Goal: Task Accomplishment & Management: Use online tool/utility

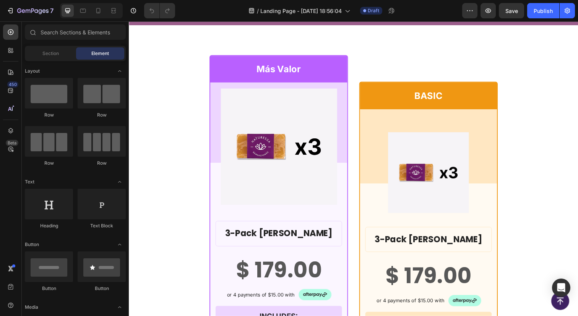
scroll to position [511, 0]
click at [247, 165] on img at bounding box center [281, 148] width 119 height 119
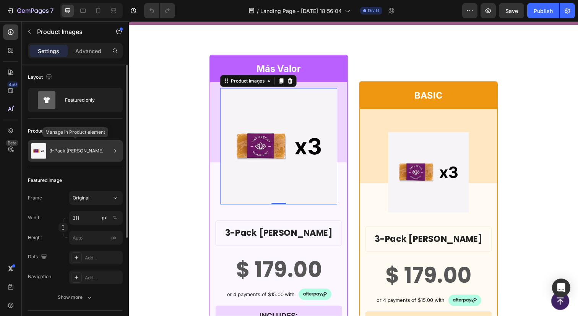
click at [81, 144] on div "3-Pack [PERSON_NAME]" at bounding box center [75, 150] width 95 height 21
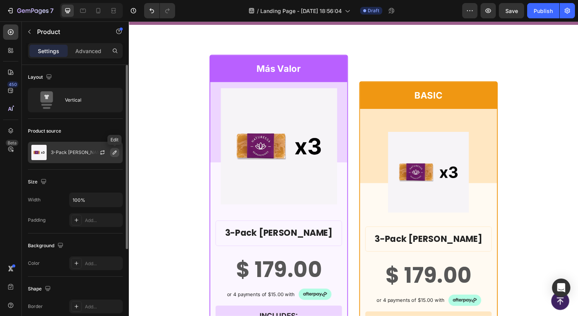
click at [115, 151] on icon "button" at bounding box center [115, 153] width 4 height 4
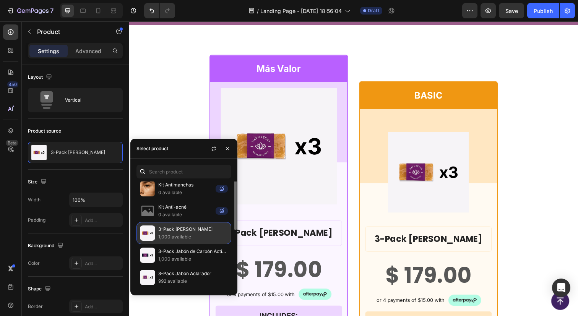
scroll to position [0, 0]
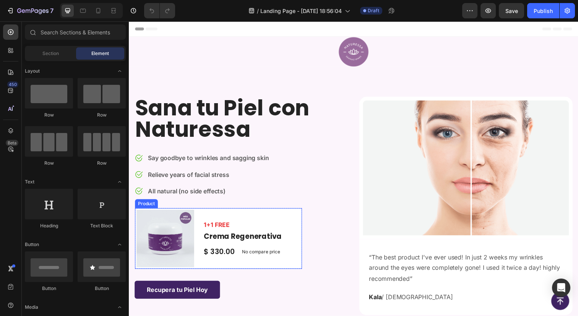
click at [289, 218] on div "Product Images & Gallery 1+1 FREE Text block Crema Regenerativa Product Title $…" at bounding box center [220, 243] width 170 height 62
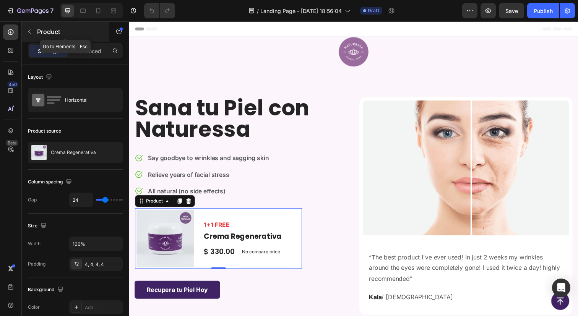
click at [31, 33] on icon "button" at bounding box center [29, 32] width 6 height 6
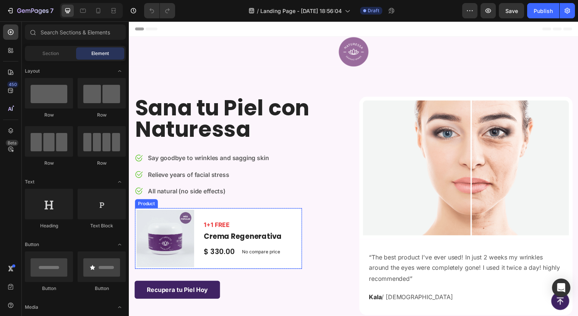
click at [280, 221] on div "1+1 FREE Text block Crema Regenerativa Product Title $ 330.00 Product Price Pro…" at bounding box center [245, 243] width 82 height 59
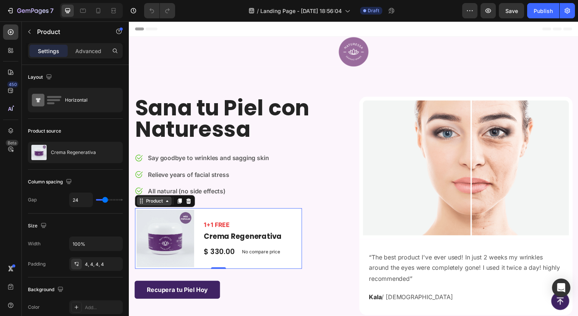
click at [157, 203] on div "Product" at bounding box center [154, 204] width 20 height 7
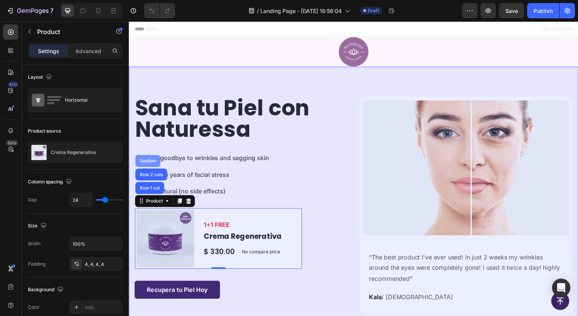
click at [147, 161] on div "Section" at bounding box center [148, 164] width 26 height 12
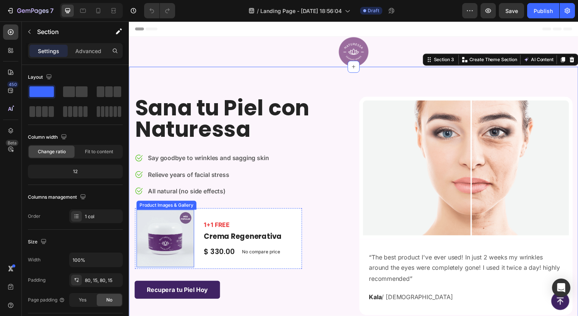
click at [174, 223] on img at bounding box center [165, 243] width 59 height 59
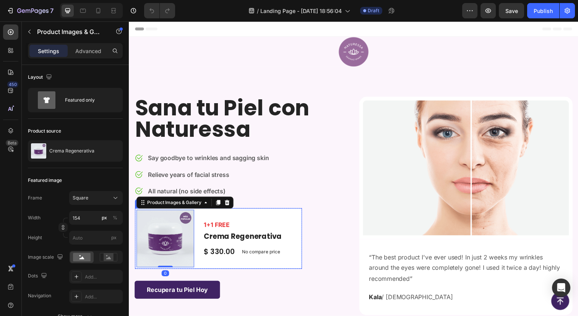
click at [241, 219] on div "1+1 FREE Text block Crema Regenerativa Product Title $ 330.00 Product Price Pro…" at bounding box center [245, 243] width 82 height 59
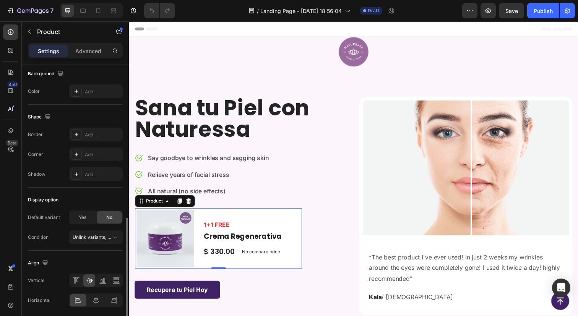
scroll to position [244, 0]
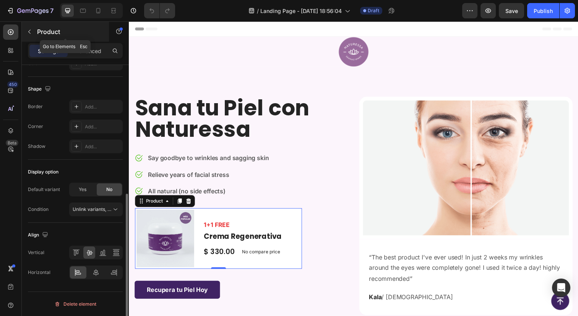
click at [32, 37] on button "button" at bounding box center [29, 32] width 12 height 12
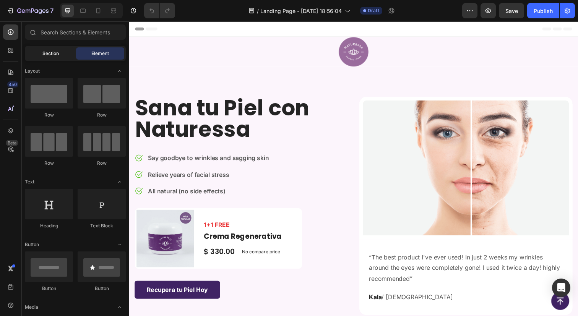
click at [45, 59] on div "Section" at bounding box center [50, 53] width 48 height 12
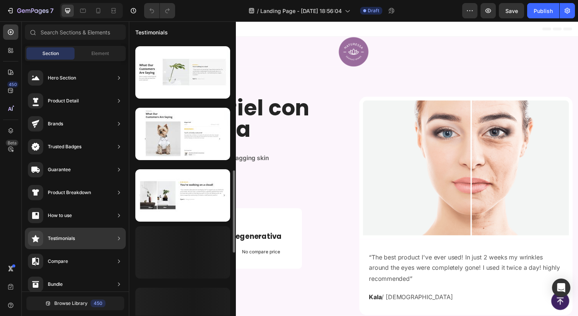
scroll to position [429, 0]
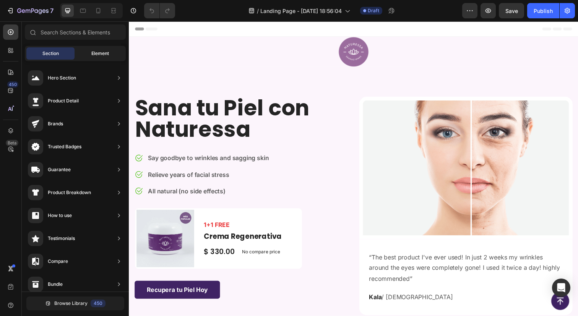
click at [100, 52] on span "Element" at bounding box center [100, 53] width 18 height 7
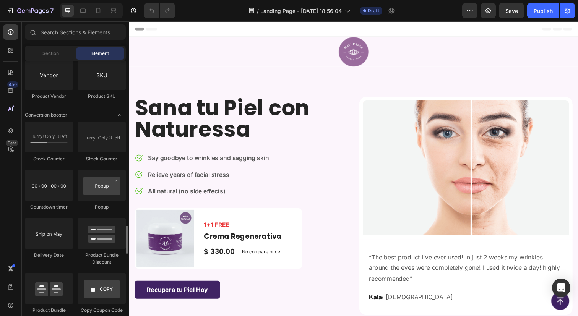
scroll to position [1495, 0]
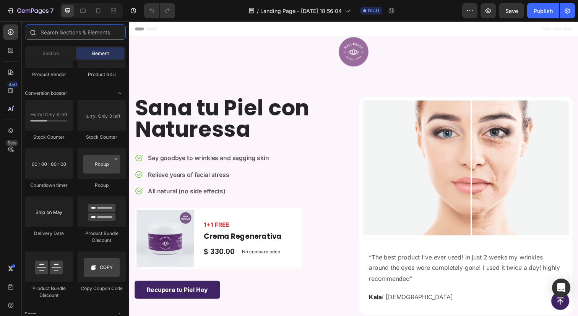
click at [65, 31] on input "text" at bounding box center [75, 31] width 101 height 15
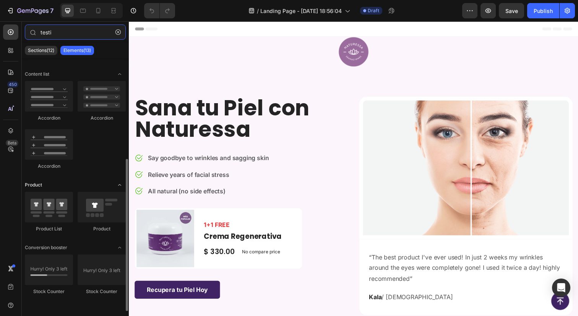
scroll to position [0, 0]
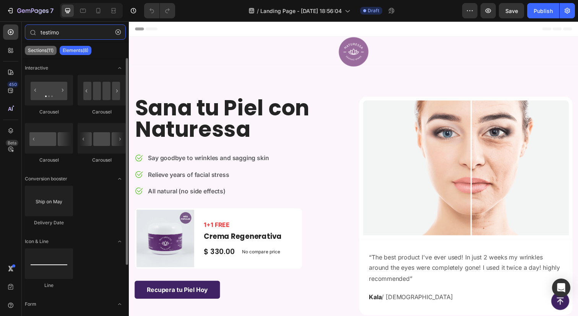
type input "testimo"
click at [35, 55] on div "Sections(11)" at bounding box center [41, 50] width 32 height 9
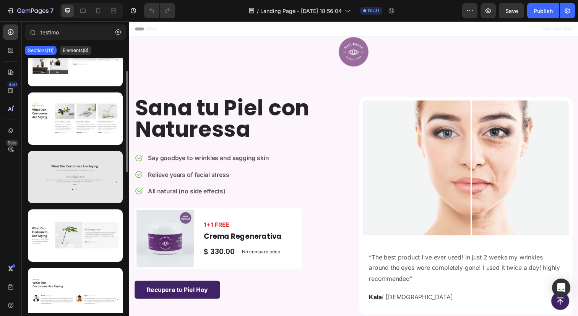
scroll to position [144, 0]
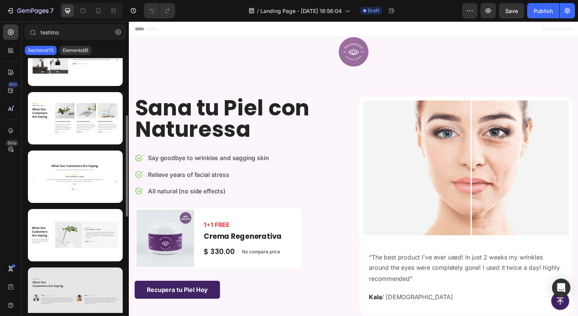
click at [80, 279] on div at bounding box center [75, 294] width 95 height 52
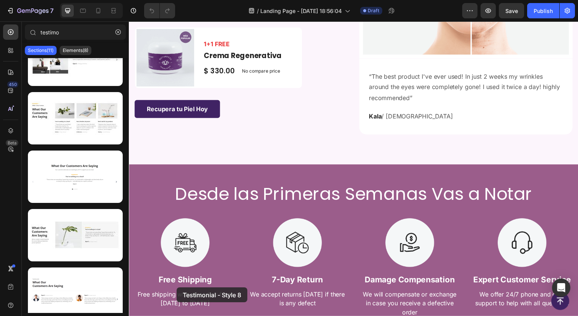
scroll to position [227, 0]
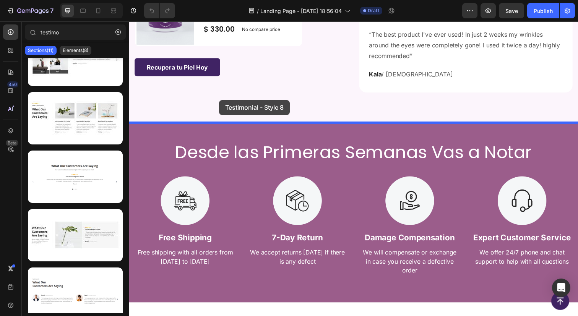
drag, startPoint x: 209, startPoint y: 301, endPoint x: 221, endPoint y: 102, distance: 199.5
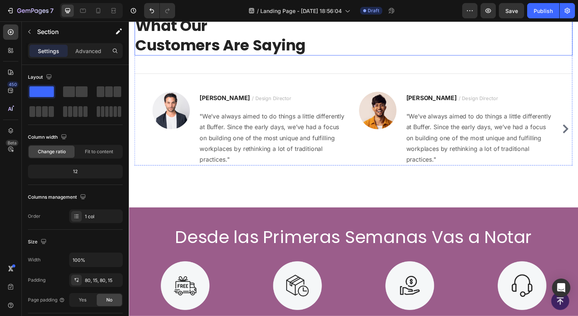
scroll to position [382, 0]
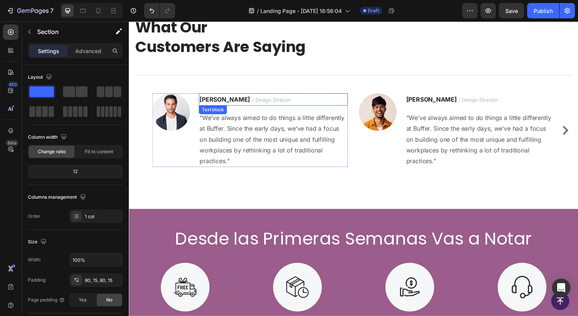
click at [278, 105] on p "Ryan S. / Design Director" at bounding box center [276, 101] width 151 height 11
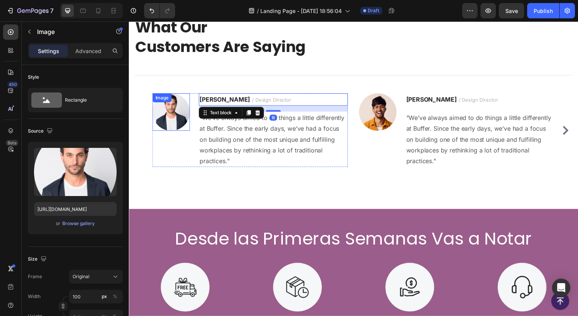
click at [184, 105] on div "Image" at bounding box center [172, 114] width 38 height 38
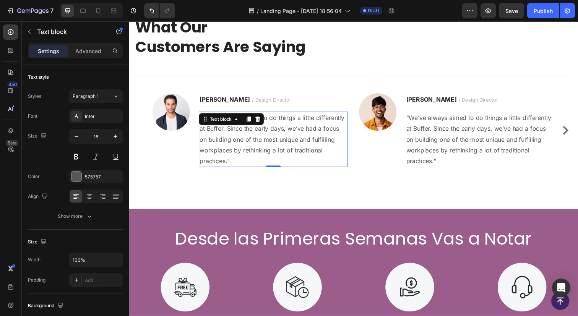
click at [235, 146] on p ""We’ve always aimed to do things a little differently at Buffer. Since the earl…" at bounding box center [276, 141] width 151 height 55
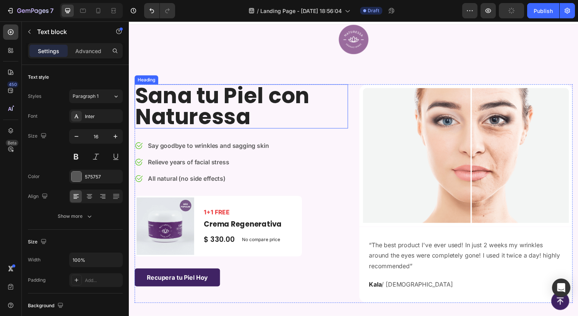
scroll to position [0, 0]
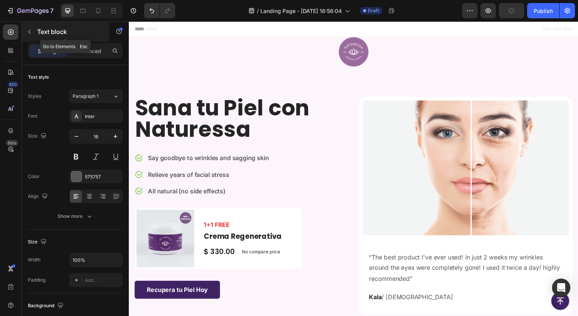
click at [29, 31] on icon "button" at bounding box center [29, 32] width 6 height 6
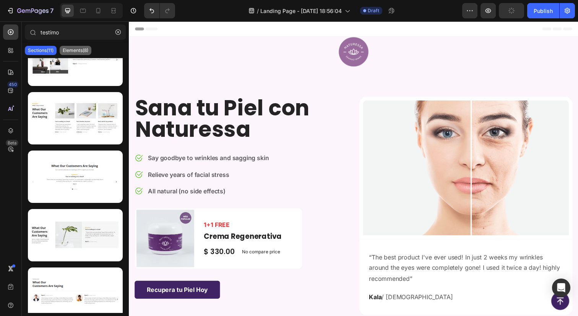
click at [79, 47] on div "Elements(8)" at bounding box center [76, 50] width 32 height 9
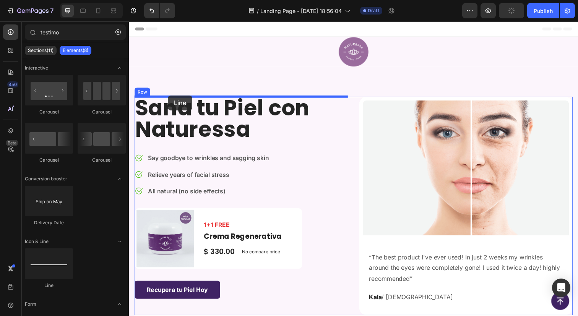
drag, startPoint x: 181, startPoint y: 282, endPoint x: 167, endPoint y: 97, distance: 185.9
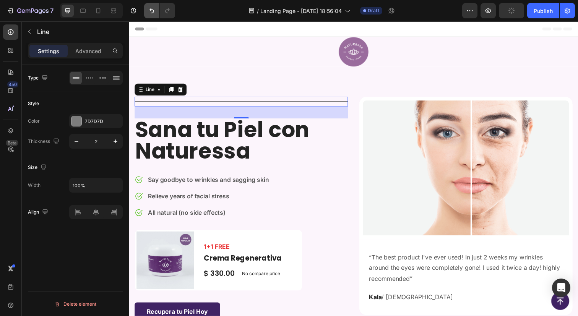
click at [153, 18] on button "Undo/Redo" at bounding box center [151, 10] width 15 height 15
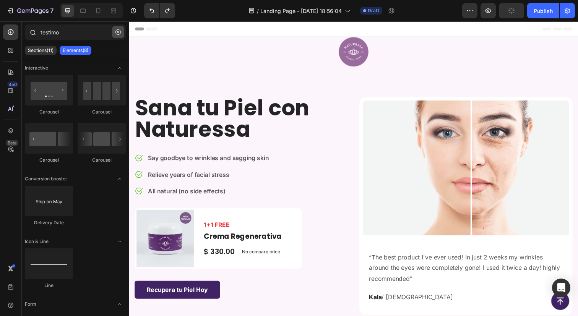
click at [118, 32] on icon "button" at bounding box center [118, 32] width 2 height 2
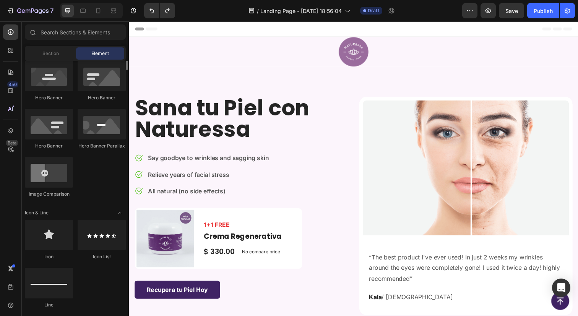
scroll to position [355, 0]
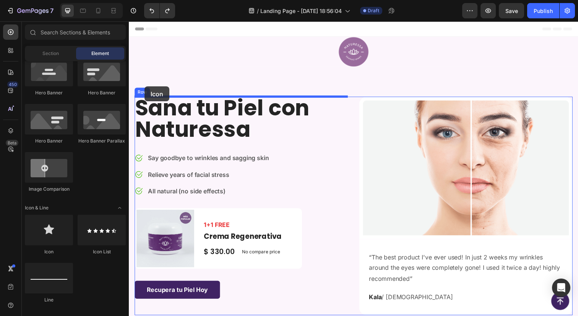
drag, startPoint x: 173, startPoint y: 260, endPoint x: 145, endPoint y: 88, distance: 173.9
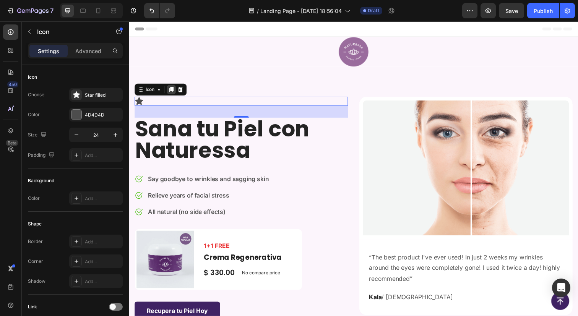
click at [175, 89] on div at bounding box center [171, 90] width 9 height 9
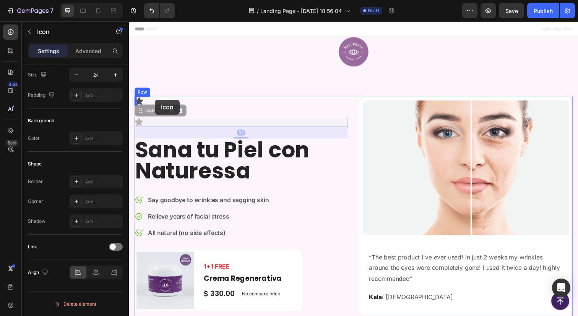
drag, startPoint x: 142, startPoint y: 125, endPoint x: 155, endPoint y: 101, distance: 26.7
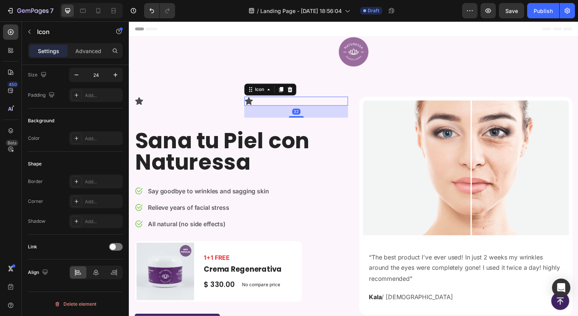
click at [248, 100] on icon at bounding box center [251, 102] width 9 height 9
click at [292, 88] on icon at bounding box center [293, 91] width 6 height 6
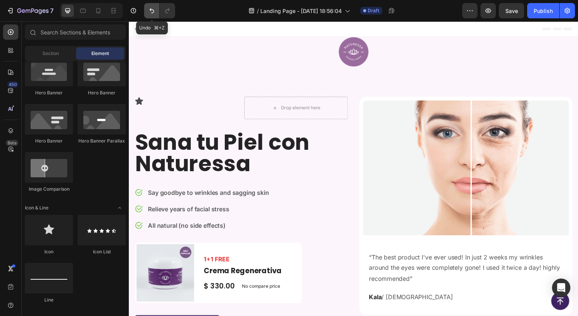
click at [153, 11] on icon "Undo/Redo" at bounding box center [152, 11] width 8 height 8
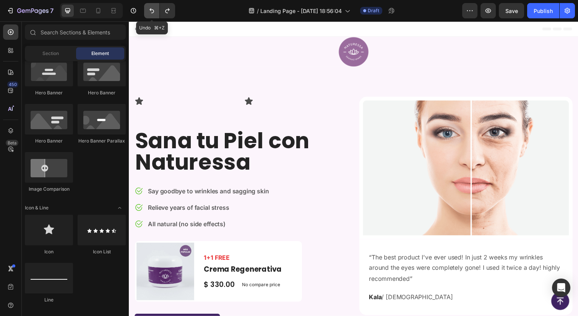
click at [153, 11] on icon "Undo/Redo" at bounding box center [152, 11] width 8 height 8
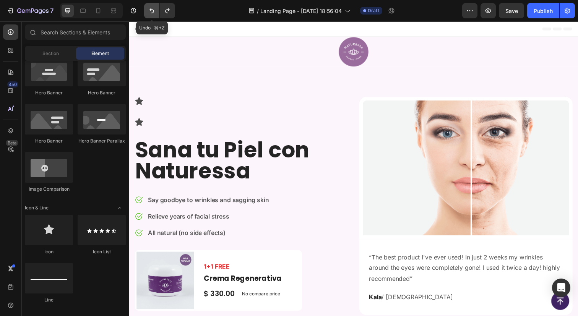
click at [153, 11] on icon "Undo/Redo" at bounding box center [152, 11] width 8 height 8
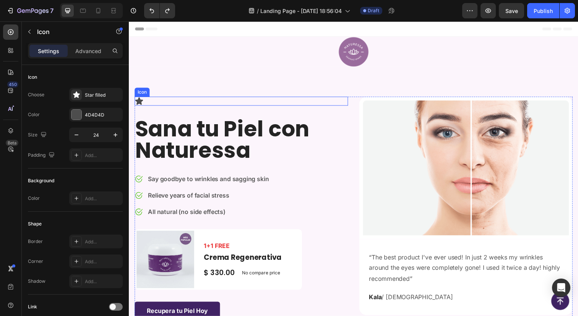
click at [141, 103] on icon at bounding box center [139, 103] width 8 height 8
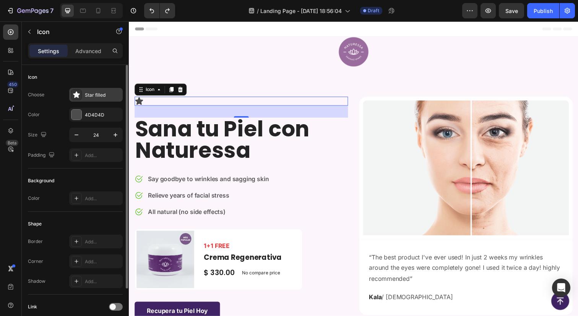
click at [99, 96] on div "Star filled" at bounding box center [103, 95] width 36 height 7
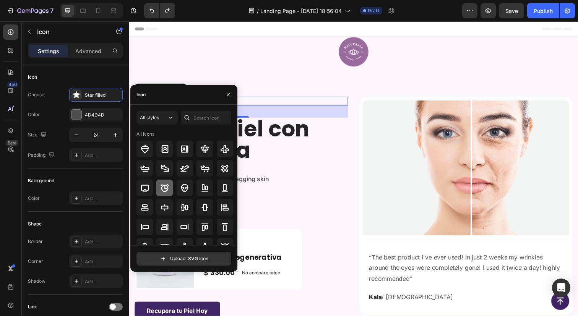
scroll to position [84, 0]
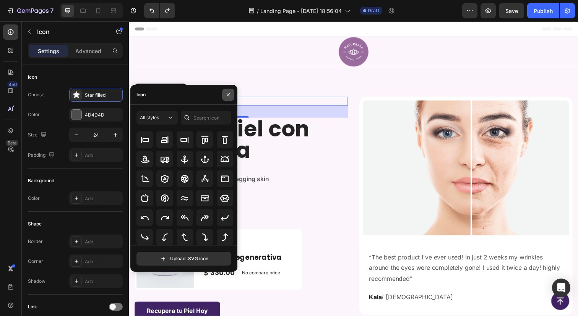
click at [228, 95] on icon "button" at bounding box center [228, 95] width 6 height 6
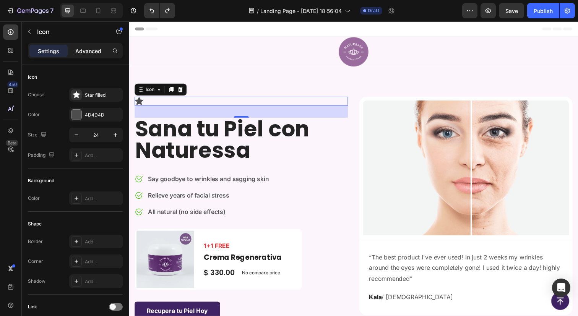
click at [91, 51] on p "Advanced" at bounding box center [88, 51] width 26 height 8
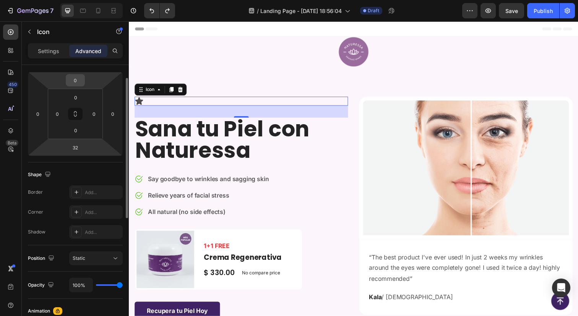
scroll to position [0, 0]
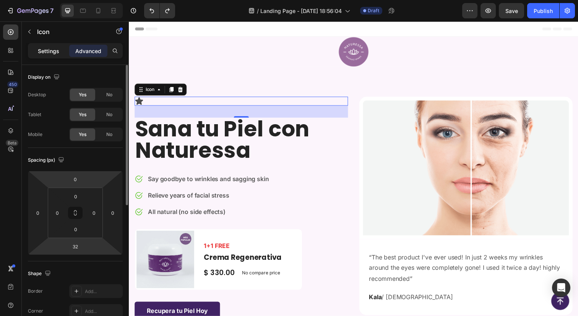
click at [50, 53] on p "Settings" at bounding box center [48, 51] width 21 height 8
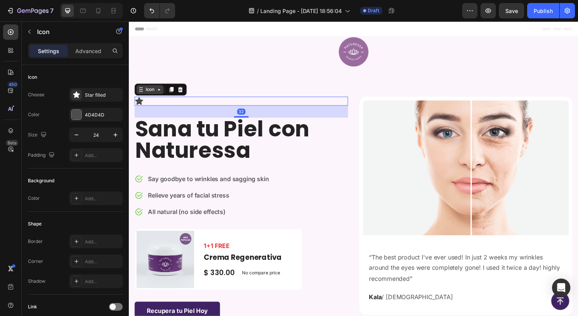
click at [148, 88] on div "Icon" at bounding box center [150, 90] width 28 height 9
drag, startPoint x: 179, startPoint y: 93, endPoint x: 72, endPoint y: 181, distance: 138.7
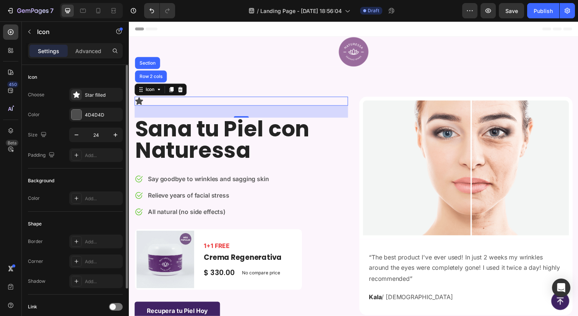
scroll to position [60, 0]
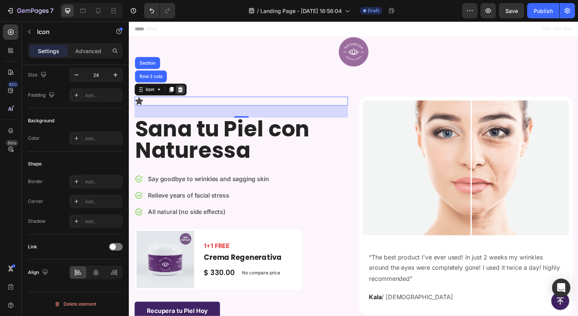
click at [181, 89] on icon at bounding box center [181, 90] width 5 height 5
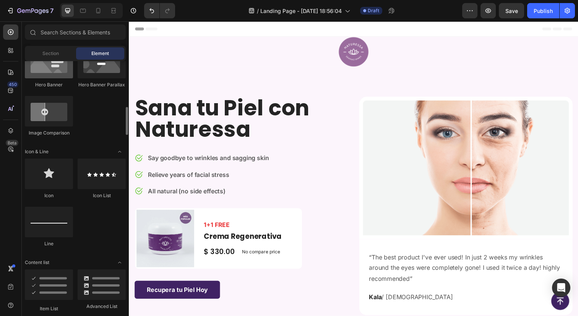
scroll to position [415, 0]
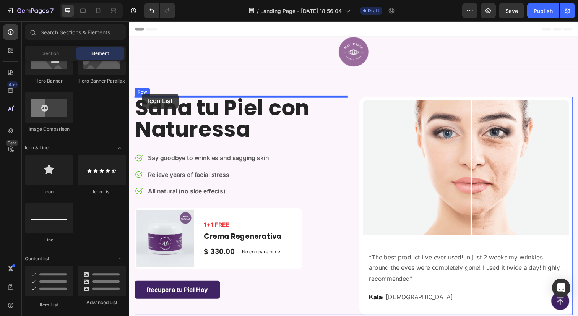
drag, startPoint x: 232, startPoint y: 202, endPoint x: 142, endPoint y: 95, distance: 139.4
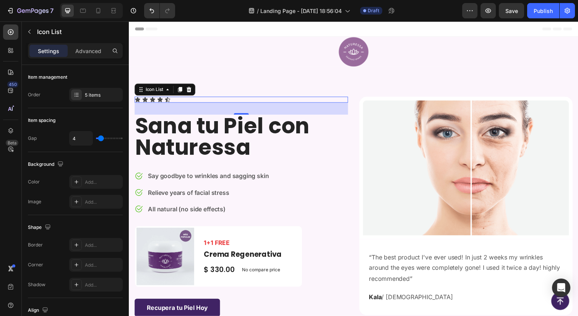
click at [175, 102] on div "Icon Icon Icon Icon Icon" at bounding box center [244, 101] width 218 height 6
click at [30, 32] on icon "button" at bounding box center [29, 32] width 6 height 6
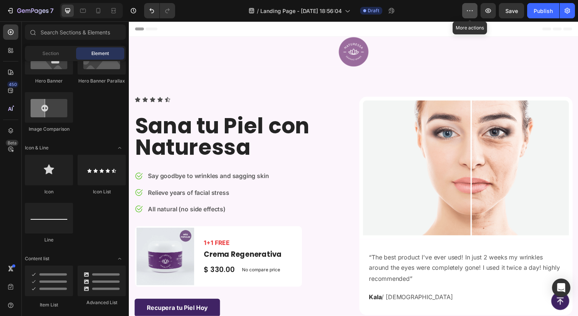
click at [467, 14] on icon "button" at bounding box center [470, 11] width 8 height 8
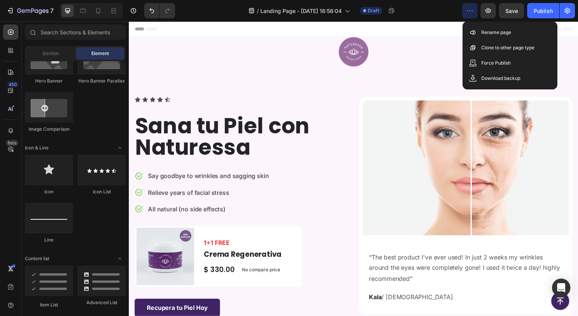
click at [467, 14] on icon "button" at bounding box center [470, 11] width 8 height 8
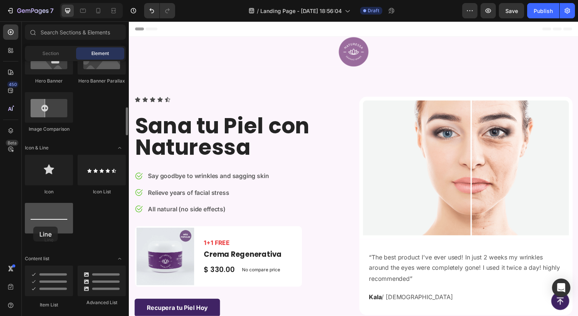
drag, startPoint x: 51, startPoint y: 216, endPoint x: 34, endPoint y: 225, distance: 18.8
click at [34, 225] on div at bounding box center [49, 218] width 48 height 31
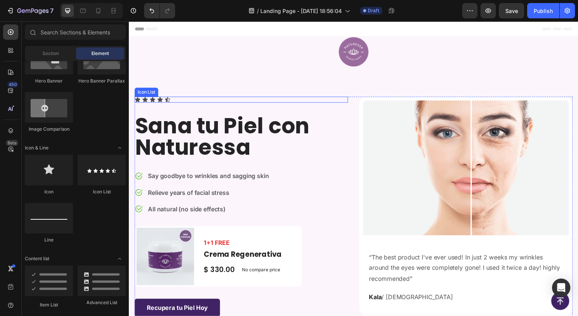
click at [172, 104] on div "Icon Icon Icon Icon Icon" at bounding box center [244, 101] width 218 height 6
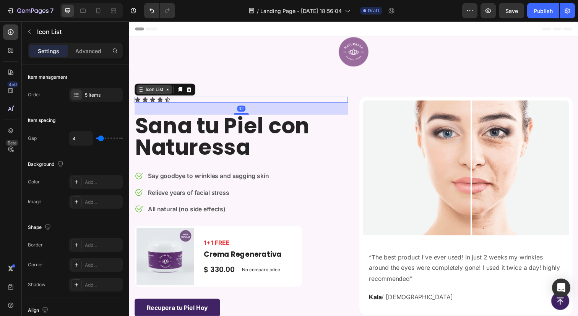
click at [167, 94] on div "Icon List" at bounding box center [154, 90] width 36 height 9
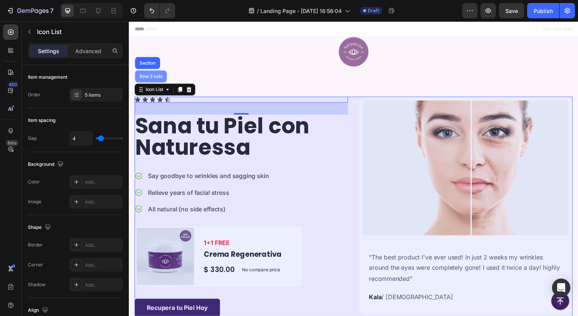
click at [154, 77] on div "Row 2 cols" at bounding box center [151, 77] width 26 height 5
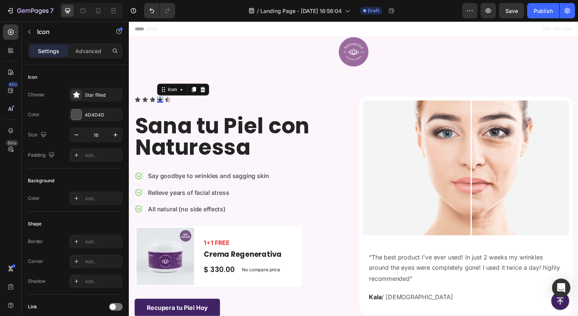
click at [158, 104] on div "Icon 0" at bounding box center [160, 101] width 6 height 6
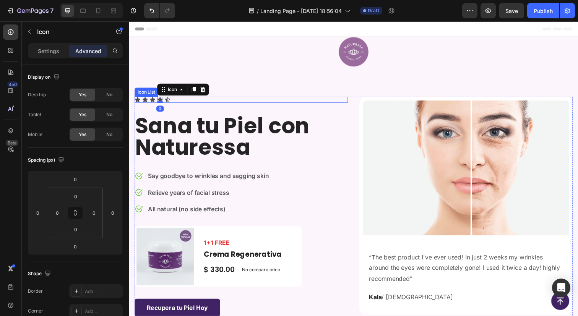
click at [173, 103] on div "Icon Icon Icon Icon 0 Icon" at bounding box center [244, 101] width 218 height 6
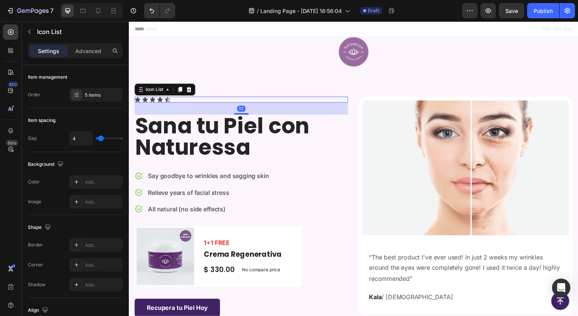
click at [175, 102] on div "Icon Icon Icon Icon Icon" at bounding box center [244, 101] width 218 height 6
click at [182, 99] on div "Icon Icon Icon Icon Icon" at bounding box center [244, 101] width 218 height 6
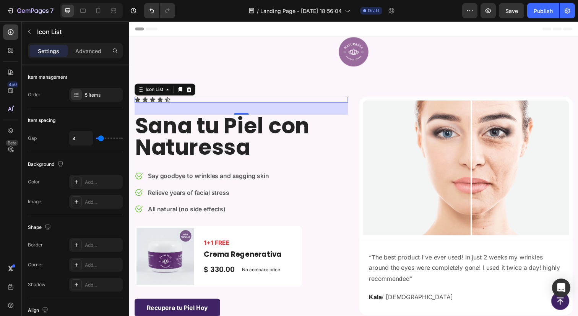
click at [182, 99] on div "Icon Icon Icon Icon Icon" at bounding box center [244, 101] width 218 height 6
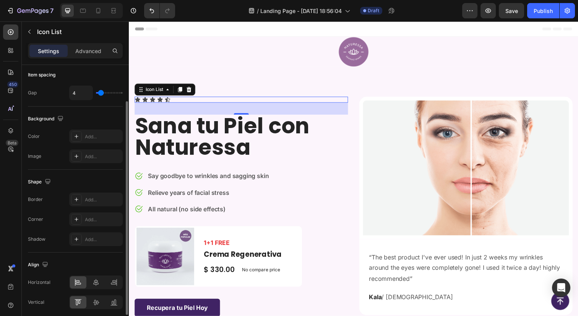
scroll to position [75, 0]
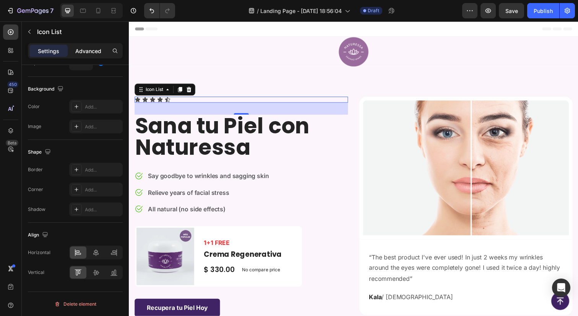
click at [87, 53] on p "Advanced" at bounding box center [88, 51] width 26 height 8
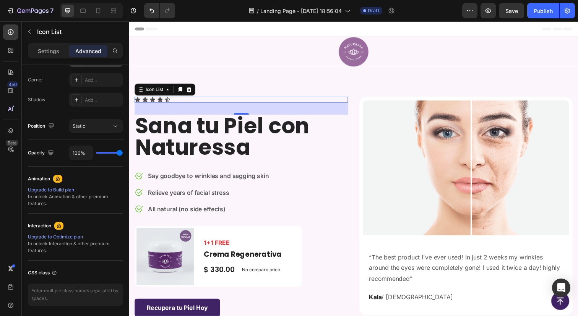
scroll to position [0, 0]
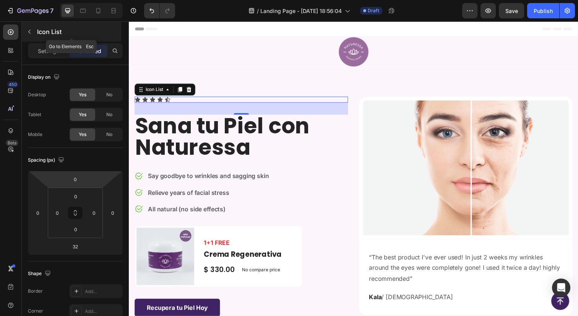
click at [31, 31] on icon "button" at bounding box center [29, 32] width 6 height 6
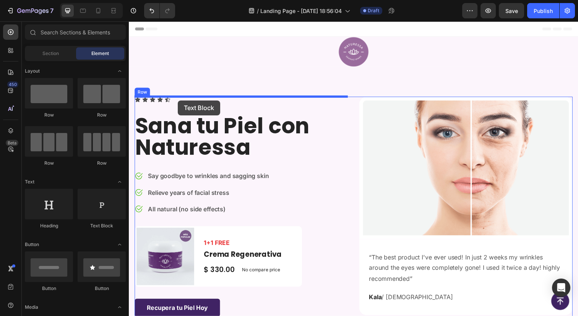
drag, startPoint x: 218, startPoint y: 225, endPoint x: 178, endPoint y: 102, distance: 129.6
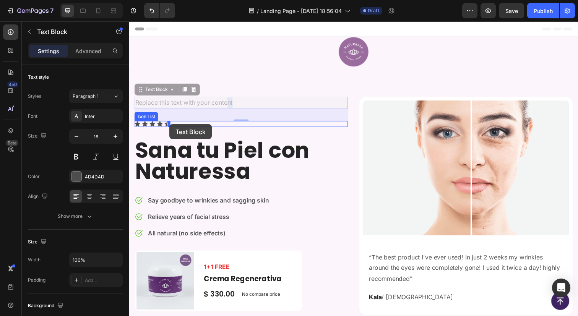
drag, startPoint x: 230, startPoint y: 104, endPoint x: 170, endPoint y: 127, distance: 64.5
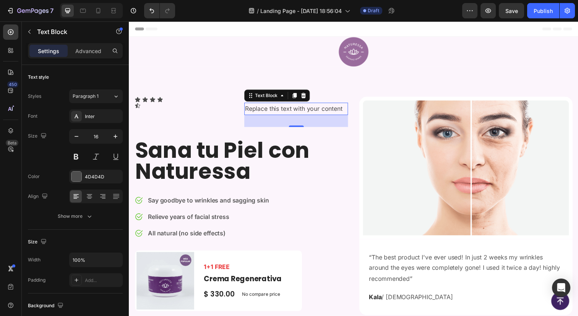
click at [274, 111] on div "Replace this text with your content" at bounding box center [300, 110] width 106 height 13
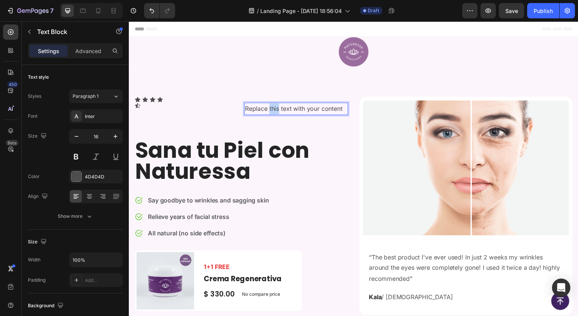
click at [274, 111] on p "Replace this text with your content" at bounding box center [299, 110] width 104 height 11
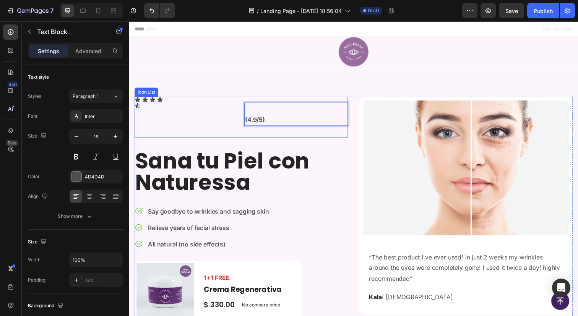
click at [185, 101] on div "Icon Icon Icon Icon Icon (4.9/5) Text Block 32 Row" at bounding box center [244, 119] width 218 height 42
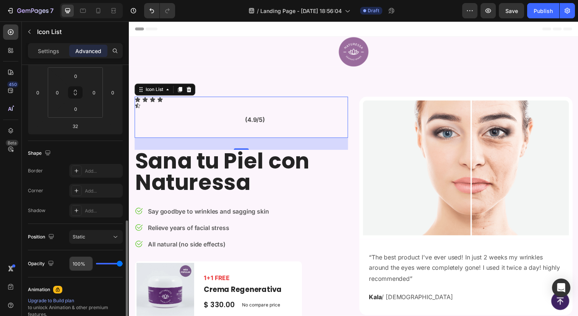
scroll to position [188, 0]
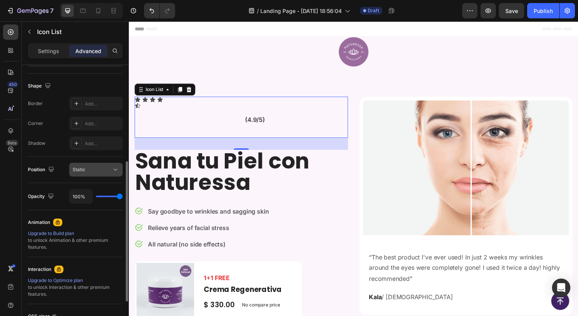
click at [116, 170] on icon at bounding box center [116, 170] width 4 height 2
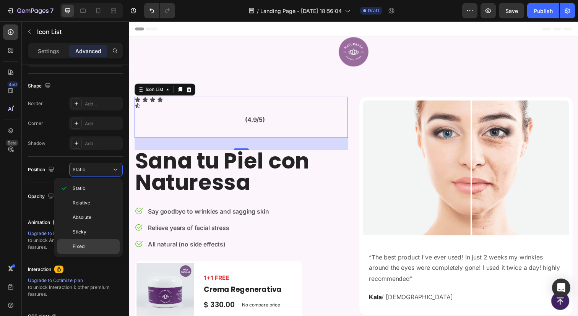
click at [86, 250] on p "Fixed" at bounding box center [95, 246] width 44 height 7
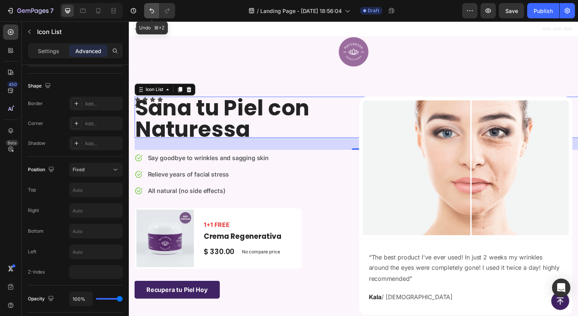
click at [146, 11] on button "Undo/Redo" at bounding box center [151, 10] width 15 height 15
click at [154, 11] on icon "Undo/Redo" at bounding box center [152, 11] width 8 height 8
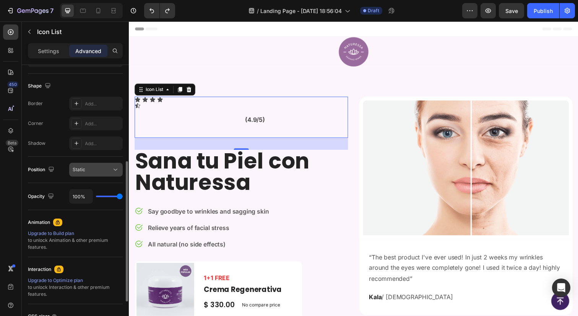
click at [109, 174] on button "Static" at bounding box center [96, 170] width 54 height 14
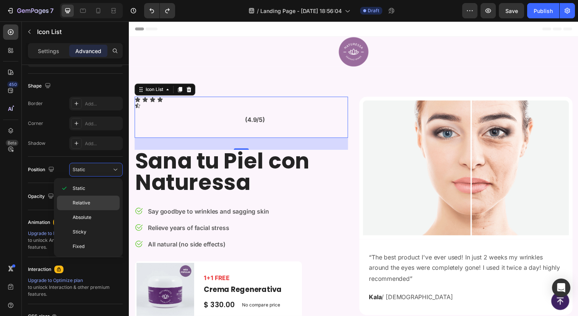
click at [93, 203] on p "Relative" at bounding box center [95, 202] width 44 height 7
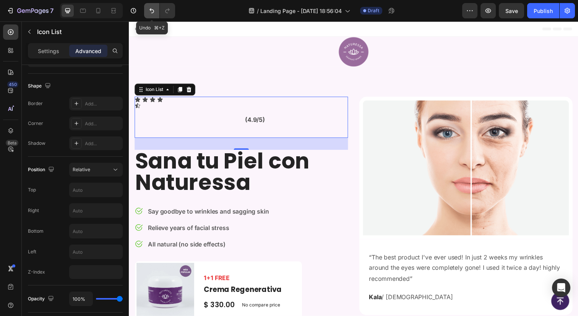
click at [155, 10] on icon "Undo/Redo" at bounding box center [152, 11] width 8 height 8
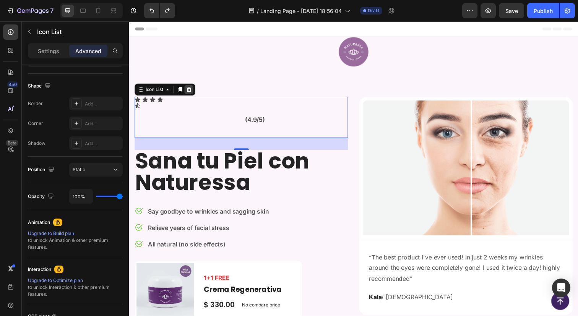
click at [193, 92] on icon at bounding box center [190, 91] width 6 height 6
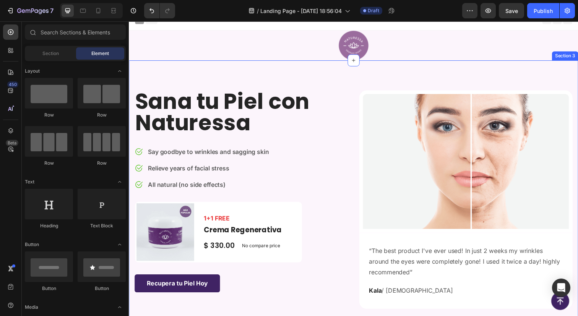
scroll to position [0, 0]
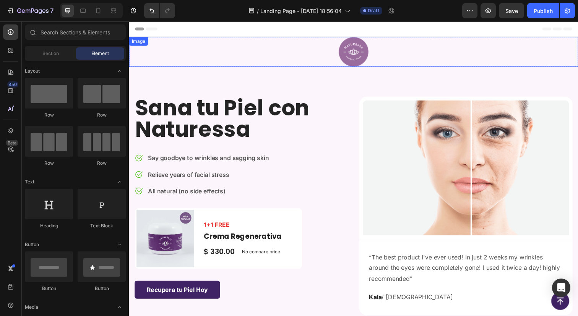
click at [251, 48] on div at bounding box center [358, 52] width 459 height 31
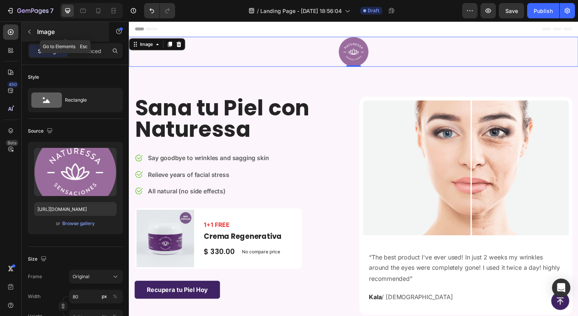
click at [25, 32] on button "button" at bounding box center [29, 32] width 12 height 12
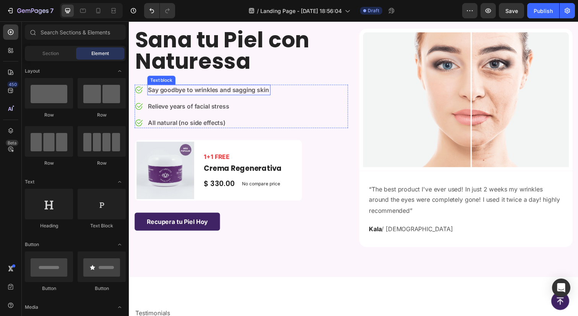
scroll to position [27, 0]
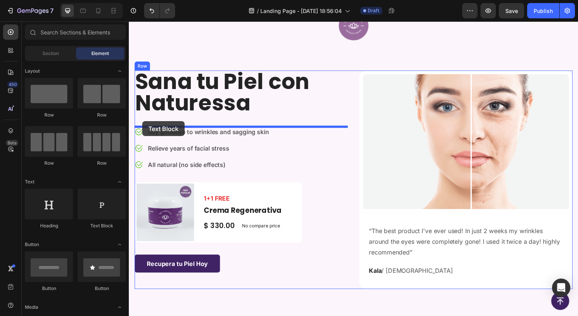
drag, startPoint x: 219, startPoint y: 232, endPoint x: 143, endPoint y: 123, distance: 132.7
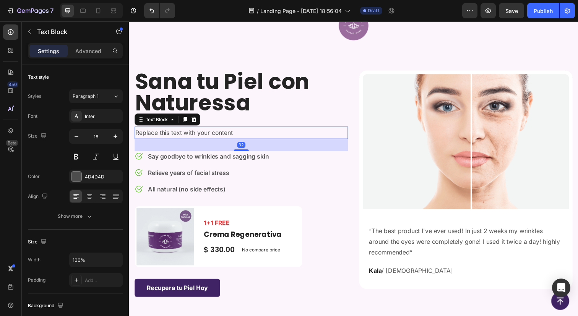
click at [190, 136] on div "Replace this text with your content" at bounding box center [244, 135] width 218 height 13
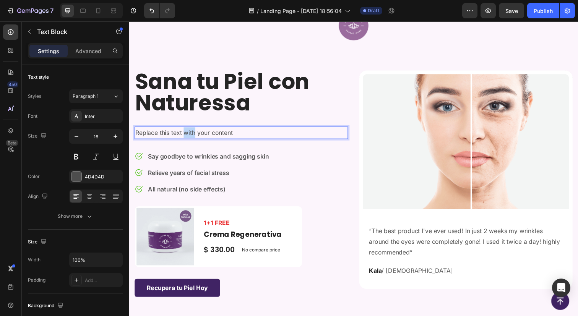
click at [190, 136] on p "Replace this text with your content" at bounding box center [243, 135] width 216 height 11
click at [184, 162] on p "Say goodbye to wrinkles and sagging skin" at bounding box center [210, 158] width 124 height 9
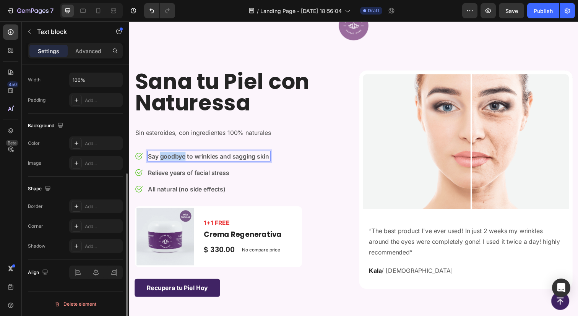
click at [184, 162] on p "Say goodbye to wrinkles and sagging skin" at bounding box center [210, 158] width 124 height 9
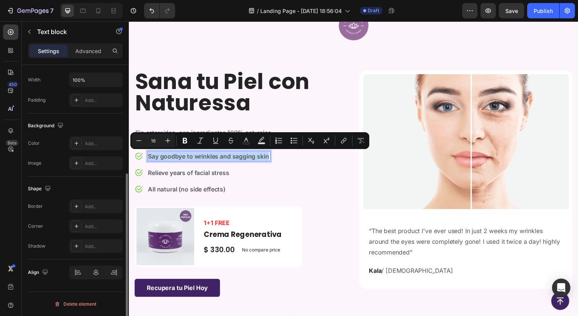
click at [184, 162] on p "Say goodbye to wrinkles and sagging skin" at bounding box center [210, 158] width 124 height 9
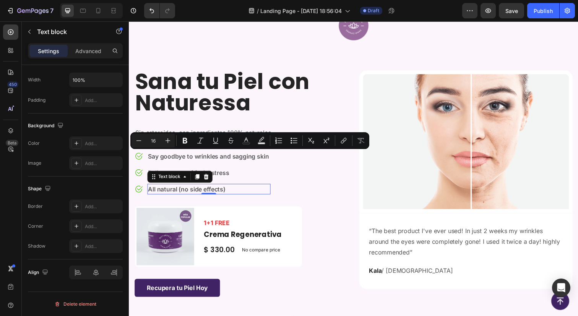
click at [189, 194] on p "All natural (no side effects)" at bounding box center [210, 192] width 124 height 9
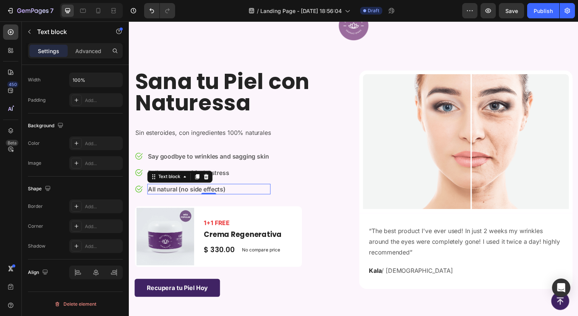
click at [189, 194] on p "All natural (no side effects)" at bounding box center [210, 192] width 124 height 9
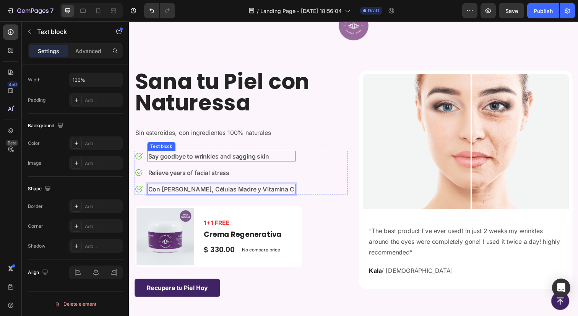
click at [251, 158] on p "Say goodbye to wrinkles and sagging skin" at bounding box center [223, 158] width 150 height 9
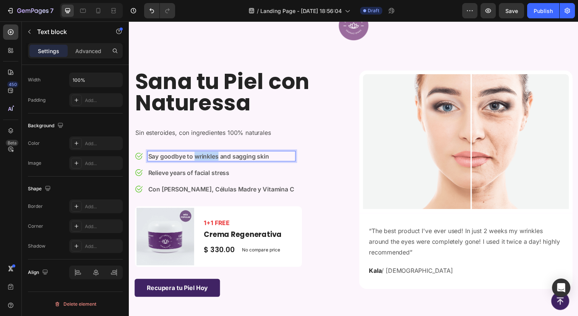
click at [211, 160] on p "Say goodbye to wrinkles and sagging skin" at bounding box center [223, 158] width 150 height 9
click at [220, 176] on p "Relieve years of facial stress" at bounding box center [223, 175] width 150 height 9
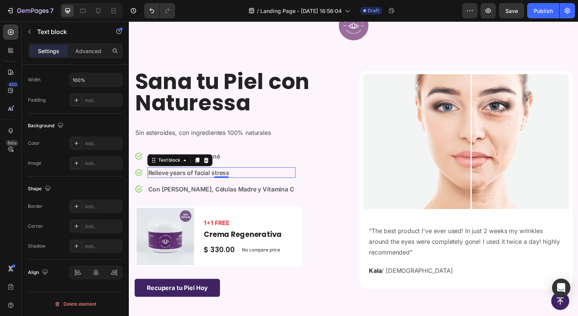
click at [220, 176] on p "Relieve years of facial stress" at bounding box center [223, 175] width 150 height 9
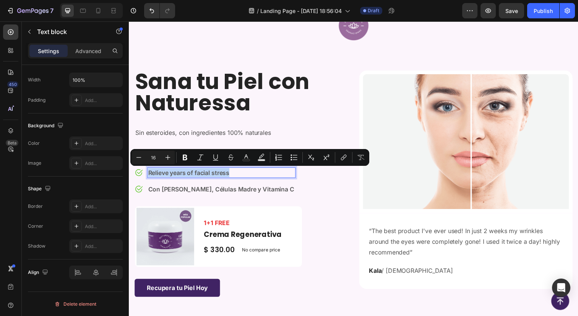
click at [220, 176] on p "Relieve years of facial stress" at bounding box center [223, 175] width 150 height 9
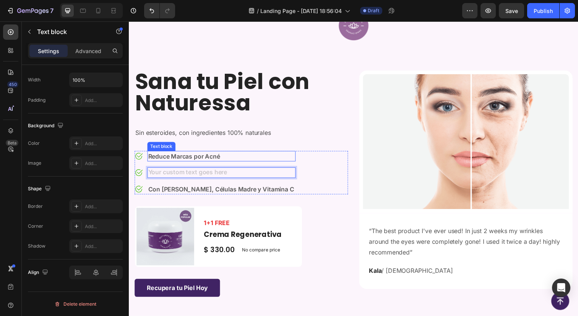
click at [224, 158] on p "Reduce Marcas por Acné" at bounding box center [223, 158] width 150 height 9
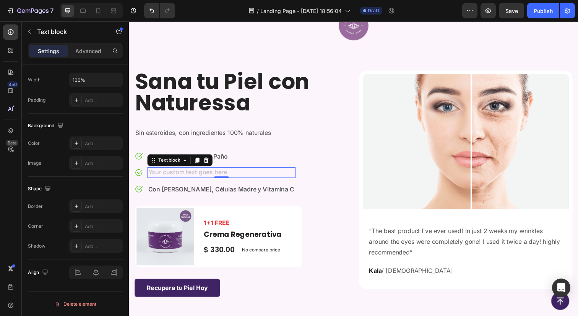
click at [215, 177] on div "Rich Text Editor. Editing area: main" at bounding box center [223, 175] width 151 height 11
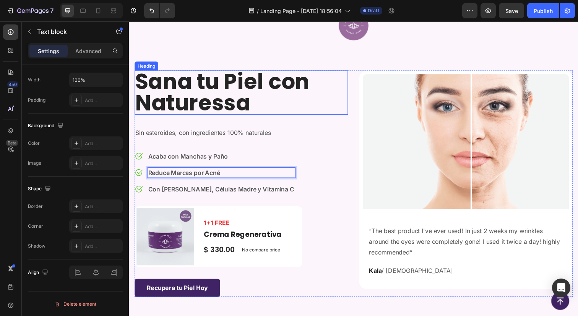
click at [263, 97] on h2 "Sana tu Piel con Naturessa" at bounding box center [244, 93] width 218 height 45
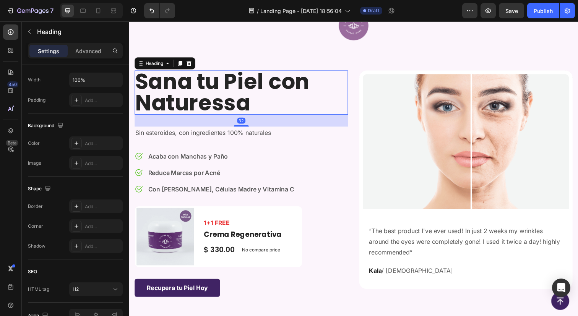
scroll to position [0, 0]
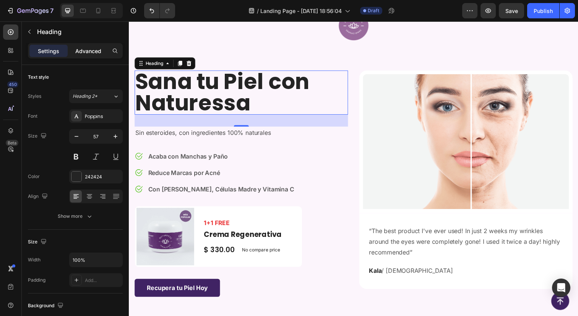
click at [96, 47] on p "Advanced" at bounding box center [88, 51] width 26 height 8
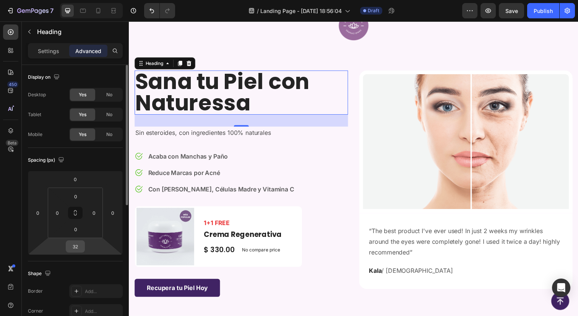
click at [77, 248] on input "32" at bounding box center [75, 246] width 15 height 11
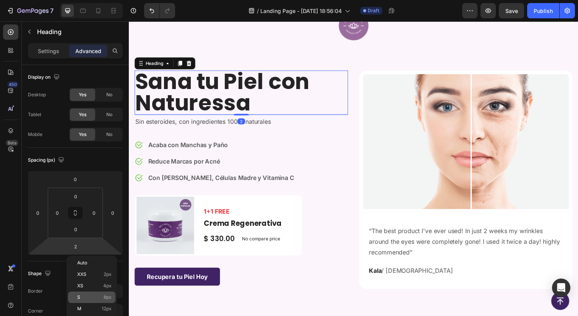
click at [88, 297] on p "S 8px" at bounding box center [94, 297] width 34 height 5
type input "8"
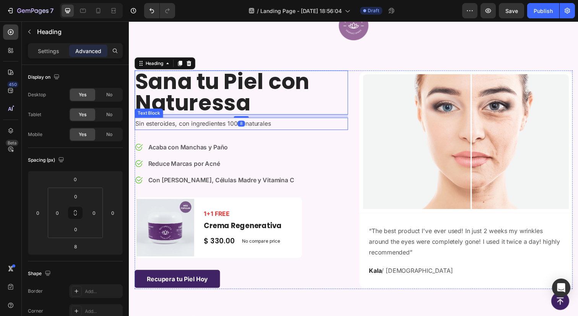
click at [259, 130] on p "Sin esteroides, con ingredientes 100% naturales" at bounding box center [243, 125] width 216 height 11
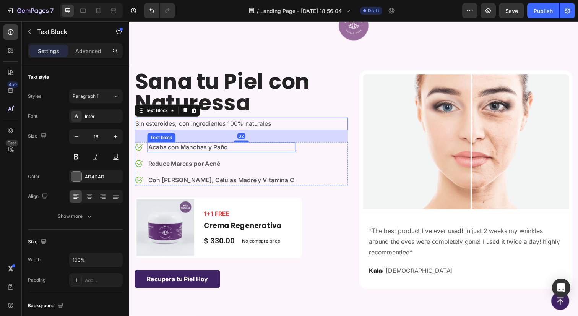
click at [264, 152] on p "Acaba con Manchas y Paño" at bounding box center [223, 149] width 150 height 9
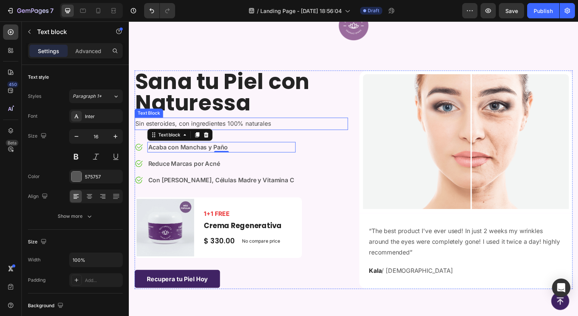
click at [268, 129] on p "Sin esteroides, con ingredientes 100% naturales" at bounding box center [243, 125] width 216 height 11
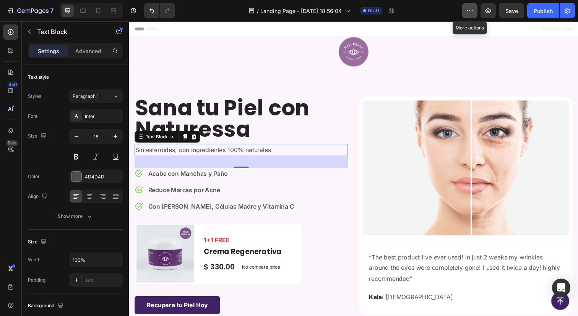
click at [466, 11] on icon "button" at bounding box center [470, 11] width 8 height 8
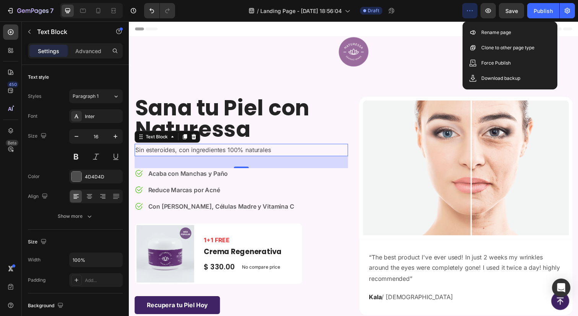
click at [466, 11] on icon "button" at bounding box center [470, 11] width 8 height 8
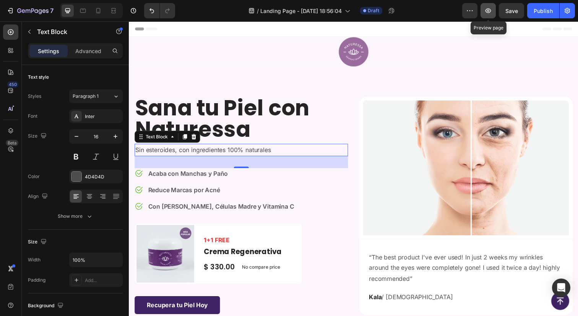
click at [481, 8] on button "button" at bounding box center [487, 10] width 15 height 15
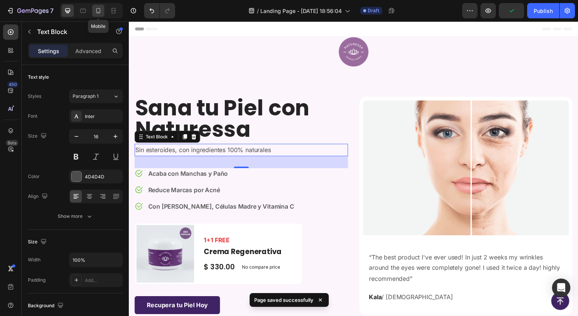
click at [98, 12] on icon at bounding box center [98, 11] width 8 height 8
type input "14"
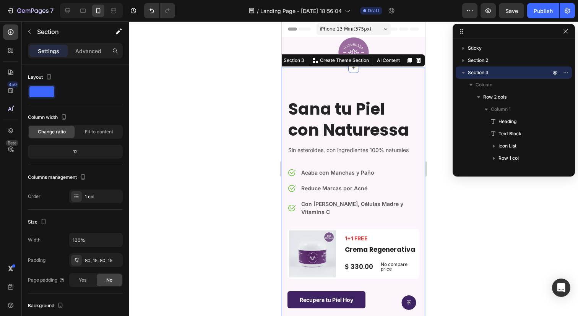
click at [361, 89] on div "Sana tu Piel con Naturessa Heading Sin esteroides, con ingredientes 100% natura…" at bounding box center [353, 298] width 143 height 460
click at [461, 71] on icon "button" at bounding box center [463, 73] width 8 height 8
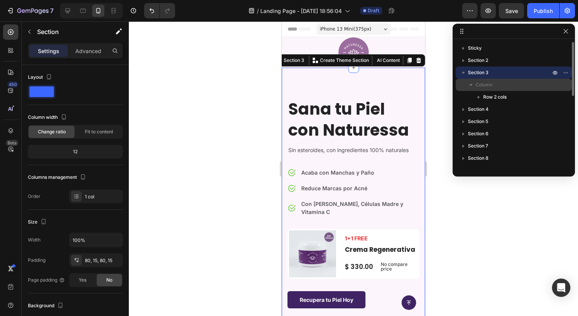
click at [478, 84] on span "Column" at bounding box center [483, 85] width 17 height 8
click at [470, 84] on icon "button" at bounding box center [471, 85] width 2 height 3
click at [470, 84] on icon "button" at bounding box center [471, 85] width 8 height 8
click at [507, 83] on p "Column" at bounding box center [513, 85] width 76 height 8
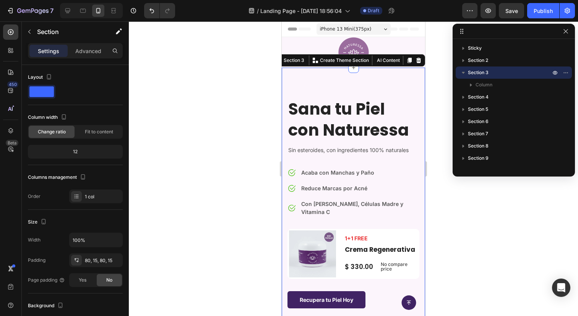
click at [241, 106] on div at bounding box center [353, 168] width 449 height 295
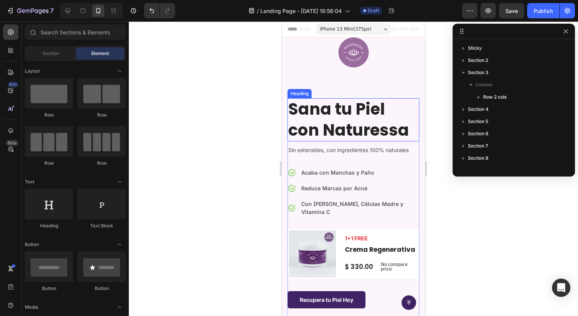
click at [361, 107] on h2 "Sana tu Piel con Naturessa" at bounding box center [353, 119] width 132 height 43
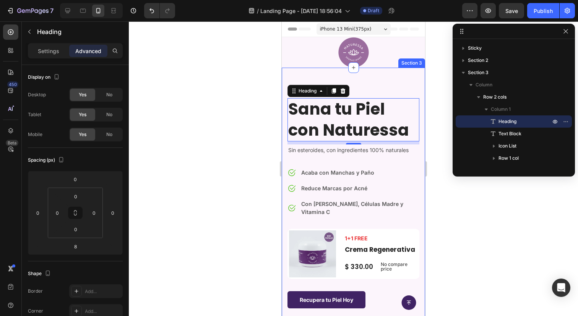
click at [368, 82] on div "Sana tu Piel con Naturessa Heading 8 Sin esteroides, con ingredientes 100% natu…" at bounding box center [353, 298] width 143 height 460
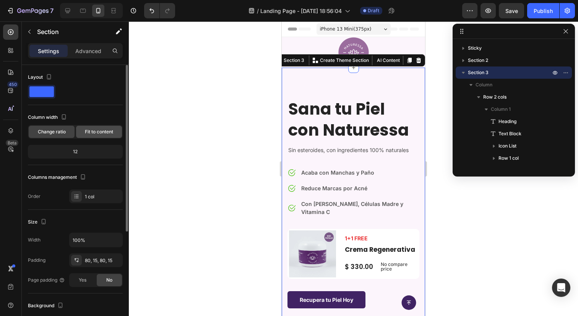
click at [100, 132] on span "Fit to content" at bounding box center [99, 131] width 28 height 7
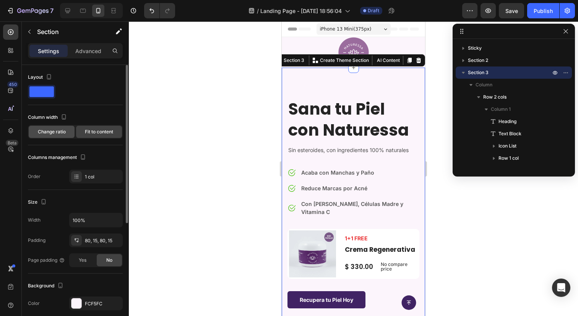
click at [44, 132] on span "Change ratio" at bounding box center [52, 131] width 28 height 7
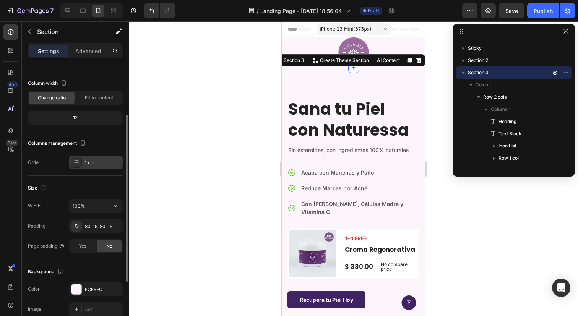
scroll to position [60, 0]
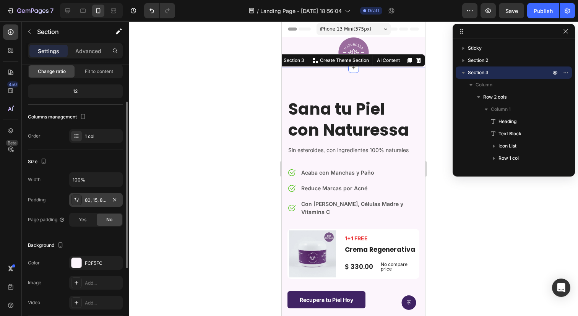
click at [85, 201] on div "80, 15, 80, 15" at bounding box center [96, 200] width 22 height 7
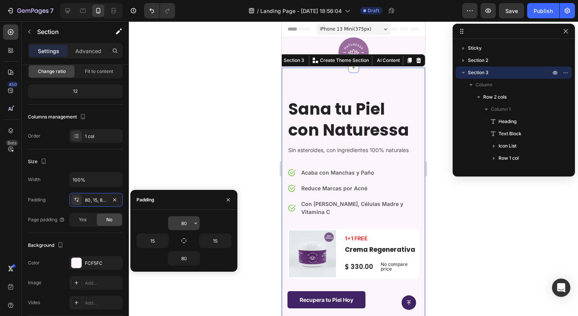
click at [187, 227] on input "80" at bounding box center [183, 223] width 31 height 14
click at [195, 224] on icon "button" at bounding box center [196, 223] width 6 height 6
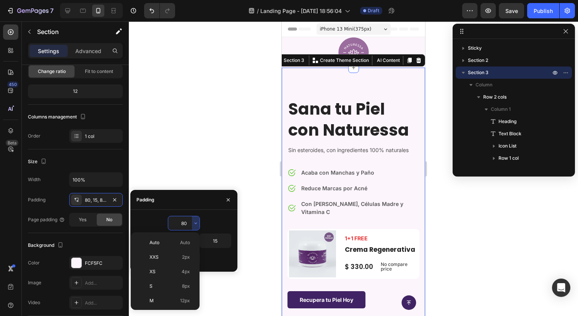
scroll to position [83, 0]
click at [167, 264] on p "2XL 32px" at bounding box center [169, 261] width 41 height 7
type input "32"
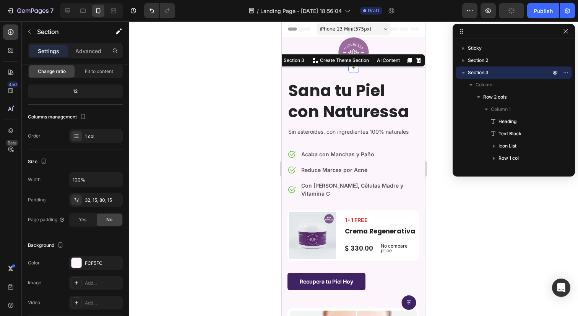
click at [443, 76] on div at bounding box center [353, 168] width 449 height 295
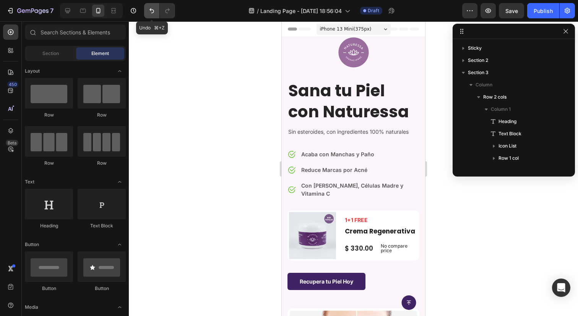
click at [151, 10] on icon "Undo/Redo" at bounding box center [152, 11] width 8 height 8
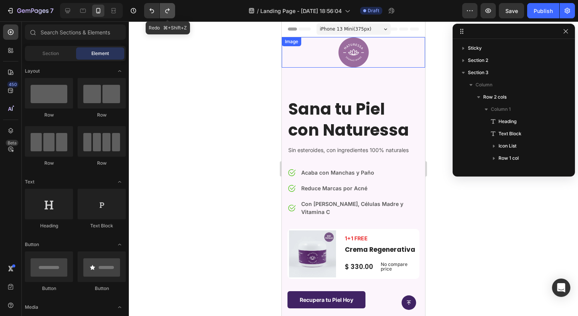
click at [173, 10] on button "Undo/Redo" at bounding box center [167, 10] width 15 height 15
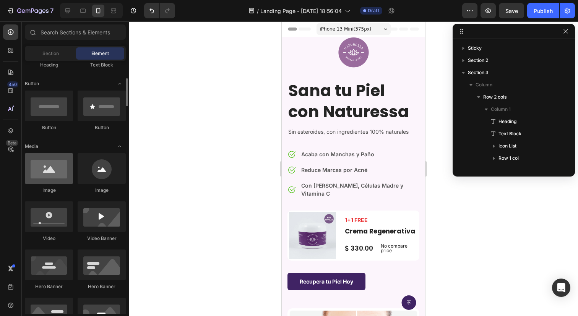
scroll to position [160, 0]
click at [185, 138] on div at bounding box center [353, 168] width 449 height 295
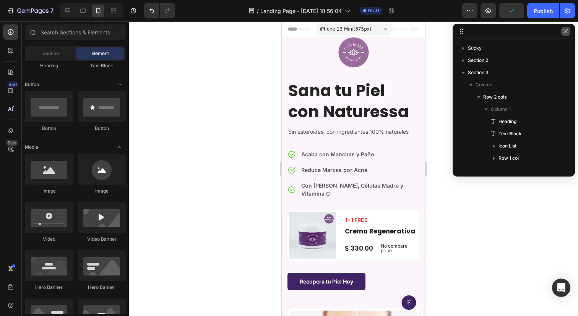
click at [565, 34] on icon "button" at bounding box center [566, 31] width 6 height 6
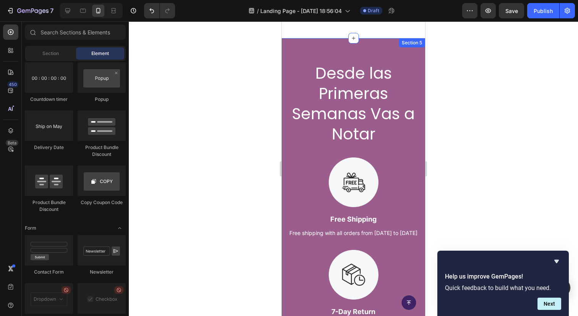
scroll to position [787, 0]
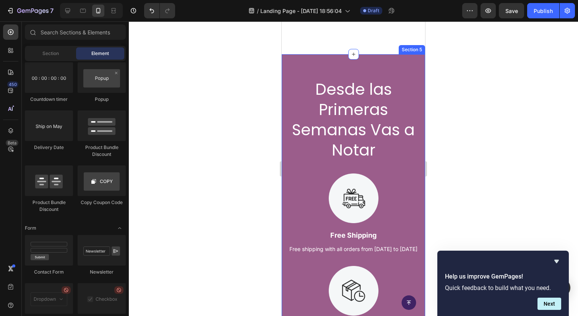
click at [413, 71] on div "Desde las Primeras Semanas Vas a Notar Heading Image Free Shipping Text Block F…" at bounding box center [353, 315] width 143 height 523
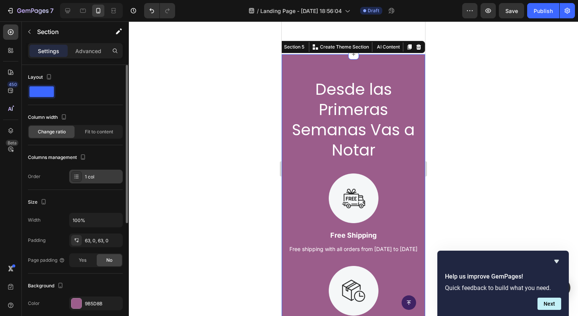
click at [95, 178] on div "1 col" at bounding box center [103, 177] width 36 height 7
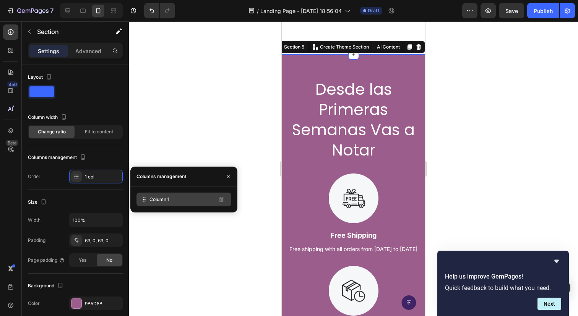
click at [159, 201] on span "Column 1" at bounding box center [159, 199] width 20 height 7
click at [144, 201] on icon at bounding box center [144, 200] width 8 height 8
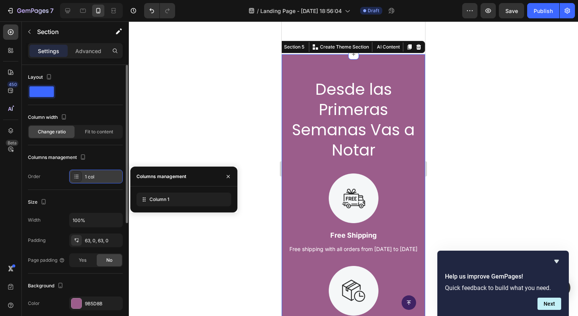
click at [76, 178] on icon at bounding box center [76, 178] width 3 height 0
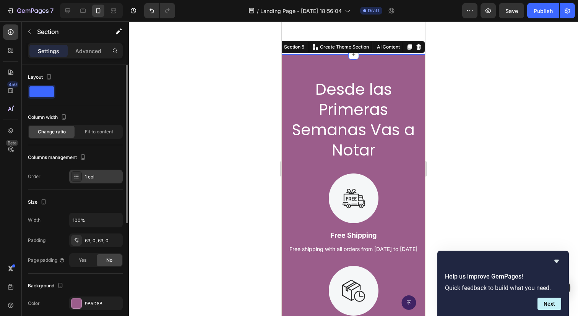
click at [91, 178] on div "1 col" at bounding box center [103, 177] width 36 height 7
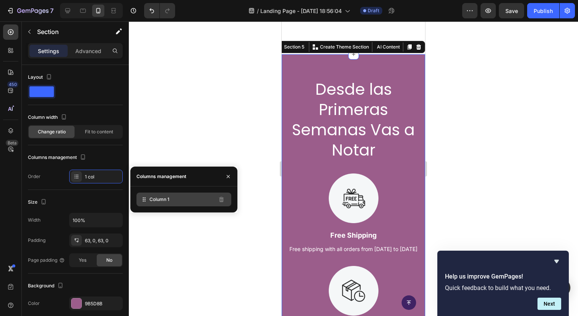
click at [164, 206] on div "Column 1" at bounding box center [183, 200] width 95 height 14
drag, startPoint x: 146, startPoint y: 200, endPoint x: 146, endPoint y: 217, distance: 17.2
click at [146, 0] on div "7 / Landing Page - Sep 22, 18:56:04 Draft Preview Save Publish 450 Beta Section…" at bounding box center [289, 0] width 578 height 0
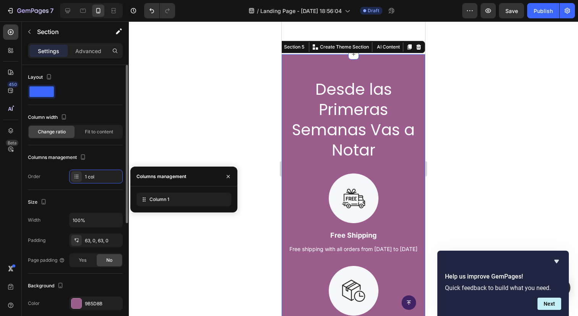
click at [45, 184] on div "Layout Column width Change ratio Fit to content Columns management Order 1 col" at bounding box center [75, 127] width 95 height 125
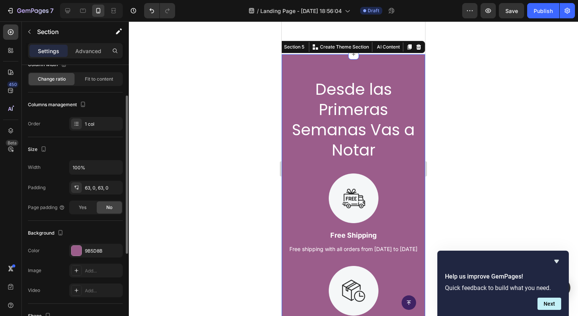
scroll to position [0, 0]
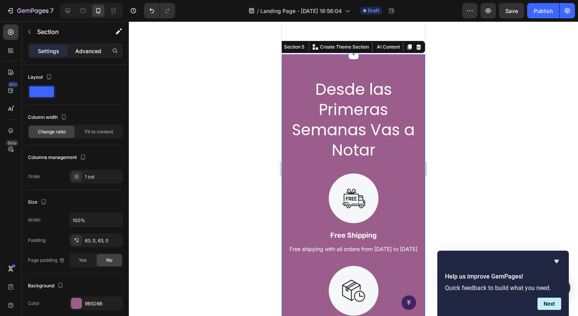
click at [90, 52] on p "Advanced" at bounding box center [88, 51] width 26 height 8
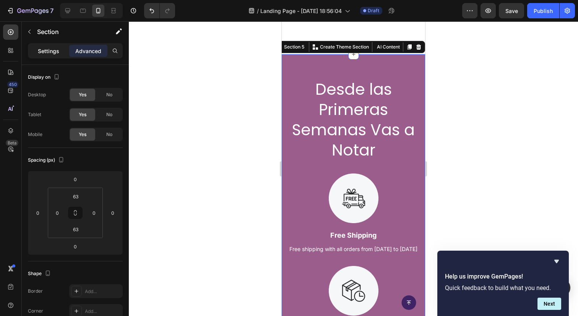
click at [46, 49] on p "Settings" at bounding box center [48, 51] width 21 height 8
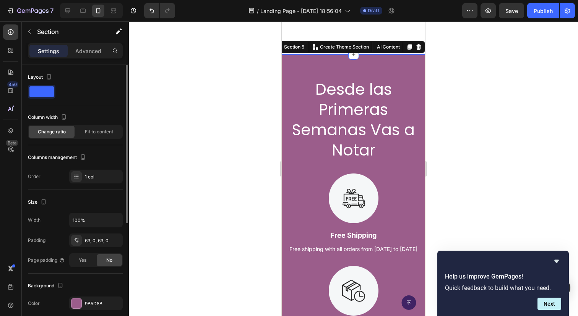
click at [47, 92] on span at bounding box center [41, 91] width 24 height 11
click at [78, 51] on p "Advanced" at bounding box center [88, 51] width 26 height 8
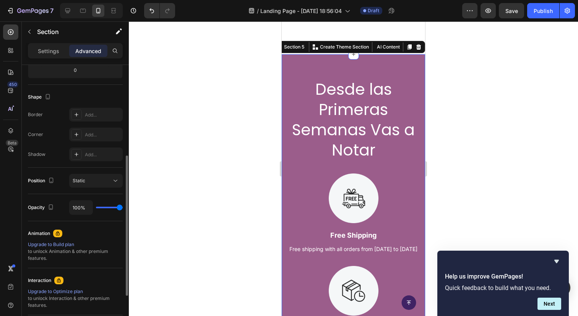
scroll to position [177, 0]
click at [46, 53] on p "Settings" at bounding box center [48, 51] width 21 height 8
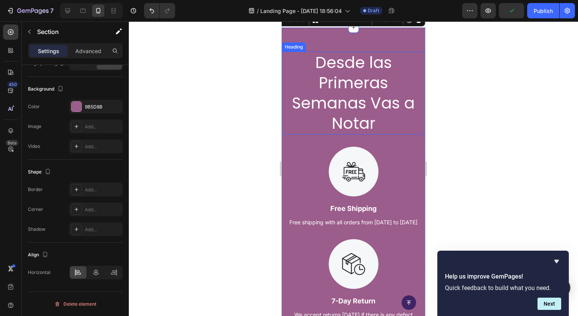
scroll to position [799, 0]
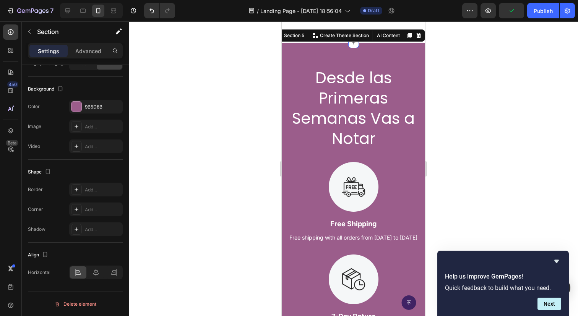
click at [408, 56] on div "Desde las Primeras Semanas Vas a Notar Heading Image Free Shipping Text Block F…" at bounding box center [353, 304] width 143 height 523
click at [238, 105] on div at bounding box center [353, 168] width 449 height 295
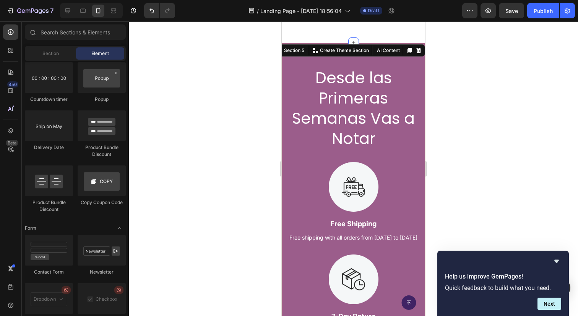
click at [305, 58] on div "Desde las Primeras Semanas Vas a Notar Heading Image Free Shipping Text Block F…" at bounding box center [353, 304] width 143 height 523
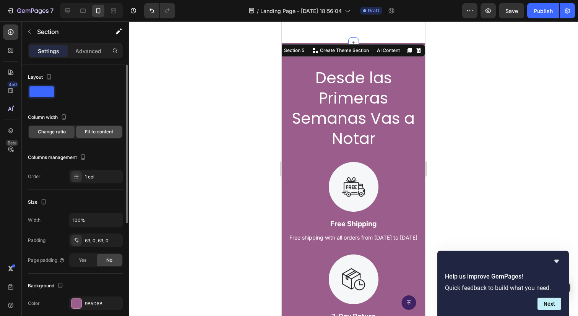
click at [96, 135] on span "Fit to content" at bounding box center [99, 131] width 28 height 7
click at [46, 128] on span "Change ratio" at bounding box center [52, 131] width 28 height 7
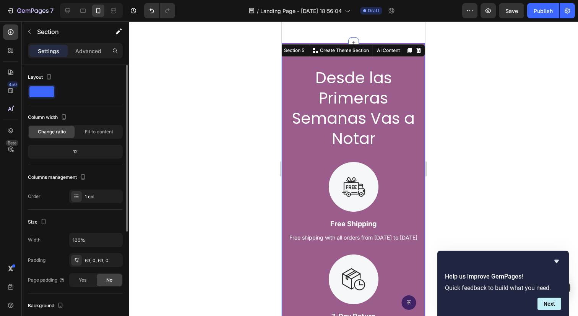
click at [47, 94] on span at bounding box center [41, 91] width 24 height 11
click at [49, 75] on icon "button" at bounding box center [49, 77] width 8 height 8
click at [96, 81] on div "Layout" at bounding box center [75, 77] width 95 height 12
drag, startPoint x: 44, startPoint y: 91, endPoint x: 89, endPoint y: 91, distance: 44.3
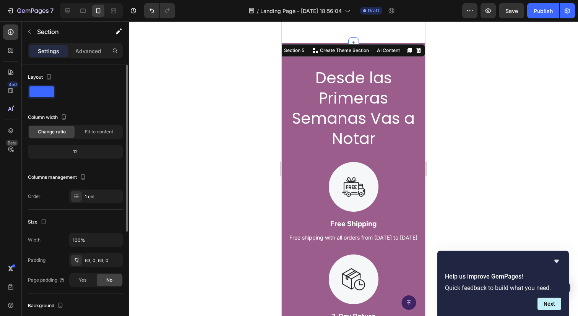
click at [89, 91] on div at bounding box center [75, 92] width 95 height 14
click at [297, 61] on div "Desde las Primeras Semanas Vas a Notar Heading Image Free Shipping Text Block F…" at bounding box center [353, 304] width 143 height 523
click at [298, 50] on div "Section 5" at bounding box center [293, 50] width 23 height 7
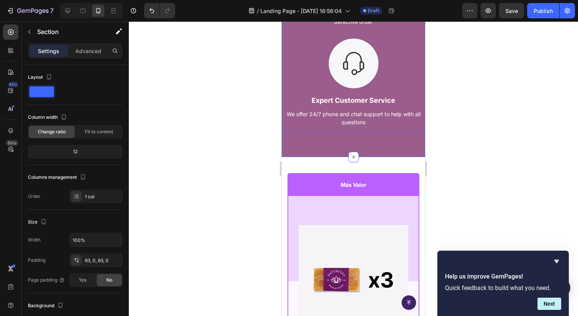
scroll to position [1215, 0]
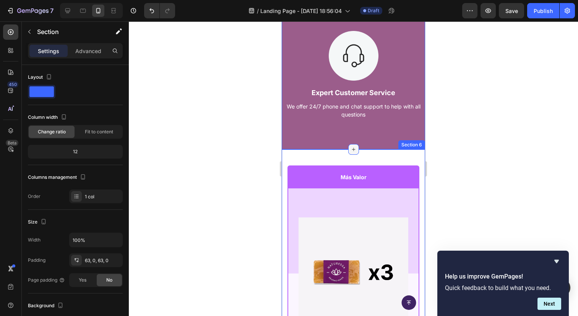
click at [354, 152] on icon at bounding box center [353, 149] width 6 height 6
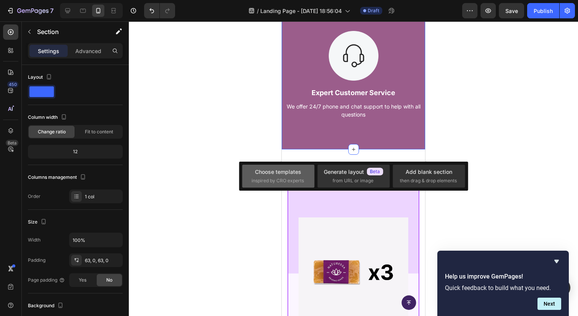
click at [281, 180] on span "inspired by CRO experts" at bounding box center [277, 180] width 52 height 7
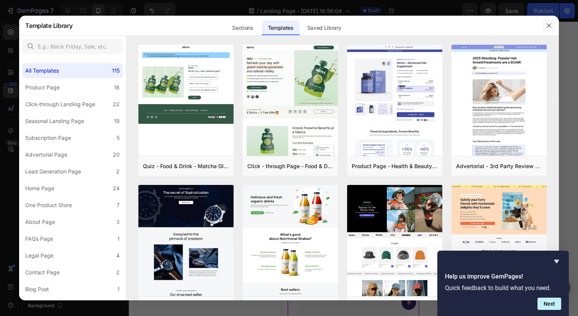
click at [550, 23] on icon "button" at bounding box center [549, 26] width 6 height 6
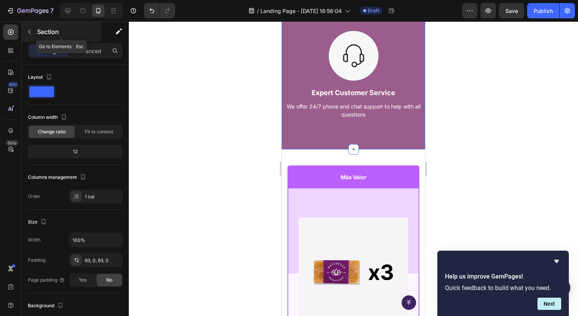
click at [29, 30] on icon "button" at bounding box center [29, 32] width 6 height 6
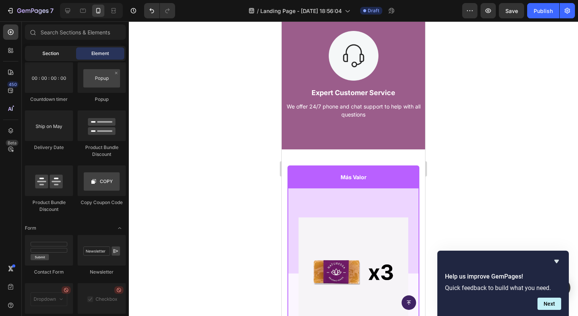
click at [59, 54] on div "Section" at bounding box center [50, 53] width 48 height 12
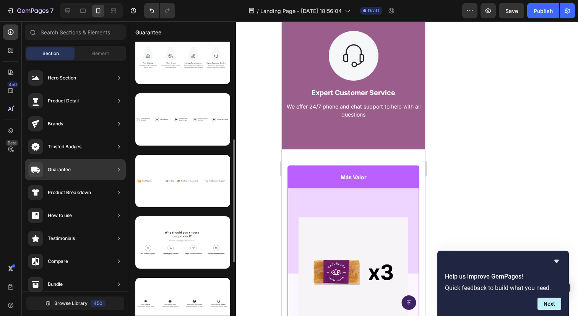
scroll to position [204, 0]
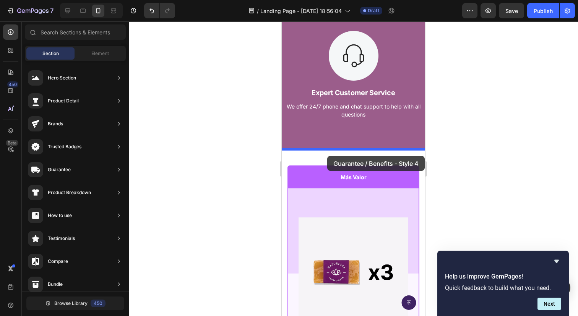
drag, startPoint x: 468, startPoint y: 242, endPoint x: 327, endPoint y: 156, distance: 164.8
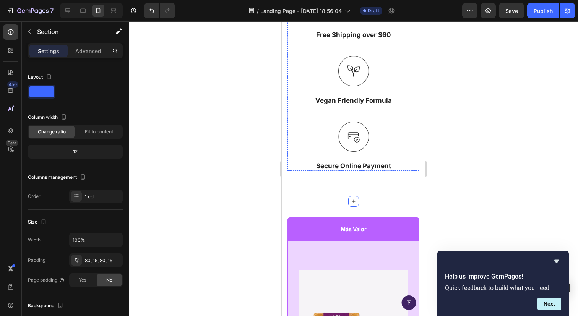
scroll to position [1504, 0]
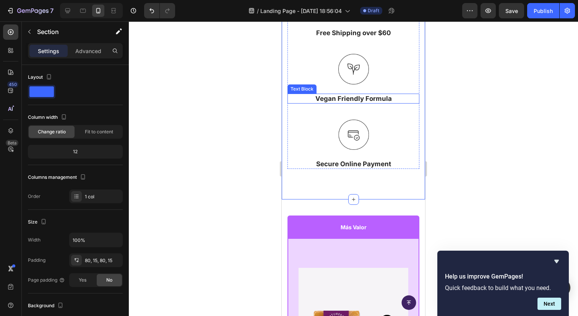
click at [307, 92] on div "Text Block" at bounding box center [302, 89] width 26 height 7
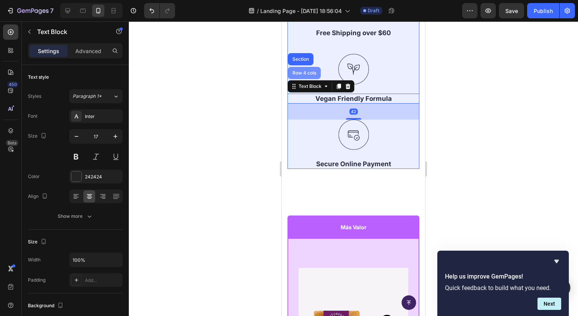
click at [301, 79] on div "Row 4 cols" at bounding box center [304, 73] width 33 height 12
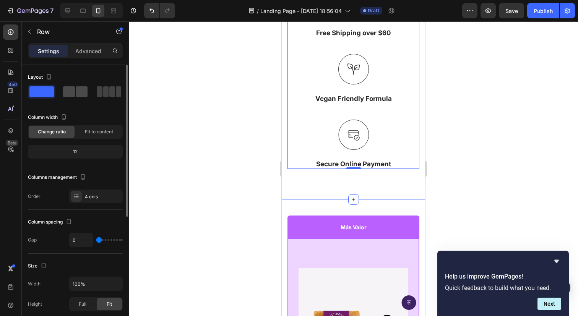
click at [76, 96] on span at bounding box center [82, 91] width 12 height 11
type input "30"
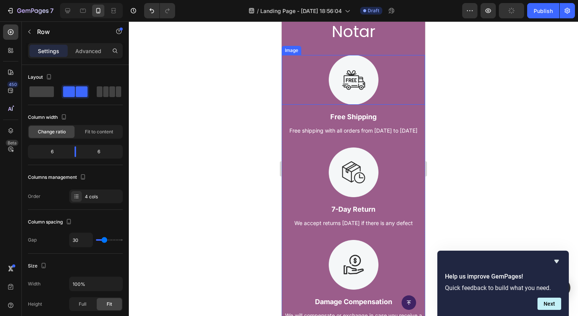
scroll to position [846, 0]
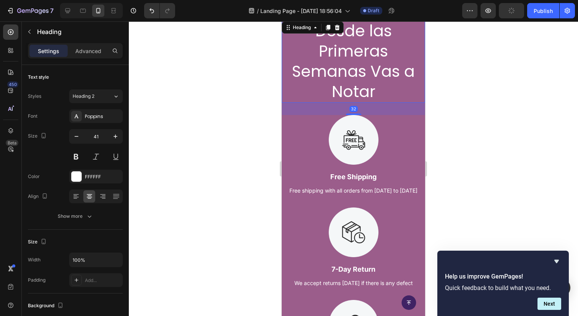
click at [359, 57] on h2 "Desde las Primeras Semanas Vas a Notar" at bounding box center [353, 61] width 143 height 83
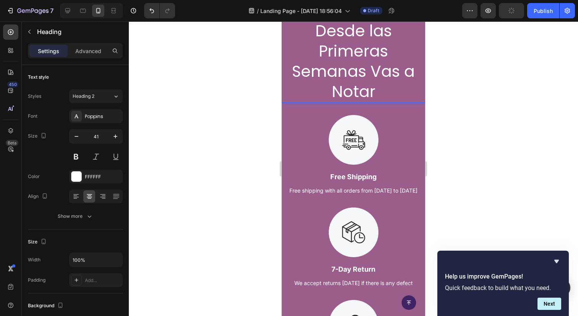
click at [359, 57] on h2 "Desde las Primeras Semanas Vas a Notar" at bounding box center [353, 61] width 143 height 83
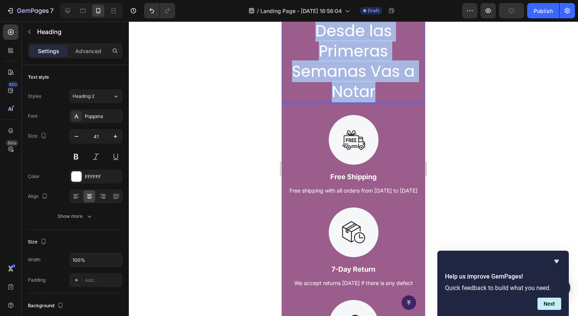
click at [359, 57] on p "Desde las Primeras Semanas Vas a Notar" at bounding box center [353, 61] width 142 height 81
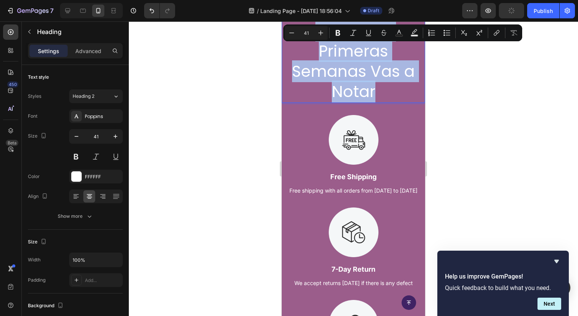
copy p "Desde las Primeras Semanas Vas a Notar"
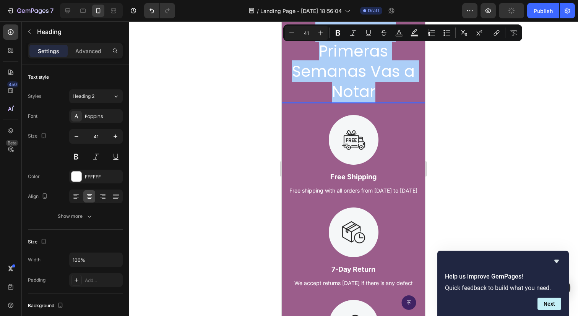
click at [499, 94] on div at bounding box center [353, 168] width 449 height 295
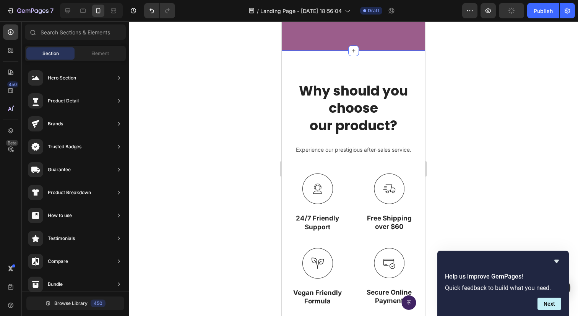
scroll to position [1349, 0]
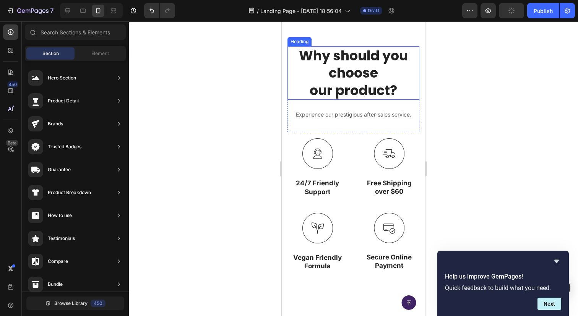
click at [376, 80] on p "Why should you choose our product?" at bounding box center [353, 73] width 130 height 52
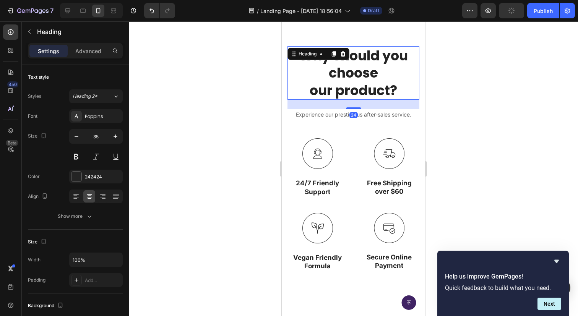
click at [376, 80] on p "Why should you choose our product?" at bounding box center [353, 73] width 130 height 52
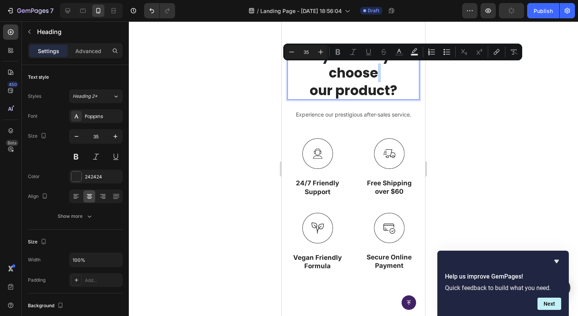
click at [376, 80] on p "Why should you choose our product?" at bounding box center [353, 73] width 130 height 52
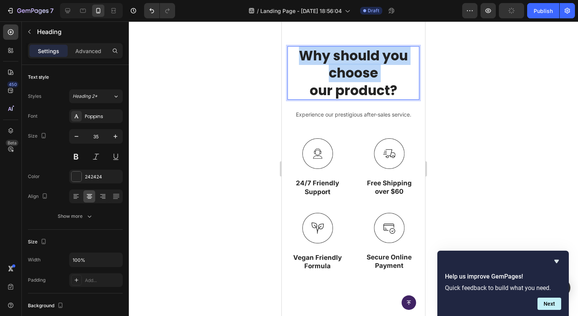
click at [376, 80] on p "Why should you choose our product?" at bounding box center [353, 73] width 130 height 52
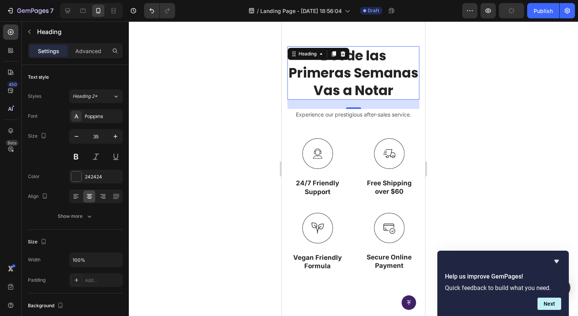
click at [502, 73] on div at bounding box center [353, 168] width 449 height 295
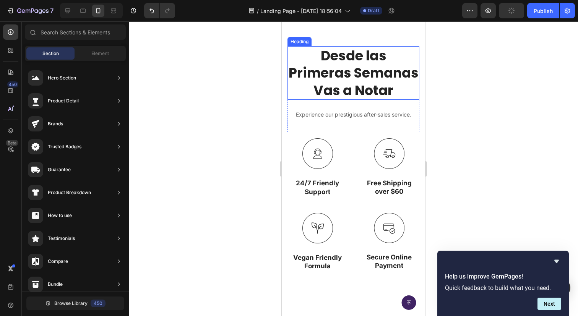
click at [357, 75] on p "Desde las Primeras Semanas Vas a Notar" at bounding box center [353, 73] width 130 height 52
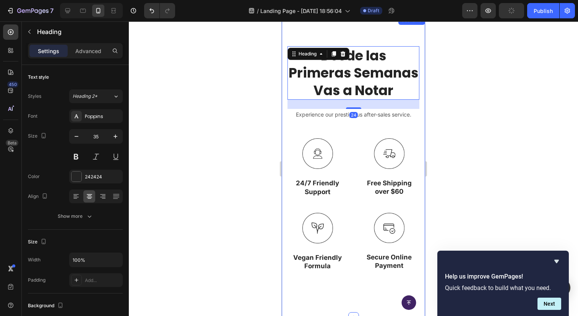
click at [447, 95] on div at bounding box center [353, 168] width 449 height 295
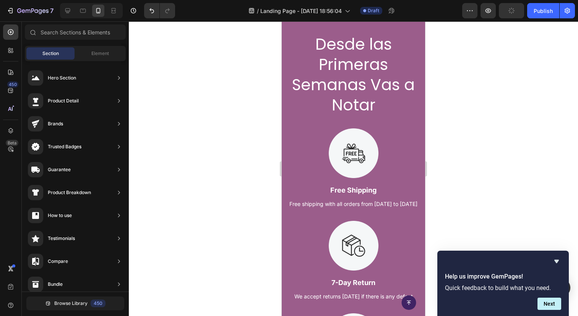
scroll to position [684, 0]
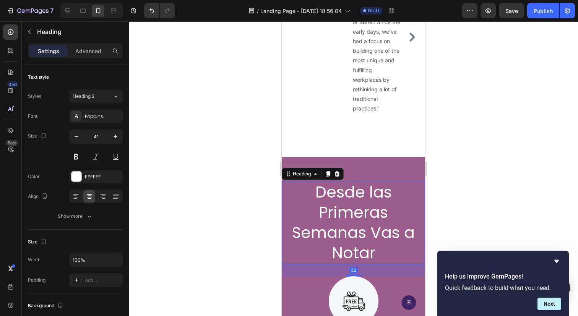
click at [338, 205] on h2 "Desde las Primeras Semanas Vas a Notar" at bounding box center [353, 222] width 143 height 83
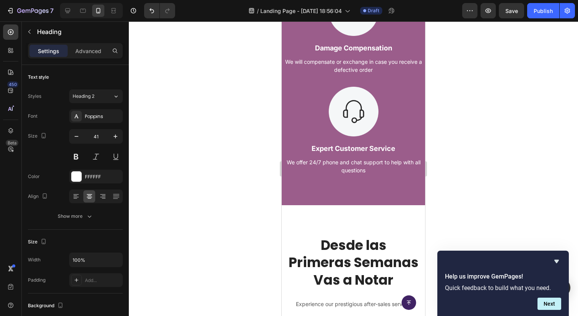
scroll to position [1189, 0]
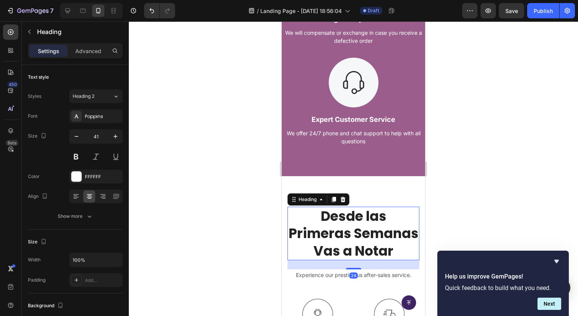
click at [353, 219] on h2 "Desde las Primeras Semanas Vas a Notar" at bounding box center [353, 234] width 132 height 54
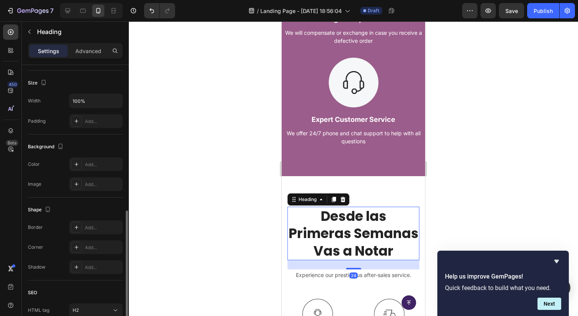
scroll to position [0, 0]
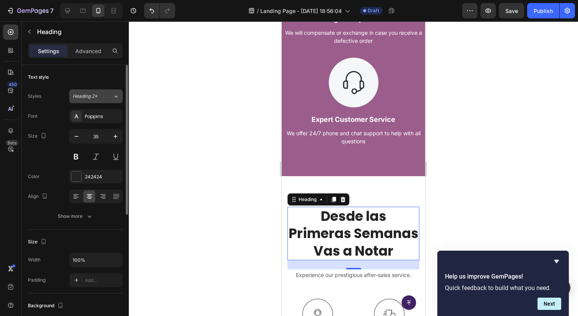
click at [119, 89] on button "Heading 2*" at bounding box center [96, 96] width 54 height 14
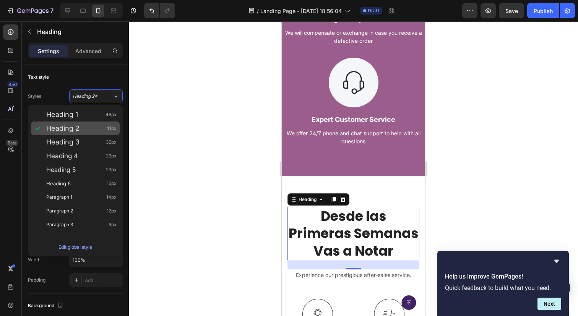
click at [88, 127] on div "Heading 2 41px" at bounding box center [81, 129] width 70 height 8
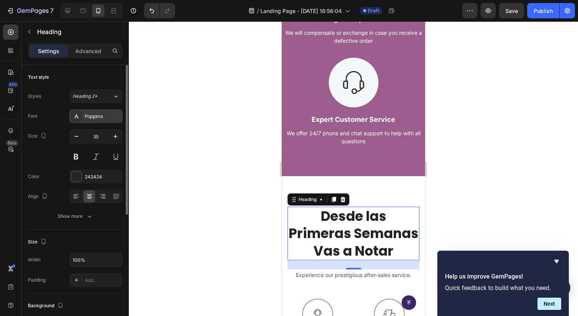
click at [97, 118] on div "Poppins" at bounding box center [103, 116] width 36 height 7
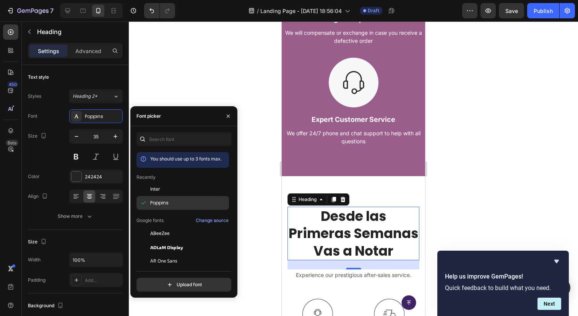
click at [170, 200] on div "Poppins" at bounding box center [188, 202] width 77 height 7
click at [225, 121] on button "button" at bounding box center [228, 116] width 12 height 12
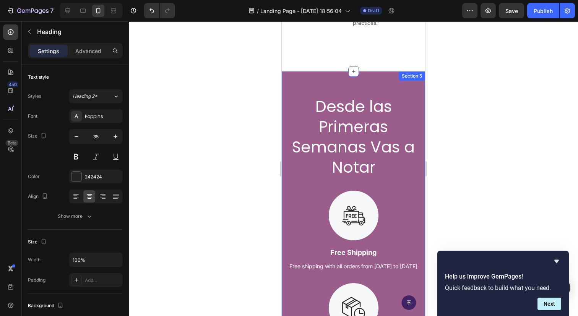
scroll to position [762, 0]
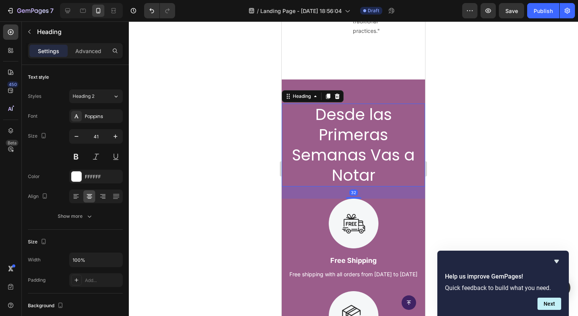
click at [383, 135] on h2 "Desde las Primeras Semanas Vas a Notar" at bounding box center [353, 145] width 143 height 83
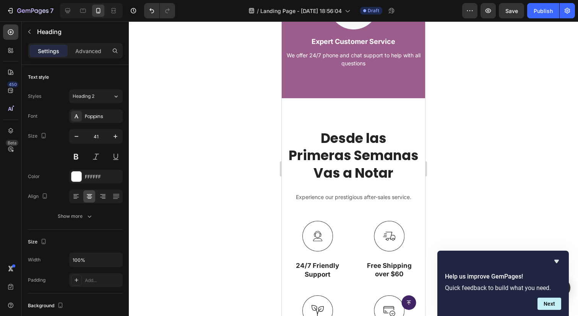
scroll to position [1273, 0]
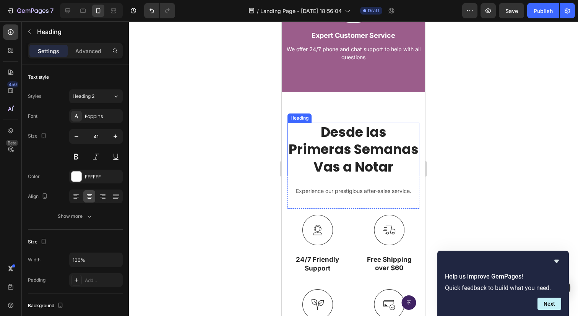
click at [345, 165] on h2 "Desde las Primeras Semanas Vas a Notar" at bounding box center [353, 150] width 132 height 54
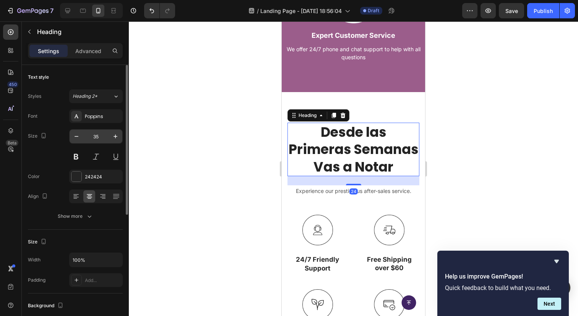
click at [98, 141] on input "35" at bounding box center [95, 137] width 25 height 14
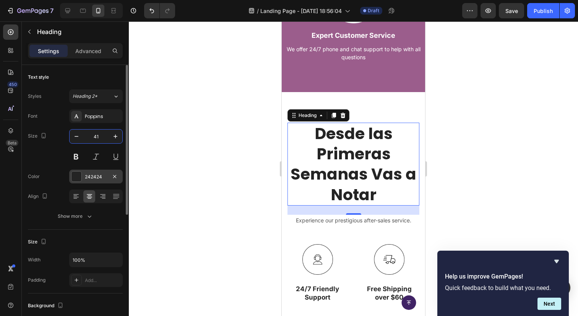
type input "41"
click at [106, 180] on div "242424" at bounding box center [96, 177] width 54 height 14
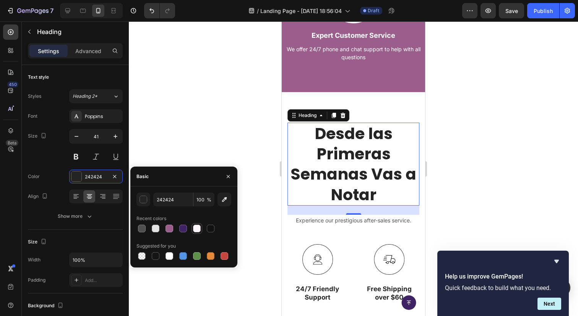
click at [196, 230] on div at bounding box center [197, 229] width 8 height 8
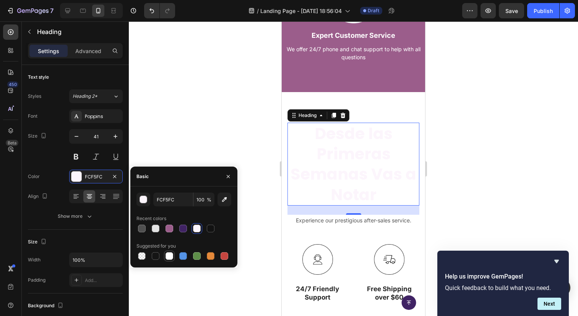
click at [167, 255] on div at bounding box center [169, 256] width 8 height 8
type input "FFFFFF"
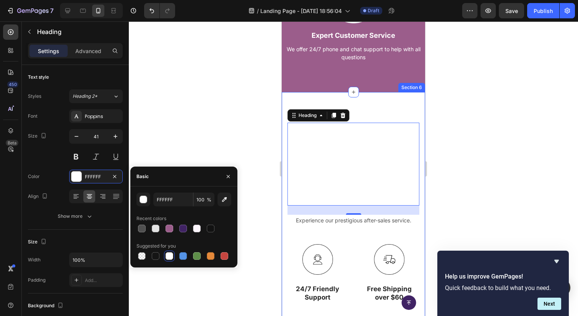
click at [375, 93] on div "Desde las Primeras Semanas Vas a Notar Heading 24 Experience our prestigious af…" at bounding box center [353, 257] width 143 height 331
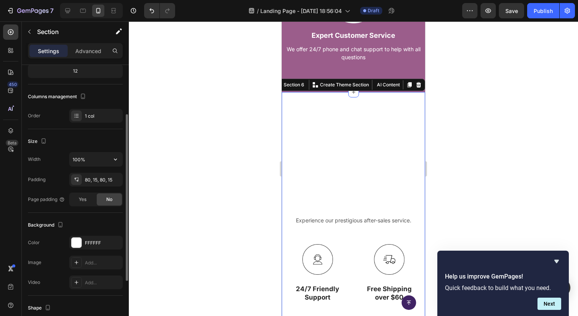
scroll to position [174, 0]
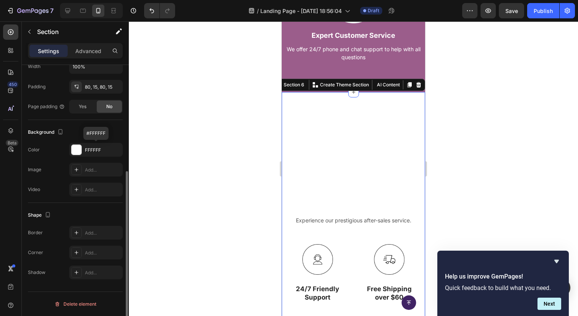
click at [97, 154] on div "FFFFFF" at bounding box center [96, 150] width 54 height 14
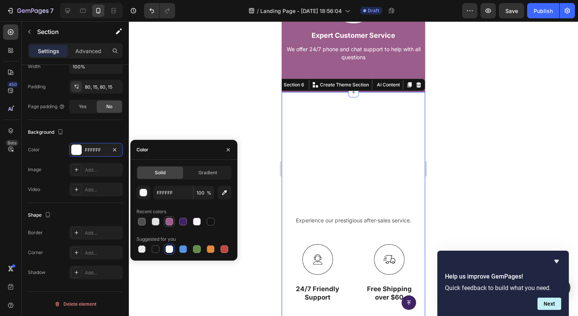
click at [171, 221] on div at bounding box center [169, 222] width 8 height 8
type input "9B5D8B"
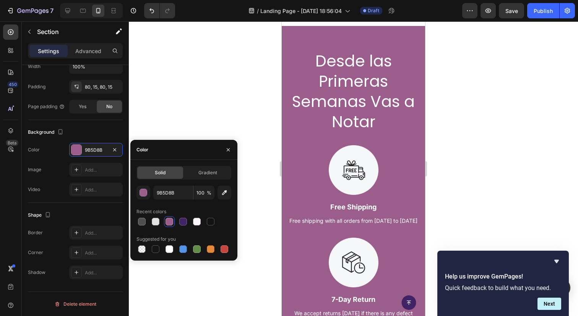
scroll to position [701, 0]
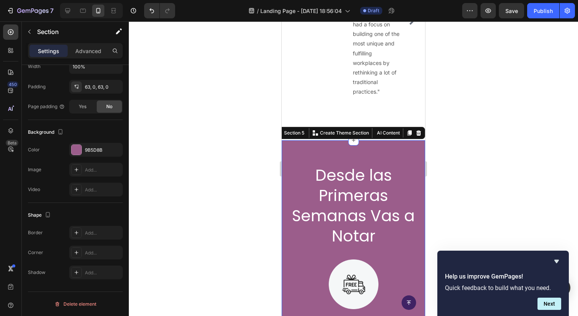
click at [423, 131] on div "Section 5 You can create reusable sections Create Theme Section AI Content Writ…" at bounding box center [349, 133] width 152 height 12
click at [418, 132] on icon at bounding box center [418, 132] width 5 height 5
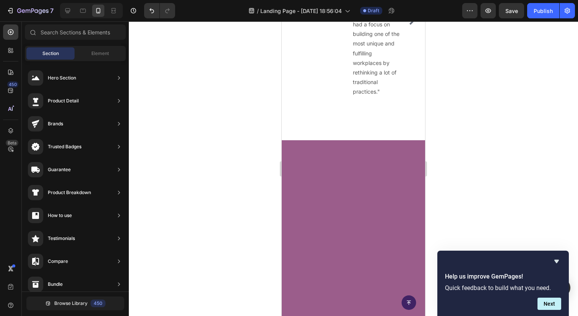
click at [399, 152] on div at bounding box center [353, 305] width 143 height 331
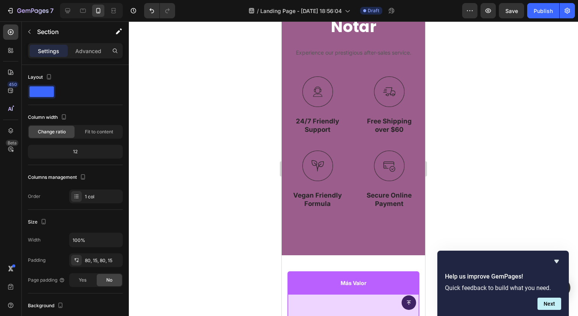
scroll to position [909, 0]
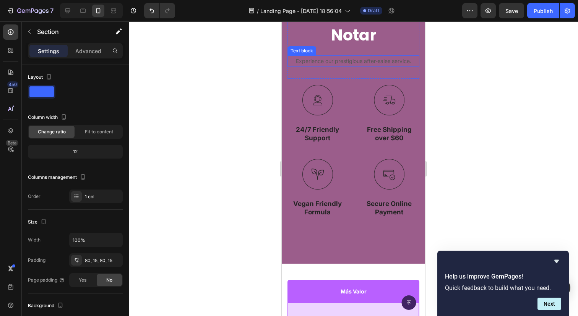
click at [390, 61] on p "Experience our prestigious after-sales service." at bounding box center [353, 61] width 130 height 10
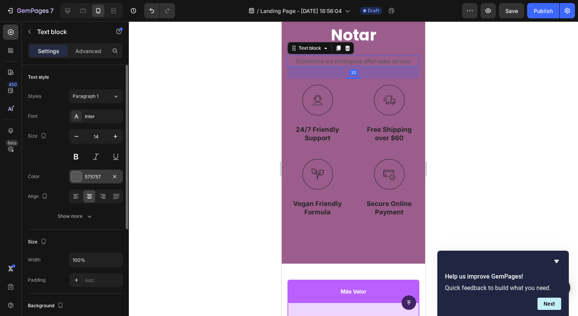
click at [88, 175] on div "575757" at bounding box center [96, 177] width 22 height 7
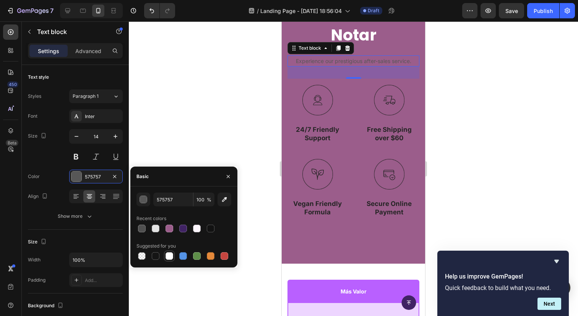
click at [169, 254] on div at bounding box center [169, 256] width 8 height 8
type input "FFFFFF"
click at [247, 109] on div at bounding box center [353, 168] width 449 height 295
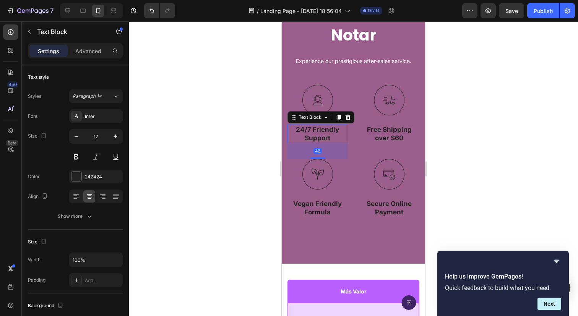
click at [325, 133] on p "24/7 Friendly Support" at bounding box center [317, 133] width 59 height 17
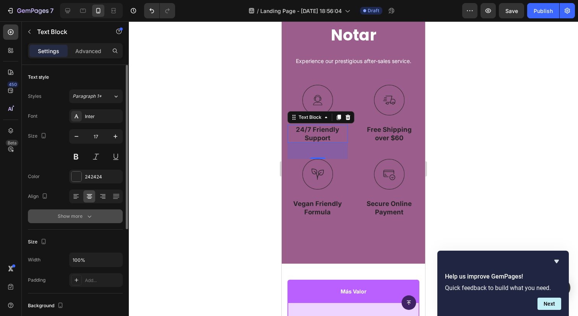
click at [82, 212] on div "Show more" at bounding box center [76, 216] width 36 height 8
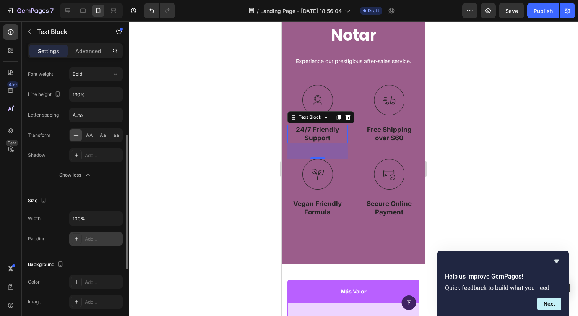
scroll to position [150, 0]
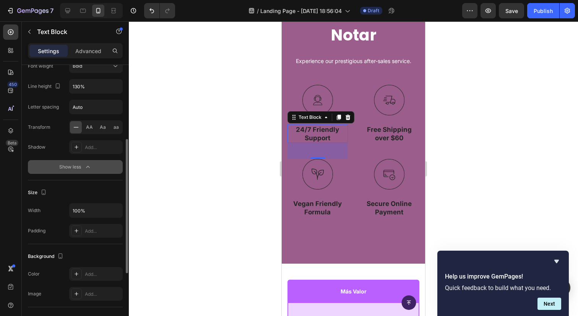
click at [79, 166] on div "Show less" at bounding box center [75, 167] width 32 height 8
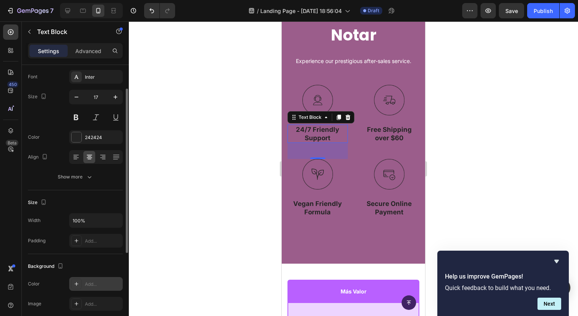
scroll to position [0, 0]
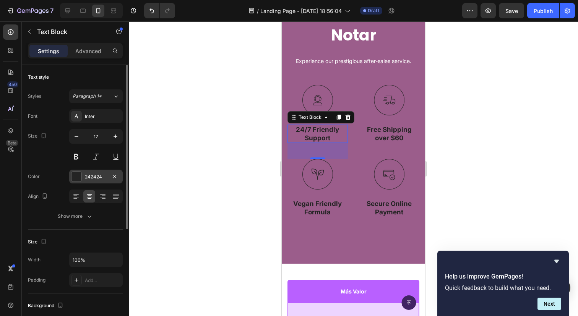
click at [96, 176] on div "242424" at bounding box center [96, 177] width 22 height 7
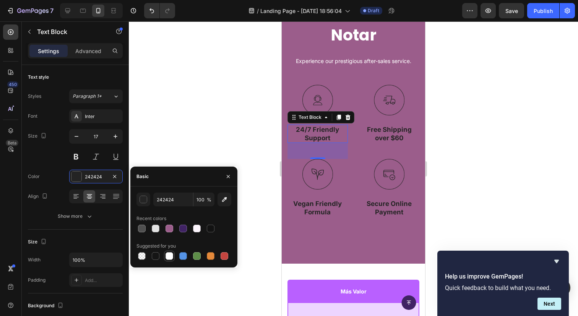
click at [169, 259] on div at bounding box center [169, 256] width 8 height 8
type input "FFFFFF"
click at [392, 132] on p "Free Shipping over $60" at bounding box center [389, 133] width 59 height 17
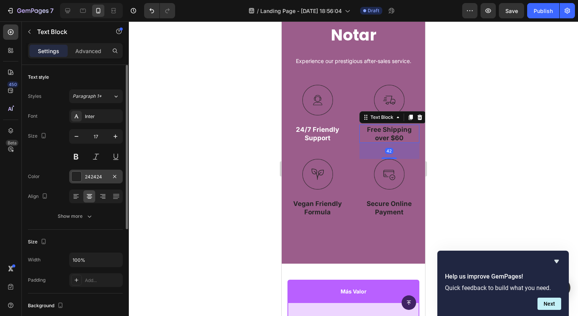
click at [89, 175] on div "242424" at bounding box center [96, 177] width 22 height 7
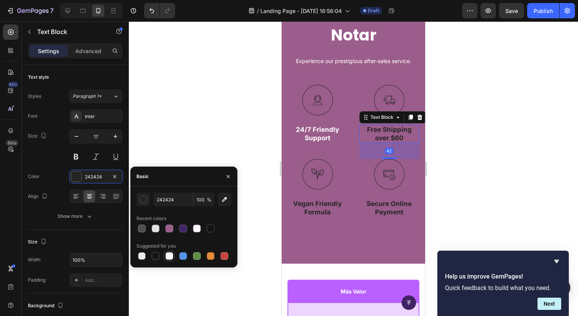
click at [167, 255] on div at bounding box center [169, 256] width 8 height 8
type input "FFFFFF"
click at [307, 212] on p "Vegan Friendly Formula" at bounding box center [317, 207] width 59 height 17
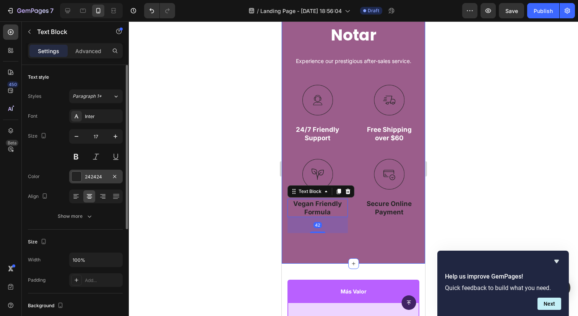
click at [96, 180] on div "242424" at bounding box center [96, 177] width 54 height 14
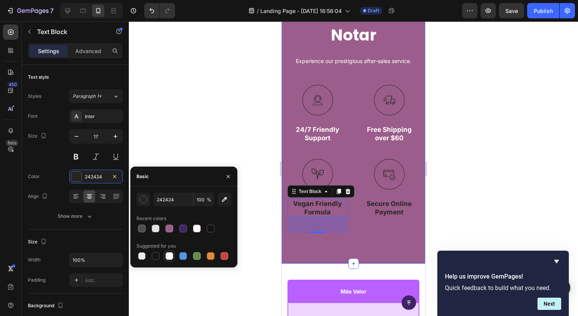
click at [170, 251] on div at bounding box center [169, 255] width 9 height 9
type input "FFFFFF"
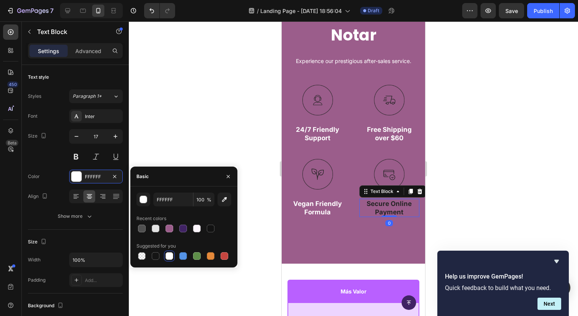
click at [387, 210] on p "Secure Online Payment" at bounding box center [389, 207] width 59 height 17
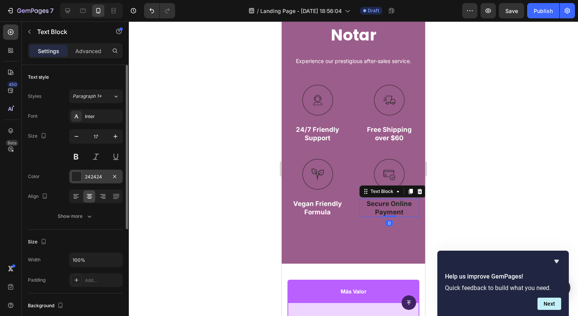
click at [101, 178] on div "242424" at bounding box center [96, 177] width 22 height 7
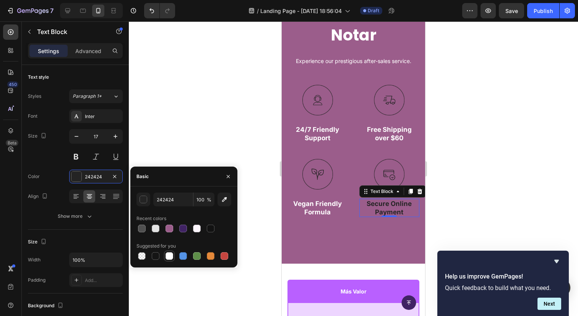
click at [167, 254] on div at bounding box center [169, 256] width 8 height 8
type input "FFFFFF"
click at [252, 134] on div at bounding box center [353, 168] width 449 height 295
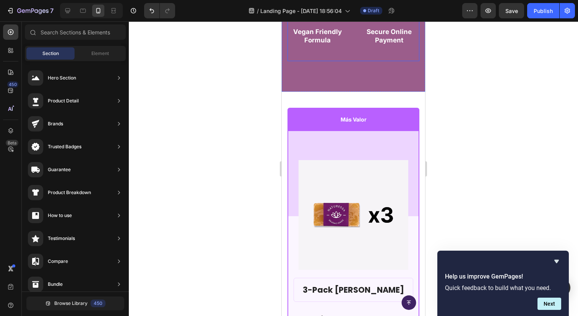
scroll to position [1088, 0]
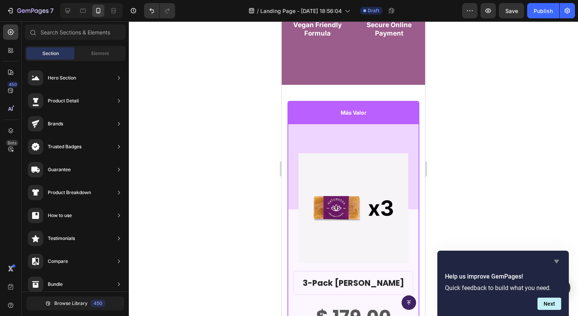
click at [556, 262] on icon "Hide survey" at bounding box center [556, 261] width 5 height 3
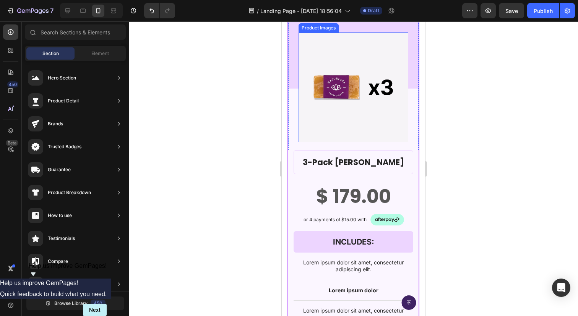
scroll to position [1127, 0]
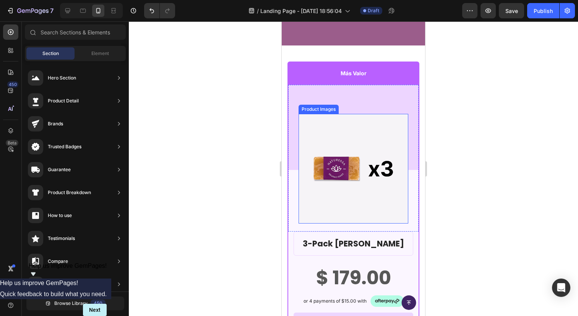
click at [373, 158] on img at bounding box center [353, 169] width 110 height 110
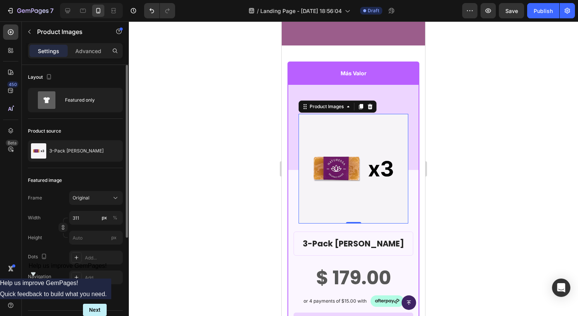
drag, startPoint x: 32, startPoint y: 36, endPoint x: 45, endPoint y: 173, distance: 137.1
click at [45, 173] on div "Sections(11) Elements(83) Section Element Hero Section Product Detail Brands Tr…" at bounding box center [75, 168] width 107 height 295
click at [78, 157] on div "3-Pack Jabón de Miel" at bounding box center [75, 150] width 95 height 21
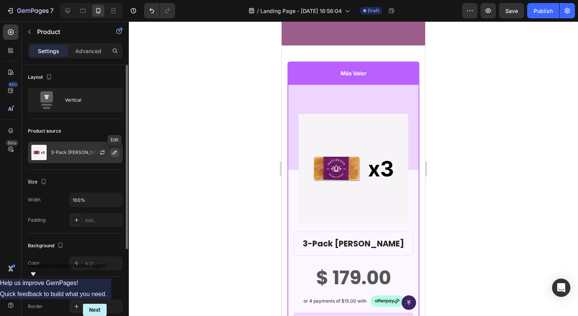
click at [113, 154] on icon "button" at bounding box center [115, 153] width 4 height 4
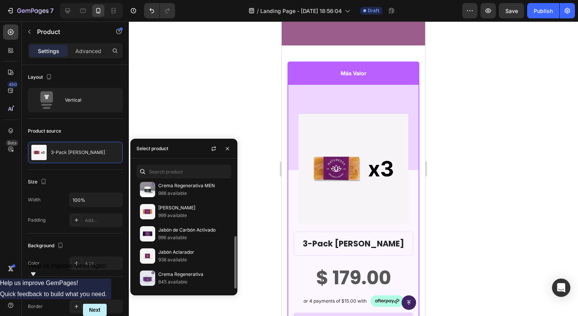
scroll to position [0, 0]
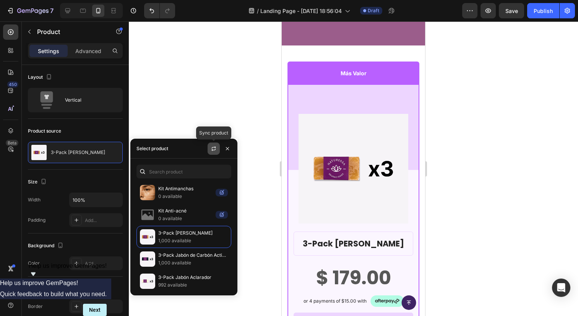
click at [217, 145] on button "button" at bounding box center [214, 149] width 12 height 12
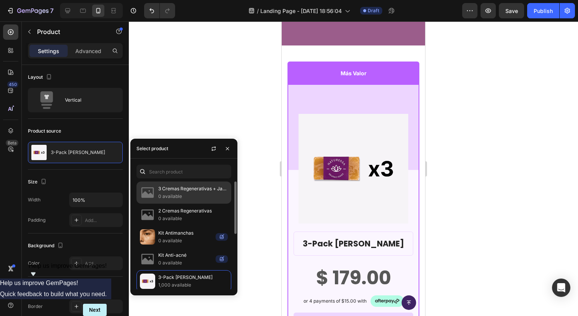
click at [188, 195] on p "0 available" at bounding box center [193, 197] width 70 height 8
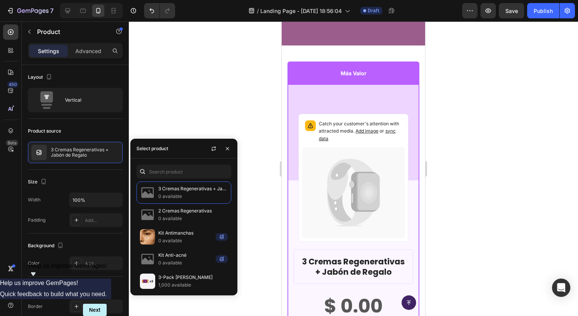
click at [255, 107] on div at bounding box center [353, 168] width 449 height 295
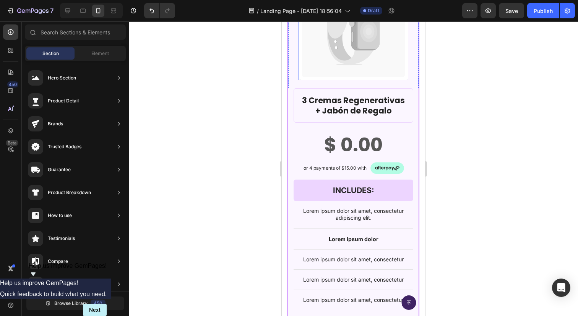
scroll to position [1341, 0]
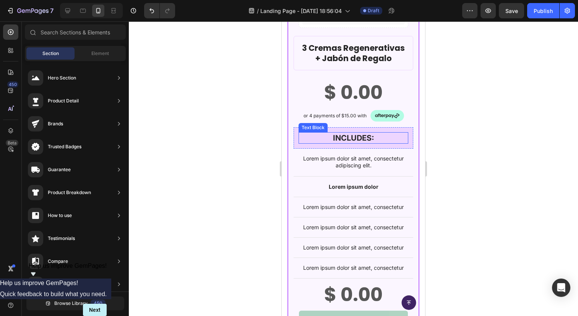
click at [375, 137] on p "INCLUDES:" at bounding box center [353, 138] width 108 height 10
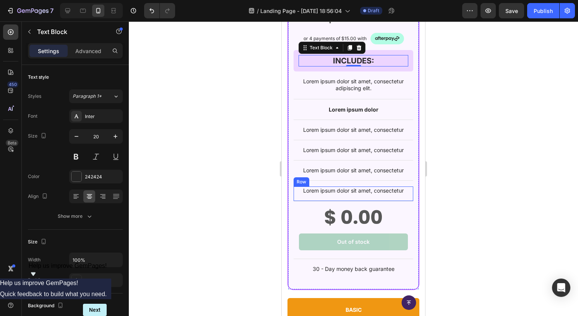
scroll to position [1420, 0]
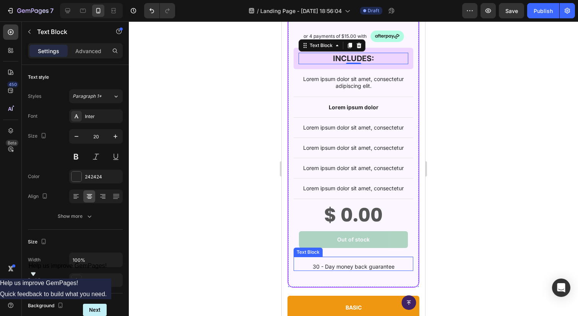
click at [332, 267] on p "30 - Day money back guarantee" at bounding box center [353, 266] width 118 height 7
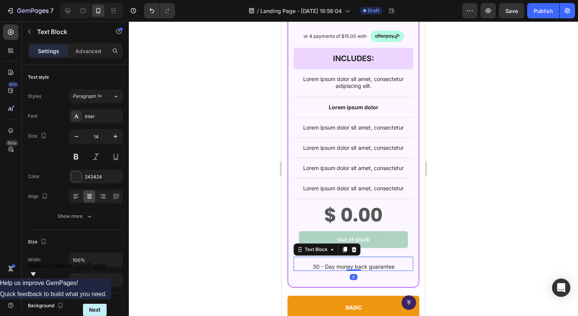
click at [332, 267] on p "30 - Day money back guarantee" at bounding box center [353, 266] width 118 height 7
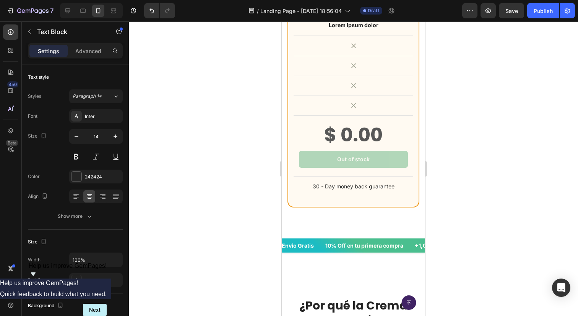
scroll to position [2021, 0]
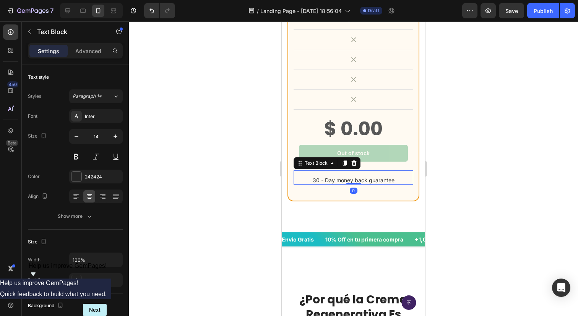
click at [356, 177] on p "30 - Day money back guarantee" at bounding box center [353, 180] width 118 height 7
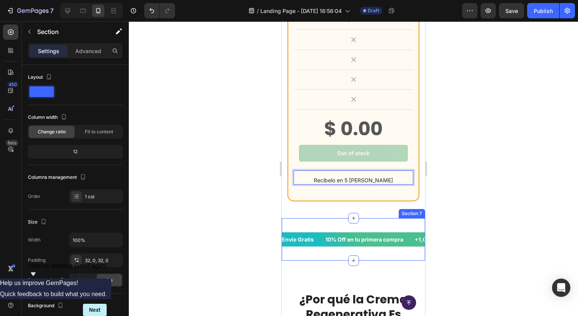
click at [380, 225] on div "Envío Gratis 10% Off en tu primera compra +1,000 Clientes Hecho en México Ingre…" at bounding box center [353, 239] width 143 height 42
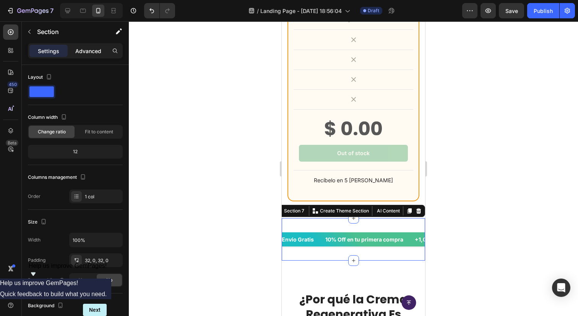
click at [86, 56] on div "Advanced" at bounding box center [88, 51] width 38 height 12
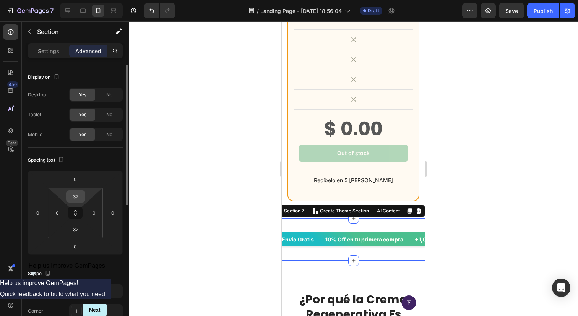
click at [81, 196] on input "32" at bounding box center [75, 196] width 15 height 11
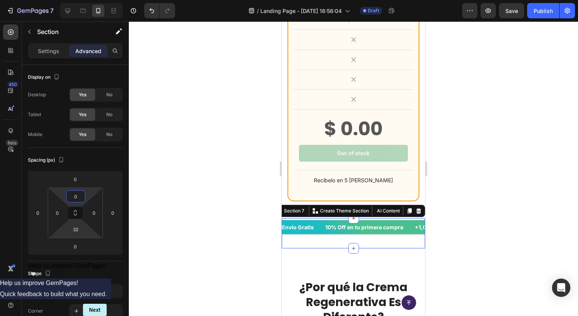
type input "0"
click at [76, 227] on input "32" at bounding box center [75, 229] width 15 height 11
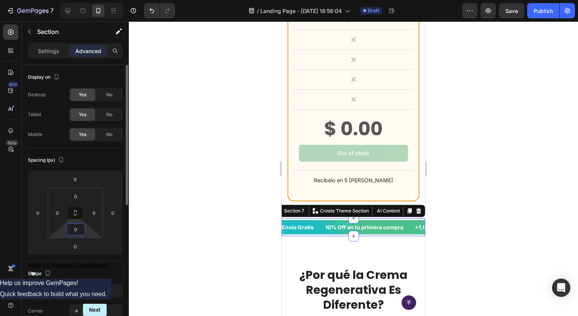
type input "0"
click at [237, 184] on div at bounding box center [353, 168] width 449 height 295
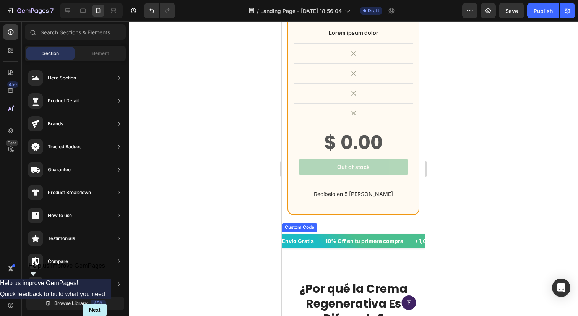
scroll to position [2007, 0]
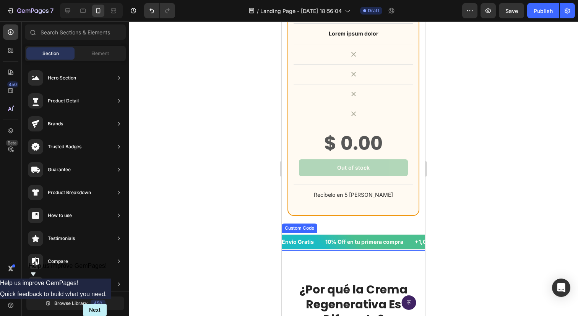
click at [378, 238] on div "Envío Gratis 10% Off en tu primera compra +1,000 Clientes Hecho en México Ingre…" at bounding box center [352, 242] width 143 height 8
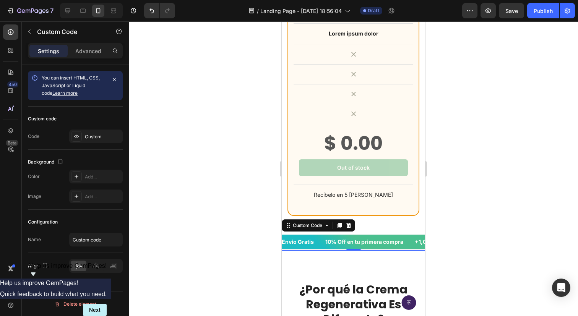
click at [255, 199] on div at bounding box center [353, 168] width 449 height 295
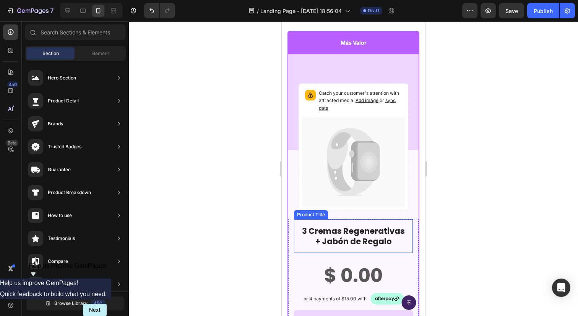
scroll to position [1157, 0]
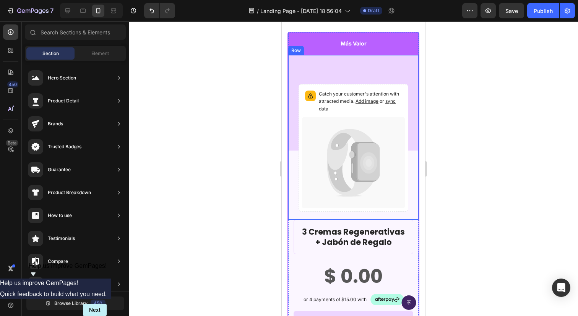
click at [365, 78] on div "Catch your customer's attention with attracted media. Add image or sync data Pr…" at bounding box center [353, 137] width 130 height 165
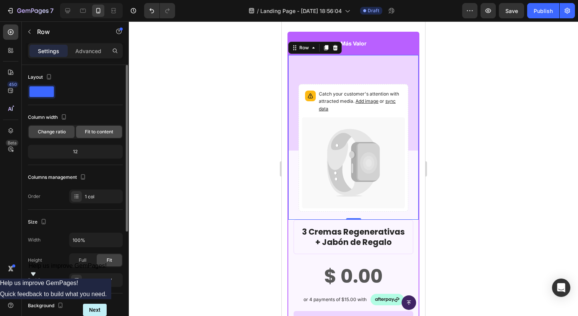
click at [102, 135] on span "Fit to content" at bounding box center [99, 131] width 28 height 7
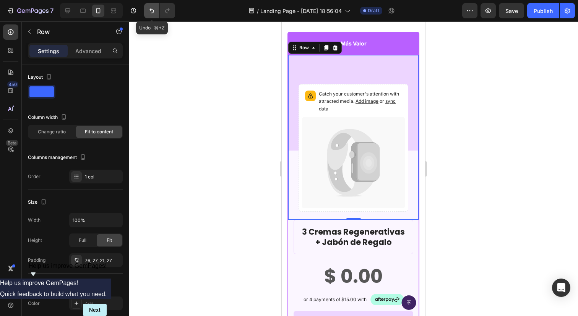
click at [152, 13] on icon "Undo/Redo" at bounding box center [152, 11] width 8 height 8
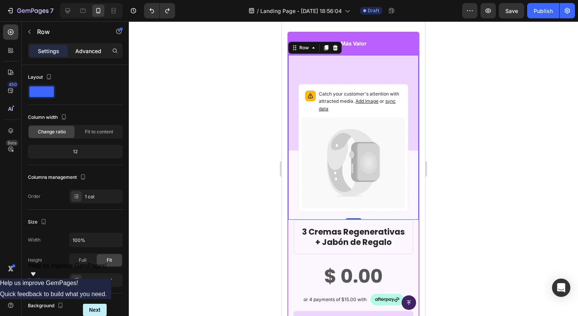
click at [91, 54] on p "Advanced" at bounding box center [88, 51] width 26 height 8
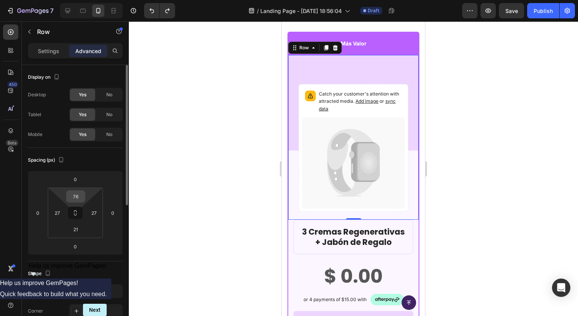
click at [76, 195] on input "76" at bounding box center [75, 196] width 15 height 11
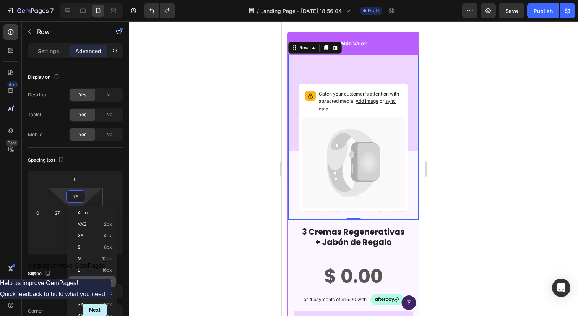
click at [89, 283] on p "XL 24px" at bounding box center [95, 281] width 34 height 5
type input "24"
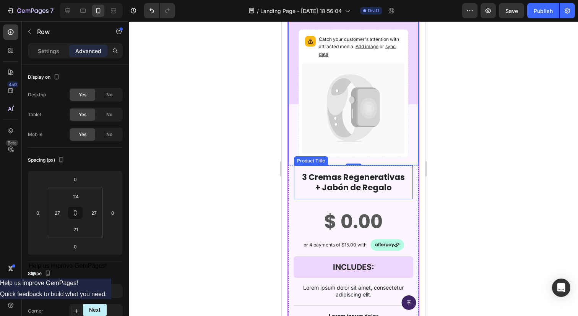
scroll to position [1194, 0]
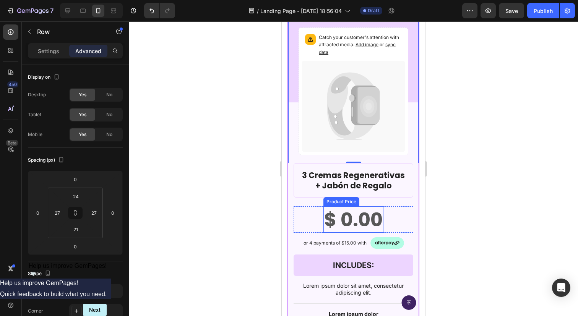
click at [354, 217] on div "$ 0.00" at bounding box center [353, 219] width 60 height 26
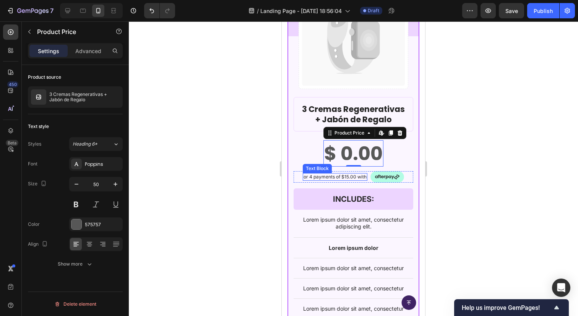
scroll to position [1266, 0]
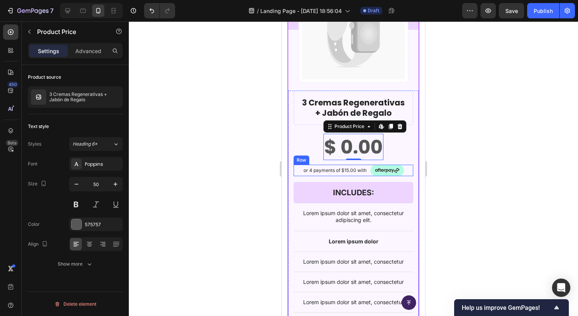
click at [404, 170] on div "or 4 payments of $15.00 with Text Block Image Row" at bounding box center [354, 170] width 120 height 11
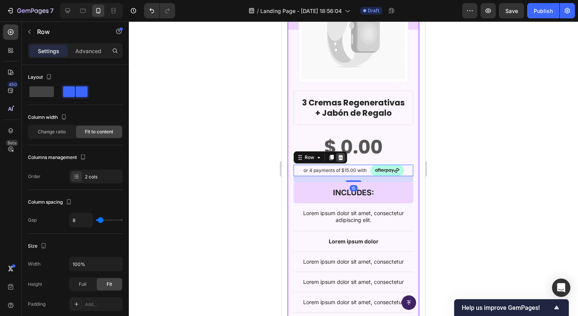
click at [339, 156] on icon at bounding box center [340, 157] width 5 height 5
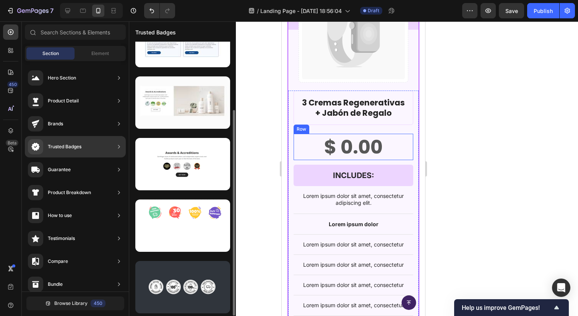
scroll to position [0, 0]
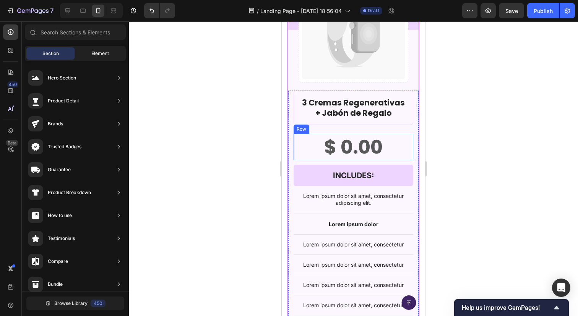
click at [99, 52] on span "Element" at bounding box center [100, 53] width 18 height 7
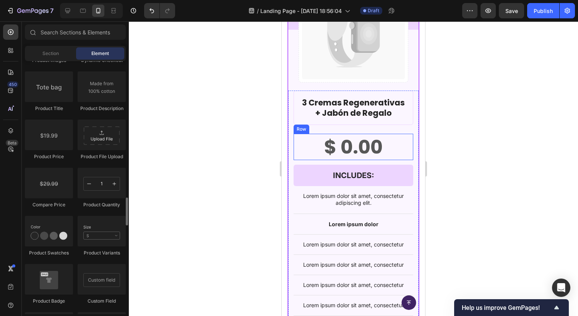
scroll to position [1170, 0]
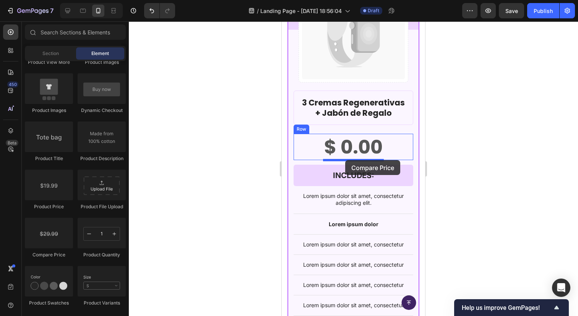
drag, startPoint x: 328, startPoint y: 253, endPoint x: 345, endPoint y: 160, distance: 94.8
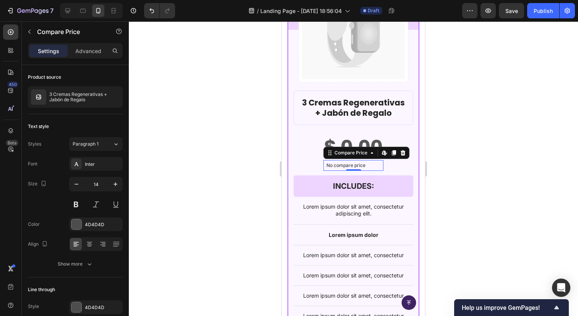
click at [352, 166] on p "No compare price" at bounding box center [353, 165] width 54 height 5
click at [351, 165] on p "No compare price" at bounding box center [353, 165] width 54 height 5
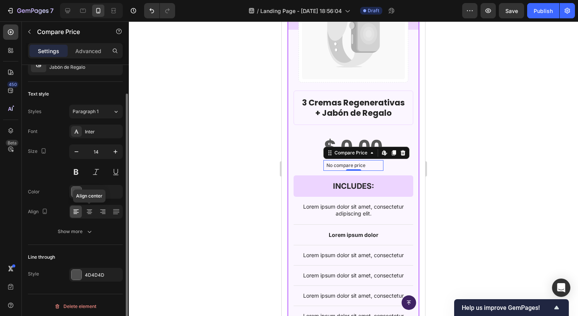
scroll to position [35, 0]
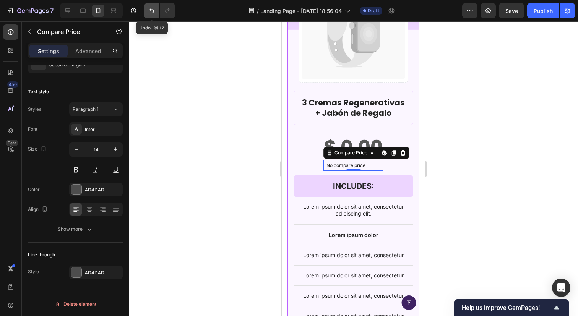
click at [149, 10] on icon "Undo/Redo" at bounding box center [152, 11] width 8 height 8
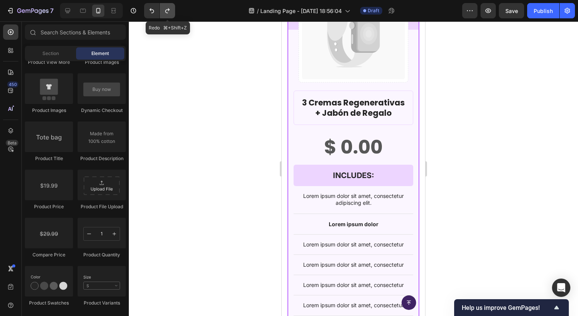
click at [169, 11] on icon "Undo/Redo" at bounding box center [168, 11] width 8 height 8
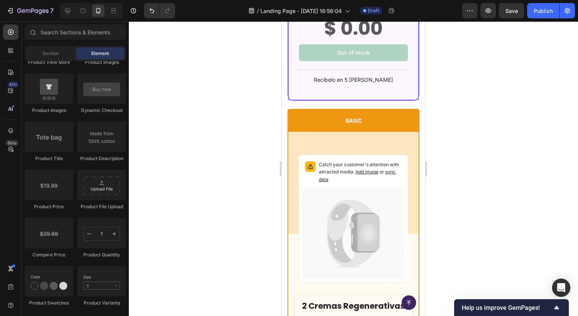
scroll to position [1645, 0]
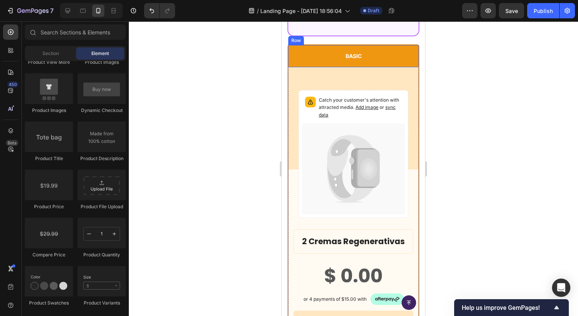
click at [379, 57] on p "BASIC" at bounding box center [353, 56] width 115 height 7
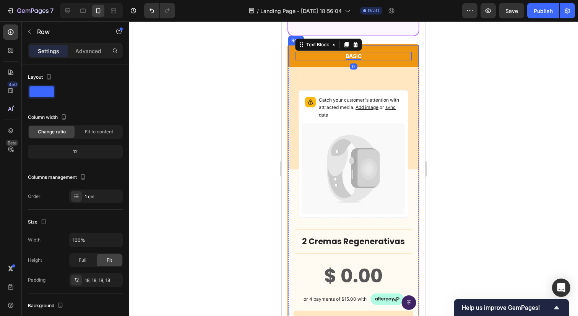
click at [397, 47] on div "BASIC Text Block 0 Row" at bounding box center [353, 56] width 130 height 22
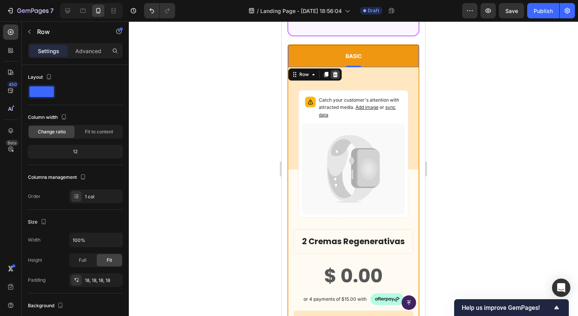
click at [336, 76] on icon at bounding box center [335, 74] width 5 height 5
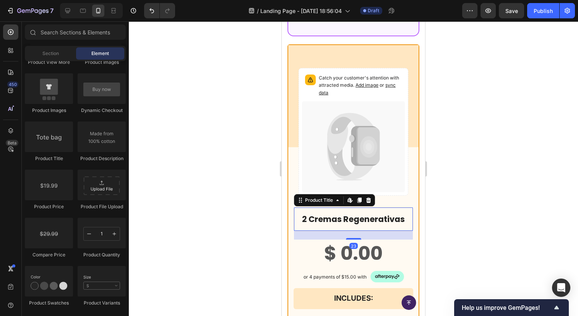
click at [359, 213] on h1 "2 Cremas Regenerativas" at bounding box center [353, 219] width 107 height 12
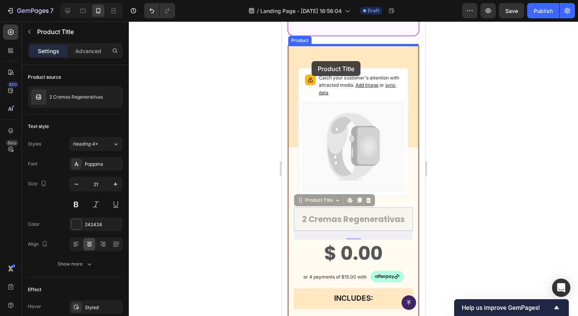
drag, startPoint x: 360, startPoint y: 212, endPoint x: 311, endPoint y: 61, distance: 158.7
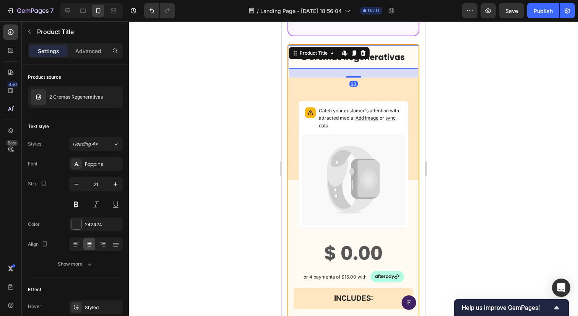
click at [487, 151] on div at bounding box center [353, 168] width 449 height 295
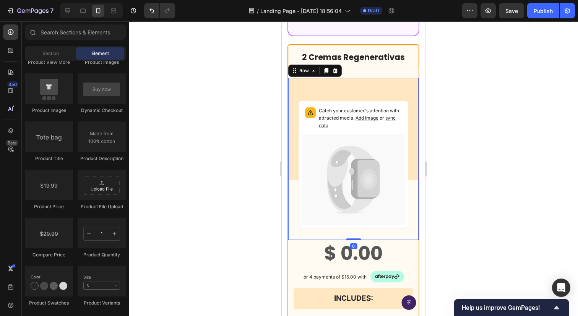
click at [383, 92] on div "Catch your customer's attention with attracted media. Add image or sync data Pr…" at bounding box center [353, 159] width 130 height 162
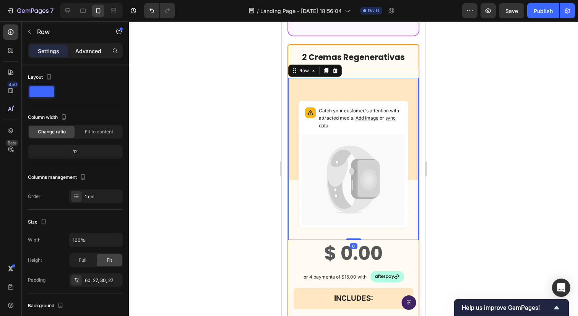
click at [88, 46] on div "Advanced" at bounding box center [88, 51] width 38 height 12
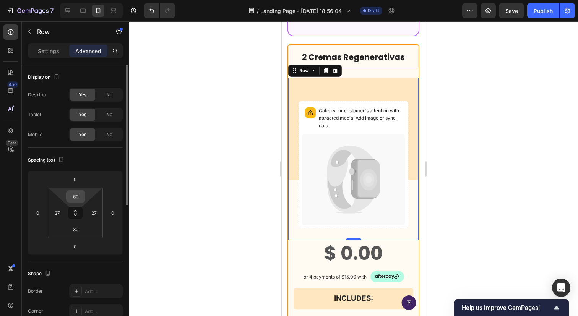
click at [74, 197] on input "60" at bounding box center [75, 196] width 15 height 11
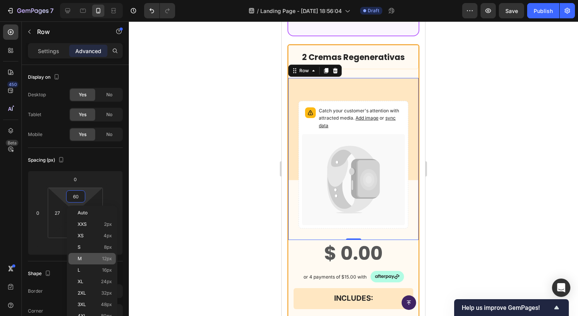
click at [93, 258] on p "M 12px" at bounding box center [95, 258] width 34 height 5
type input "12"
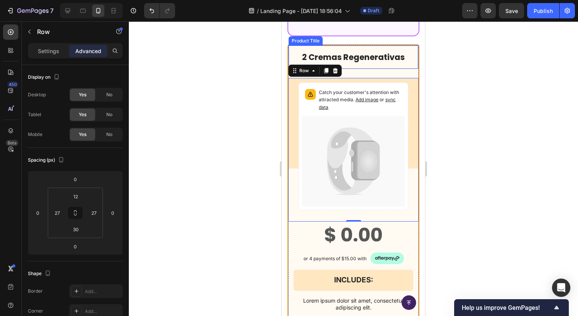
click at [388, 63] on div "2 Cremas Regenerativas Product Title" at bounding box center [353, 57] width 130 height 24
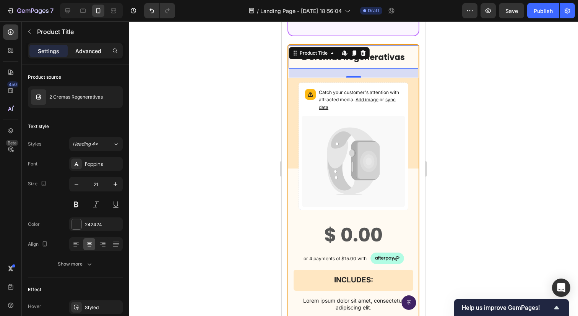
click at [95, 55] on div "Advanced" at bounding box center [88, 51] width 38 height 12
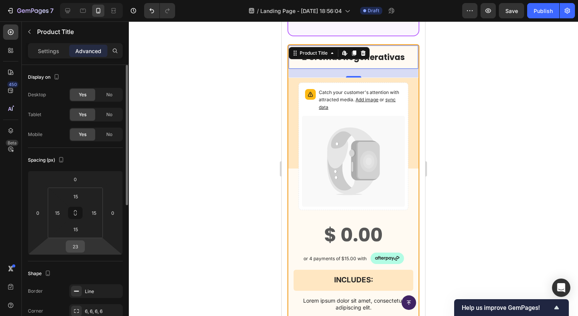
click at [75, 246] on input "23" at bounding box center [75, 246] width 15 height 11
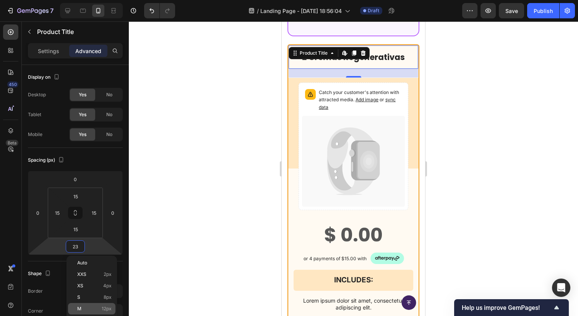
click at [89, 307] on p "M 12px" at bounding box center [94, 308] width 34 height 5
type input "12"
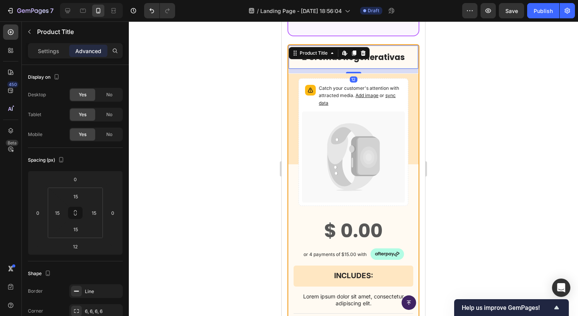
click at [235, 199] on div at bounding box center [353, 168] width 449 height 295
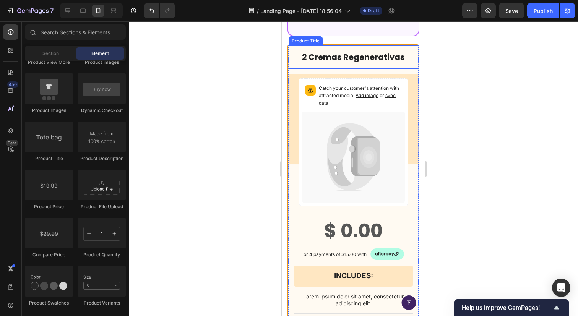
click at [361, 58] on div "2 Cremas Regenerativas Product Title" at bounding box center [353, 57] width 130 height 24
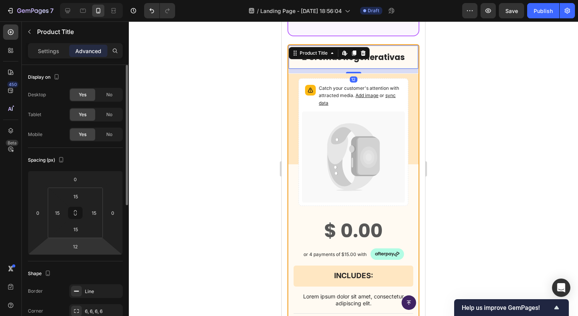
click at [77, 0] on html "7 / Landing Page - Sep 22, 18:56:04 Draft Preview Save Publish 450 Beta Section…" at bounding box center [289, 0] width 578 height 0
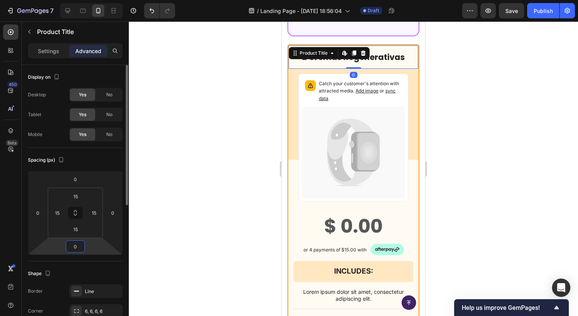
type input "0"
click at [258, 144] on div at bounding box center [353, 168] width 449 height 295
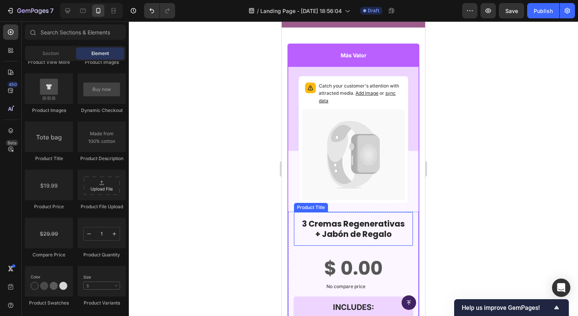
scroll to position [1144, 0]
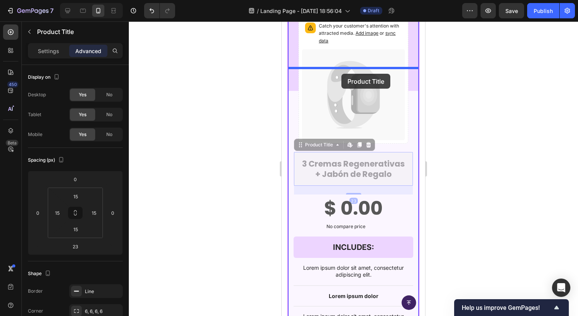
drag, startPoint x: 344, startPoint y: 234, endPoint x: 341, endPoint y: 73, distance: 160.5
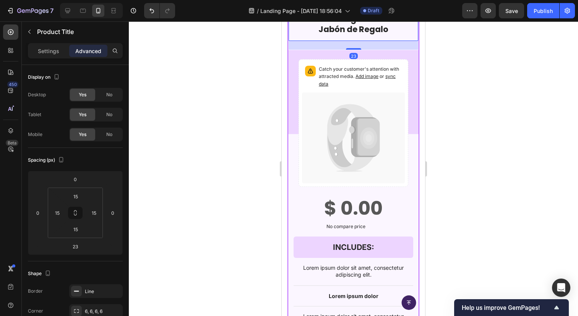
click at [486, 110] on div at bounding box center [353, 168] width 449 height 295
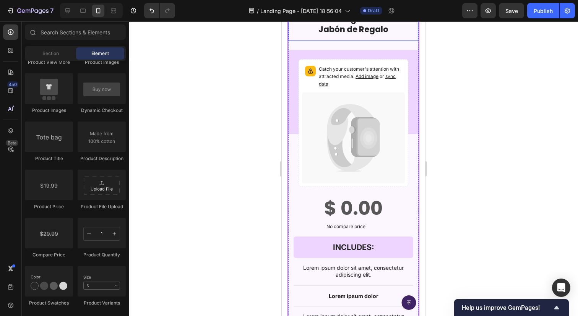
click at [362, 36] on h1 "3 Cremas Regenerativas + Jabón de Regalo" at bounding box center [353, 24] width 118 height 23
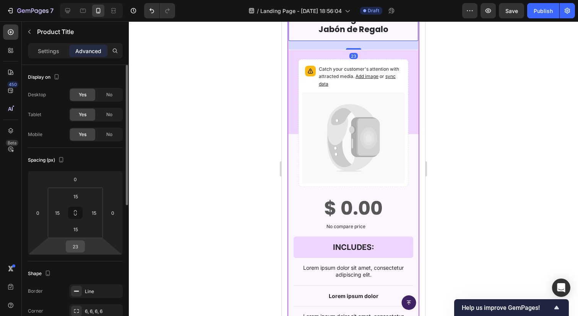
click at [77, 247] on input "23" at bounding box center [75, 246] width 15 height 11
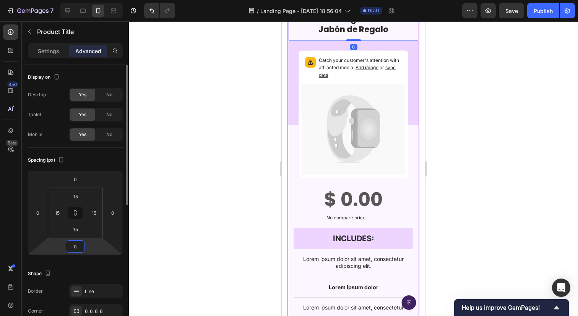
type input "0"
click at [202, 214] on div at bounding box center [353, 168] width 449 height 295
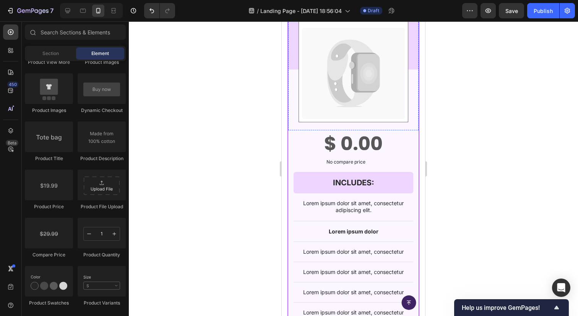
scroll to position [1281, 0]
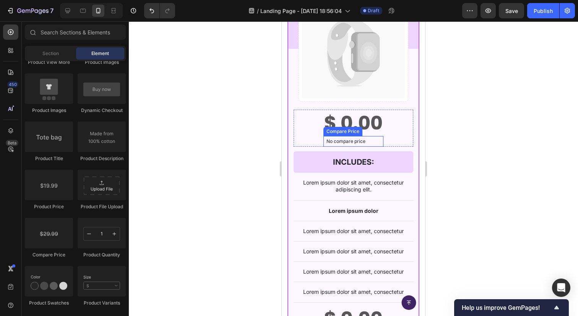
click at [356, 141] on p "No compare price" at bounding box center [353, 141] width 54 height 5
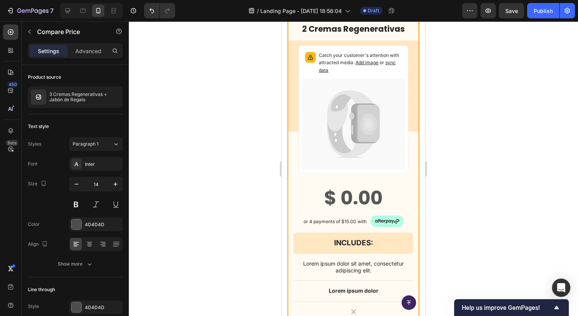
scroll to position [1669, 0]
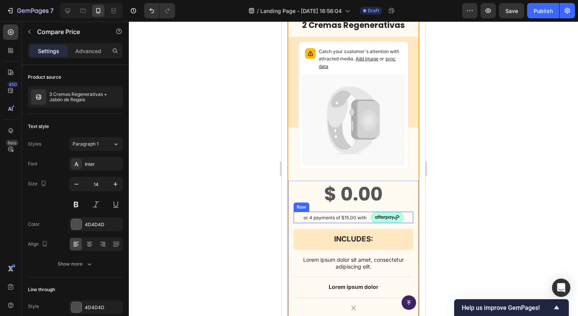
click at [407, 215] on div "or 4 payments of $15.00 with Text Block Image Row" at bounding box center [354, 217] width 120 height 11
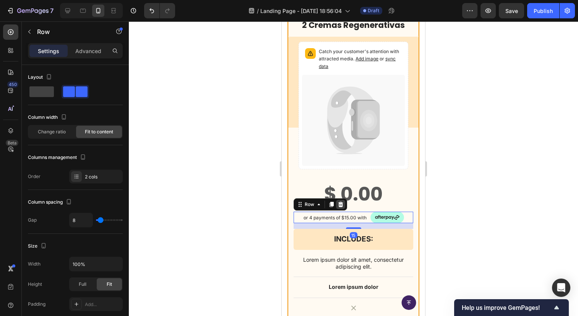
click at [341, 204] on icon at bounding box center [340, 204] width 6 height 6
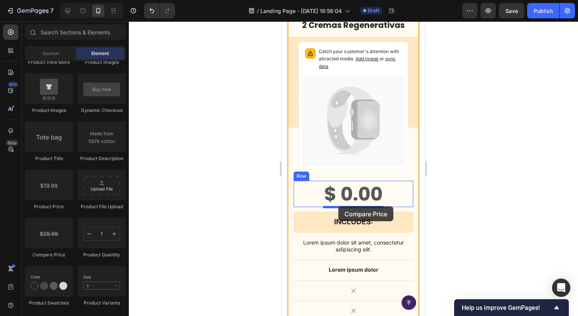
drag, startPoint x: 328, startPoint y: 253, endPoint x: 338, endPoint y: 206, distance: 47.5
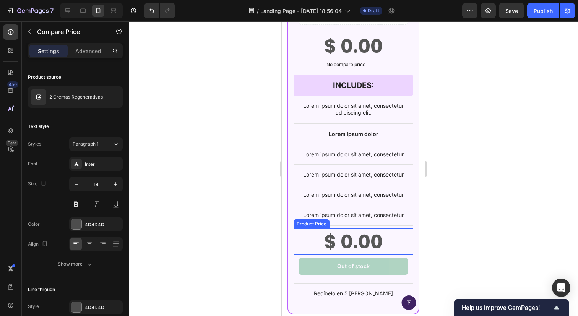
scroll to position [1358, 0]
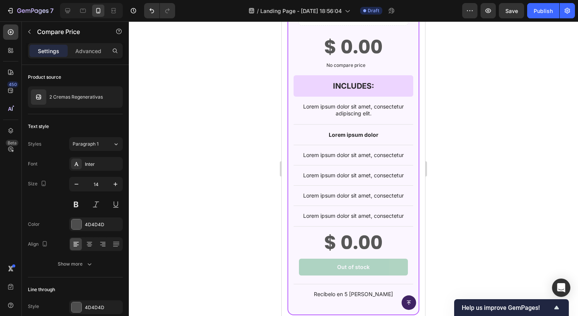
click at [224, 71] on div at bounding box center [353, 168] width 449 height 295
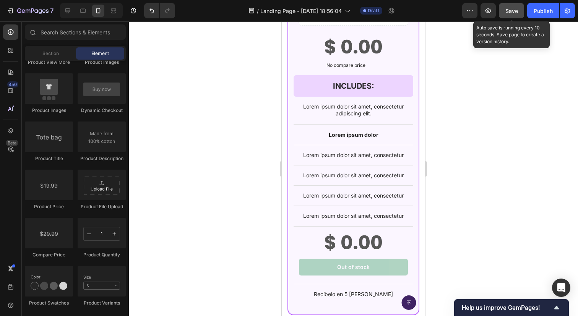
click at [503, 16] on button "Save" at bounding box center [511, 10] width 25 height 15
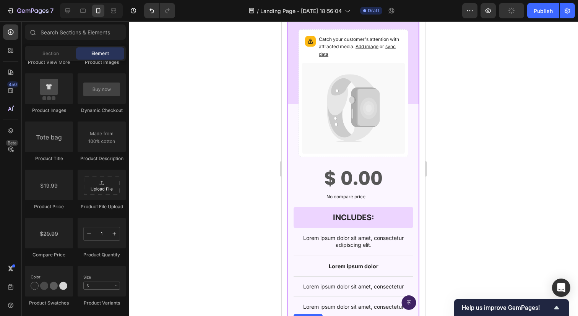
scroll to position [1209, 0]
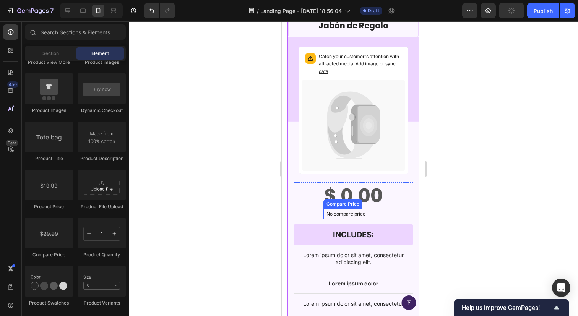
click at [355, 212] on p "No compare price" at bounding box center [353, 214] width 54 height 5
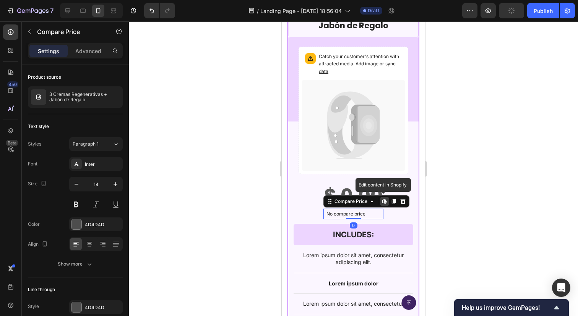
click at [386, 201] on icon at bounding box center [384, 201] width 6 height 6
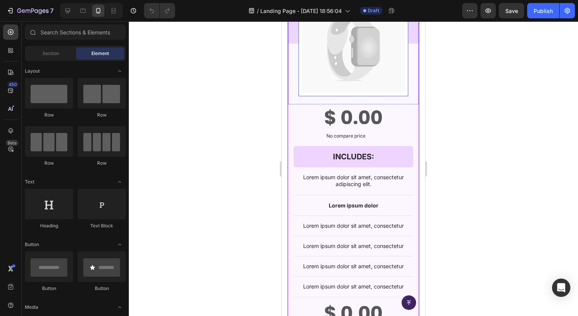
scroll to position [1289, 0]
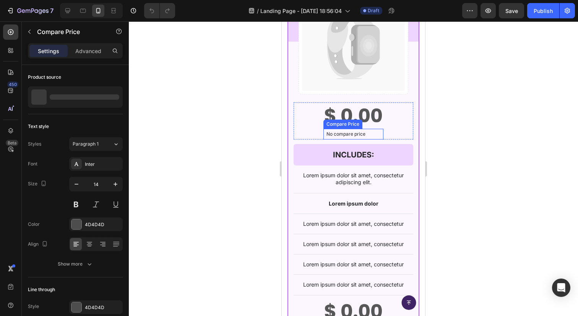
click at [342, 132] on p "No compare price" at bounding box center [353, 134] width 54 height 5
click at [358, 135] on p "No compare price" at bounding box center [353, 134] width 54 height 5
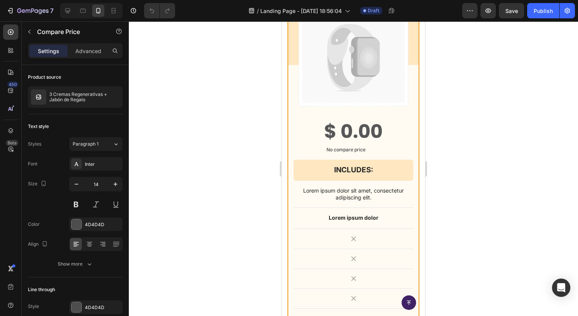
scroll to position [1735, 0]
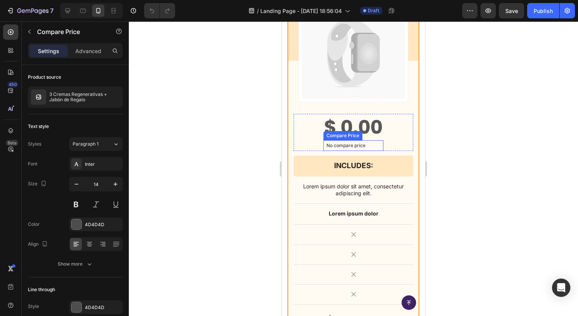
click at [350, 146] on p "No compare price" at bounding box center [353, 145] width 54 height 5
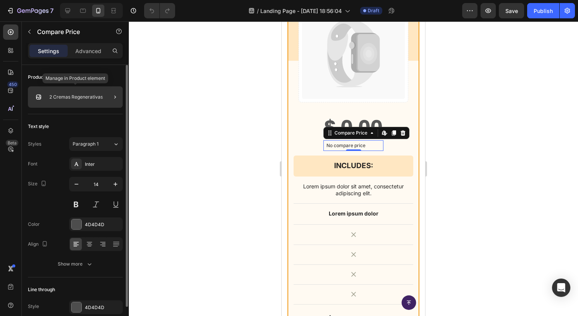
click at [73, 96] on p "2 Cremas Regenerativas" at bounding box center [76, 96] width 54 height 5
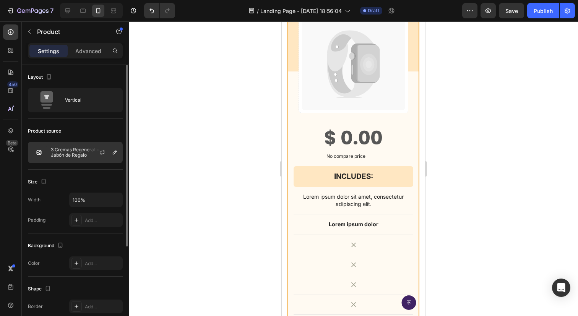
click at [88, 150] on p "3 Cremas Regenerativas + Jabón de Regalo" at bounding box center [85, 152] width 68 height 11
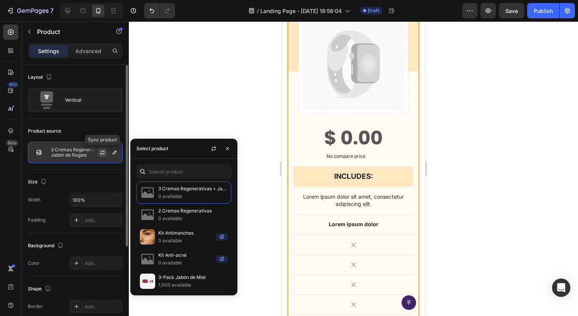
click at [104, 154] on icon "button" at bounding box center [102, 152] width 6 height 6
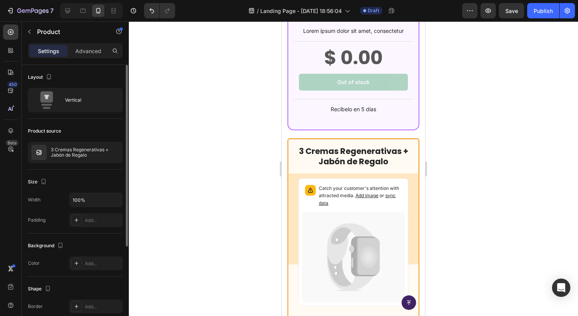
scroll to position [1563, 0]
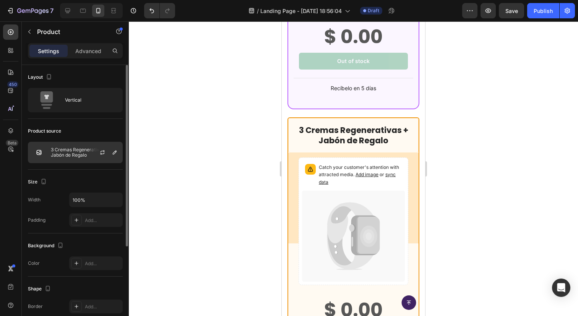
click at [96, 151] on div at bounding box center [106, 152] width 34 height 21
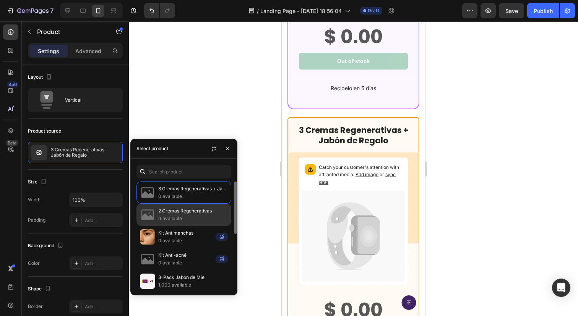
click at [171, 210] on p "2 Cremas Regenerativas" at bounding box center [193, 211] width 70 height 8
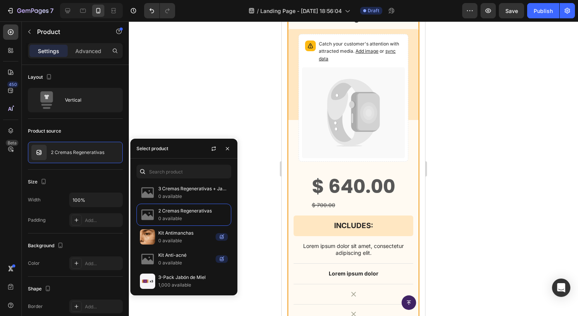
scroll to position [1687, 0]
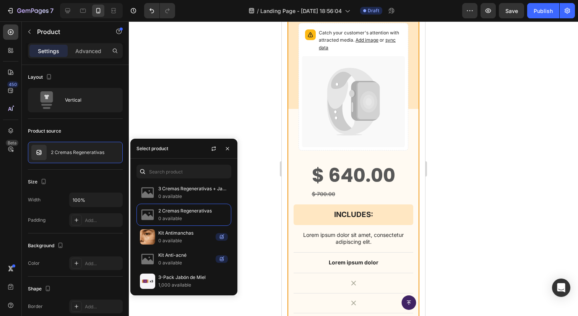
click at [475, 215] on div at bounding box center [353, 168] width 449 height 295
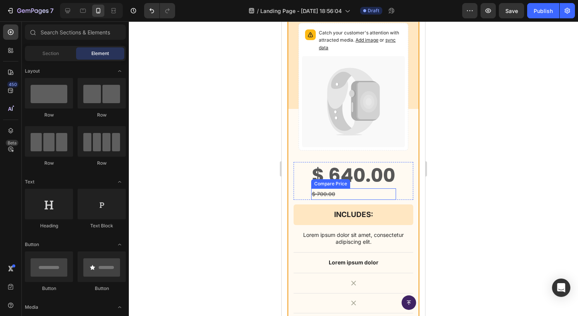
click at [332, 196] on div "$ 700.00" at bounding box center [353, 193] width 85 height 11
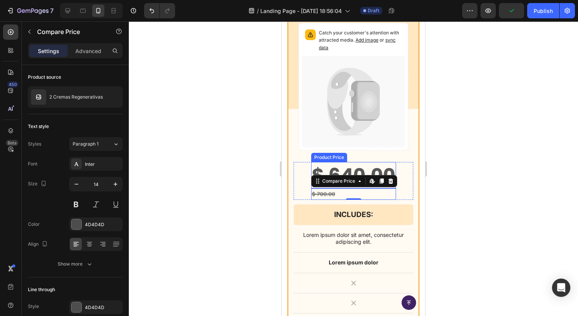
click at [379, 170] on div "$ 640.00" at bounding box center [353, 175] width 85 height 26
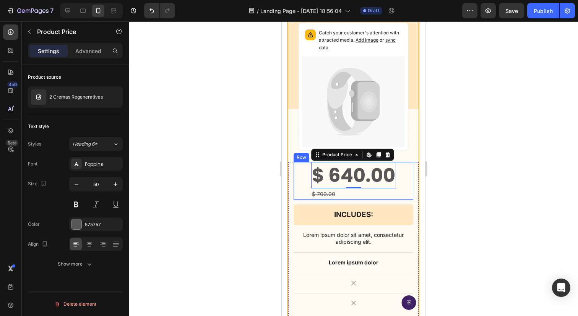
click at [303, 185] on div "$ 640.00 Product Price Edit content in Shopify 0 Product Price Edit content in …" at bounding box center [354, 180] width 120 height 37
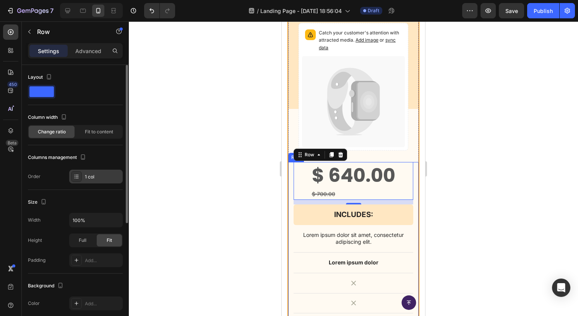
click at [94, 182] on div "1 col" at bounding box center [96, 177] width 54 height 14
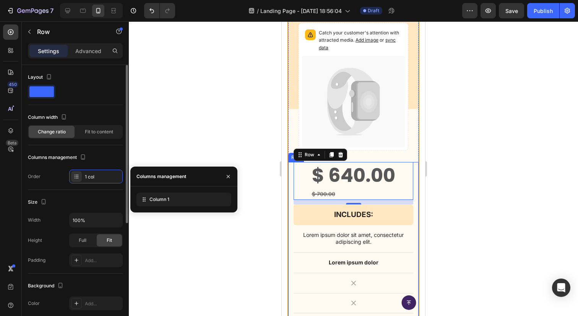
click at [53, 170] on div "Order 1 col" at bounding box center [75, 177] width 95 height 14
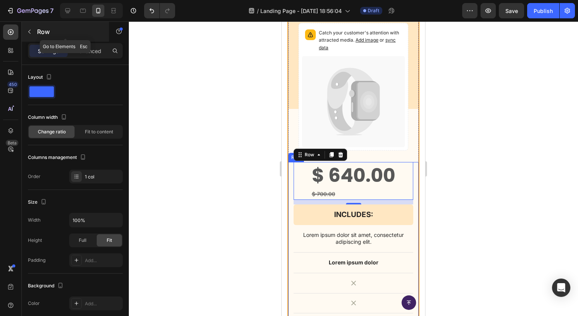
click at [33, 31] on button "button" at bounding box center [29, 32] width 12 height 12
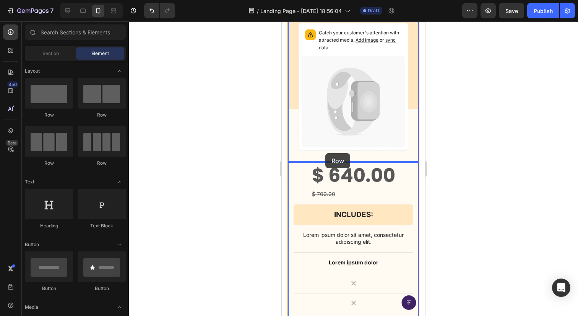
drag, startPoint x: 334, startPoint y: 122, endPoint x: 325, endPoint y: 153, distance: 32.5
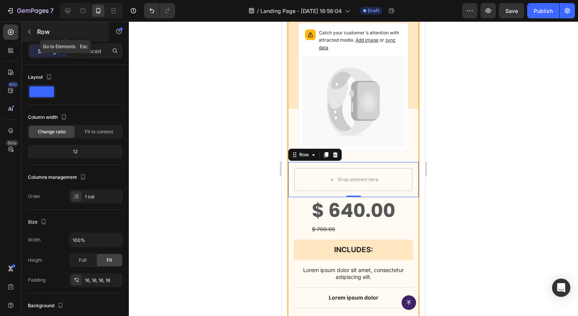
click at [29, 30] on icon "button" at bounding box center [29, 32] width 6 height 6
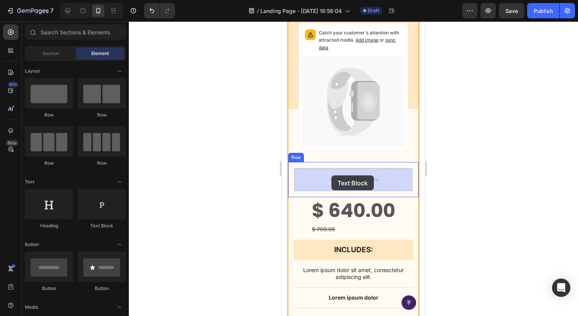
drag, startPoint x: 386, startPoint y: 233, endPoint x: 331, endPoint y: 175, distance: 79.5
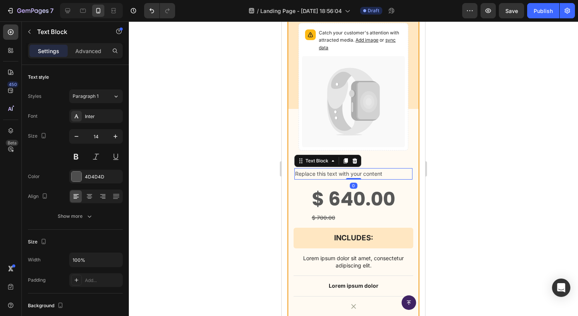
click at [319, 175] on div "Replace this text with your content" at bounding box center [353, 173] width 118 height 11
click at [319, 175] on p "Replace this text with your content" at bounding box center [353, 174] width 117 height 10
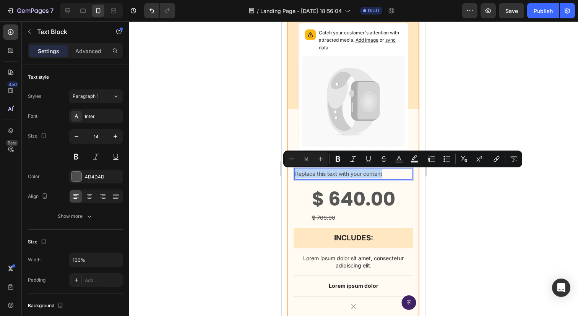
click at [319, 175] on p "Replace this text with your content" at bounding box center [353, 174] width 117 height 10
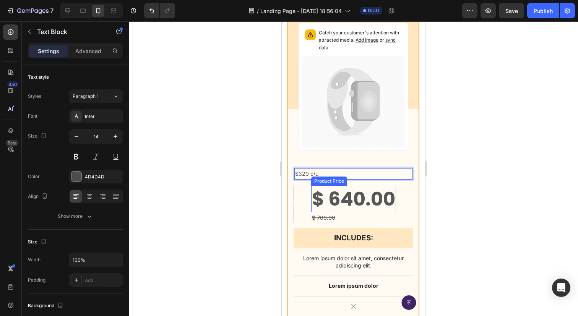
click at [340, 200] on div "$ 640.00" at bounding box center [353, 199] width 85 height 26
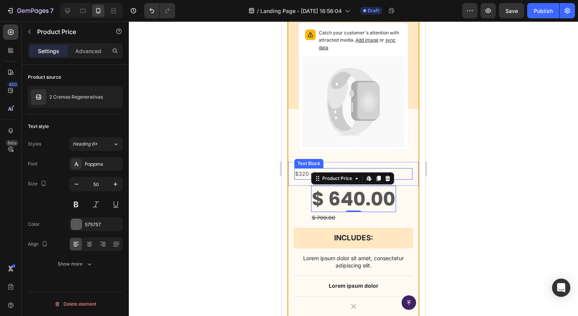
click at [401, 172] on p "$320 c/u" at bounding box center [353, 174] width 117 height 10
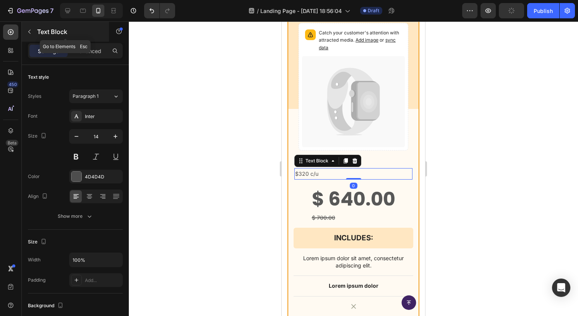
click at [33, 32] on button "button" at bounding box center [29, 32] width 12 height 12
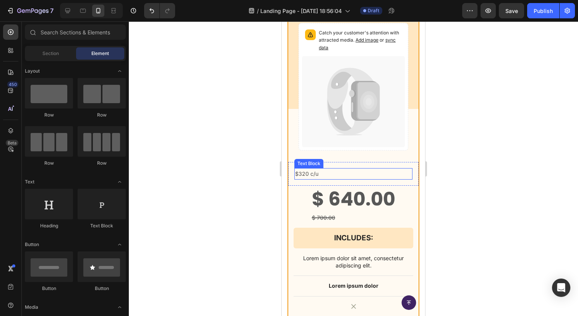
click at [328, 174] on p "$320 c/u" at bounding box center [353, 174] width 117 height 10
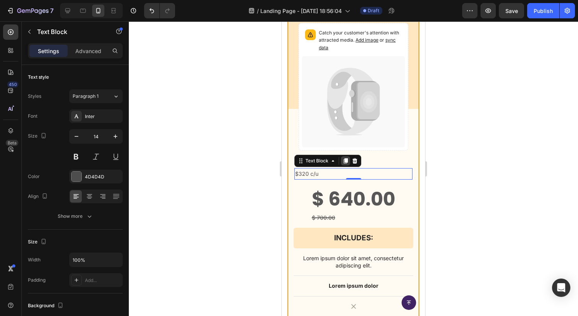
click at [345, 161] on icon at bounding box center [346, 161] width 4 height 5
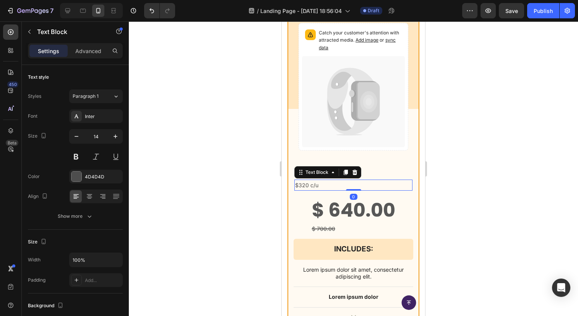
click at [319, 184] on p "$320 c/u" at bounding box center [353, 185] width 117 height 10
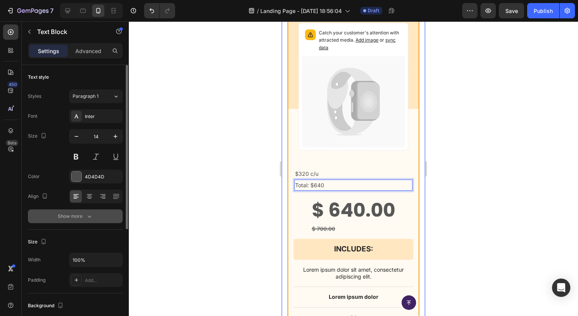
click at [68, 212] on button "Show more" at bounding box center [75, 216] width 95 height 14
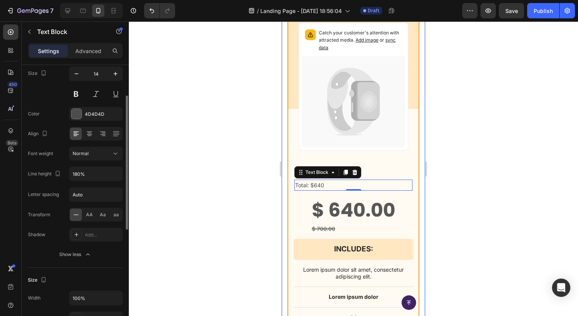
scroll to position [99, 0]
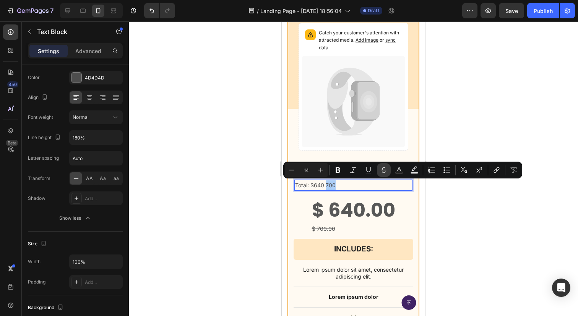
click at [386, 172] on icon "Editor contextual toolbar" at bounding box center [384, 170] width 8 height 8
click at [363, 182] on p "Total: $640 700" at bounding box center [353, 185] width 117 height 10
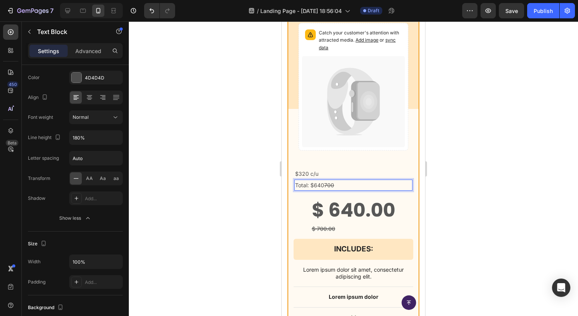
click at [326, 186] on s "700" at bounding box center [329, 185] width 10 height 6
click at [353, 185] on p "Total: $640 $ 700" at bounding box center [353, 185] width 117 height 10
click at [70, 11] on icon at bounding box center [68, 11] width 8 height 8
type input "16"
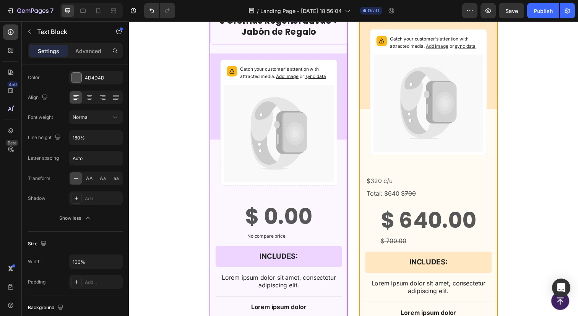
scroll to position [1232, 0]
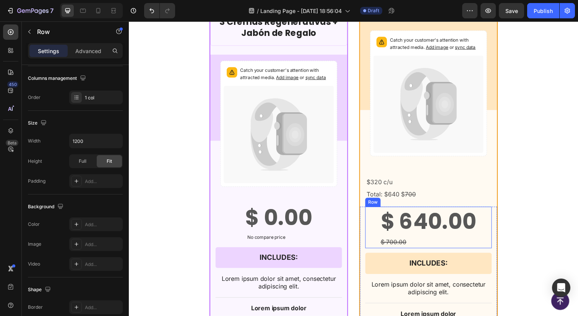
click at [491, 219] on div "$ 640.00 Product Price Product Price $ 700.00 Compare Price Compare Price Row" at bounding box center [434, 232] width 129 height 42
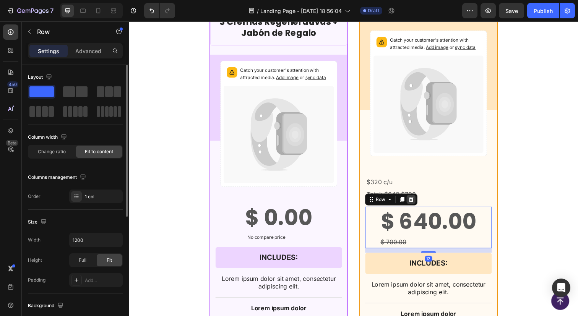
click at [416, 200] on icon at bounding box center [417, 203] width 6 height 6
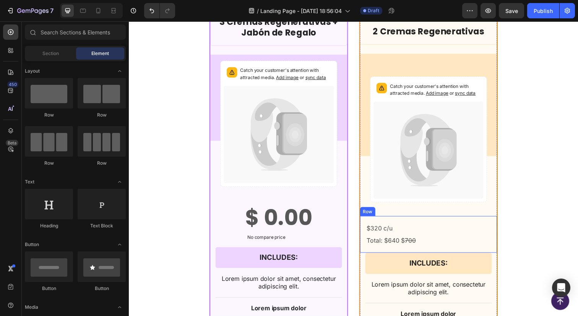
click at [465, 222] on div "$320 c/u Text Block Total: $640 $ 700 Text Block Row" at bounding box center [435, 238] width 140 height 37
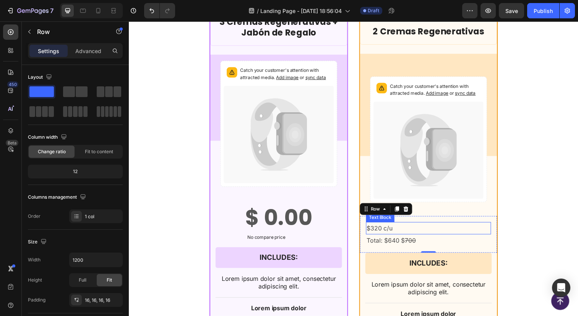
click at [416, 234] on p "$320 c/u" at bounding box center [434, 232] width 126 height 11
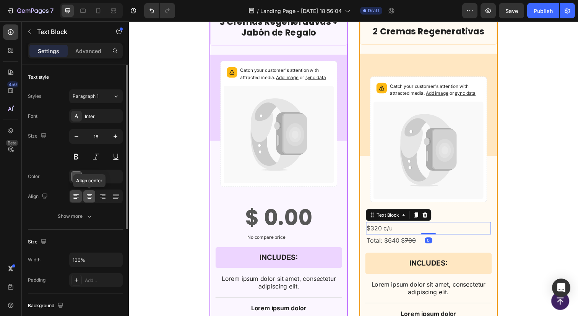
click at [89, 195] on icon at bounding box center [90, 197] width 8 height 8
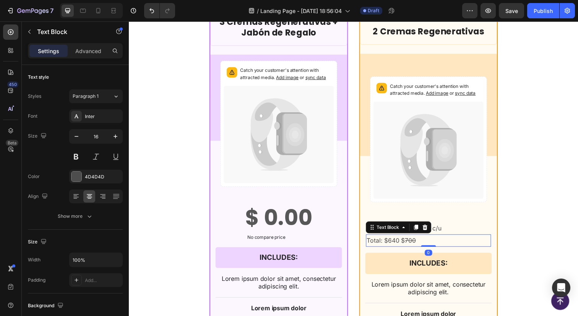
click at [398, 243] on p "Total: $640 $ 700" at bounding box center [434, 245] width 126 height 11
click at [89, 198] on icon at bounding box center [90, 198] width 4 height 1
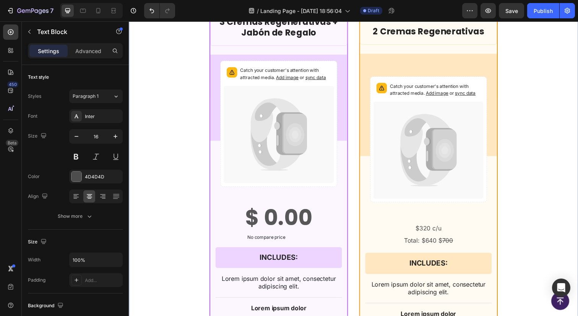
click at [546, 199] on div "Más Valor Text Block Row 3 Cremas Regenerativas + Jabón de Regalo Product Title…" at bounding box center [358, 248] width 459 height 535
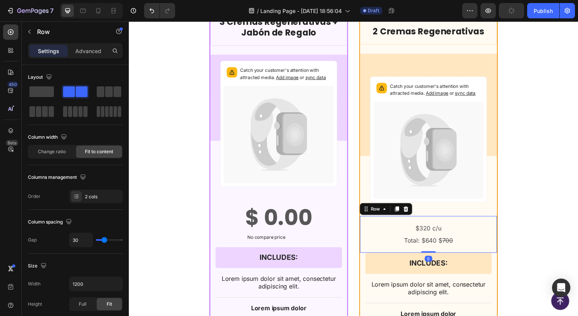
click at [457, 220] on div "$320 c/u Text Block Total: $640 $ 700 Text Block Row 0" at bounding box center [435, 238] width 140 height 37
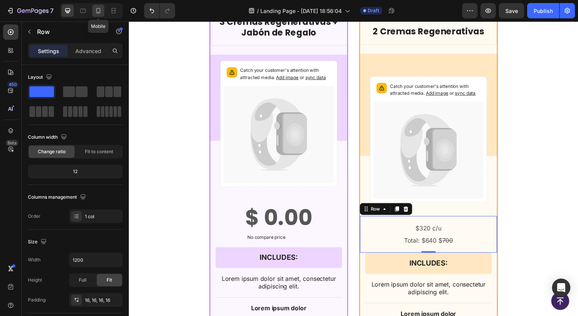
click at [100, 10] on icon at bounding box center [98, 10] width 4 height 5
type input "100%"
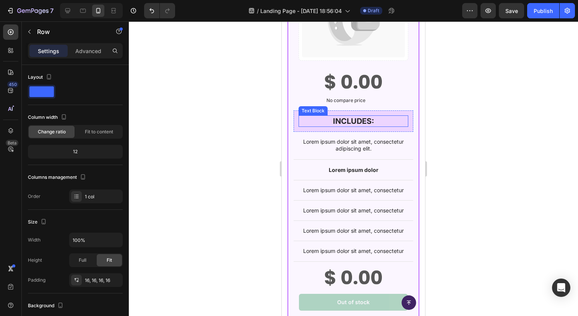
scroll to position [1302, 0]
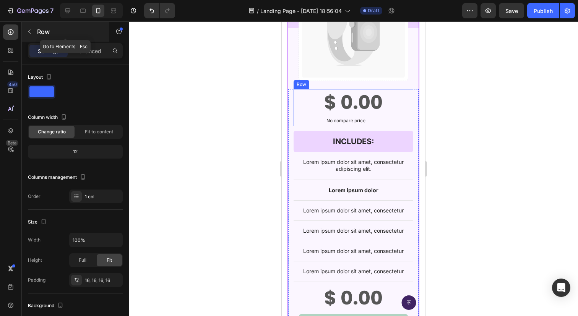
click at [35, 28] on button "button" at bounding box center [29, 32] width 12 height 12
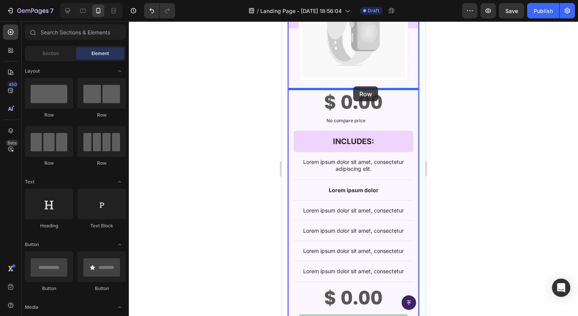
drag, startPoint x: 335, startPoint y: 114, endPoint x: 353, endPoint y: 86, distance: 32.9
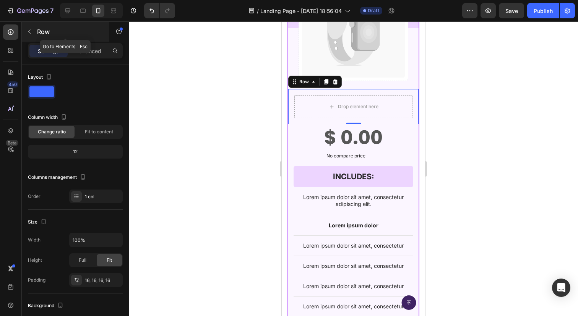
click at [28, 34] on icon "button" at bounding box center [29, 32] width 6 height 6
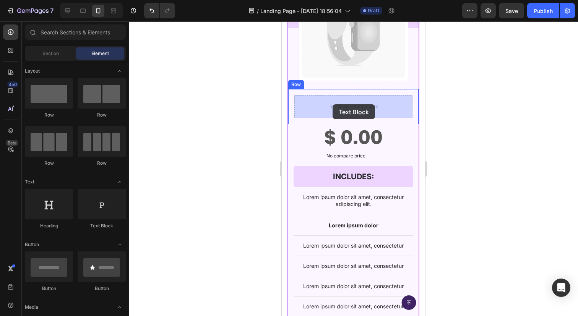
drag, startPoint x: 386, startPoint y: 234, endPoint x: 332, endPoint y: 104, distance: 140.7
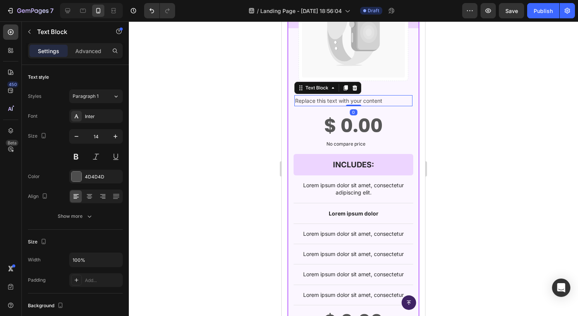
click at [338, 102] on div "Replace this text with your content" at bounding box center [353, 100] width 118 height 11
click at [338, 102] on p "Replace this text with your content" at bounding box center [353, 101] width 117 height 10
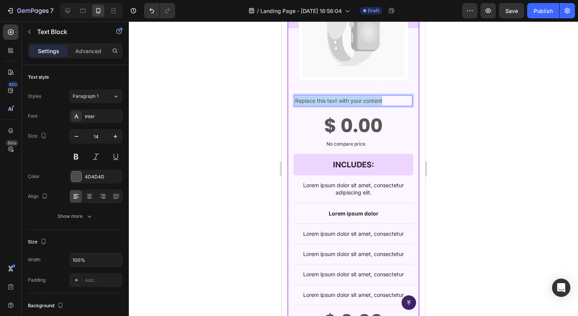
click at [338, 102] on p "Replace this text with your content" at bounding box center [353, 101] width 117 height 10
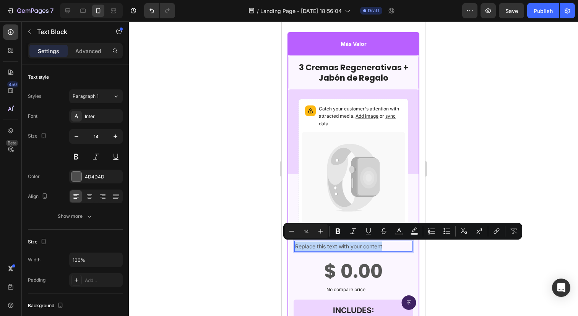
scroll to position [1204, 0]
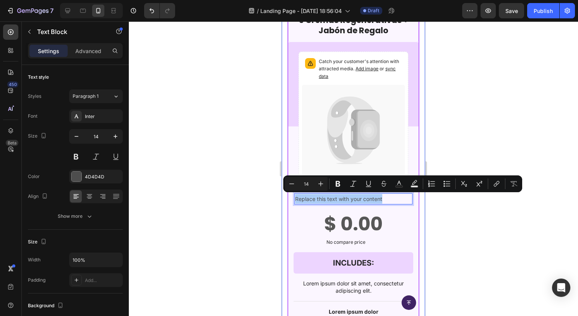
click at [458, 228] on div at bounding box center [353, 168] width 449 height 295
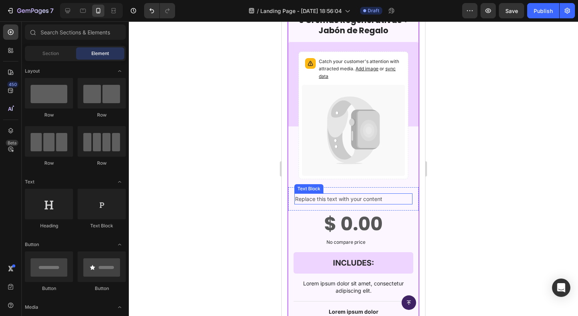
click at [370, 201] on p "Replace this text with your content" at bounding box center [353, 199] width 117 height 10
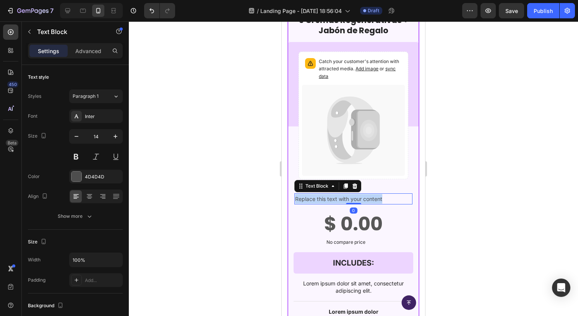
click at [370, 201] on p "Replace this text with your content" at bounding box center [353, 199] width 117 height 10
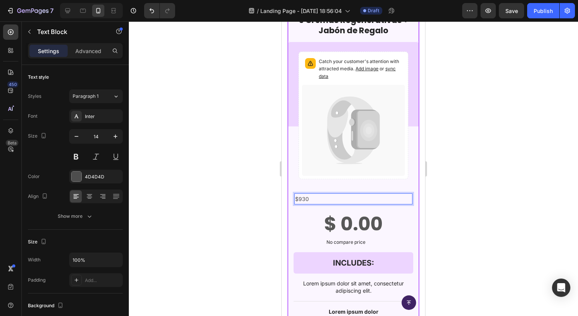
click at [353, 196] on p "$930" at bounding box center [353, 199] width 117 height 10
click at [446, 214] on div at bounding box center [353, 168] width 449 height 295
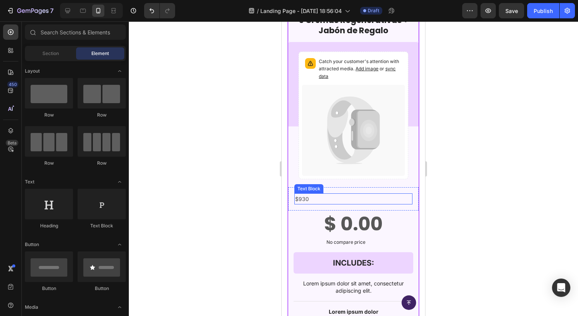
click at [364, 193] on div "$930" at bounding box center [353, 198] width 118 height 11
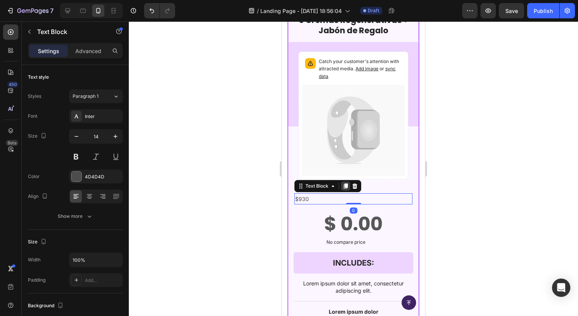
click at [344, 187] on icon at bounding box center [346, 185] width 4 height 5
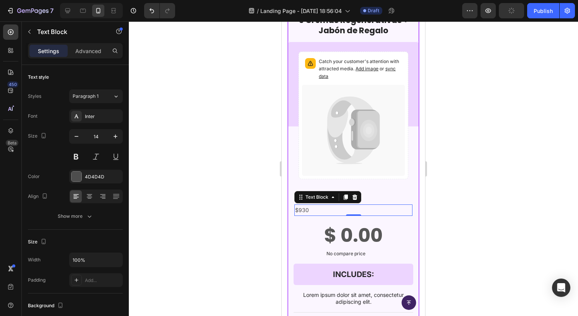
click at [329, 207] on p "$930" at bounding box center [353, 210] width 117 height 10
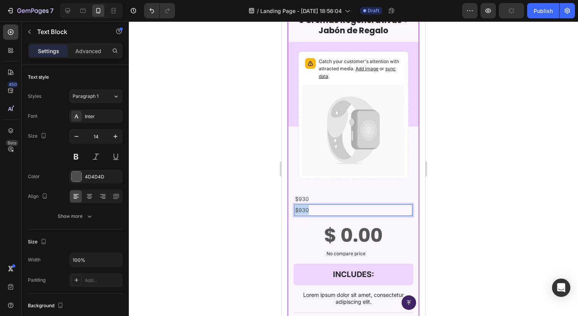
click at [329, 207] on p "$930" at bounding box center [353, 210] width 117 height 10
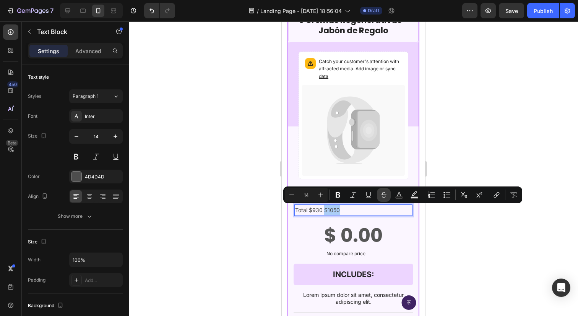
click at [382, 199] on button "Strikethrough" at bounding box center [384, 195] width 14 height 14
click at [247, 250] on div at bounding box center [353, 168] width 449 height 295
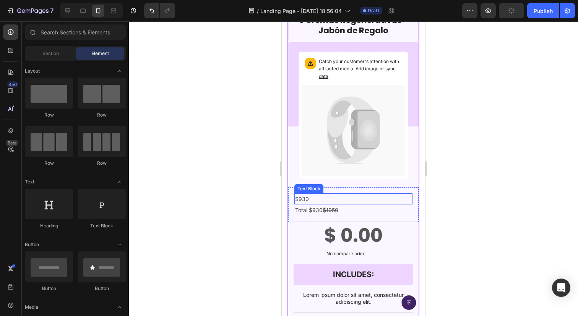
click at [363, 198] on p "$930" at bounding box center [353, 199] width 117 height 10
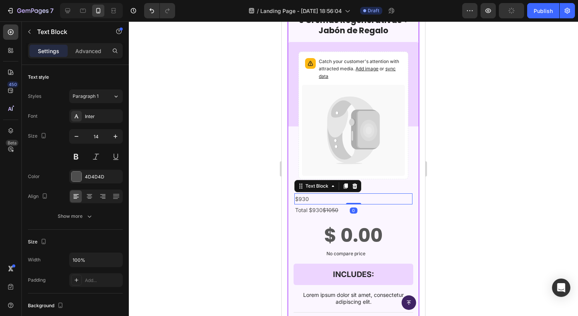
click at [340, 199] on p "$930" at bounding box center [353, 199] width 117 height 10
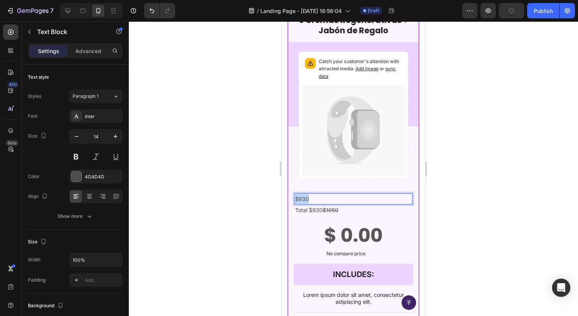
click at [340, 199] on p "$930" at bounding box center [353, 199] width 117 height 10
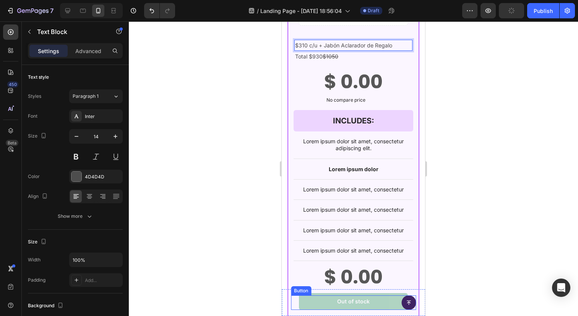
scroll to position [1363, 0]
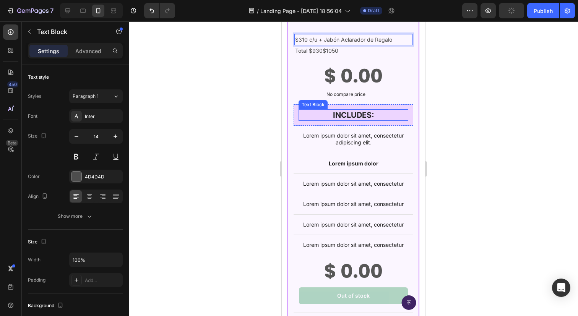
click at [365, 117] on p "INCLUDES:" at bounding box center [353, 115] width 108 height 10
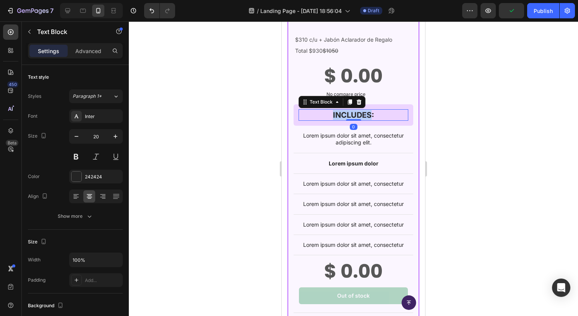
click at [365, 117] on p "INCLUDES:" at bounding box center [353, 115] width 108 height 10
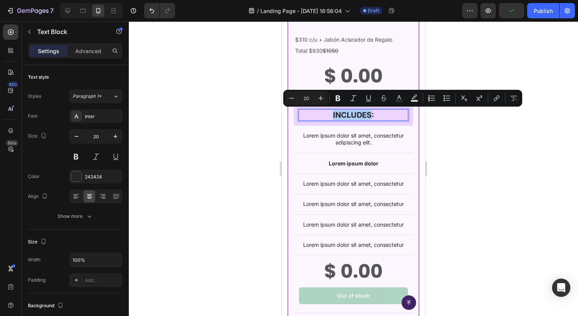
click at [451, 138] on div at bounding box center [353, 168] width 449 height 295
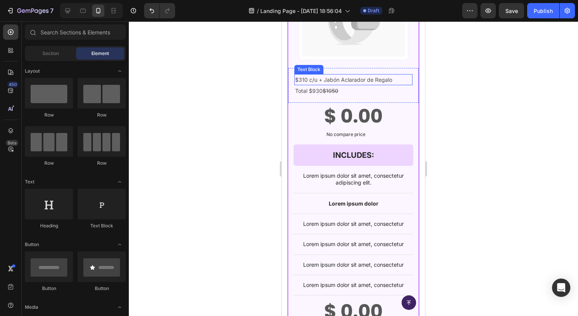
scroll to position [1349, 0]
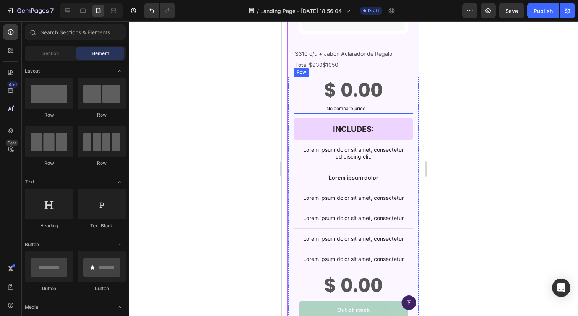
click at [410, 84] on div "$ 0.00 Product Price Product Price No compare price Compare Price Row" at bounding box center [354, 95] width 120 height 37
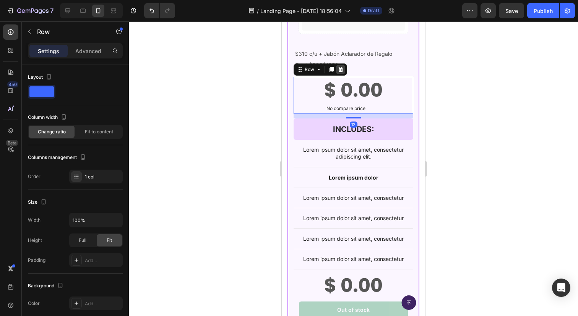
click at [341, 73] on div at bounding box center [340, 69] width 9 height 9
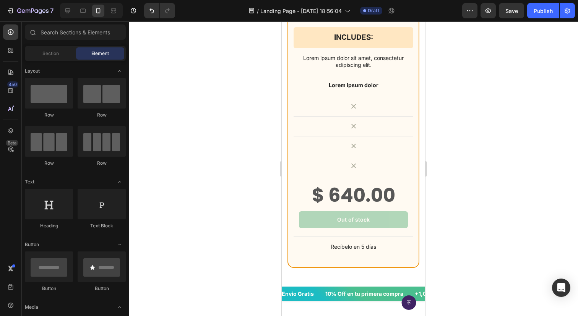
scroll to position [1849, 0]
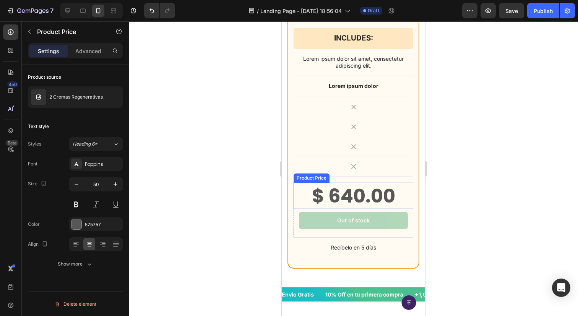
click at [389, 188] on div "$ 640.00" at bounding box center [354, 196] width 120 height 26
click at [458, 189] on div at bounding box center [353, 168] width 449 height 295
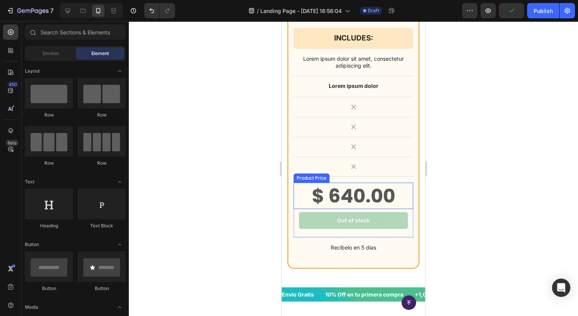
click at [409, 186] on div "$ 640.00" at bounding box center [354, 196] width 120 height 26
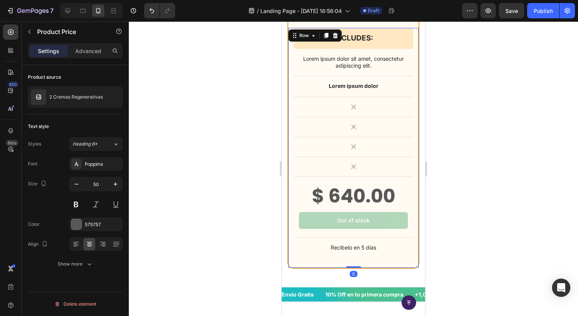
click at [414, 182] on div "INCLUDES: Text Block Row Row Lorem ipsum dolor sit amet, consectetur adipiscing…" at bounding box center [353, 148] width 130 height 240
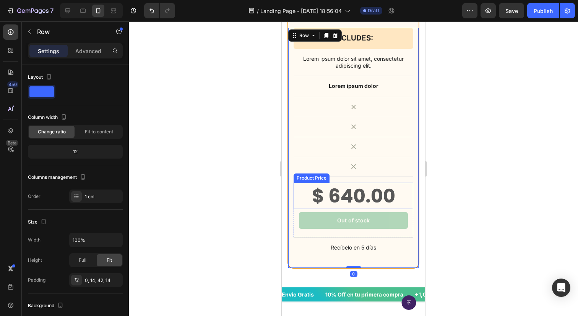
click at [376, 194] on div "$ 640.00" at bounding box center [354, 196] width 120 height 26
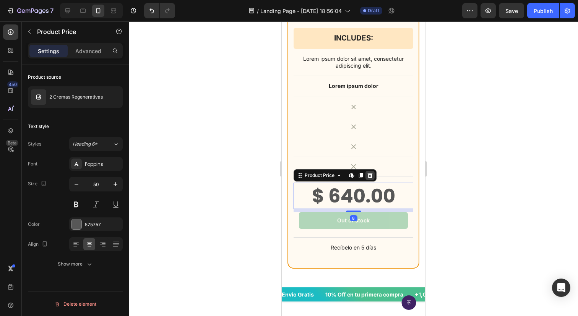
click at [370, 172] on div at bounding box center [369, 175] width 9 height 9
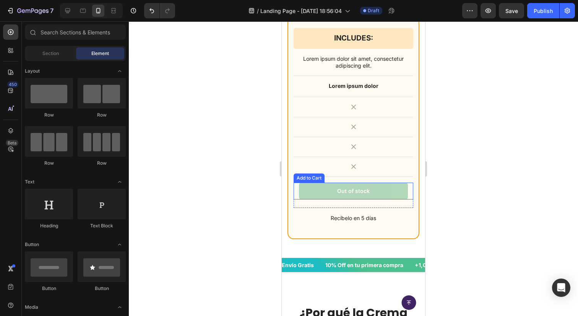
click at [386, 187] on button "Out of stock" at bounding box center [353, 191] width 109 height 17
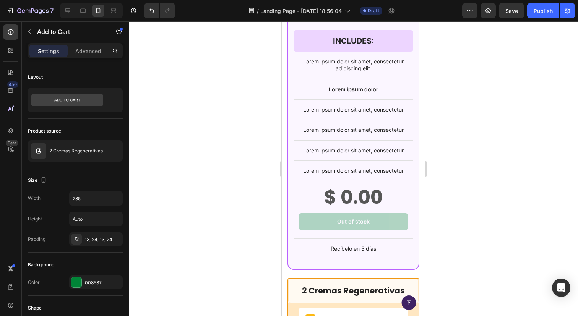
scroll to position [1392, 0]
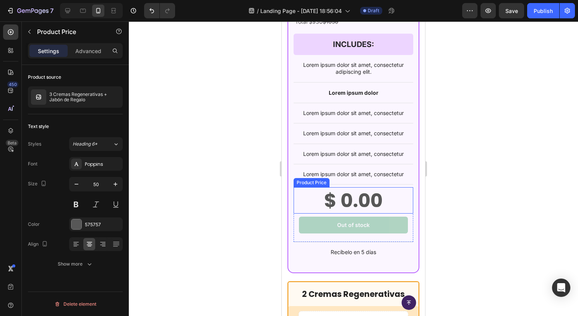
click at [374, 196] on div "$ 0.00" at bounding box center [354, 200] width 120 height 26
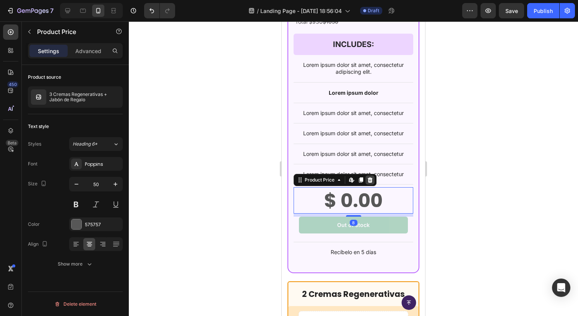
click at [370, 180] on icon at bounding box center [370, 179] width 5 height 5
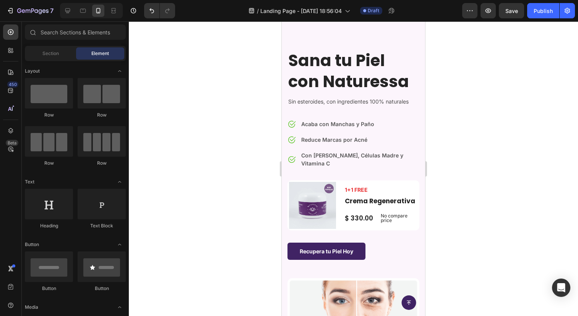
scroll to position [0, 0]
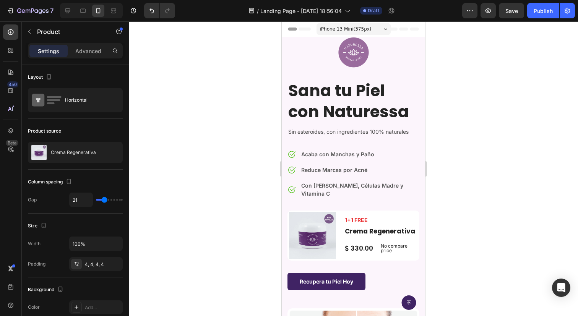
click at [392, 214] on div "1+1 FREE Text block Crema Regenerativa Product Title $ 330.00 Product Price Pro…" at bounding box center [381, 235] width 74 height 47
click at [32, 29] on button "button" at bounding box center [29, 32] width 12 height 12
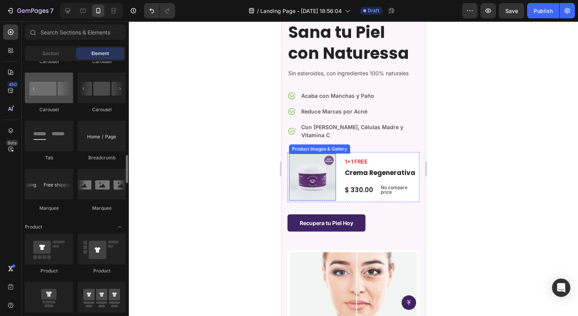
scroll to position [820, 0]
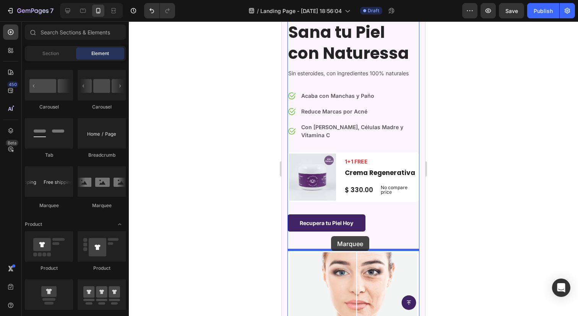
drag, startPoint x: 341, startPoint y: 210, endPoint x: 331, endPoint y: 236, distance: 27.8
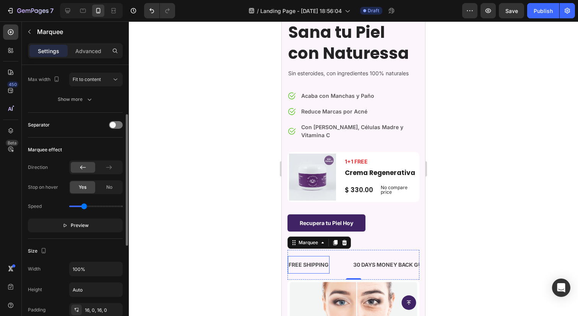
scroll to position [104, 0]
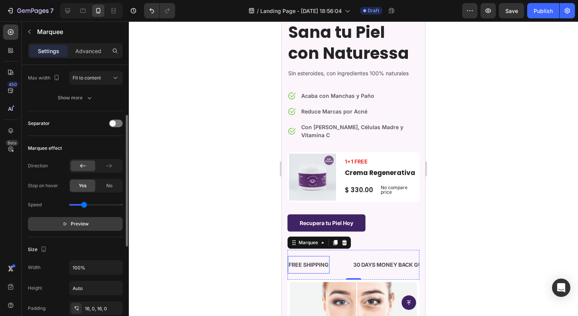
click at [86, 221] on span "Preview" at bounding box center [80, 224] width 18 height 8
click at [152, 13] on icon "Undo/Redo" at bounding box center [152, 11] width 8 height 8
click at [148, 5] on button "Undo/Redo" at bounding box center [151, 10] width 15 height 15
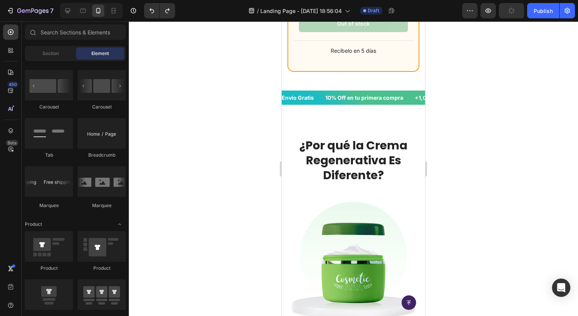
scroll to position [1948, 0]
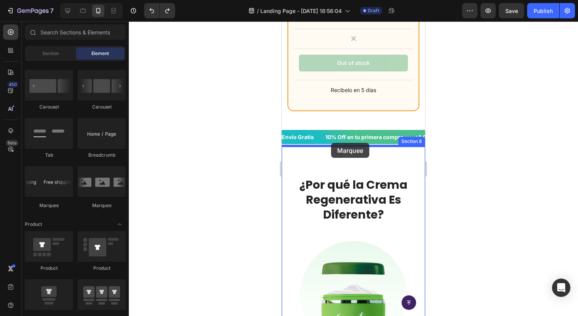
drag, startPoint x: 365, startPoint y: 196, endPoint x: 331, endPoint y: 143, distance: 63.0
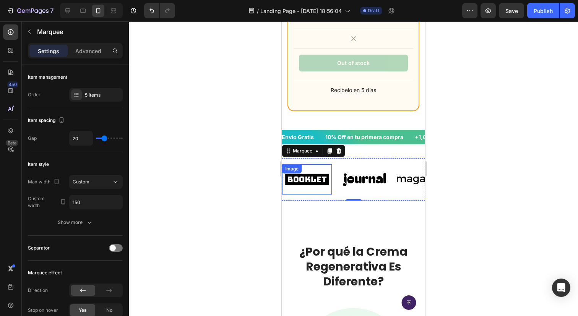
click at [301, 178] on img at bounding box center [307, 179] width 50 height 21
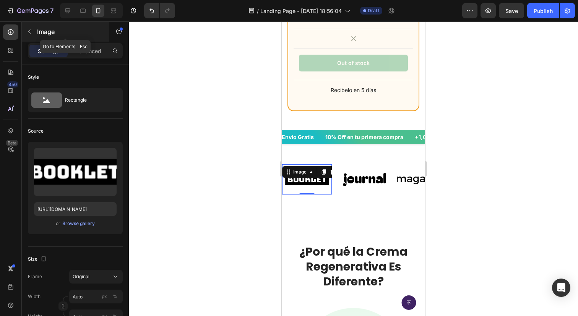
click at [32, 36] on button "button" at bounding box center [29, 32] width 12 height 12
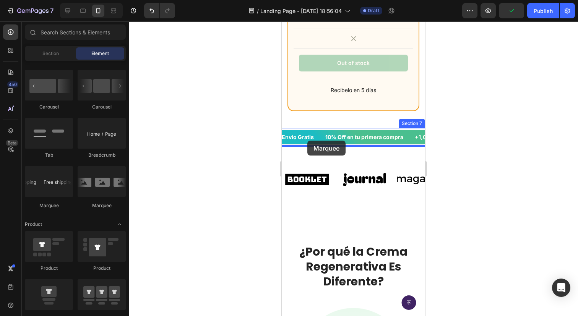
drag, startPoint x: 339, startPoint y: 204, endPoint x: 307, endPoint y: 141, distance: 71.3
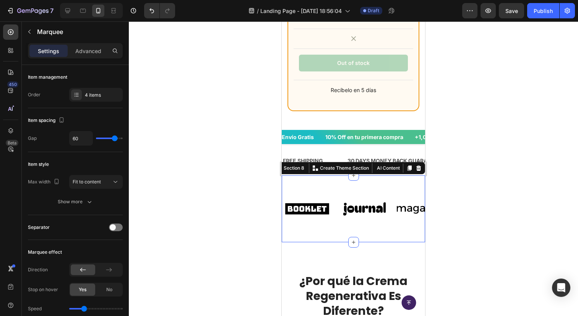
click at [383, 183] on div "Image Image Image Image Image Image Image Image Image Image Marquee Section 8 Y…" at bounding box center [353, 208] width 143 height 67
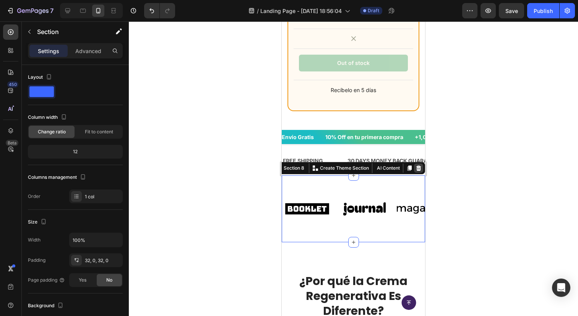
click at [417, 167] on icon at bounding box center [418, 167] width 5 height 5
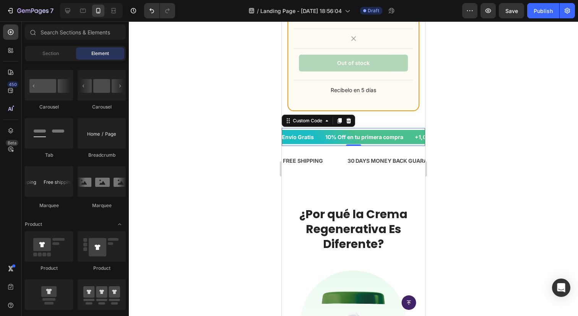
click at [283, 133] on div "Envío Gratis 10% Off en tu primera compra +1,000 Clientes Hecho en México Ingre…" at bounding box center [211, 137] width 143 height 8
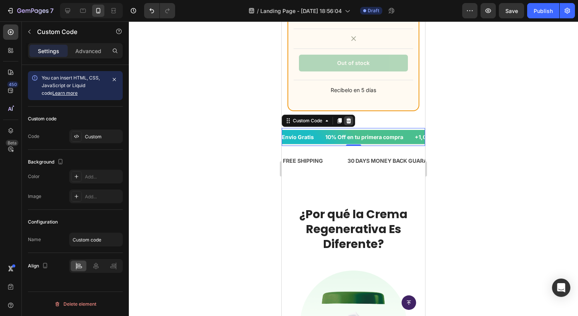
click at [349, 117] on div at bounding box center [348, 120] width 9 height 9
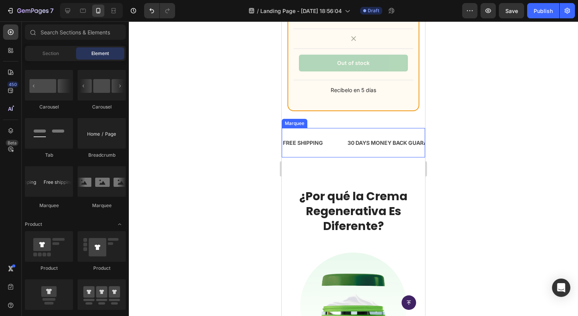
click at [326, 142] on div "FREE SHIPPING Text Block" at bounding box center [314, 142] width 65 height 17
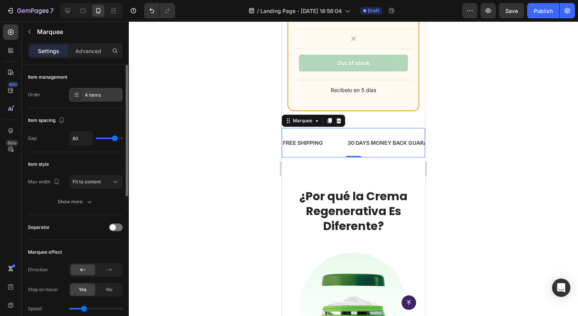
click at [97, 100] on div "4 items" at bounding box center [96, 95] width 54 height 14
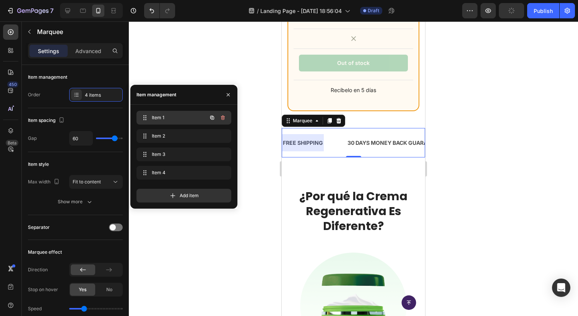
click at [166, 113] on div "Item 1 Item 1" at bounding box center [172, 117] width 67 height 11
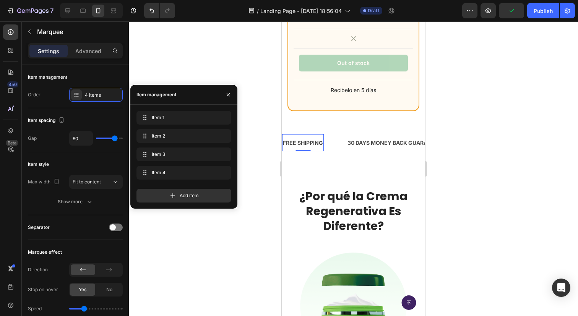
click at [294, 144] on div "FREE SHIPPING" at bounding box center [303, 142] width 42 height 11
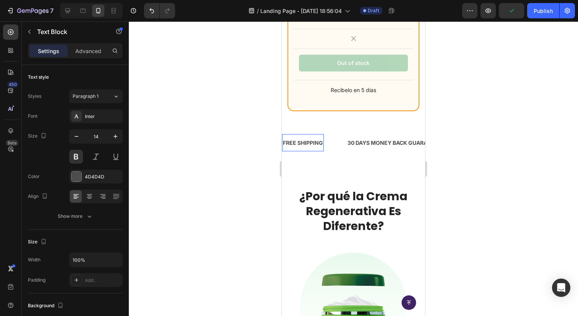
click at [294, 144] on div "FREE SHIPPING" at bounding box center [303, 142] width 42 height 11
click at [294, 144] on p "FREE SHIPPING" at bounding box center [303, 143] width 40 height 10
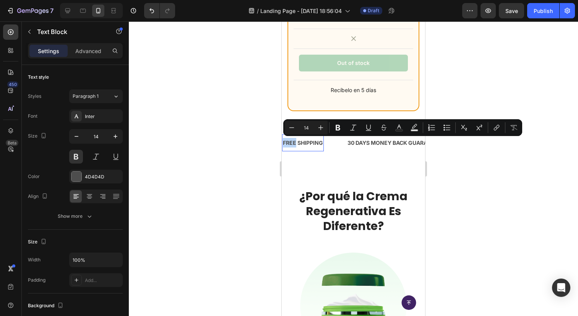
click at [294, 144] on p "FREE SHIPPING" at bounding box center [303, 143] width 40 height 10
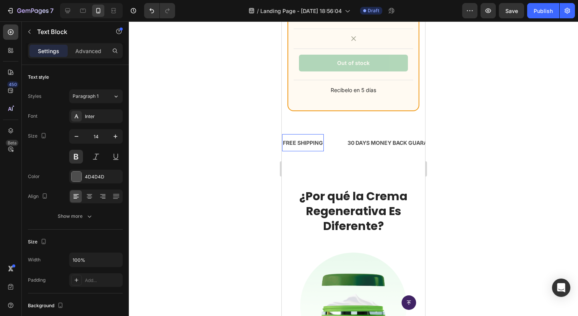
click at [224, 196] on div at bounding box center [353, 168] width 449 height 295
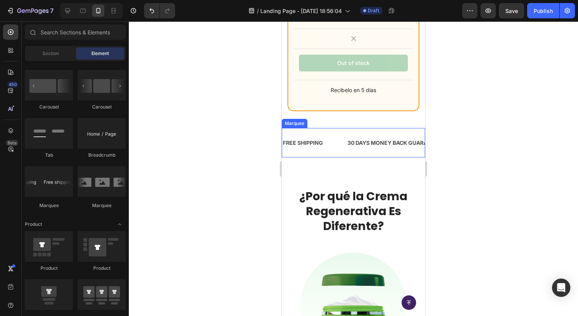
click at [368, 132] on div "FREE SHIPPING Text Block 30 DAYS MONEY BACK GUARANTEE Text Block LIMITED TIME 5…" at bounding box center [353, 142] width 143 height 29
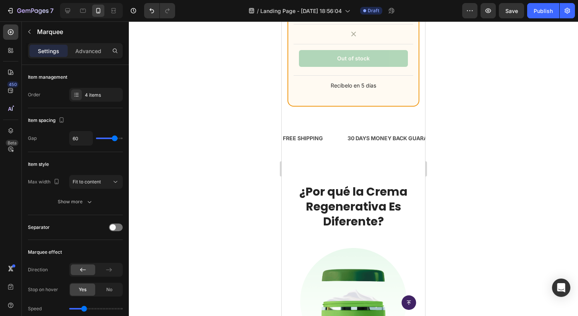
scroll to position [1946, 0]
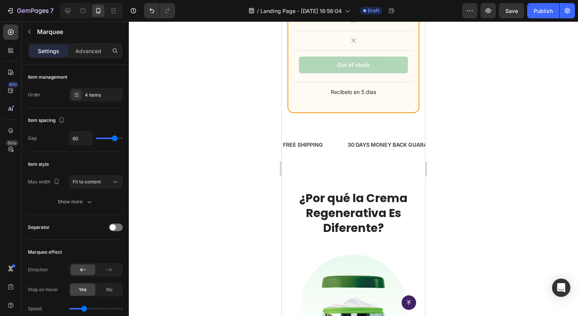
click at [341, 134] on div "FREE SHIPPING Text Block 30 DAYS MONEY BACK GUARANTEE Text Block LIMITED TIME 5…" at bounding box center [353, 144] width 143 height 29
click at [27, 31] on icon "button" at bounding box center [29, 32] width 6 height 6
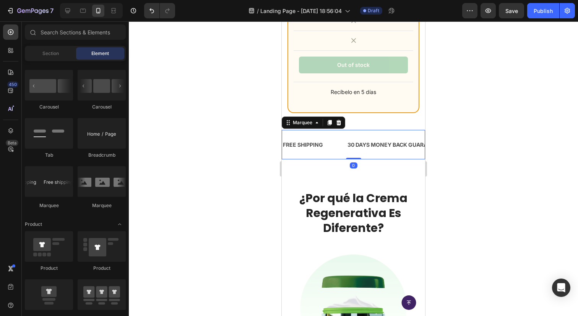
click at [340, 131] on div "FREE SHIPPING Text Block 30 DAYS MONEY BACK GUARANTEE Text Block LIMITED TIME 5…" at bounding box center [353, 144] width 143 height 29
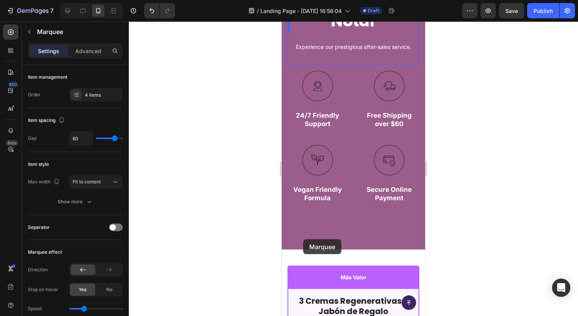
scroll to position [940, 0]
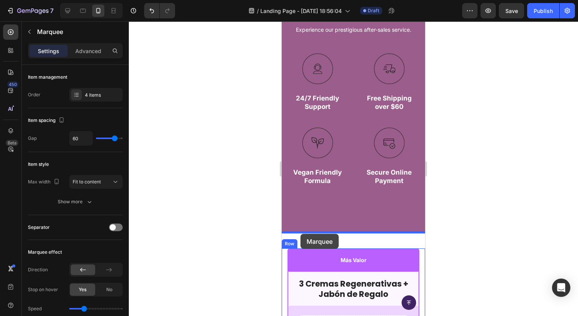
drag, startPoint x: 340, startPoint y: 131, endPoint x: 300, endPoint y: 234, distance: 109.7
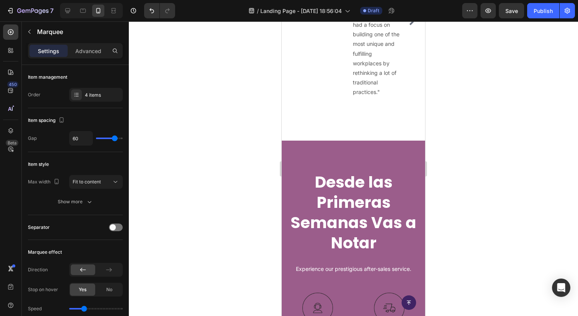
scroll to position [702, 0]
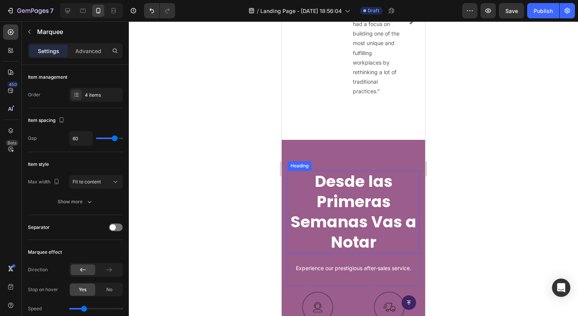
click at [388, 187] on h2 "Desde las Primeras Semanas Vas a Notar" at bounding box center [353, 211] width 132 height 83
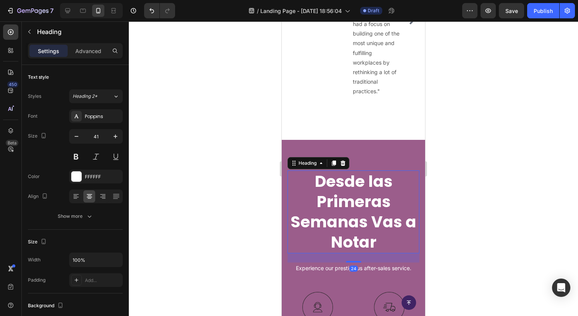
click at [396, 181] on h2 "Desde las Primeras Semanas Vas a Notar" at bounding box center [353, 211] width 132 height 83
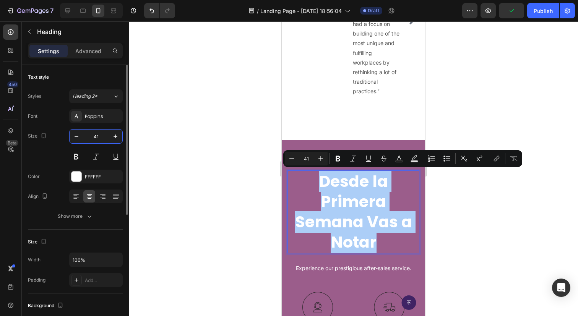
click at [95, 135] on input "41" at bounding box center [95, 137] width 25 height 14
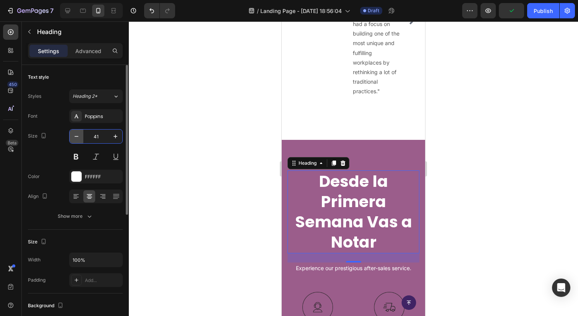
click at [77, 141] on button "button" at bounding box center [77, 137] width 14 height 14
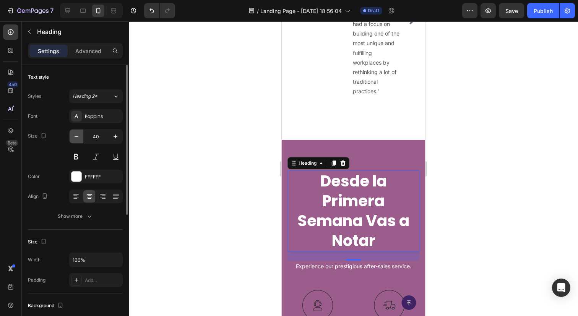
click at [77, 141] on button "button" at bounding box center [77, 137] width 14 height 14
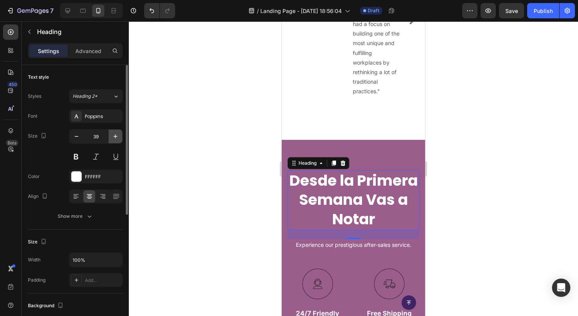
click at [115, 140] on icon "button" at bounding box center [116, 137] width 8 height 8
type input "40"
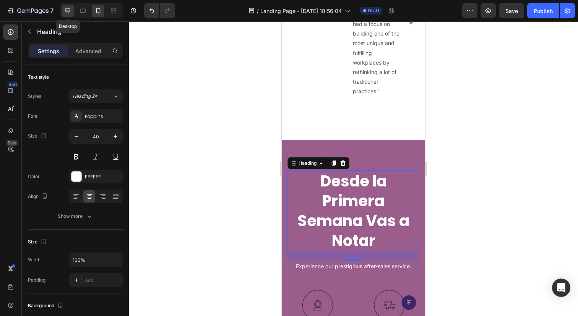
click at [63, 10] on div at bounding box center [68, 11] width 12 height 12
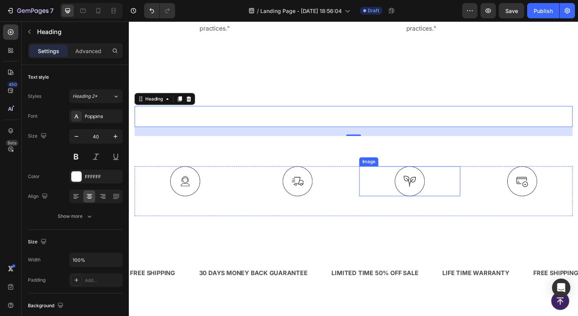
scroll to position [665, 0]
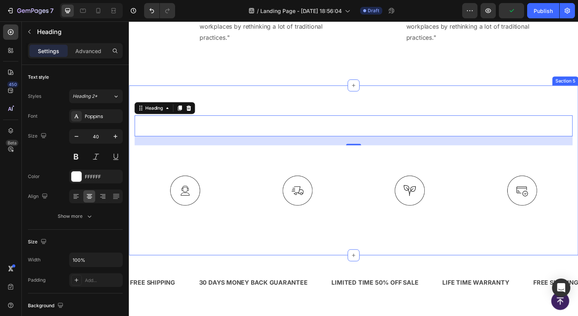
click at [343, 245] on div "Desde la Primera Semana Vas a Notar Heading 24 Experience our prestigious after…" at bounding box center [358, 174] width 459 height 174
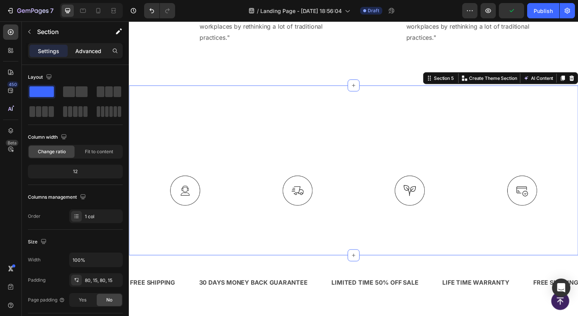
click at [85, 50] on p "Advanced" at bounding box center [88, 51] width 26 height 8
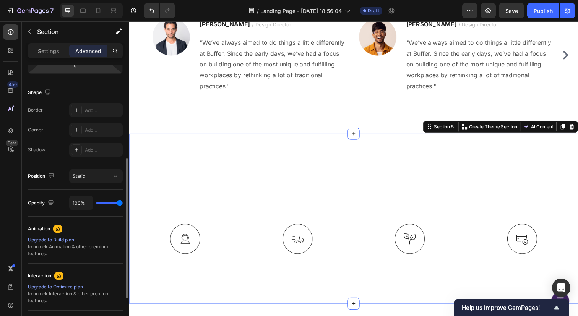
scroll to position [0, 0]
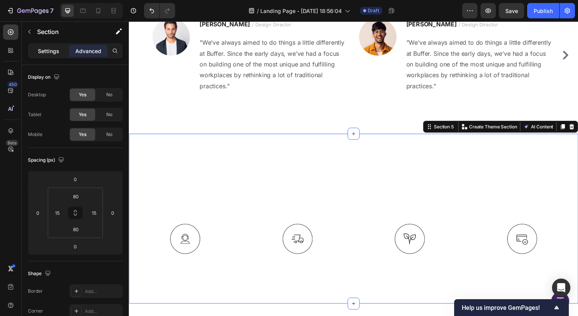
click at [37, 52] on div "Settings" at bounding box center [48, 51] width 38 height 12
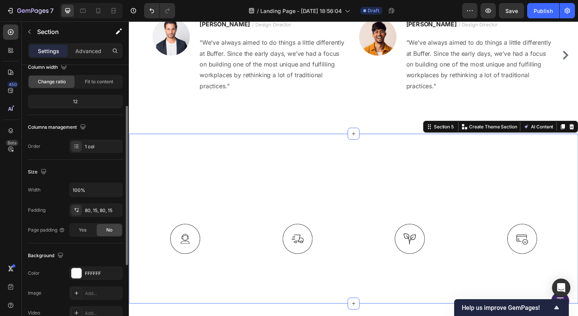
scroll to position [130, 0]
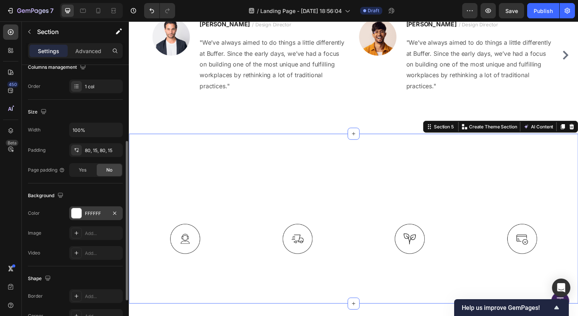
click at [97, 213] on div "FFFFFF" at bounding box center [96, 213] width 22 height 7
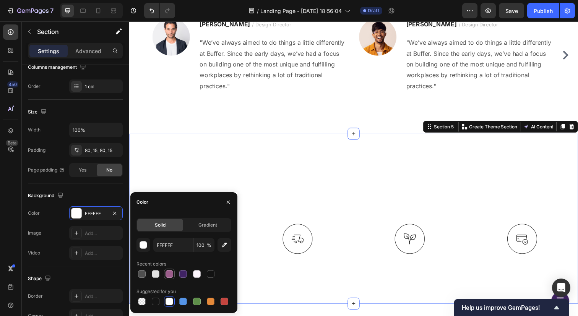
click at [170, 274] on div at bounding box center [169, 274] width 8 height 8
type input "9B5D8B"
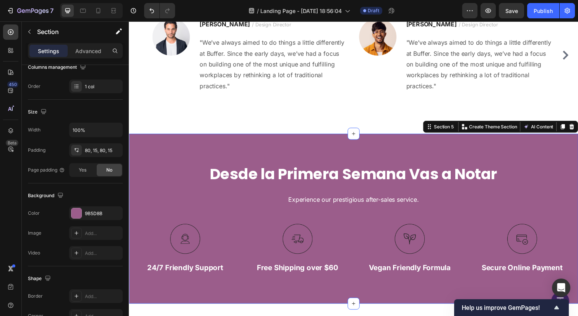
click at [303, 149] on div "Desde la Primera Semana Vas a Notar Heading Experience our prestigious after-sa…" at bounding box center [358, 223] width 459 height 174
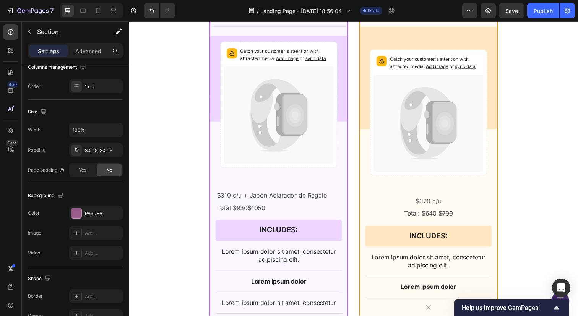
scroll to position [1009, 0]
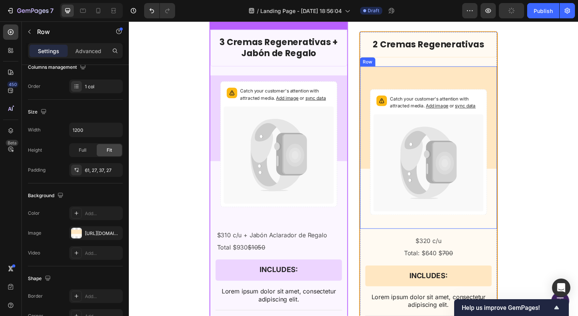
click at [390, 71] on div "Catch your customer's attention with attracted media. Add image or sync data Pr…" at bounding box center [435, 150] width 140 height 166
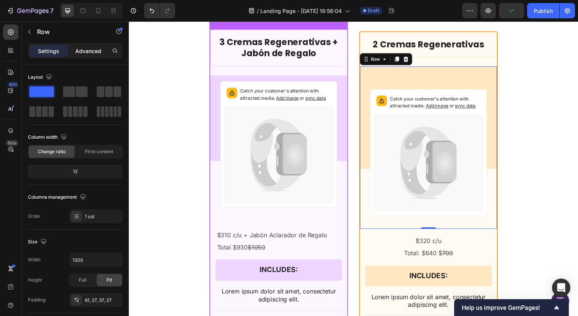
click at [77, 50] on p "Advanced" at bounding box center [88, 51] width 26 height 8
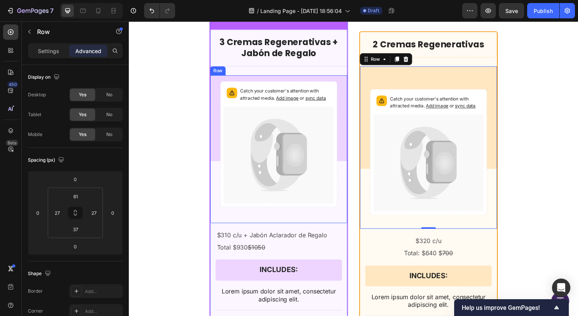
click at [344, 92] on div "Catch your customer's attention with attracted media. Add image or sync data Pr…" at bounding box center [282, 151] width 140 height 151
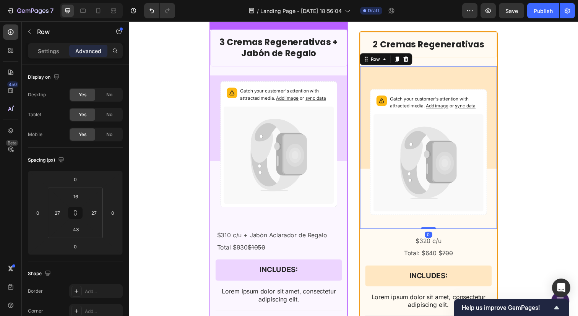
click at [420, 75] on div "Catch your customer's attention with attracted media. Add image or sync data Pr…" at bounding box center [435, 150] width 140 height 166
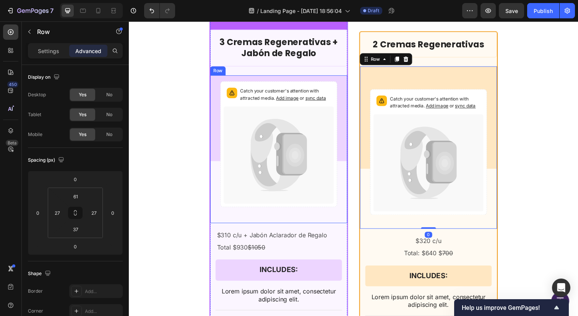
click at [348, 81] on div "Catch your customer's attention with attracted media. Add image or sync data Pr…" at bounding box center [282, 151] width 140 height 151
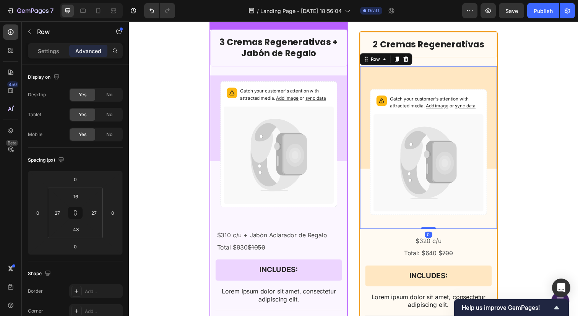
click at [422, 78] on div "Catch your customer's attention with attracted media. Add image or sync data Pr…" at bounding box center [435, 150] width 140 height 166
click at [81, 199] on input "61" at bounding box center [75, 196] width 15 height 11
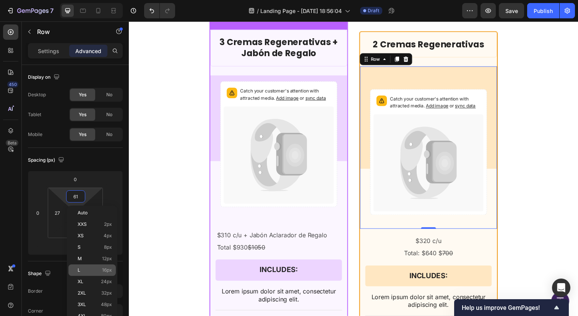
click at [96, 270] on p "L 16px" at bounding box center [95, 270] width 34 height 5
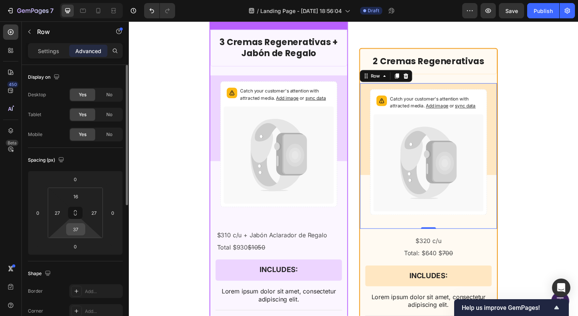
click at [76, 232] on input "37" at bounding box center [75, 229] width 15 height 11
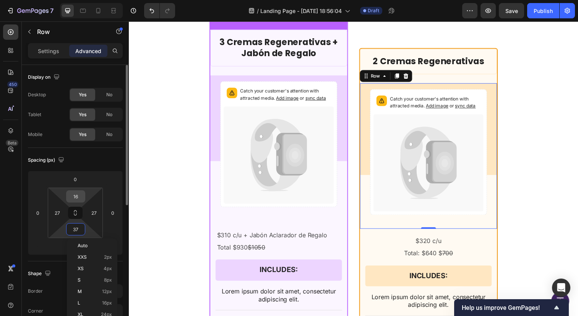
click at [76, 202] on div "16" at bounding box center [75, 196] width 19 height 12
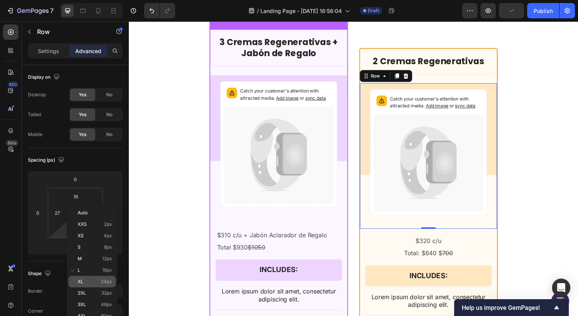
click at [90, 284] on p "XL 24px" at bounding box center [95, 281] width 34 height 5
type input "24"
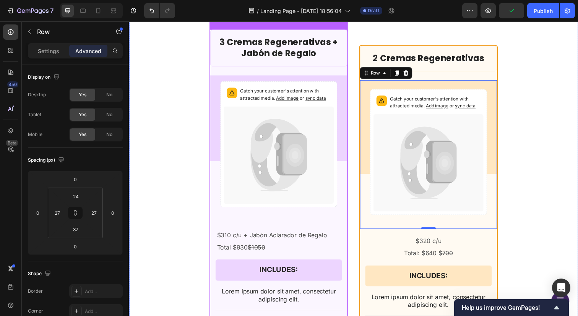
click at [544, 163] on div "Más Valor Text Block Row 3 Cremas Regenerativas + Jabón de Regalo Product Title…" at bounding box center [358, 249] width 459 height 494
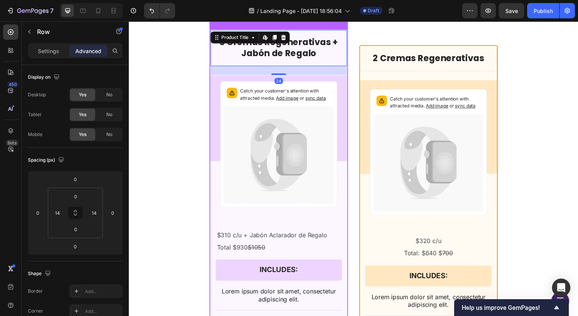
click at [331, 61] on div "3 Cremas Regenerativas + Jabón de Regalo Product Title Edit content in Shopify …" at bounding box center [282, 48] width 140 height 37
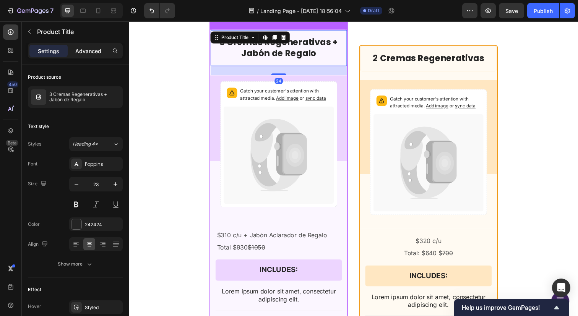
click at [88, 47] on p "Advanced" at bounding box center [88, 51] width 26 height 8
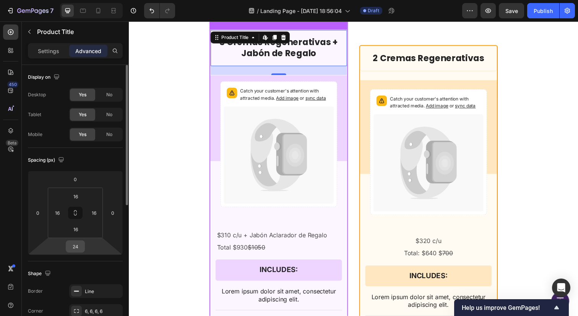
click at [72, 243] on input "24" at bounding box center [75, 246] width 15 height 11
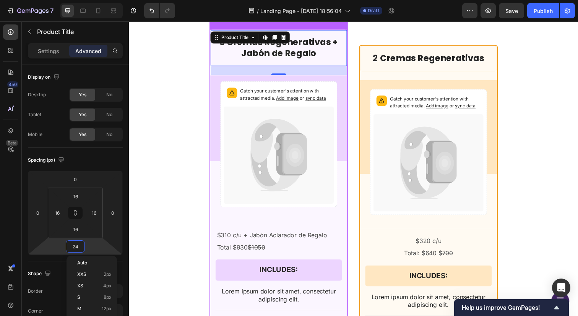
type input "0"
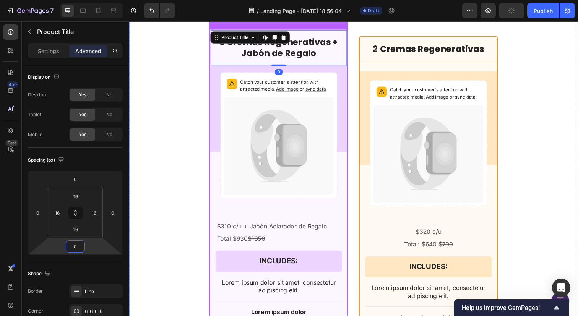
click at [190, 153] on div "Más Valor Text Block Row 3 Cremas Regenerativas + Jabón de Regalo Product Title…" at bounding box center [358, 244] width 459 height 485
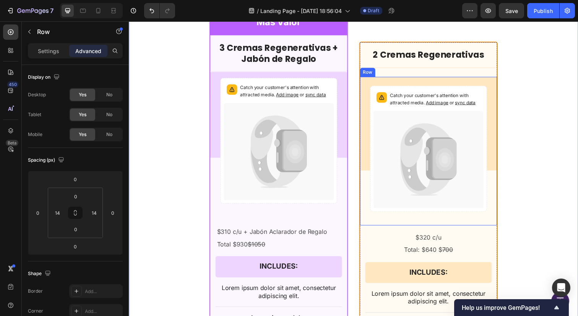
scroll to position [990, 0]
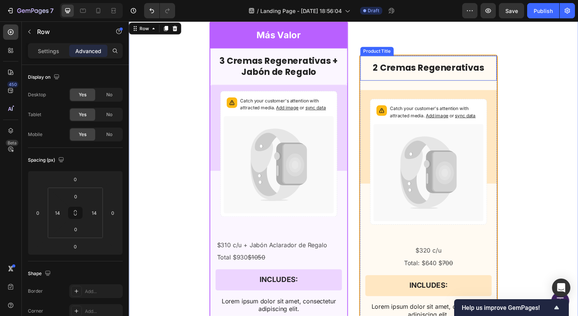
click at [496, 71] on h1 "2 Cremas Regenerativas" at bounding box center [434, 69] width 127 height 13
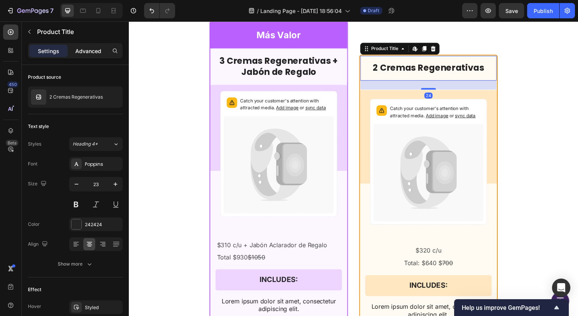
click at [97, 49] on p "Advanced" at bounding box center [88, 51] width 26 height 8
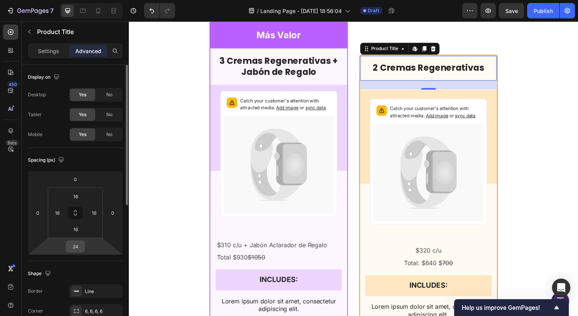
click at [74, 243] on input "24" at bounding box center [75, 246] width 15 height 11
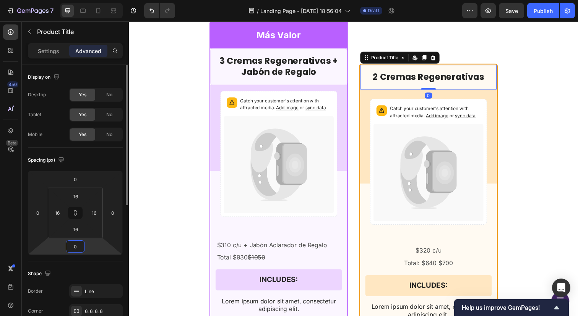
type input "0"
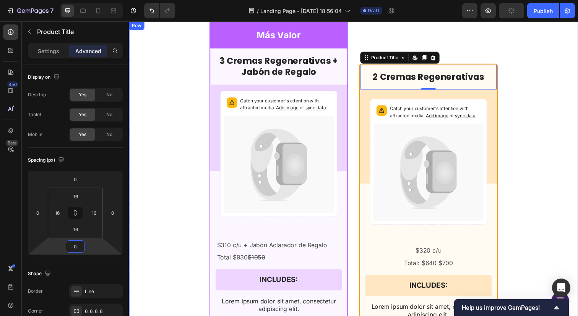
click at [565, 112] on div "Más Valor Text Block Row 3 Cremas Regenerativas + Jabón de Regalo Product Title…" at bounding box center [358, 263] width 459 height 485
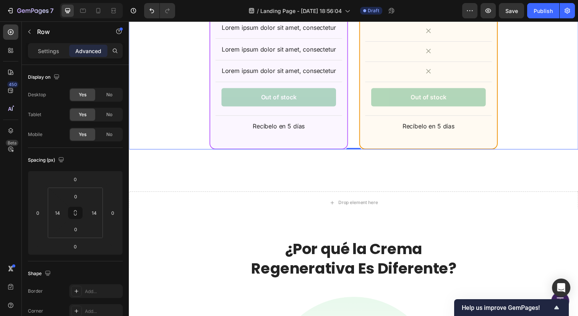
scroll to position [1345, 0]
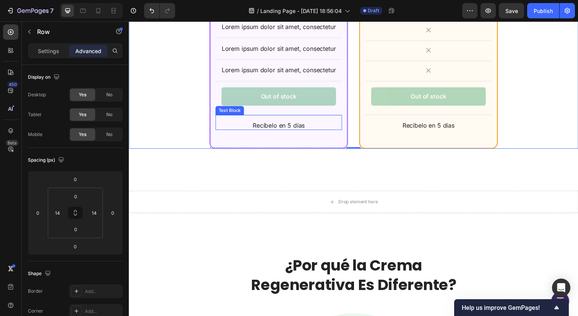
click at [253, 127] on p "Recíbelo en 5 días" at bounding box center [282, 128] width 128 height 8
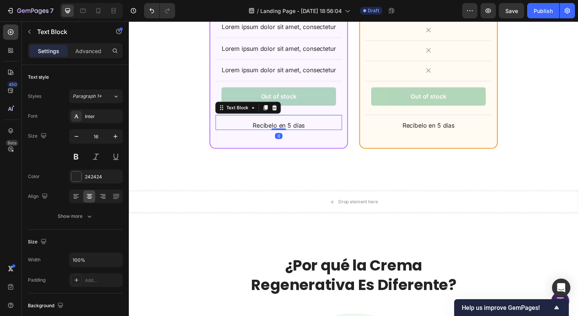
click at [253, 127] on p "Recíbelo en 5 días" at bounding box center [282, 128] width 128 height 8
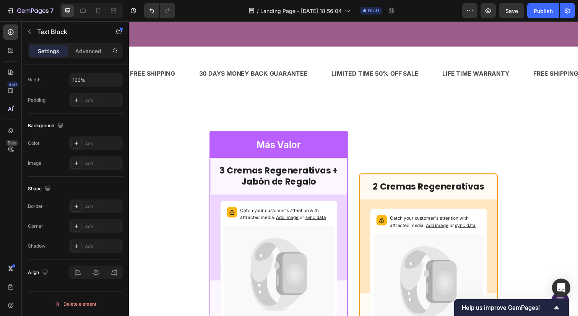
scroll to position [860, 0]
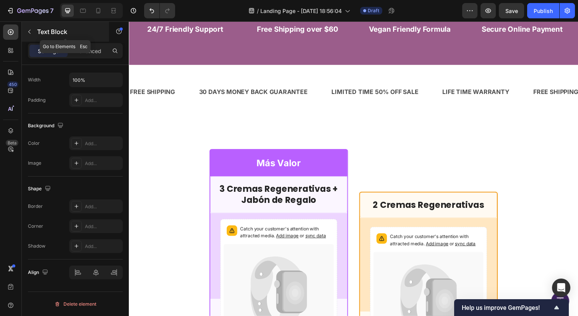
click at [26, 24] on div "Text Block" at bounding box center [65, 32] width 87 height 20
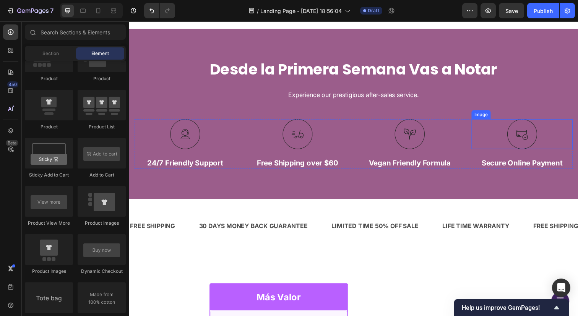
scroll to position [722, 0]
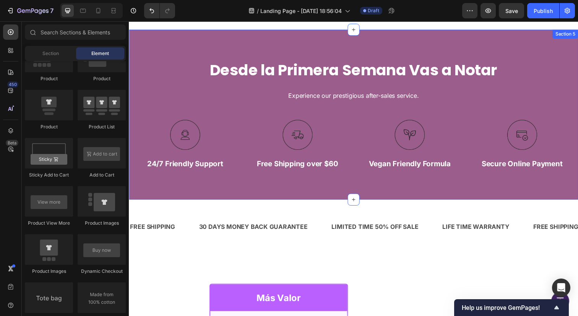
click at [447, 43] on div "Desde la Primera Semana Vas a Notar Heading Experience our prestigious after-sa…" at bounding box center [358, 117] width 459 height 174
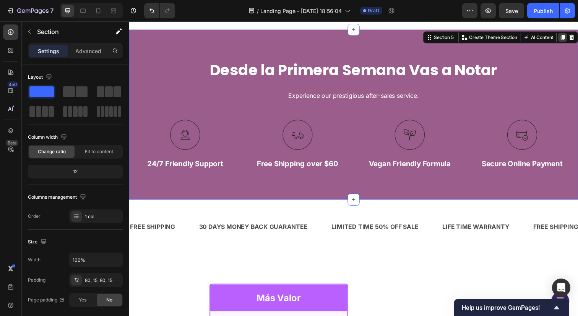
click at [569, 38] on icon at bounding box center [572, 37] width 6 height 6
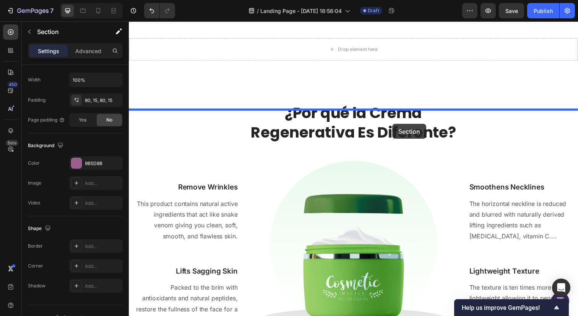
scroll to position [1683, 0]
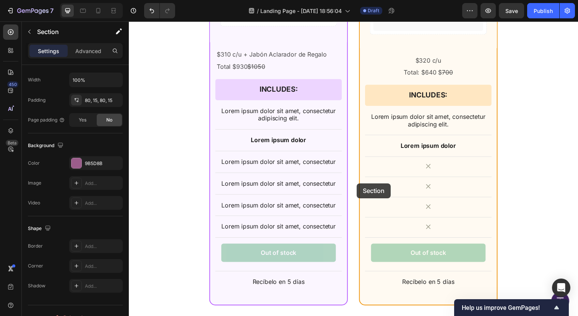
drag, startPoint x: 397, startPoint y: 65, endPoint x: 359, endPoint y: 193, distance: 133.2
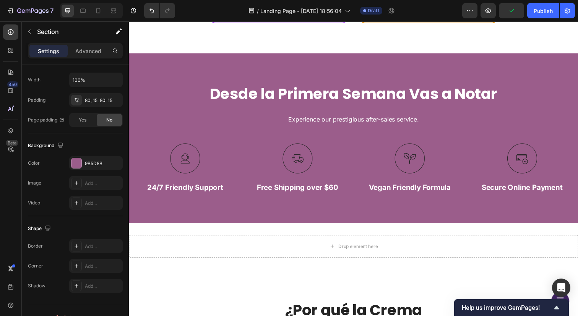
scroll to position [1476, 0]
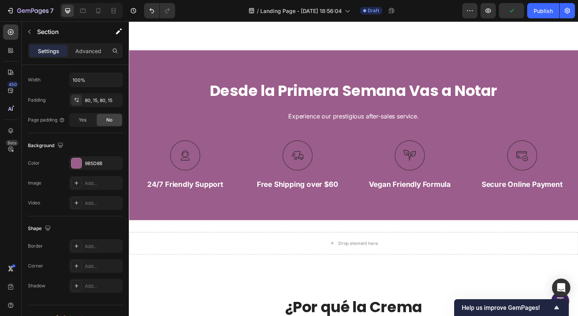
click at [351, 217] on div "Desde la Primera Semana Vas a Notar Heading Experience our prestigious after-sa…" at bounding box center [358, 138] width 459 height 174
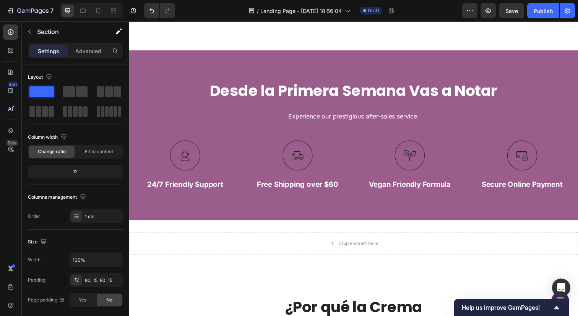
scroll to position [180, 0]
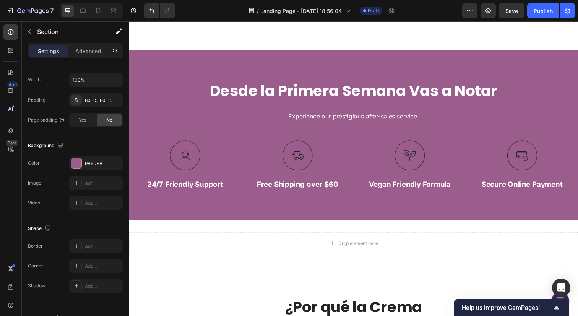
click at [303, 202] on div "Desde la Primera Semana Vas a Notar Heading Experience our prestigious after-sa…" at bounding box center [358, 138] width 459 height 174
click at [30, 35] on button "button" at bounding box center [29, 32] width 12 height 12
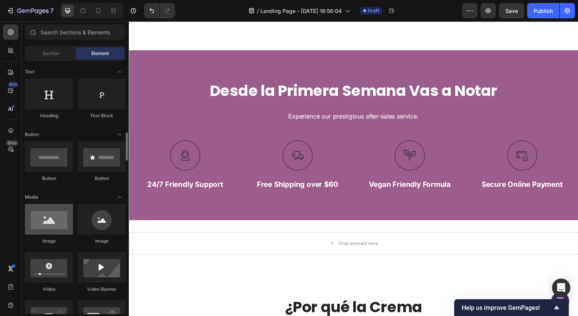
scroll to position [164, 0]
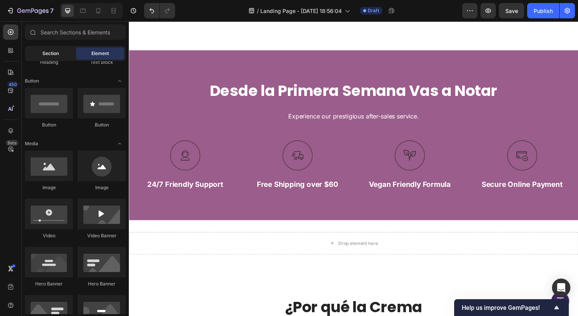
click at [52, 52] on span "Section" at bounding box center [50, 53] width 16 height 7
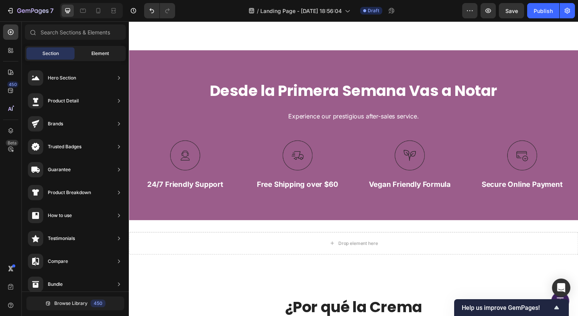
click at [105, 49] on div "Element" at bounding box center [100, 53] width 48 height 12
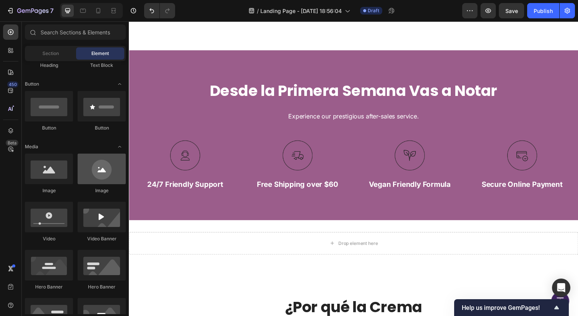
scroll to position [0, 0]
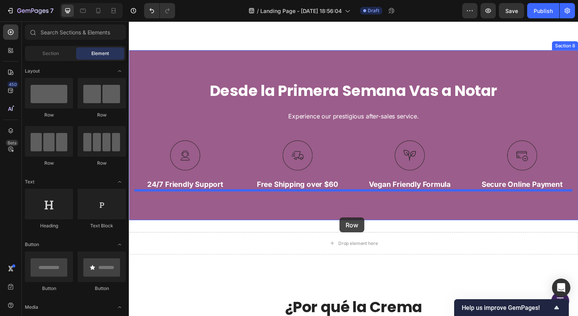
drag, startPoint x: 230, startPoint y: 118, endPoint x: 344, endPoint y: 222, distance: 153.9
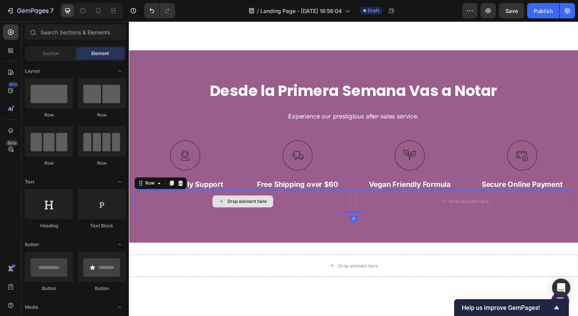
click at [256, 206] on div "Drop element here" at bounding box center [249, 205] width 41 height 6
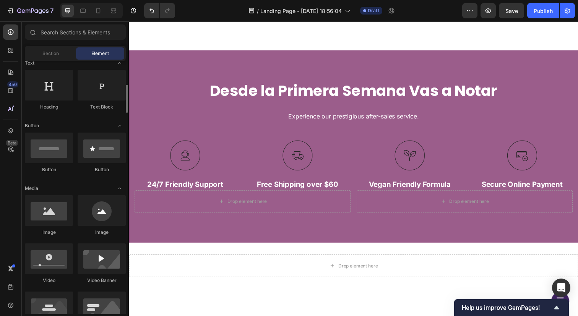
scroll to position [128, 0]
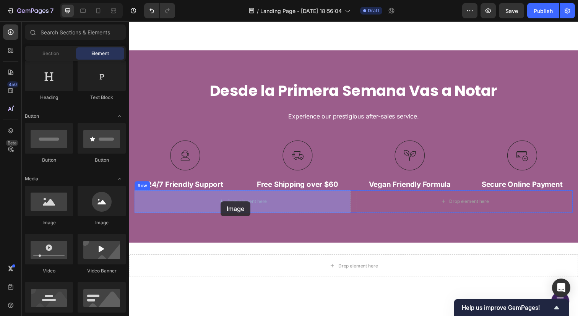
drag, startPoint x: 230, startPoint y: 228, endPoint x: 222, endPoint y: 205, distance: 23.7
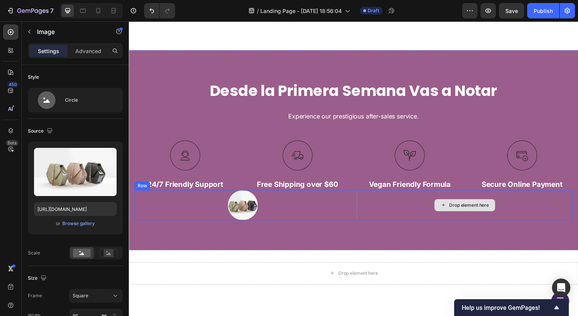
click at [453, 210] on div "Drop element here" at bounding box center [472, 209] width 62 height 12
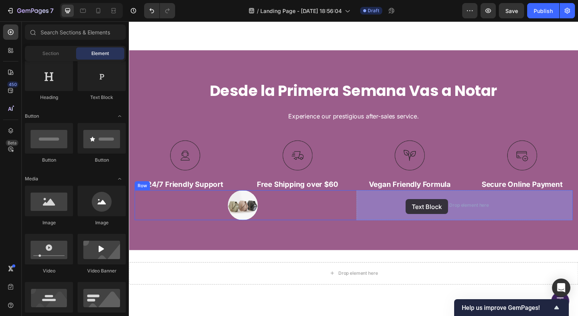
drag, startPoint x: 226, startPoint y: 105, endPoint x: 411, endPoint y: 203, distance: 209.4
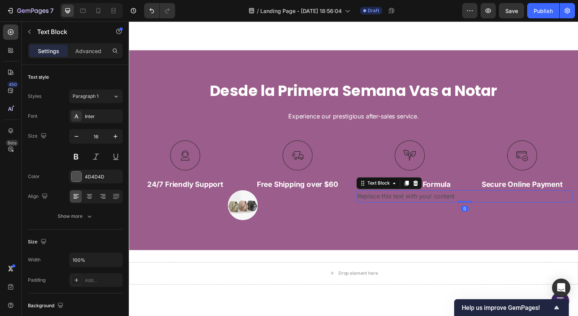
click at [395, 201] on div "Replace this text with your content" at bounding box center [471, 200] width 221 height 13
click at [395, 201] on p "Replace this text with your content" at bounding box center [471, 200] width 219 height 11
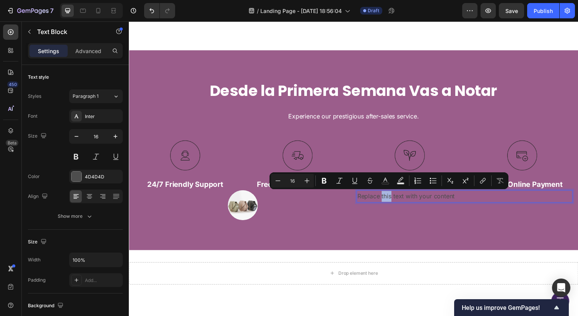
click at [395, 201] on p "Replace this text with your content" at bounding box center [471, 200] width 219 height 11
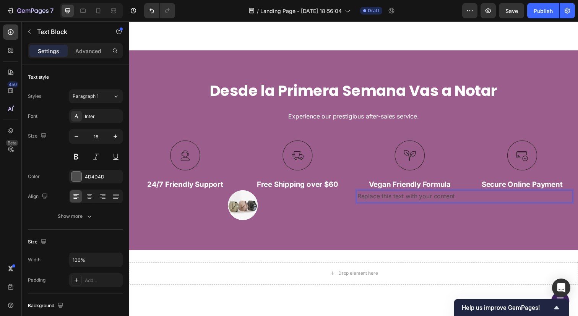
click at [421, 201] on p "Replace this text with your content" at bounding box center [471, 200] width 219 height 11
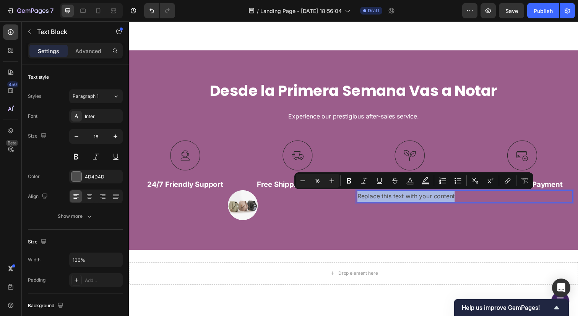
click at [421, 201] on p "Replace this text with your content" at bounding box center [471, 200] width 219 height 11
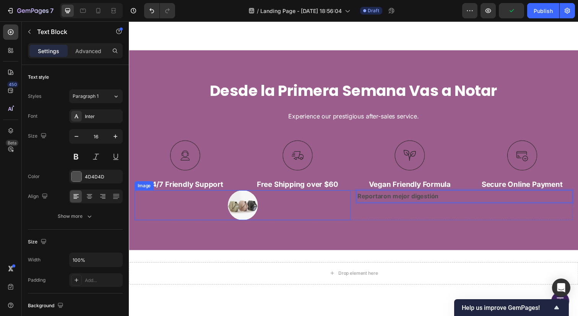
click at [324, 200] on div at bounding box center [245, 209] width 221 height 31
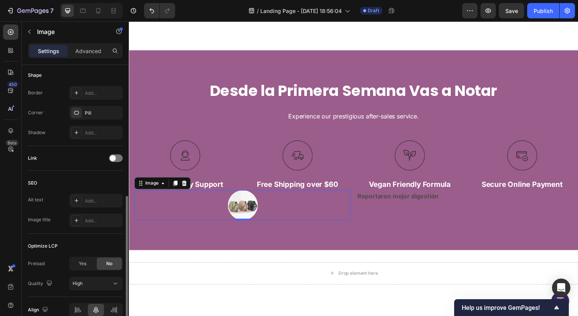
scroll to position [323, 0]
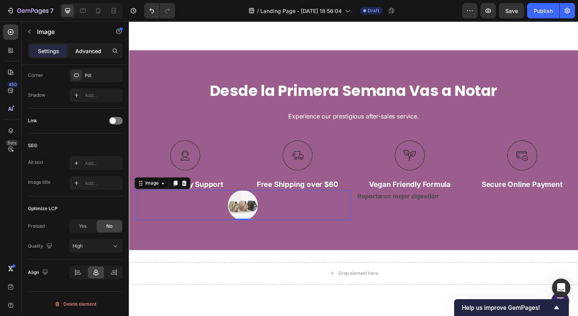
click at [96, 55] on div "Advanced" at bounding box center [88, 51] width 38 height 12
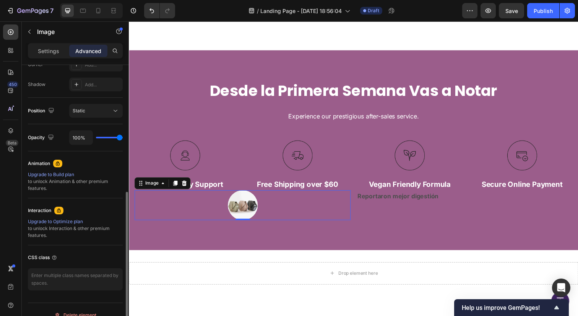
scroll to position [258, 0]
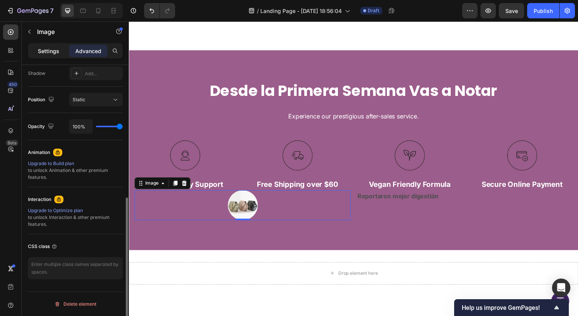
click at [45, 49] on p "Settings" at bounding box center [48, 51] width 21 height 8
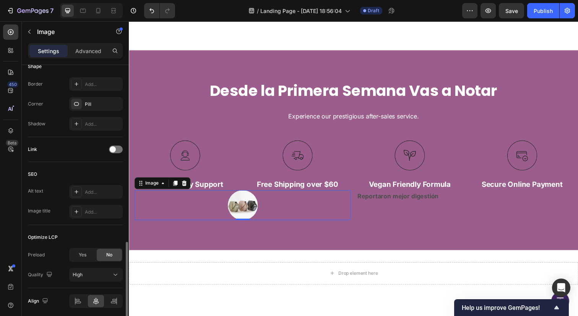
scroll to position [323, 0]
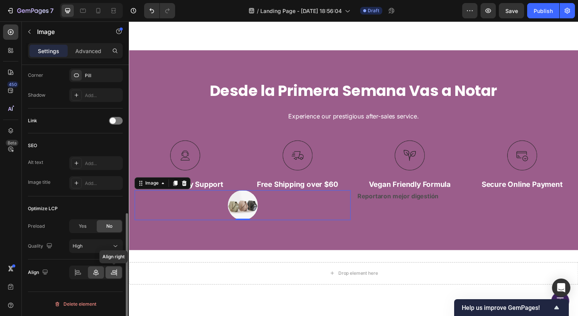
click at [115, 272] on icon at bounding box center [114, 271] width 4 height 2
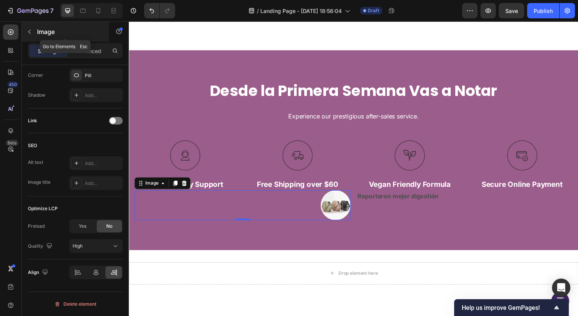
click at [32, 31] on icon "button" at bounding box center [29, 32] width 6 height 6
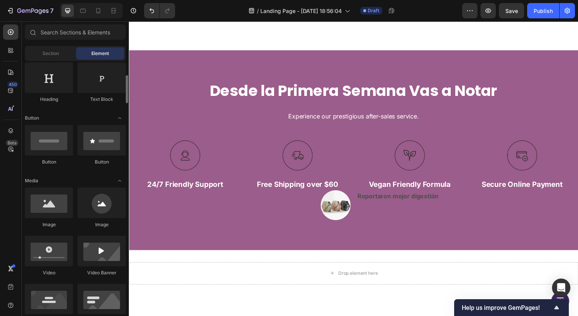
scroll to position [0, 0]
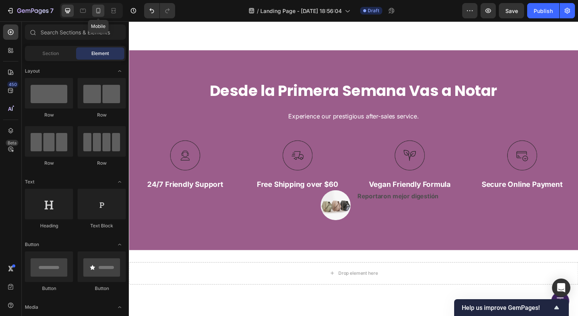
click at [94, 10] on icon at bounding box center [98, 11] width 8 height 8
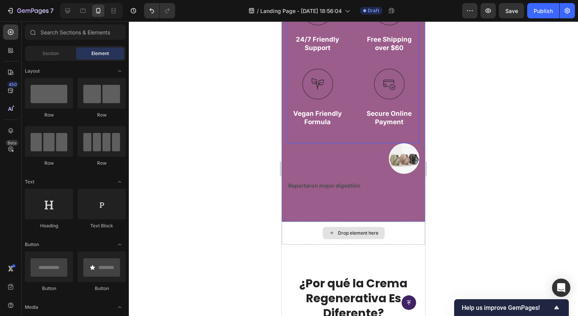
scroll to position [1654, 0]
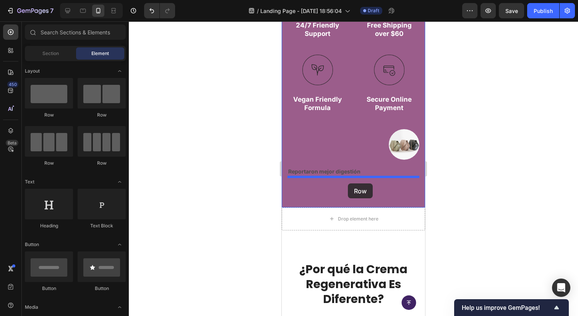
drag, startPoint x: 327, startPoint y: 117, endPoint x: 348, endPoint y: 183, distance: 69.4
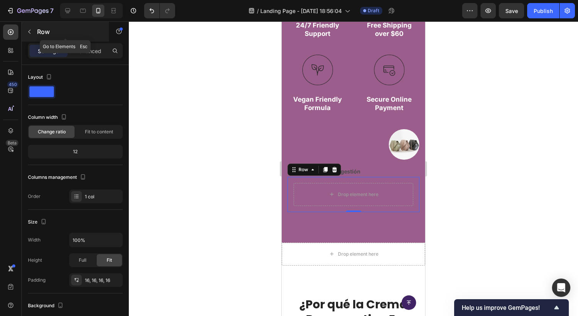
click at [29, 28] on button "button" at bounding box center [29, 32] width 12 height 12
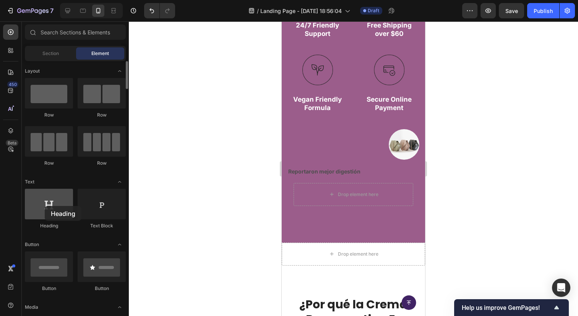
drag, startPoint x: 55, startPoint y: 204, endPoint x: 45, endPoint y: 206, distance: 10.6
click at [45, 206] on div at bounding box center [49, 204] width 48 height 31
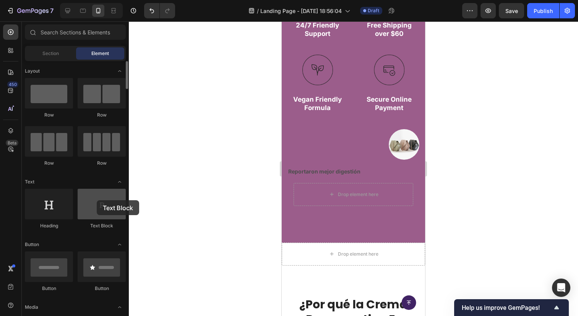
drag, startPoint x: 96, startPoint y: 210, endPoint x: 97, endPoint y: 200, distance: 10.0
click at [97, 200] on div at bounding box center [102, 204] width 48 height 31
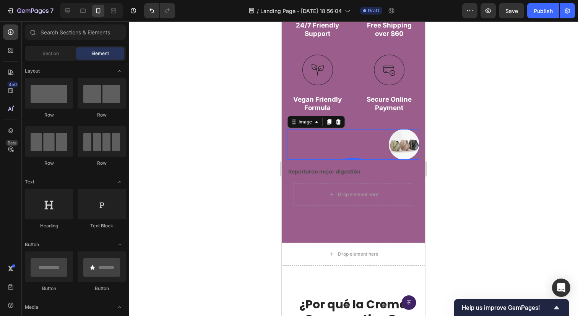
click at [322, 137] on div at bounding box center [353, 144] width 132 height 31
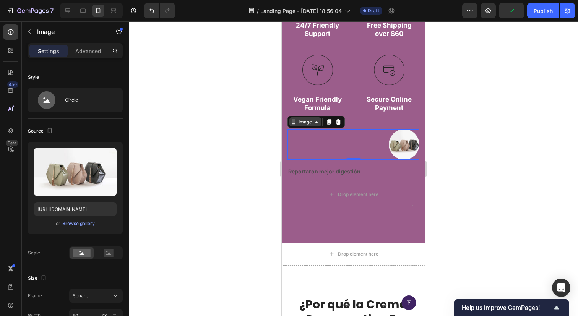
click at [311, 118] on div "Image" at bounding box center [305, 121] width 16 height 7
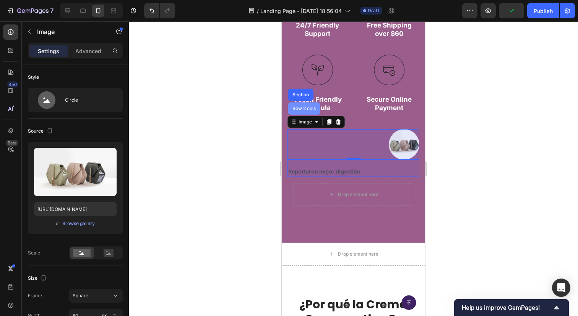
click at [306, 109] on div "Row 2 cols" at bounding box center [304, 108] width 26 height 5
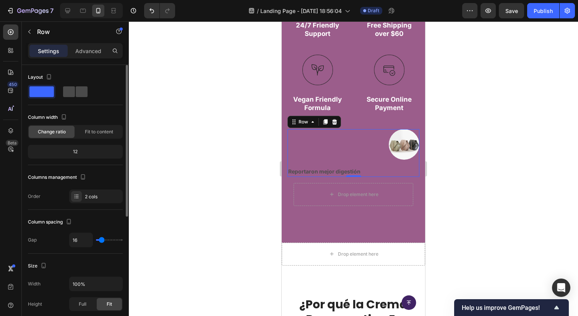
click at [82, 92] on span at bounding box center [82, 91] width 12 height 11
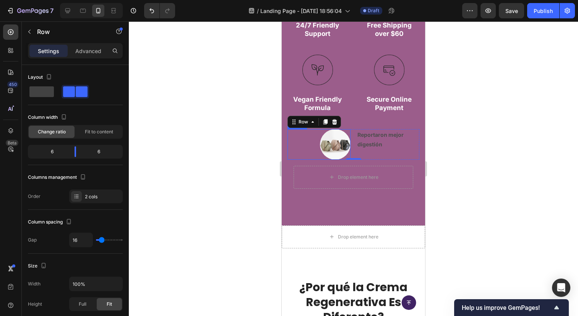
click at [300, 143] on div at bounding box center [318, 144] width 63 height 31
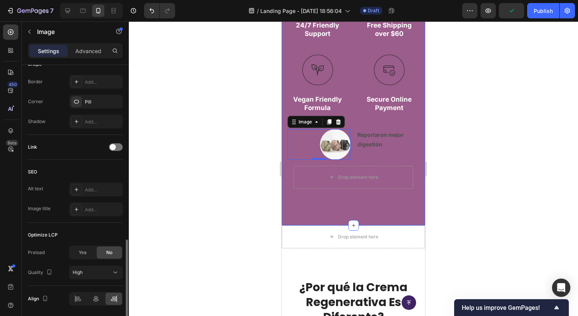
scroll to position [323, 0]
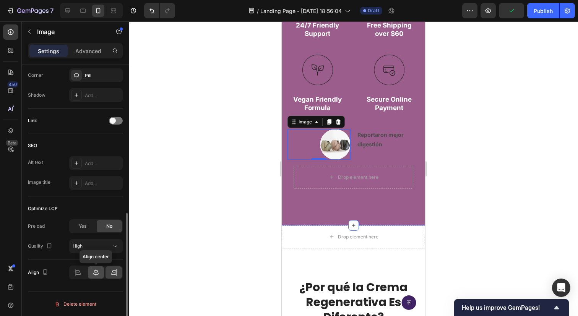
click at [97, 276] on div at bounding box center [96, 272] width 16 height 12
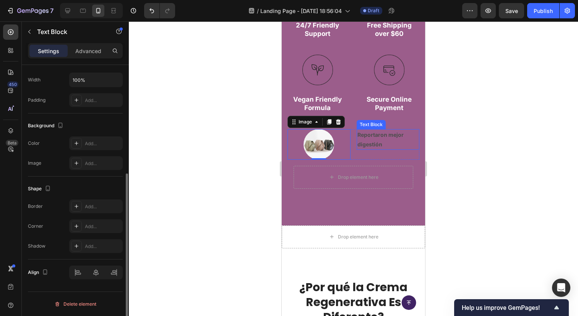
click at [375, 138] on p "Reportaron mejor digestión" at bounding box center [388, 139] width 62 height 19
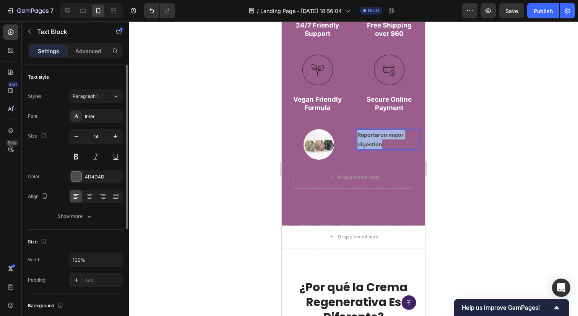
click at [375, 138] on p "Reportaron mejor digestión" at bounding box center [388, 139] width 62 height 19
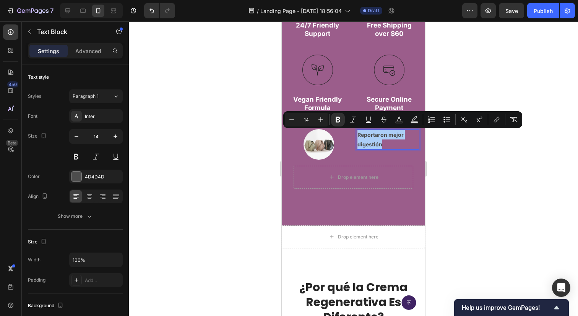
click at [459, 141] on div at bounding box center [353, 168] width 449 height 295
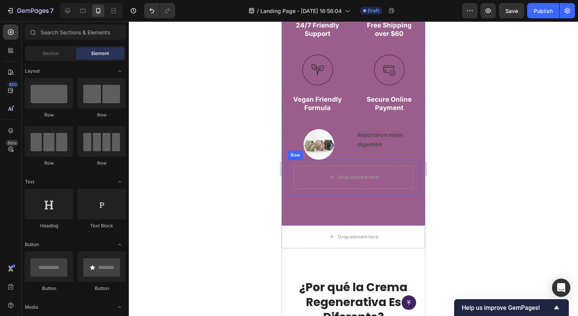
click at [414, 170] on div "Drop element here Row" at bounding box center [353, 177] width 132 height 35
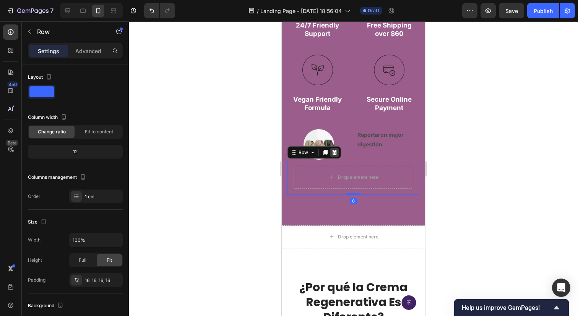
click at [333, 149] on icon at bounding box center [334, 152] width 6 height 6
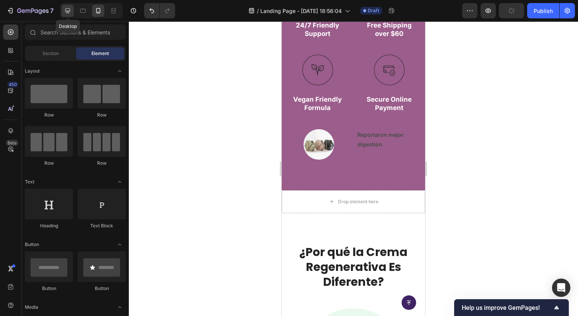
click at [68, 13] on icon at bounding box center [67, 10] width 5 height 5
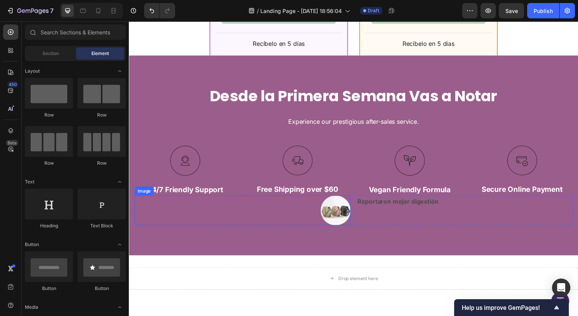
scroll to position [1427, 0]
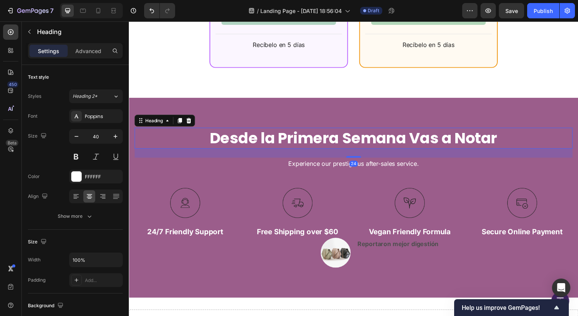
click at [368, 148] on h2 "Desde la Primera Semana Vas a Notar" at bounding box center [358, 140] width 447 height 21
click at [370, 135] on h2 "Desde la Primera Semana Vas a Notar" at bounding box center [358, 140] width 447 height 21
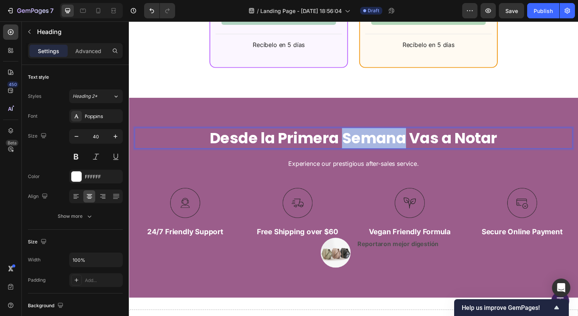
click at [370, 135] on p "Desde la Primera Semana Vas a Notar" at bounding box center [358, 141] width 446 height 20
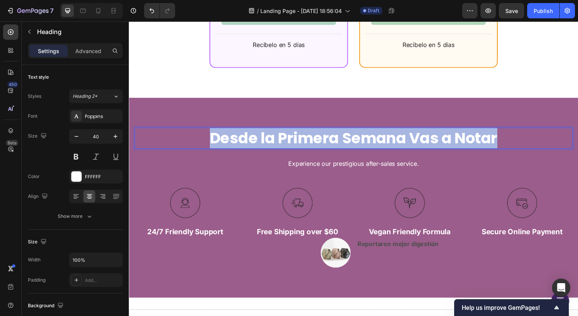
click at [370, 135] on p "Desde la Primera Semana Vas a Notar" at bounding box center [358, 141] width 446 height 20
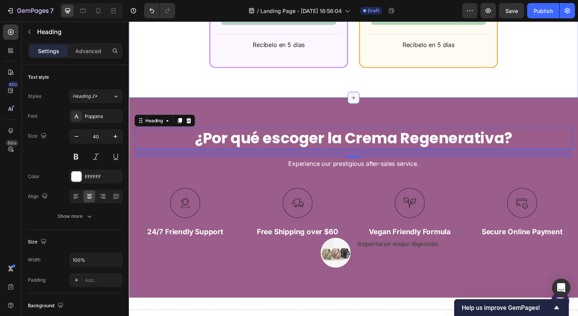
click at [361, 102] on icon at bounding box center [358, 99] width 6 height 6
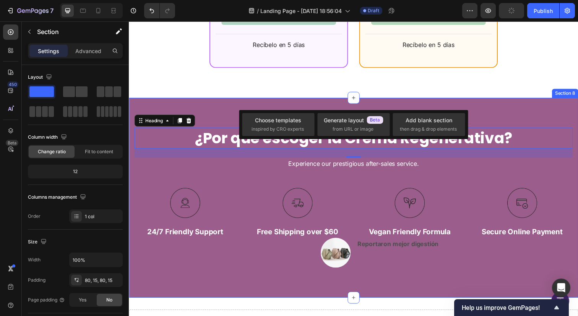
click at [393, 108] on div "¿Por qué escoger la Crema Regenerativa? Heading 24 Experience our prestigious a…" at bounding box center [358, 201] width 459 height 204
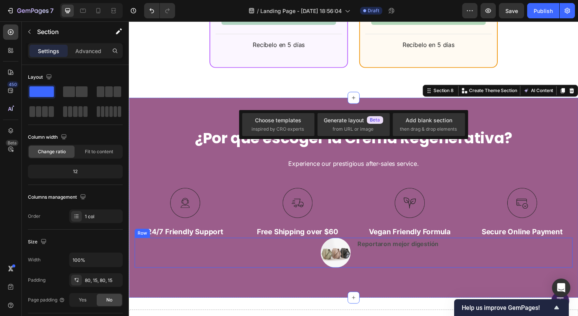
click at [407, 258] on div "Reportaron mejor digestión Text Block" at bounding box center [471, 257] width 221 height 31
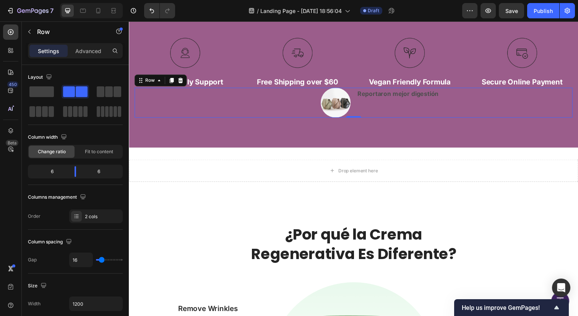
scroll to position [1573, 0]
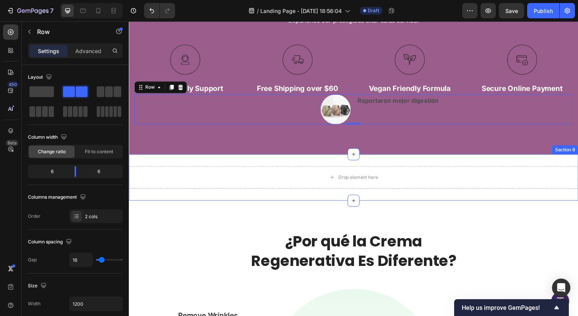
click at [496, 163] on div "Drop element here Section 9" at bounding box center [358, 180] width 459 height 47
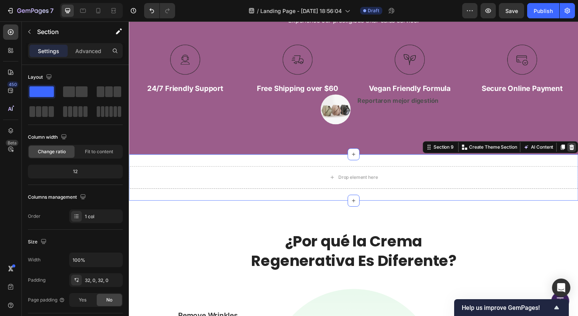
click at [577, 148] on icon at bounding box center [581, 149] width 5 height 5
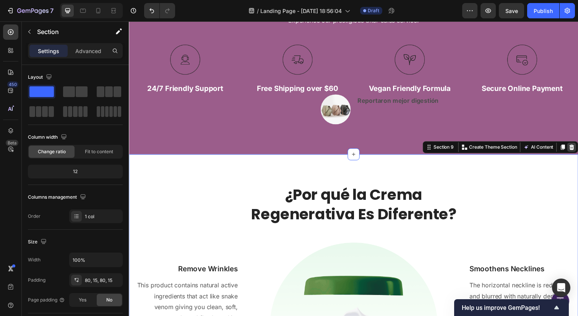
click at [577, 145] on div at bounding box center [580, 149] width 9 height 9
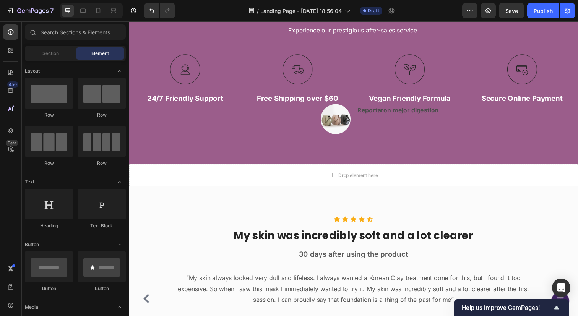
scroll to position [1482, 0]
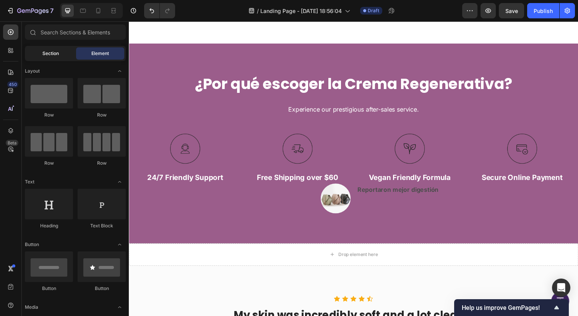
click at [53, 55] on span "Section" at bounding box center [50, 53] width 16 height 7
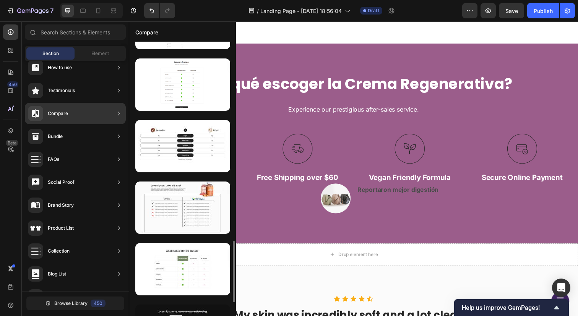
scroll to position [855, 0]
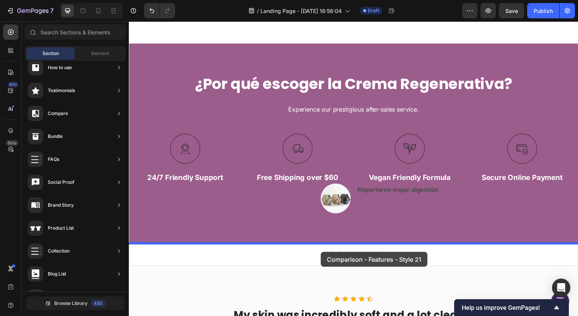
drag, startPoint x: 312, startPoint y: 262, endPoint x: 325, endPoint y: 257, distance: 14.1
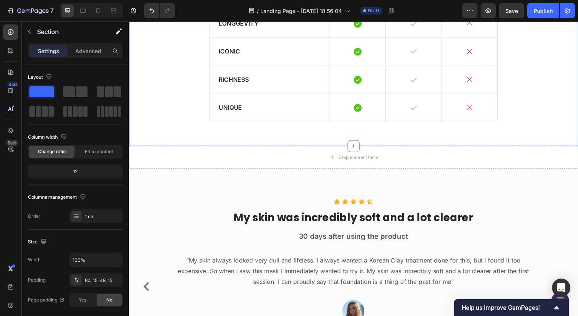
scroll to position [1845, 0]
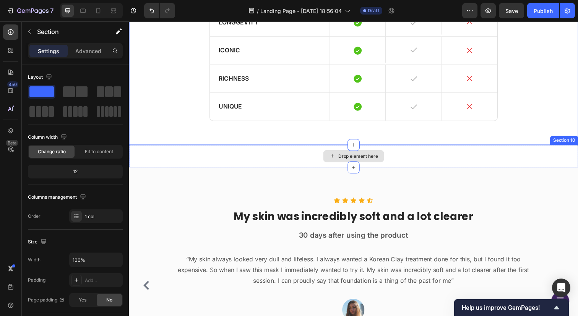
click at [565, 158] on div "Drop element here" at bounding box center [358, 159] width 459 height 23
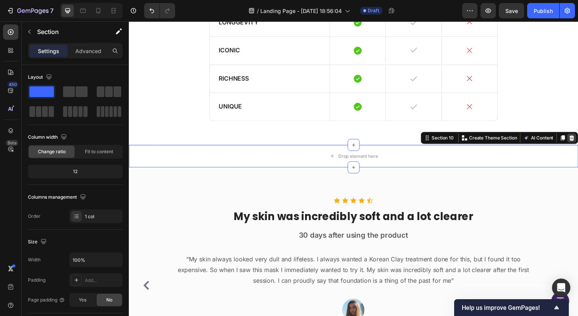
click at [577, 141] on icon at bounding box center [581, 140] width 6 height 6
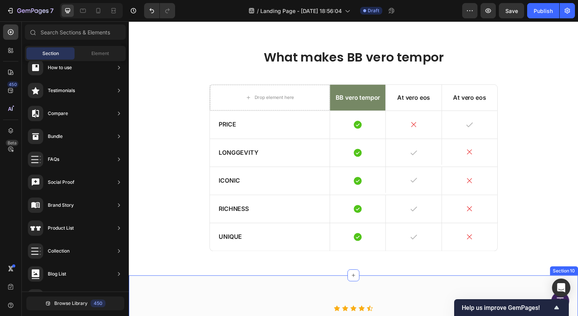
scroll to position [1669, 0]
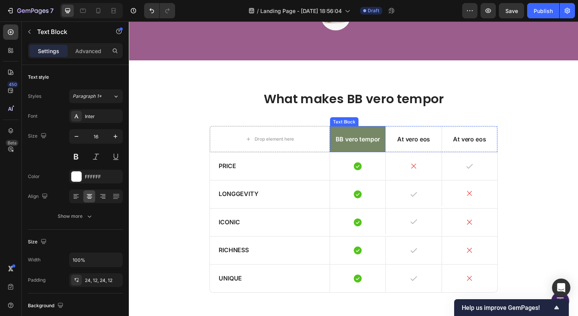
click at [357, 140] on p "BB vero tempor" at bounding box center [362, 142] width 47 height 8
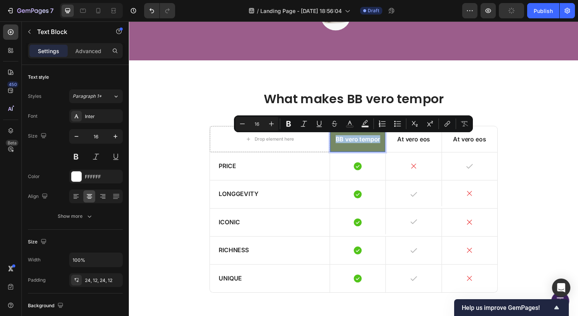
click at [357, 140] on p "BB vero tempor" at bounding box center [362, 142] width 47 height 8
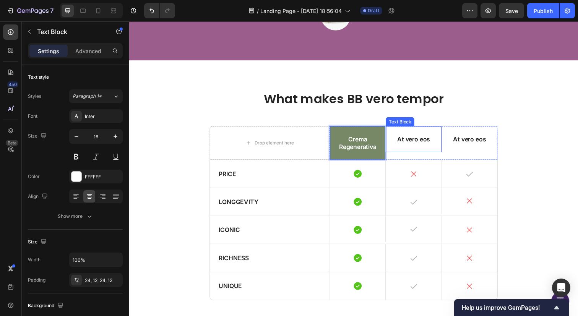
click at [423, 141] on p "At vero eos" at bounding box center [419, 142] width 47 height 8
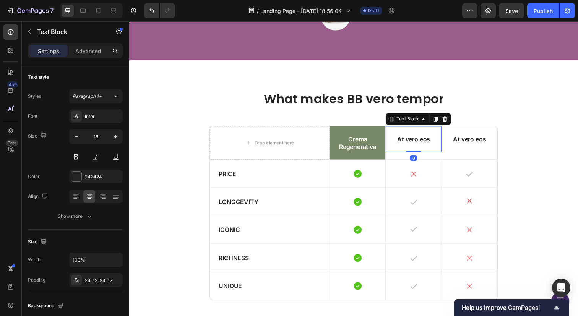
click at [423, 141] on p "At vero eos" at bounding box center [419, 142] width 47 height 8
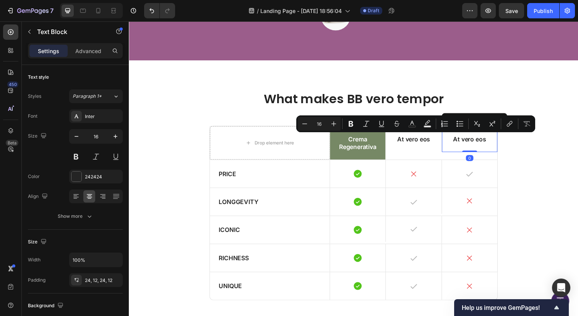
click at [484, 143] on p "At vero eos" at bounding box center [476, 142] width 47 height 8
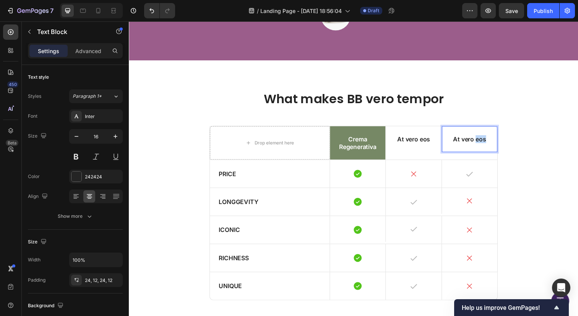
click at [484, 143] on p "At vero eos" at bounding box center [476, 142] width 47 height 8
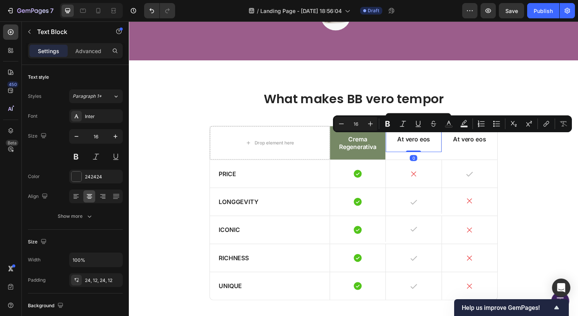
click at [415, 144] on p "At vero eos" at bounding box center [419, 142] width 47 height 8
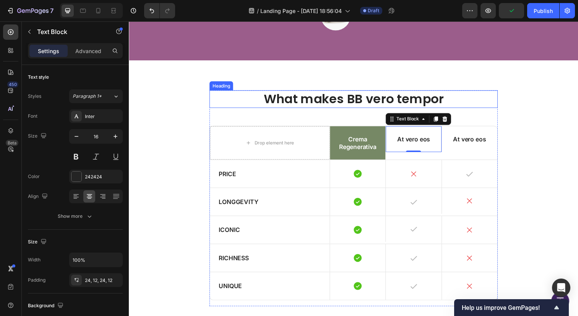
click at [339, 93] on h2 "What makes BB vero tempor" at bounding box center [358, 101] width 294 height 18
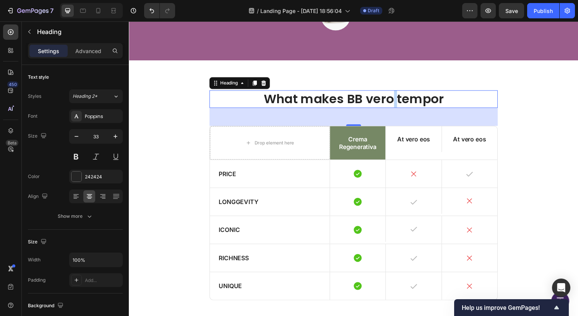
click at [397, 95] on h2 "What makes BB vero tempor" at bounding box center [358, 101] width 294 height 18
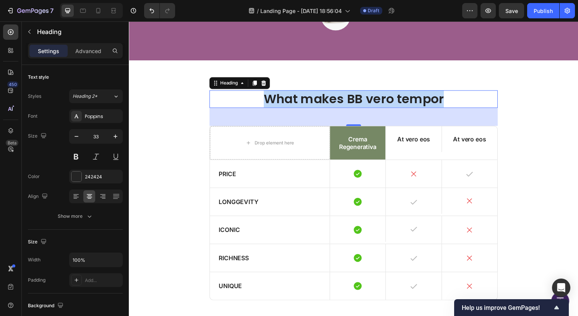
click at [397, 95] on p "What makes BB vero tempor" at bounding box center [358, 100] width 293 height 16
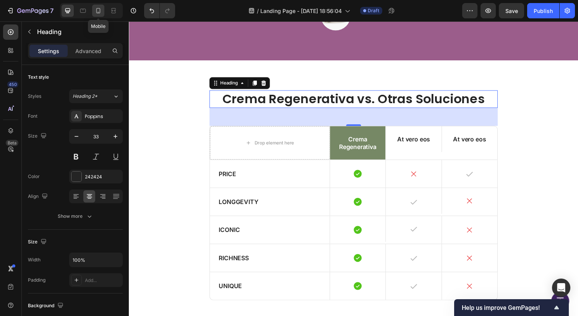
click at [101, 13] on icon at bounding box center [98, 11] width 8 height 8
type input "29"
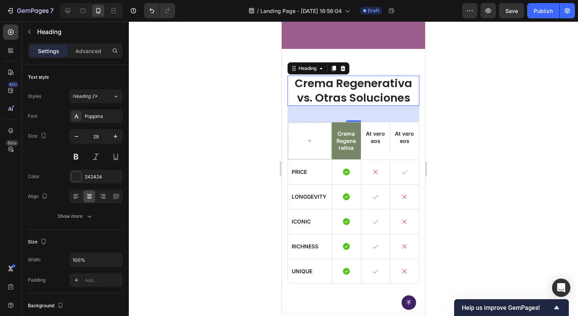
scroll to position [1836, 0]
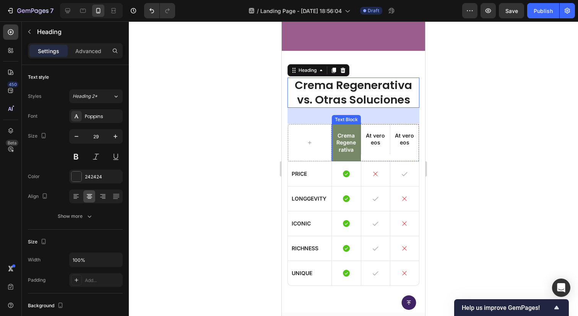
click at [343, 141] on p "Crema Regenerativa" at bounding box center [346, 142] width 21 height 21
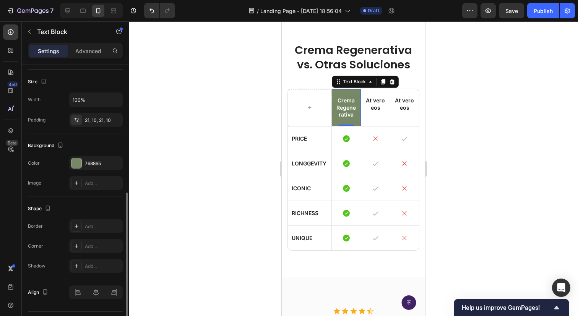
scroll to position [180, 0]
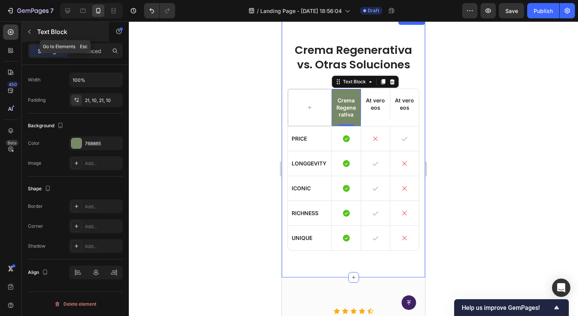
click at [47, 35] on p "Text Block" at bounding box center [69, 31] width 65 height 9
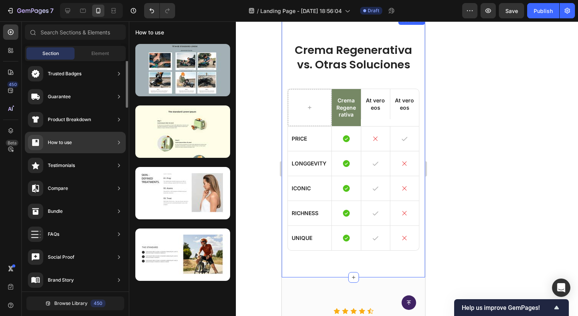
scroll to position [0, 0]
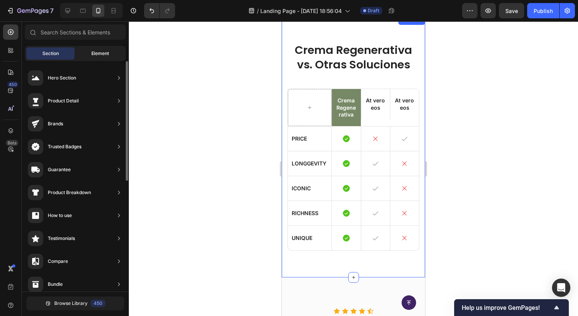
click at [104, 58] on div "Element" at bounding box center [100, 53] width 48 height 12
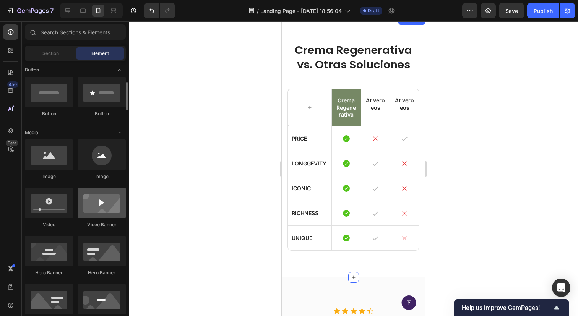
scroll to position [176, 0]
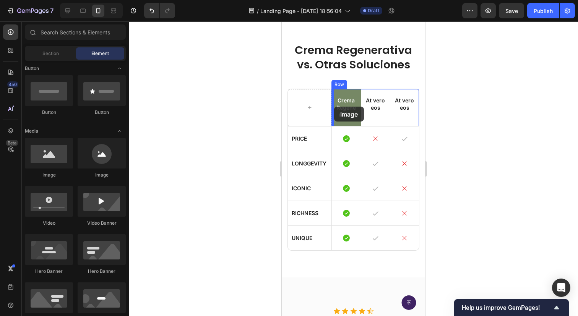
drag, startPoint x: 377, startPoint y: 174, endPoint x: 334, endPoint y: 107, distance: 80.1
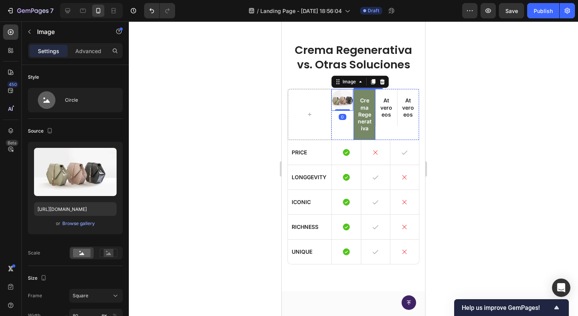
click at [365, 128] on p "Crema Regenerativa" at bounding box center [364, 114] width 14 height 35
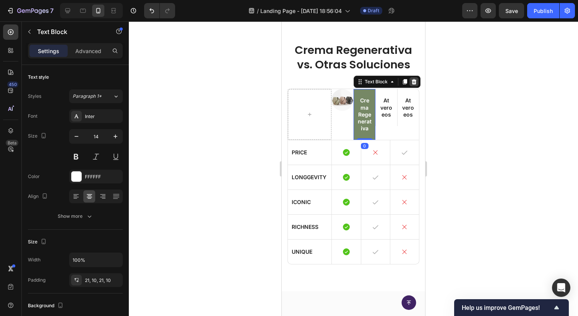
click at [415, 85] on icon at bounding box center [414, 82] width 6 height 6
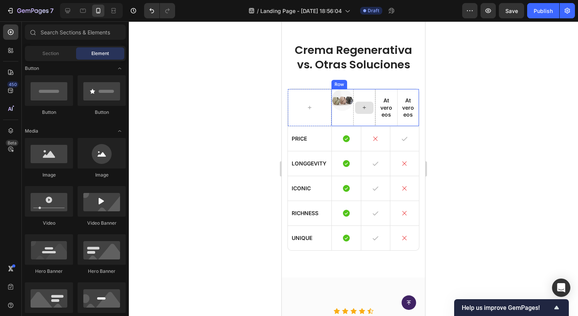
click at [368, 92] on div at bounding box center [364, 107] width 22 height 37
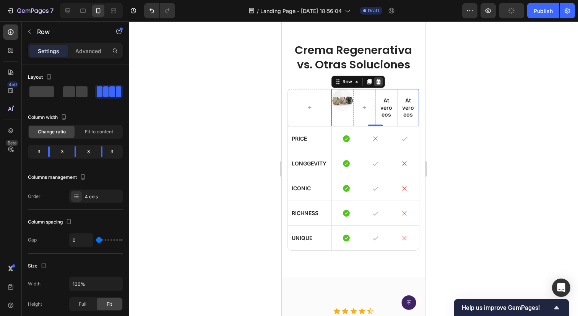
click at [380, 83] on icon at bounding box center [378, 81] width 5 height 5
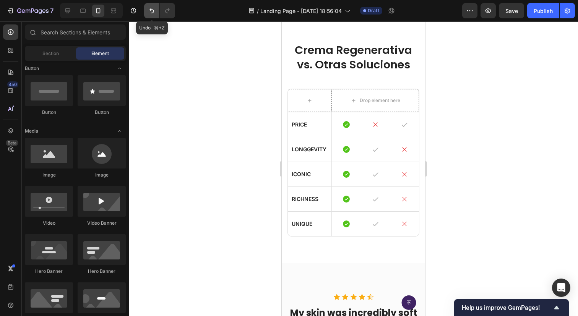
click at [148, 8] on icon "Undo/Redo" at bounding box center [152, 11] width 8 height 8
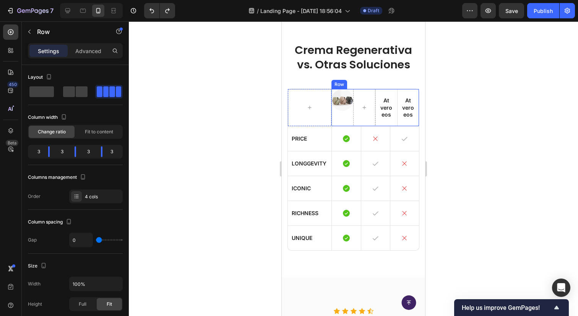
click at [339, 118] on div "Image" at bounding box center [342, 107] width 22 height 37
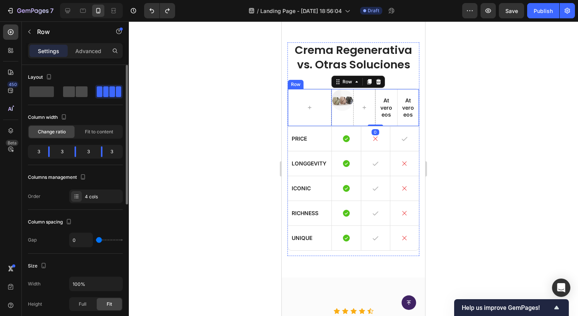
click at [73, 94] on span at bounding box center [69, 91] width 12 height 11
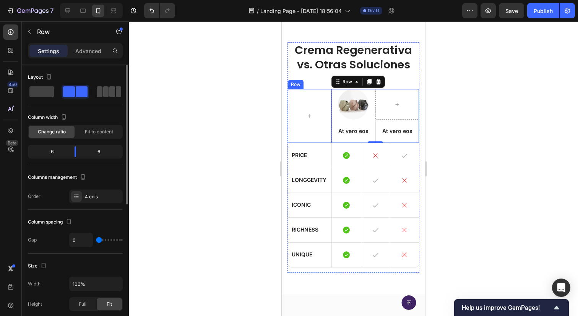
click at [103, 90] on span at bounding box center [106, 91] width 6 height 11
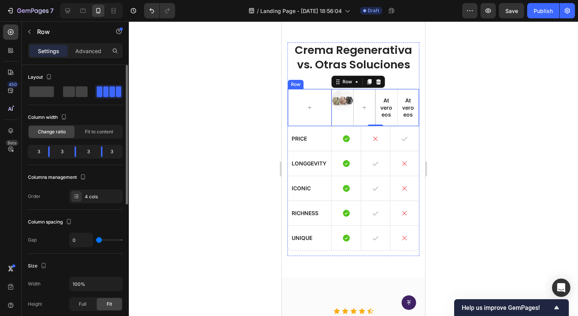
click at [114, 151] on div "3" at bounding box center [115, 151] width 13 height 11
click at [96, 198] on div "4 cols" at bounding box center [103, 196] width 36 height 7
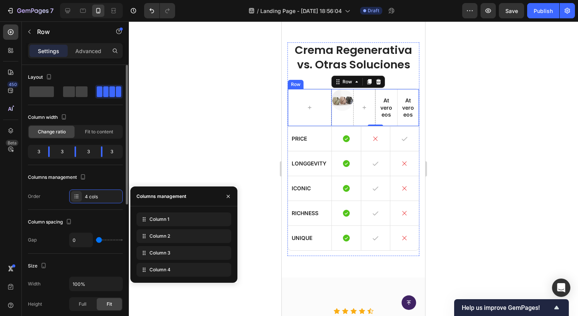
click at [43, 222] on div "Column spacing" at bounding box center [50, 222] width 45 height 10
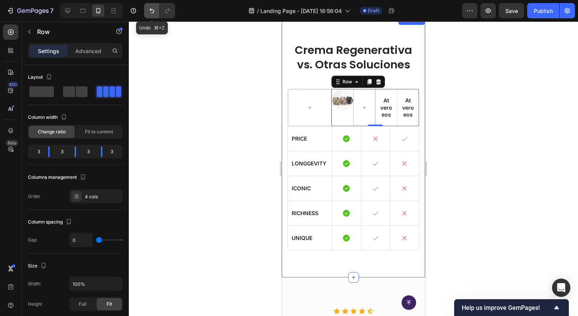
click at [152, 9] on icon "Undo/Redo" at bounding box center [152, 11] width 8 height 8
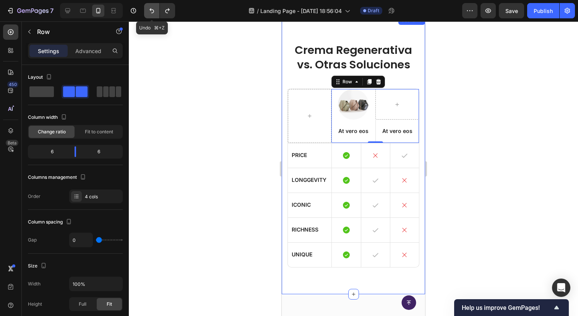
click at [152, 9] on icon "Undo/Redo" at bounding box center [152, 11] width 8 height 8
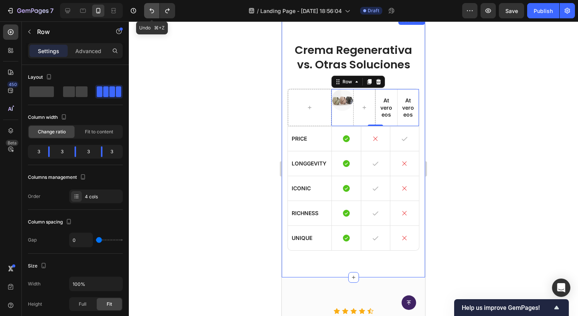
click at [152, 9] on icon "Undo/Redo" at bounding box center [152, 11] width 8 height 8
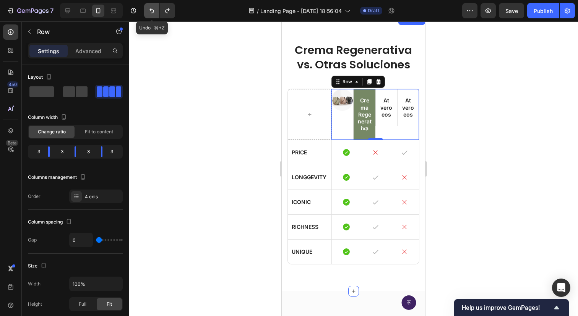
click at [152, 10] on icon "Undo/Redo" at bounding box center [151, 10] width 5 height 5
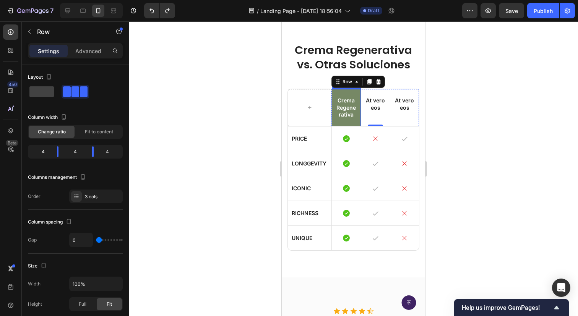
click at [346, 108] on p "Crema Regenerativa" at bounding box center [346, 107] width 21 height 21
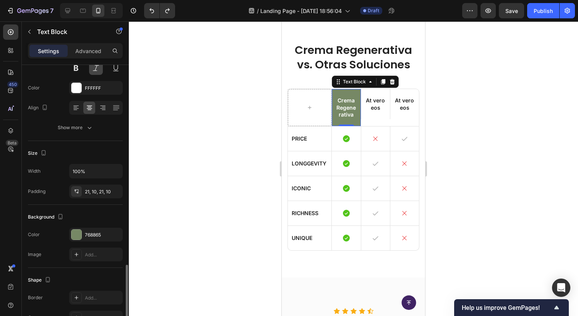
scroll to position [180, 0]
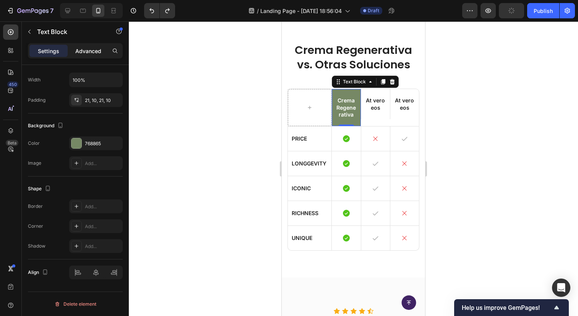
click at [79, 47] on p "Advanced" at bounding box center [88, 51] width 26 height 8
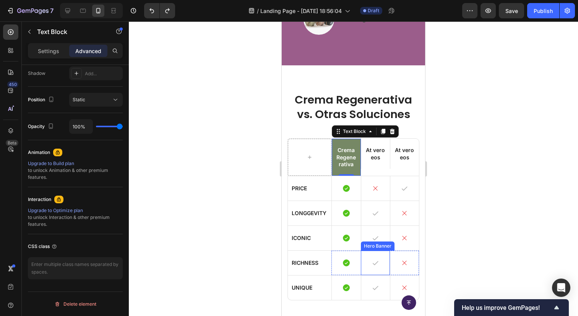
scroll to position [1823, 0]
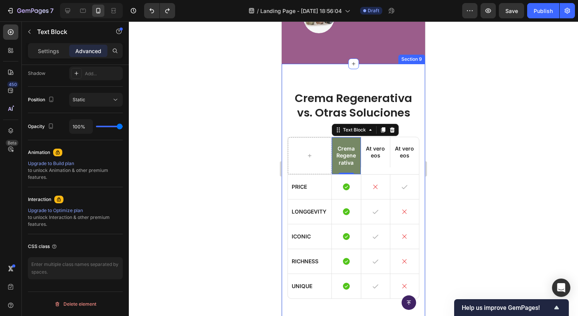
click at [378, 79] on div "Crema Regenerativa vs. Otras Soluciones Heading Crema Regenerativa Text Block 0…" at bounding box center [353, 195] width 143 height 262
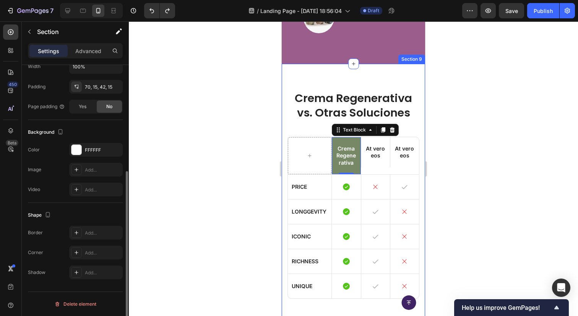
scroll to position [0, 0]
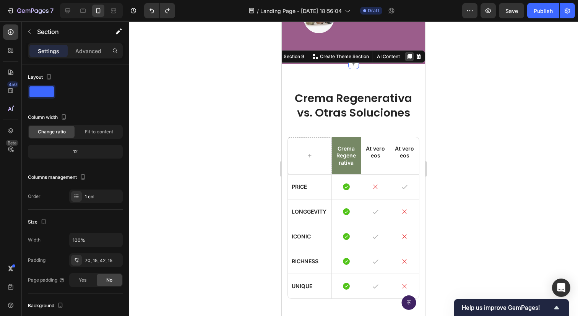
click at [408, 61] on div at bounding box center [409, 56] width 9 height 9
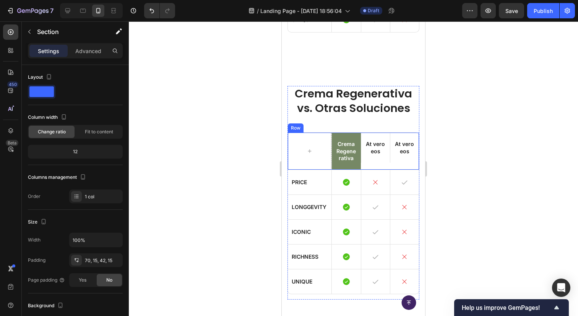
scroll to position [2100, 0]
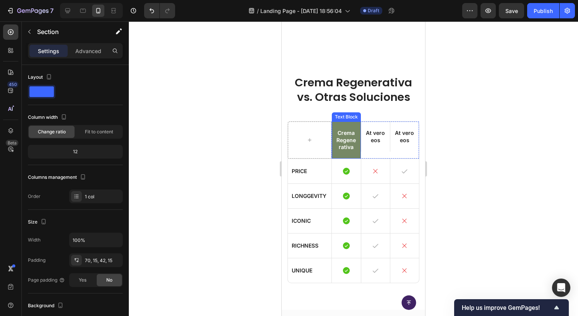
click at [343, 128] on div "Crema Regenerativa" at bounding box center [346, 140] width 29 height 37
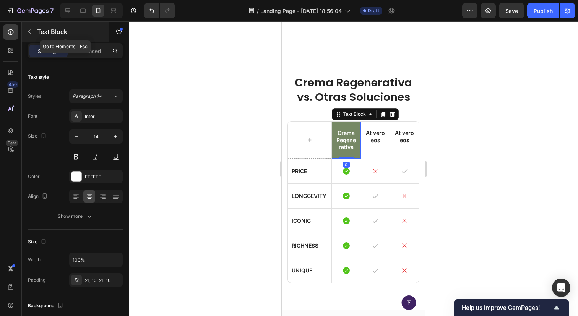
click at [32, 34] on icon "button" at bounding box center [29, 32] width 6 height 6
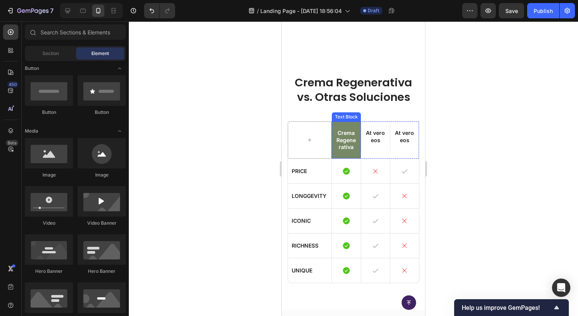
click at [341, 143] on p "Crema Regenerativa" at bounding box center [346, 140] width 21 height 21
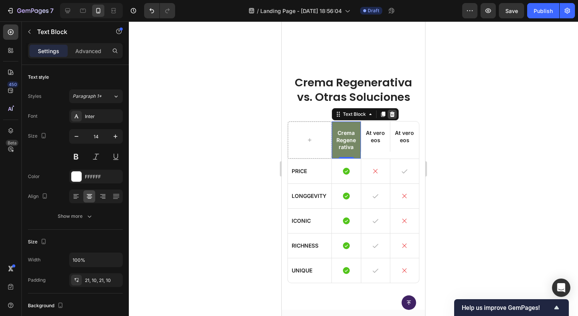
click at [393, 116] on icon at bounding box center [392, 114] width 5 height 5
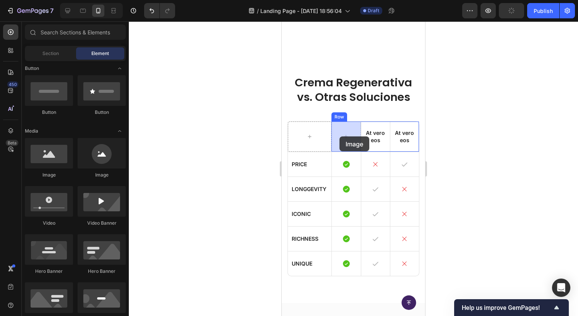
drag, startPoint x: 370, startPoint y: 172, endPoint x: 340, endPoint y: 136, distance: 46.6
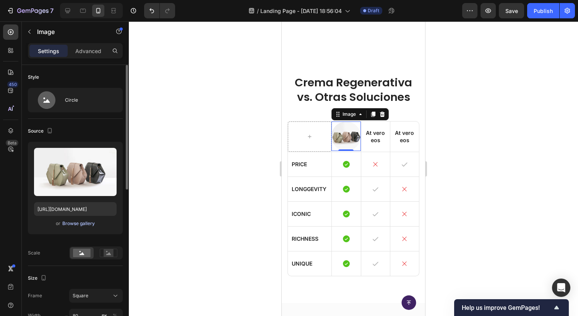
click at [76, 224] on div "Browse gallery" at bounding box center [78, 223] width 32 height 7
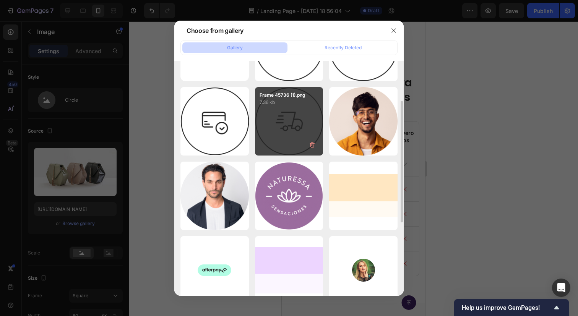
scroll to position [63, 0]
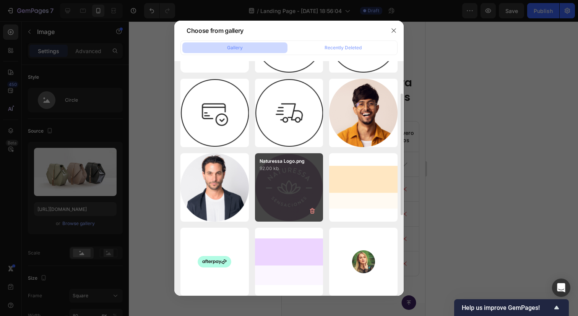
click at [308, 178] on div "Naturessa Logo.png 92.00 kb" at bounding box center [289, 187] width 68 height 68
type input "https://cdn.shopify.com/s/files/1/0721/2593/9748/files/gempages_585624286035706…"
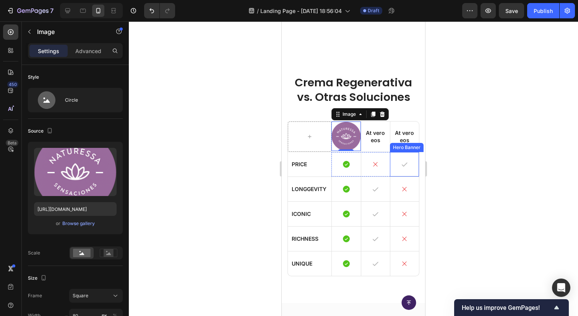
click at [504, 154] on div at bounding box center [353, 168] width 449 height 295
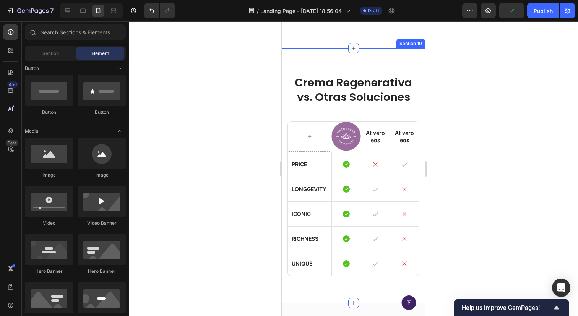
click at [415, 67] on div "Crema Regenerativa vs. Otras Soluciones Heading Image At vero eos Text Block At…" at bounding box center [353, 175] width 143 height 255
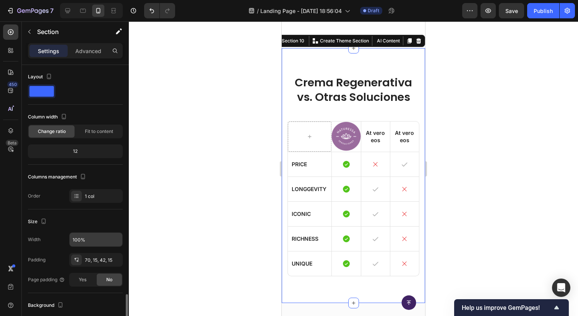
scroll to position [174, 0]
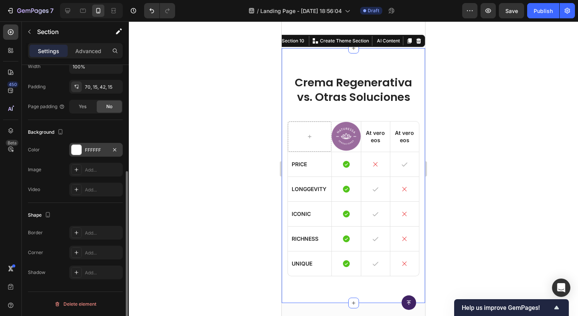
click at [94, 145] on div "FFFFFF" at bounding box center [96, 150] width 54 height 14
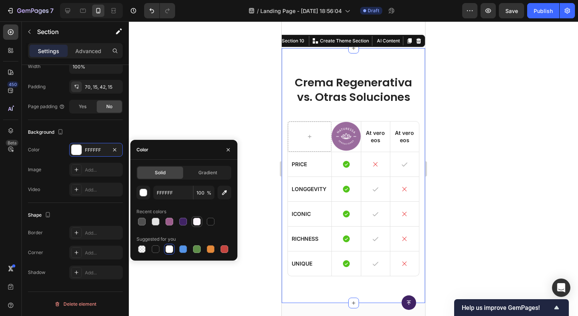
click at [196, 222] on div at bounding box center [197, 222] width 8 height 8
type input "FCF5FC"
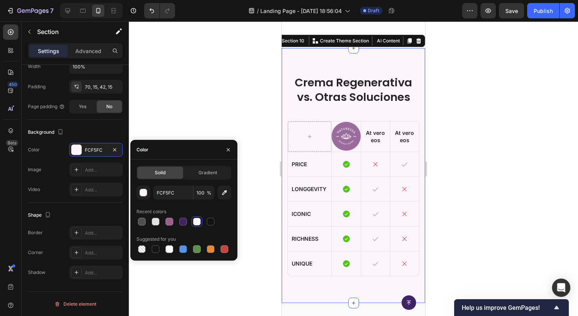
click at [251, 115] on div at bounding box center [353, 168] width 449 height 295
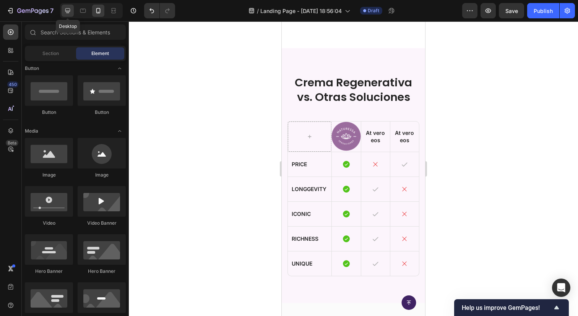
click at [70, 13] on icon at bounding box center [68, 11] width 8 height 8
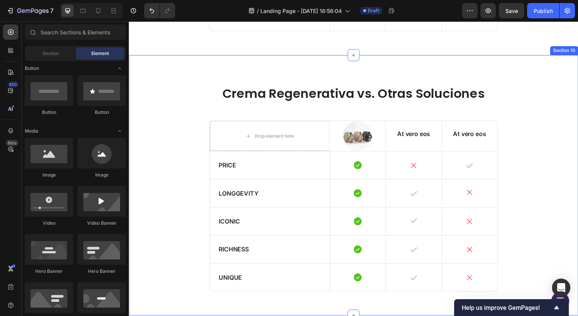
click at [297, 59] on div "Crema Regenerativa vs. Otras Soluciones Heading Drop element here Image At vero…" at bounding box center [358, 189] width 459 height 266
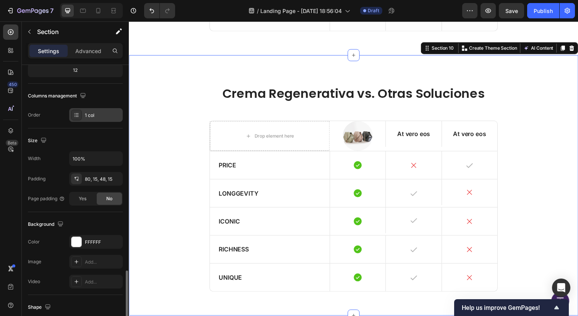
scroll to position [193, 0]
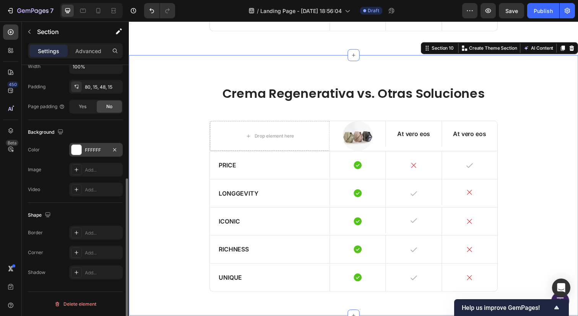
click at [90, 148] on div "FFFFFF" at bounding box center [96, 150] width 22 height 7
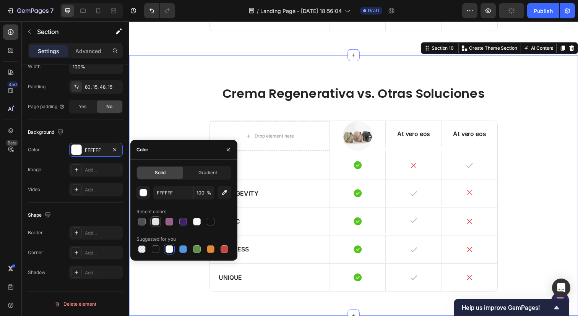
click at [156, 224] on div at bounding box center [156, 222] width 8 height 8
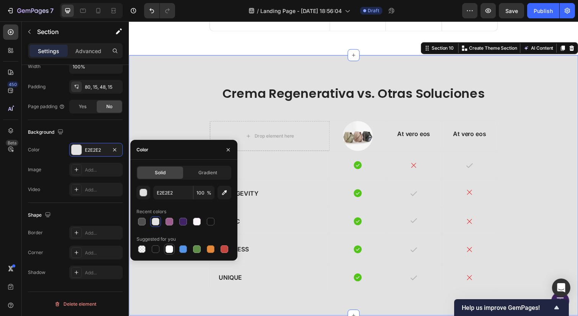
click at [170, 247] on div at bounding box center [169, 249] width 8 height 8
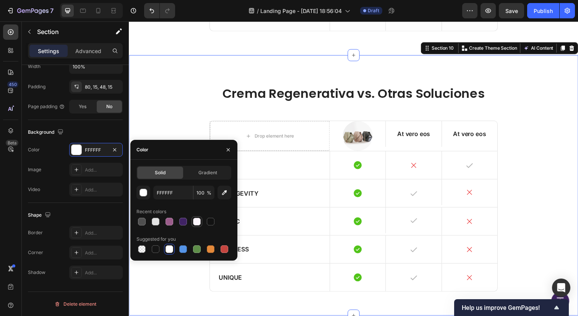
click at [198, 221] on div at bounding box center [197, 222] width 8 height 8
type input "FCF5FC"
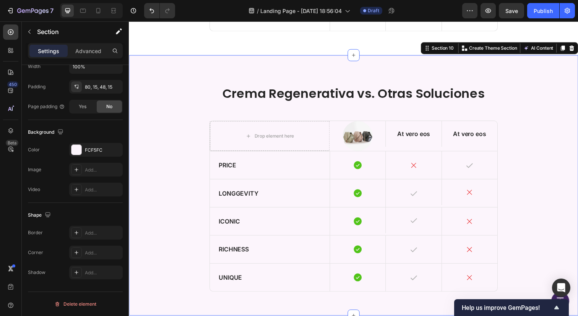
click at [304, 68] on div "Crema Regenerativa vs. Otras Soluciones Heading Drop element here Image At vero…" at bounding box center [358, 189] width 459 height 266
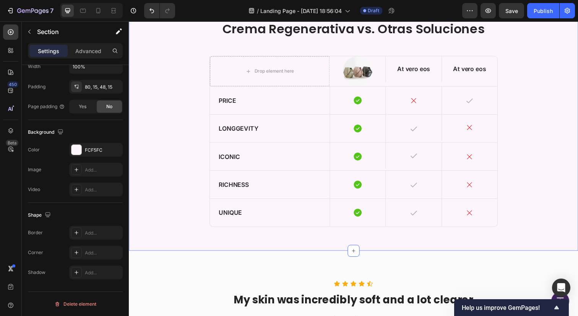
scroll to position [2164, 0]
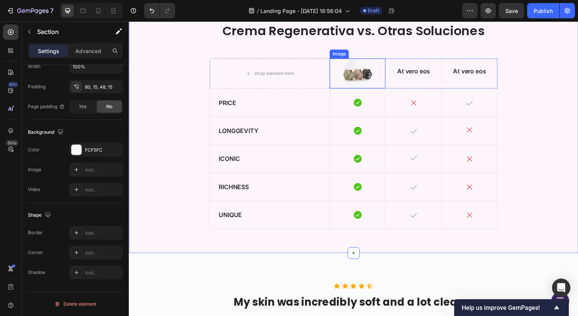
click at [369, 79] on img at bounding box center [362, 74] width 31 height 31
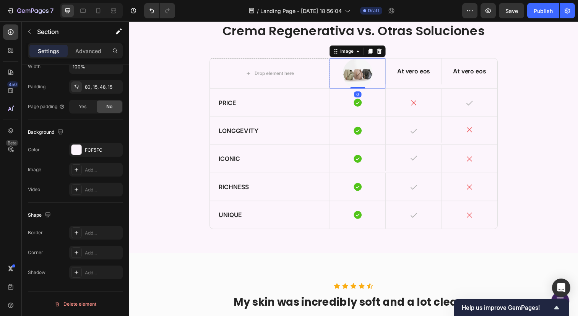
scroll to position [0, 0]
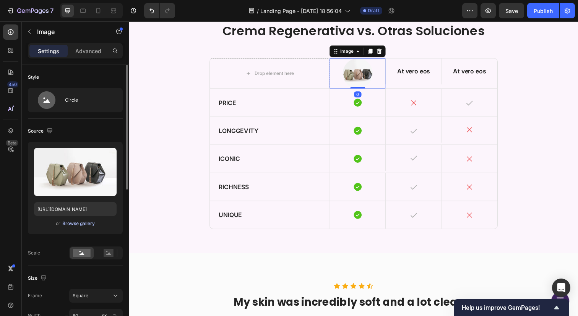
click at [84, 220] on div "Browse gallery" at bounding box center [78, 223] width 32 height 7
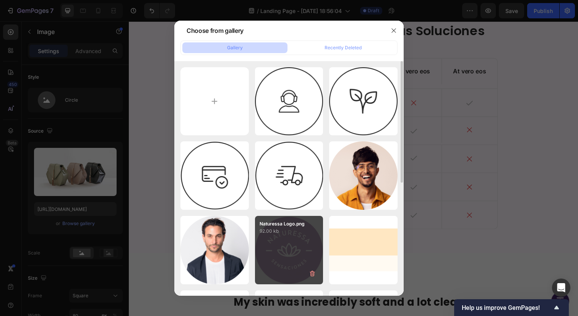
click at [295, 222] on p "Naturessa Logo.png" at bounding box center [289, 224] width 59 height 7
type input "https://cdn.shopify.com/s/files/1/0721/2593/9748/files/gempages_585624286035706…"
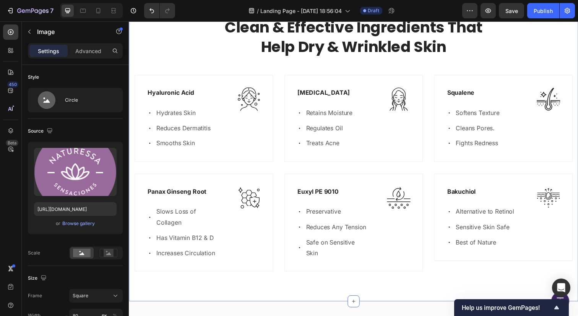
scroll to position [2764, 0]
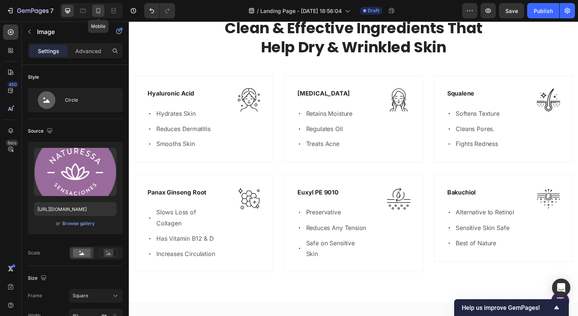
click at [92, 11] on div at bounding box center [98, 11] width 12 height 12
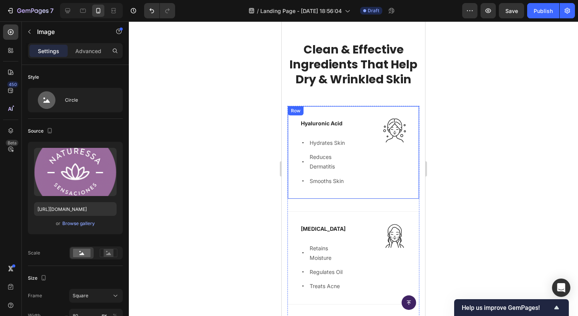
scroll to position [2738, 0]
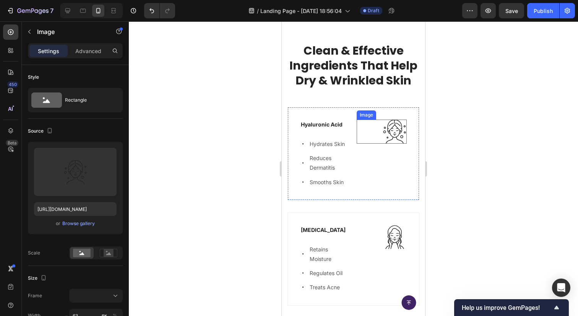
click at [357, 122] on div at bounding box center [382, 132] width 50 height 24
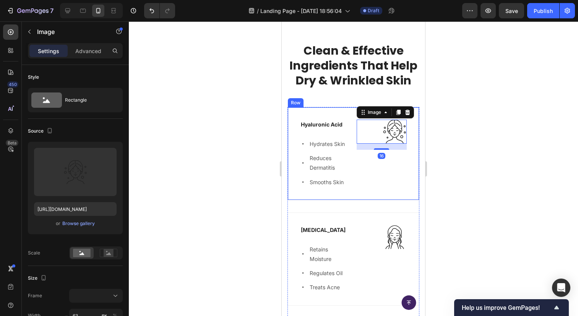
click at [327, 112] on div "Hyaluronic Acid Text block Icon Hydrates Skin Text block Icon Reduces Dermatiti…" at bounding box center [353, 153] width 132 height 93
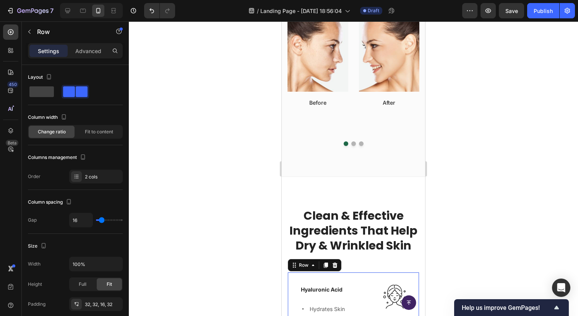
scroll to position [2657, 0]
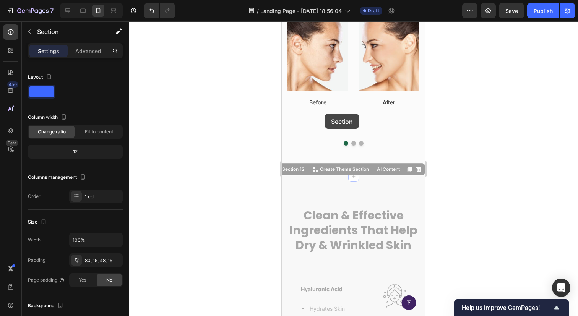
drag, startPoint x: 326, startPoint y: 180, endPoint x: 325, endPoint y: 114, distance: 65.7
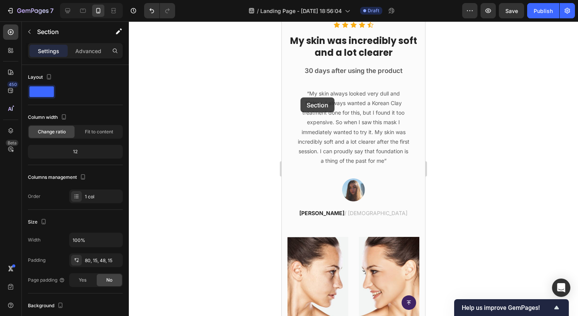
scroll to position [2362, 0]
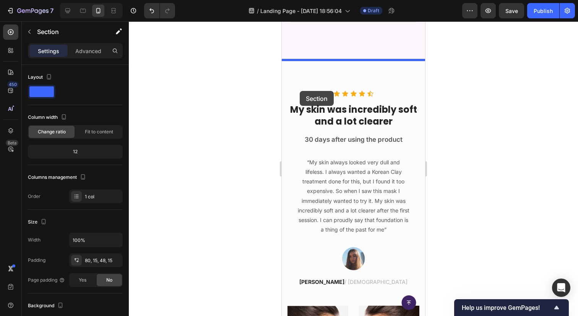
drag, startPoint x: 302, startPoint y: 183, endPoint x: 299, endPoint y: 91, distance: 92.5
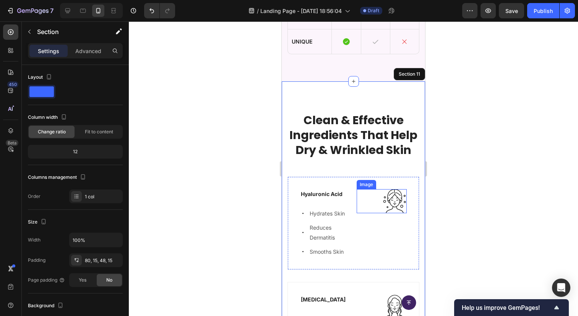
scroll to position [2327, 0]
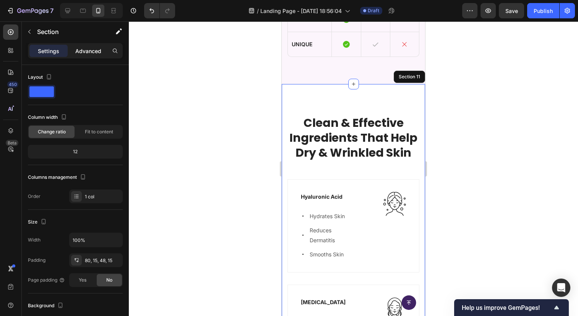
click at [78, 56] on div "Advanced" at bounding box center [88, 51] width 38 height 12
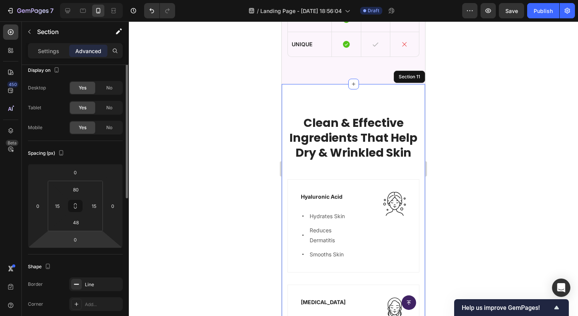
scroll to position [0, 0]
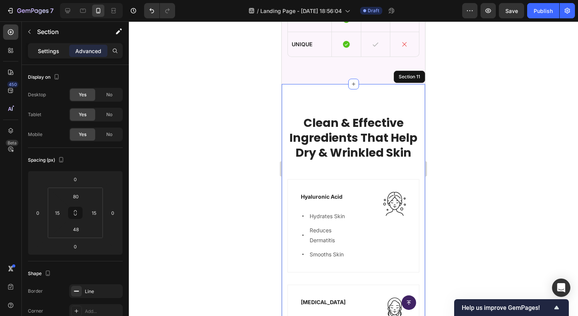
click at [49, 50] on p "Settings" at bounding box center [48, 51] width 21 height 8
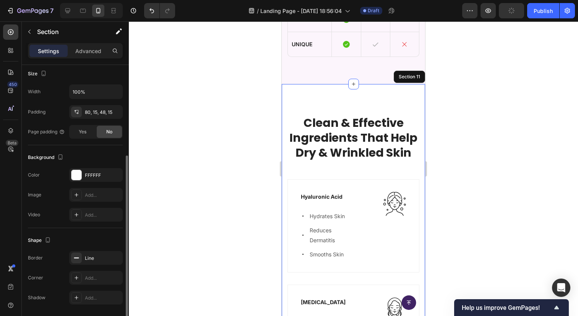
scroll to position [155, 0]
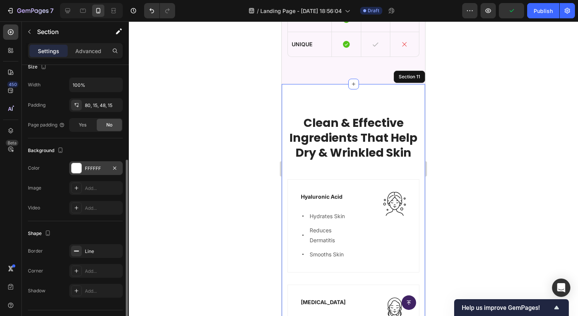
click at [86, 163] on div "FFFFFF" at bounding box center [96, 168] width 54 height 14
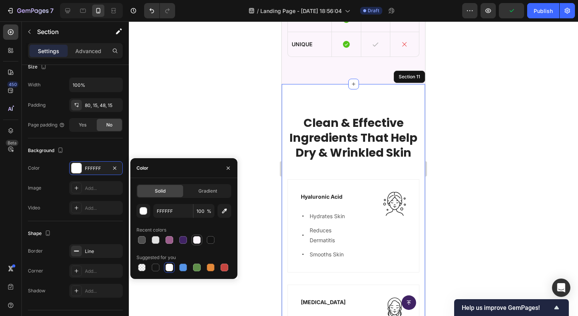
click at [198, 242] on div at bounding box center [197, 240] width 8 height 8
type input "FCF5FC"
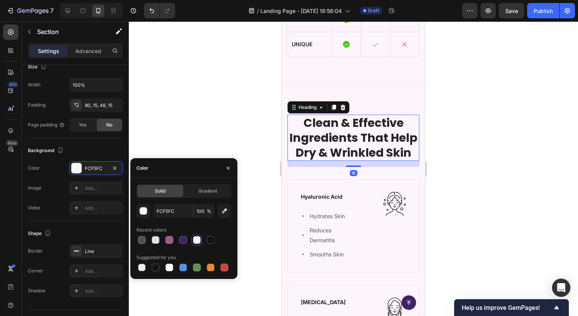
click at [359, 154] on p "Clean & Effective Ingredients That Help Dry & Wrinkled Skin" at bounding box center [353, 137] width 130 height 45
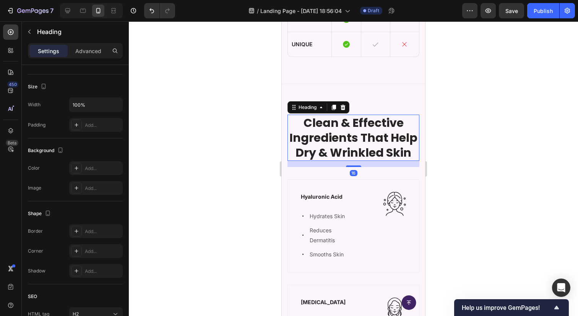
scroll to position [0, 0]
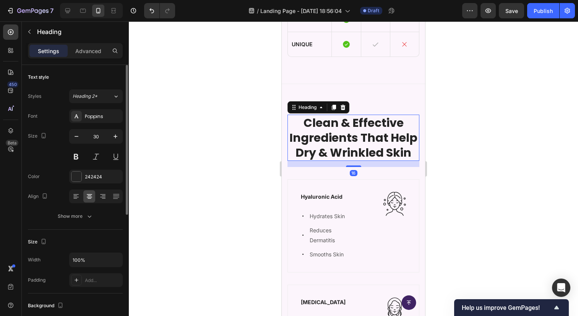
click at [359, 154] on p "Clean & Effective Ingredients That Help Dry & Wrinkled Skin" at bounding box center [353, 137] width 130 height 45
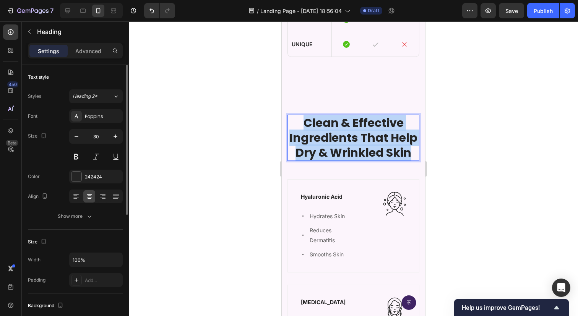
click at [359, 154] on p "Clean & Effective Ingredients That Help Dry & Wrinkled Skin" at bounding box center [353, 137] width 130 height 45
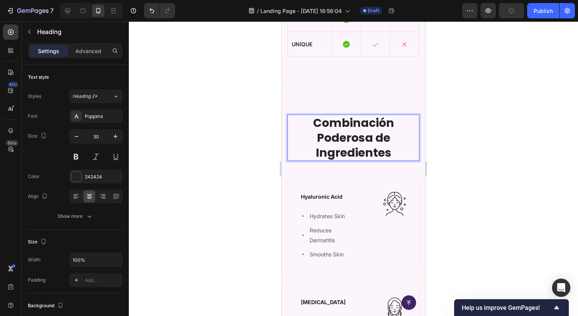
click at [477, 177] on div at bounding box center [353, 168] width 449 height 295
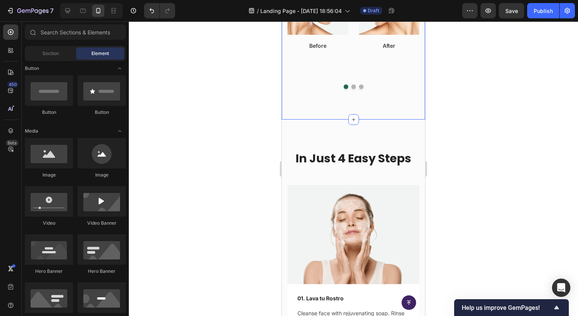
scroll to position [3530, 0]
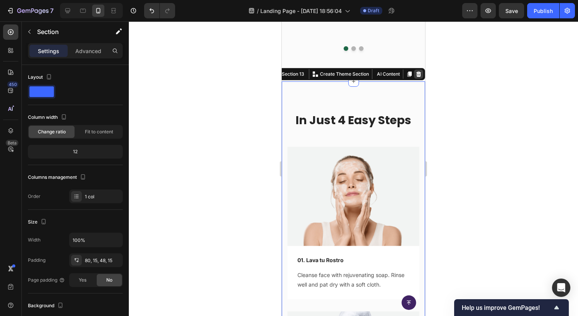
click at [416, 71] on icon at bounding box center [418, 74] width 6 height 6
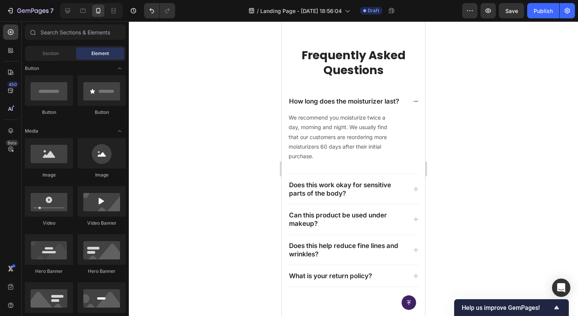
scroll to position [3575, 0]
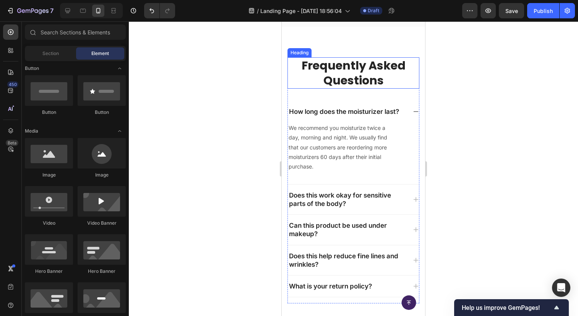
click at [396, 68] on p "Frequently Asked Questions" at bounding box center [353, 73] width 130 height 30
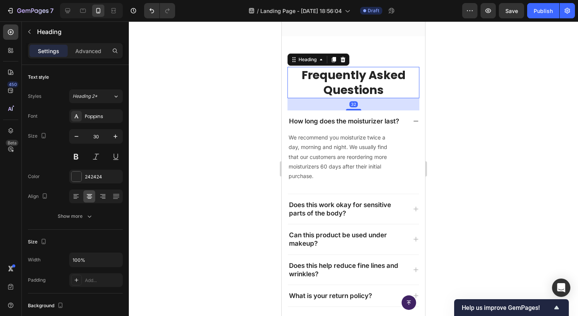
click at [396, 68] on p "Frequently Asked Questions" at bounding box center [353, 83] width 130 height 30
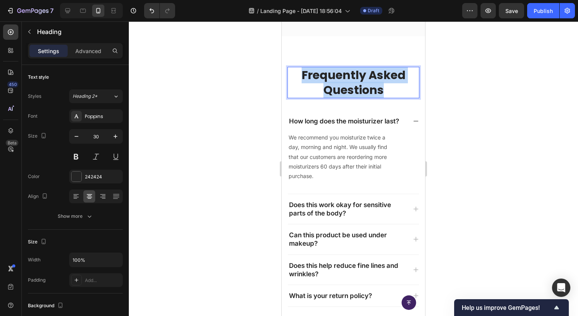
click at [396, 68] on p "Frequently Asked Questions" at bounding box center [353, 83] width 130 height 30
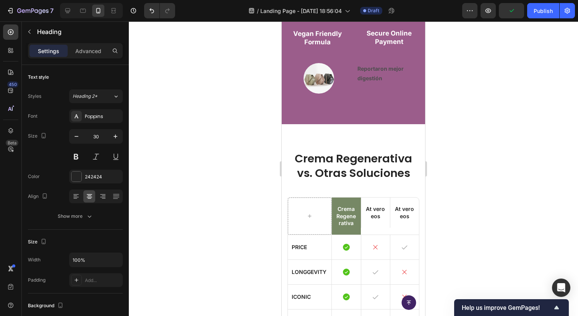
scroll to position [1762, 0]
click at [404, 139] on div "Crema Regenerativa vs. Otras Soluciones Heading Crema Regenerativa Text Block A…" at bounding box center [353, 256] width 143 height 262
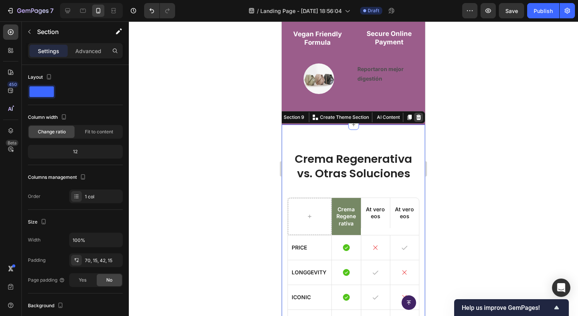
click at [417, 120] on icon at bounding box center [418, 117] width 6 height 6
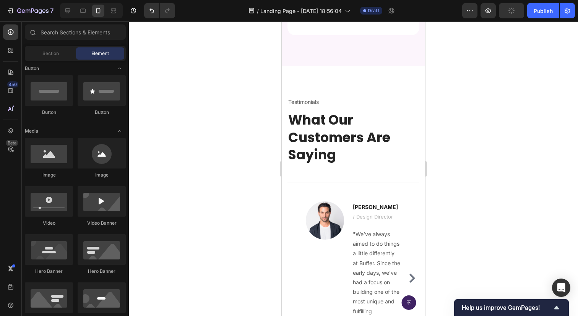
scroll to position [360, 0]
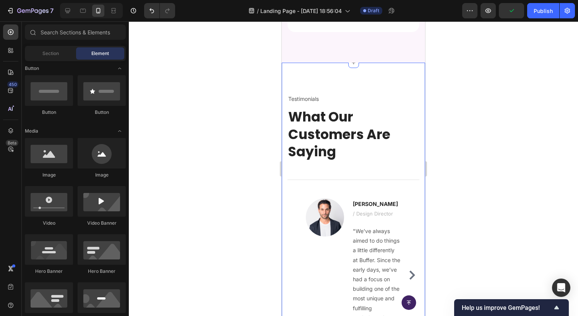
click at [394, 173] on div "Testimonials Text block What Our Customers Are Saying Heading Title Line Image …" at bounding box center [353, 229] width 143 height 332
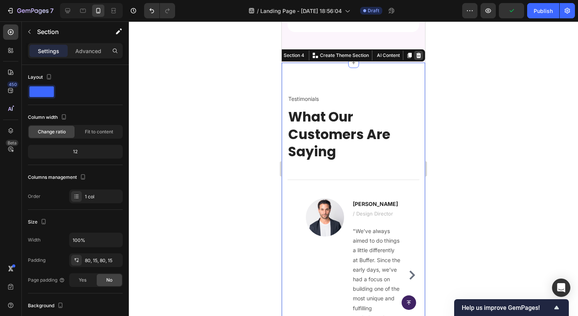
click at [418, 58] on icon at bounding box center [418, 55] width 5 height 5
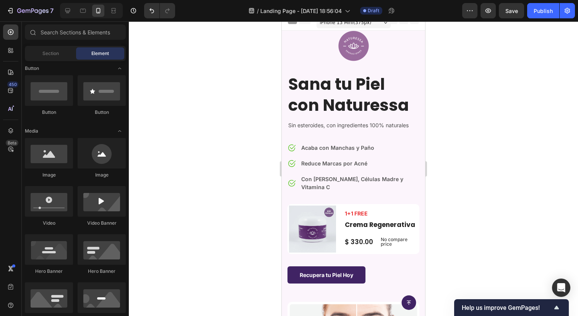
scroll to position [0, 0]
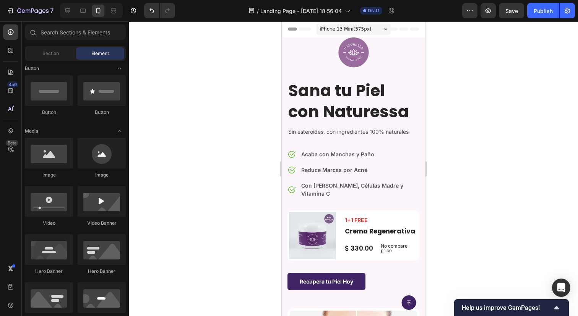
click at [378, 32] on div "iPhone 13 Mini ( 375 px)" at bounding box center [353, 28] width 74 height 11
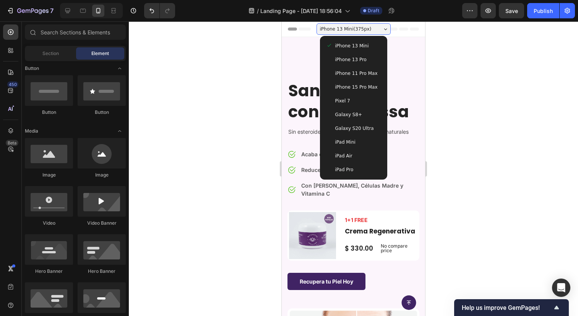
click at [367, 53] on div "iPhone 13 Pro" at bounding box center [353, 60] width 61 height 14
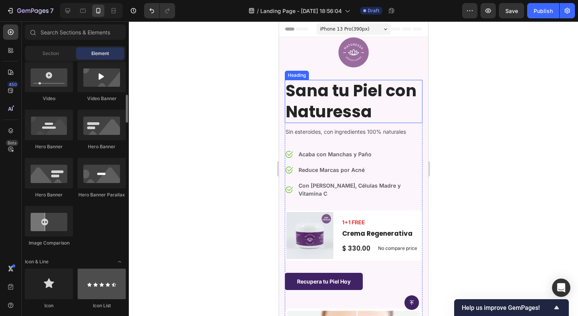
scroll to position [351, 0]
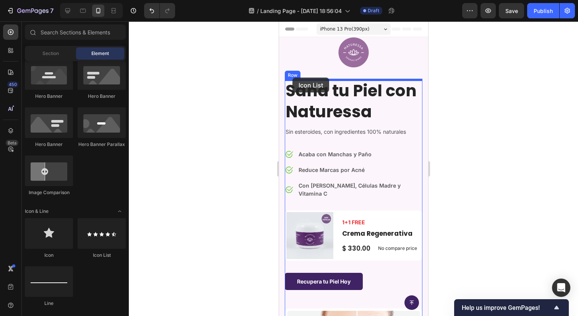
drag, startPoint x: 380, startPoint y: 262, endPoint x: 292, endPoint y: 78, distance: 204.1
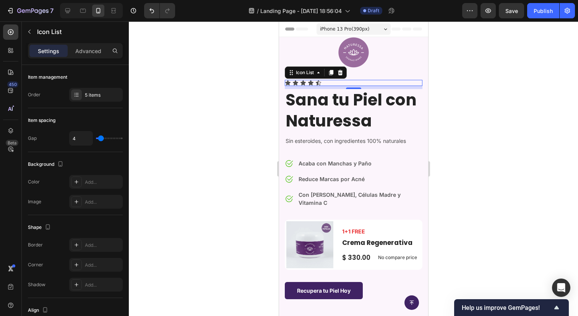
click at [333, 83] on div "Icon Icon Icon Icon Icon" at bounding box center [353, 83] width 138 height 6
click at [30, 32] on icon "button" at bounding box center [29, 32] width 6 height 6
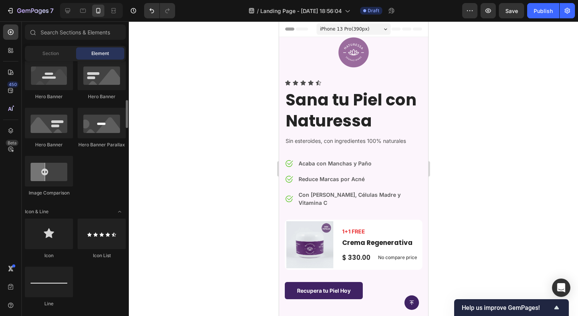
scroll to position [0, 0]
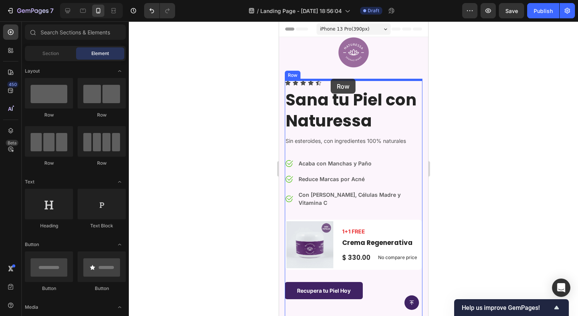
drag, startPoint x: 387, startPoint y: 112, endPoint x: 330, endPoint y: 79, distance: 66.1
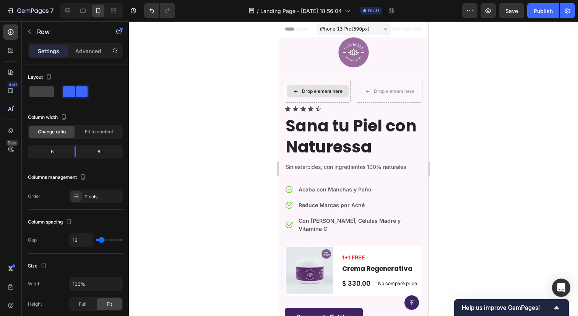
click at [316, 86] on div "Drop element here" at bounding box center [317, 91] width 62 height 12
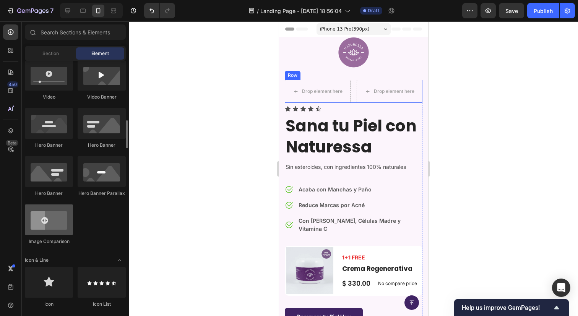
scroll to position [446, 0]
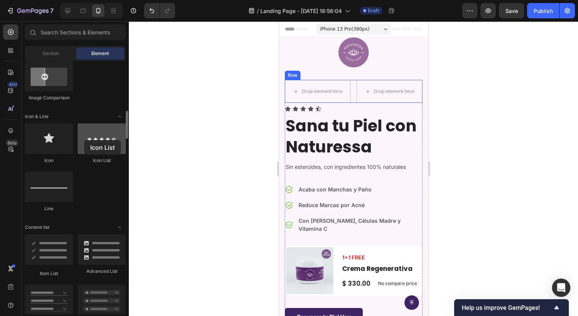
click at [84, 140] on div at bounding box center [102, 138] width 48 height 31
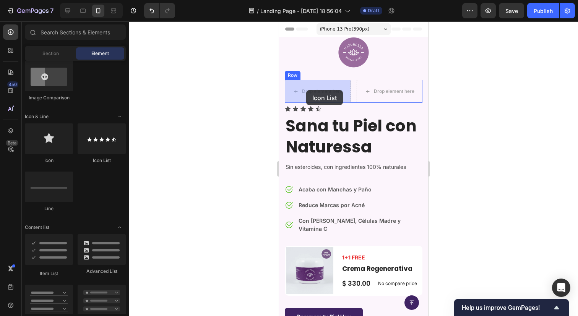
drag, startPoint x: 378, startPoint y: 165, endPoint x: 304, endPoint y: 89, distance: 106.2
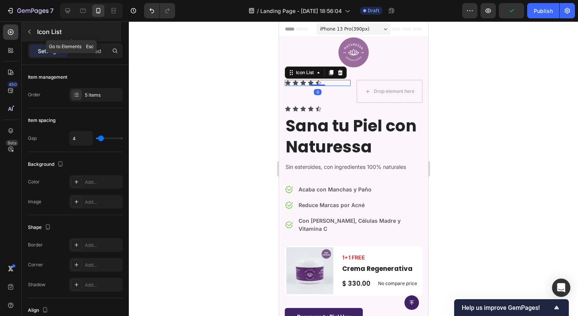
click at [32, 32] on button "button" at bounding box center [29, 32] width 12 height 12
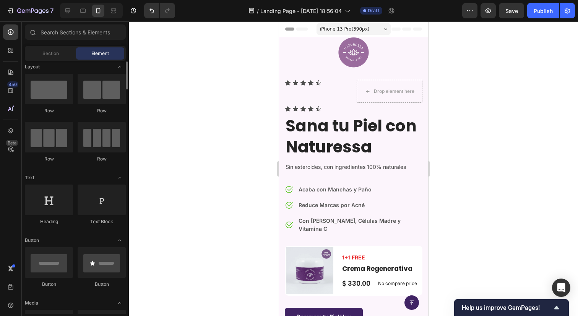
scroll to position [1, 0]
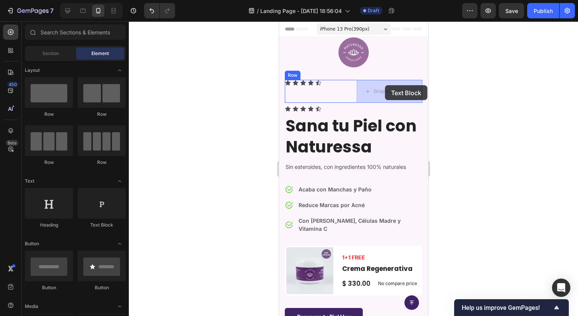
drag, startPoint x: 357, startPoint y: 231, endPoint x: 384, endPoint y: 85, distance: 148.5
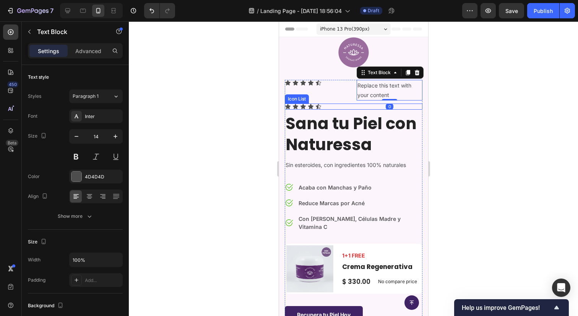
click at [328, 105] on div "Icon Icon Icon Icon Icon" at bounding box center [353, 107] width 138 height 6
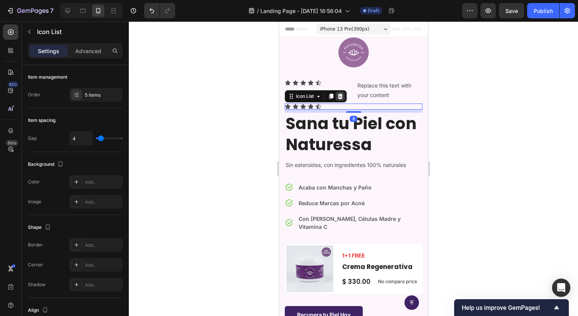
click at [343, 93] on icon at bounding box center [340, 96] width 6 height 6
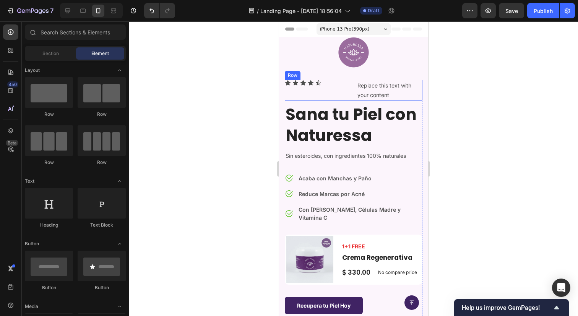
click at [338, 91] on div "Icon Icon Icon Icon Icon Icon List" at bounding box center [317, 90] width 66 height 21
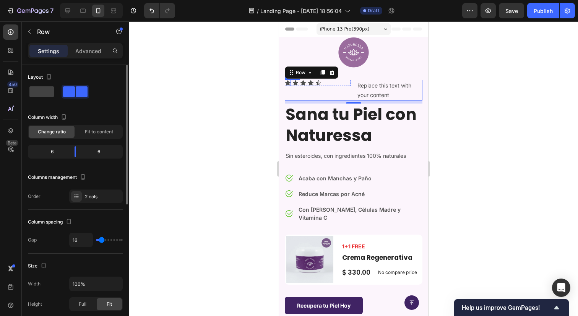
click at [95, 151] on div "6" at bounding box center [101, 151] width 39 height 11
click at [101, 152] on div "6" at bounding box center [101, 151] width 39 height 11
click at [98, 152] on div "6" at bounding box center [101, 151] width 39 height 11
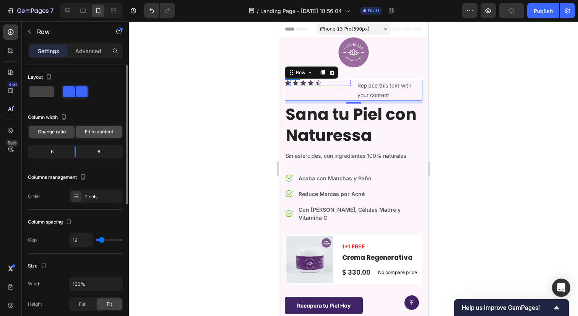
click at [105, 132] on span "Fit to content" at bounding box center [99, 131] width 28 height 7
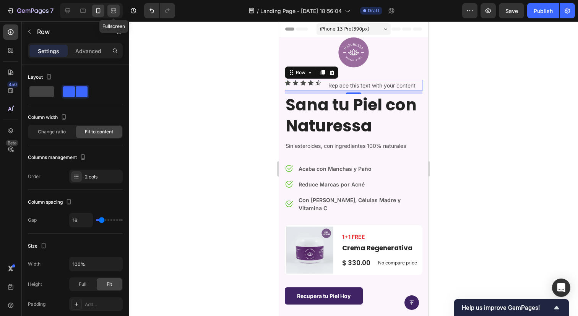
click at [118, 10] on div at bounding box center [113, 11] width 12 height 12
type input "1200"
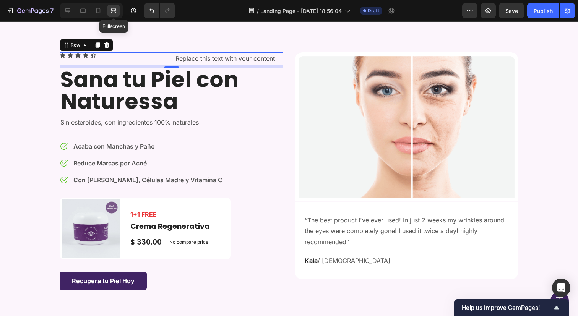
scroll to position [50, 0]
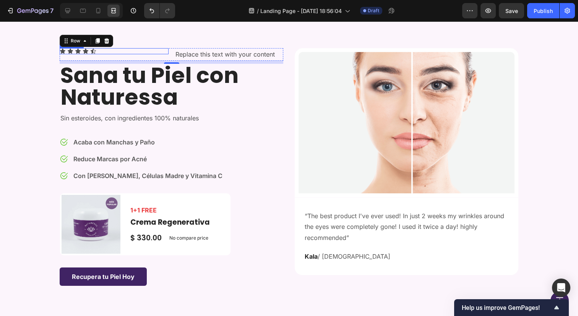
click at [125, 52] on div "Icon Icon Icon Icon Icon" at bounding box center [114, 51] width 109 height 6
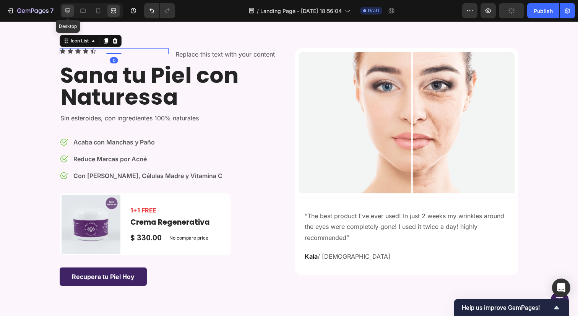
click at [73, 9] on div at bounding box center [68, 11] width 12 height 12
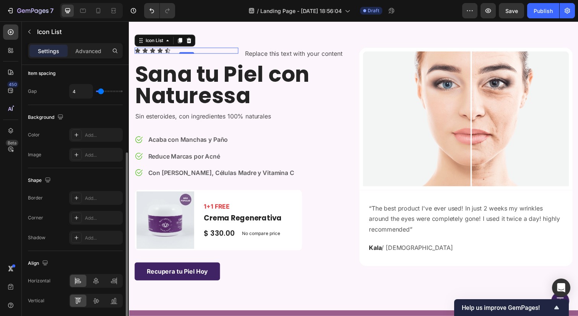
scroll to position [75, 0]
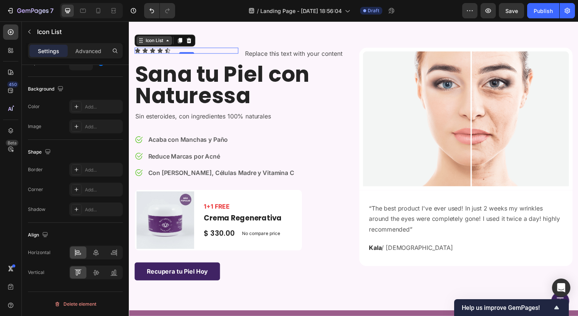
click at [150, 42] on div "Icon List" at bounding box center [154, 40] width 21 height 7
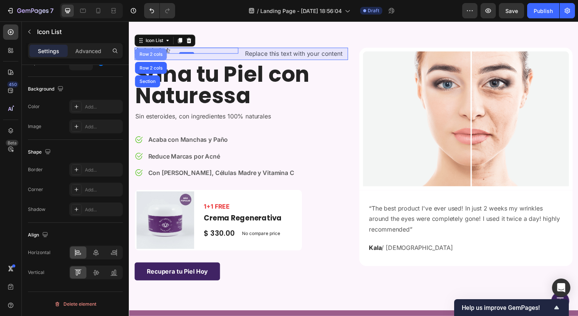
click at [159, 55] on div "Row 2 cols" at bounding box center [151, 55] width 26 height 5
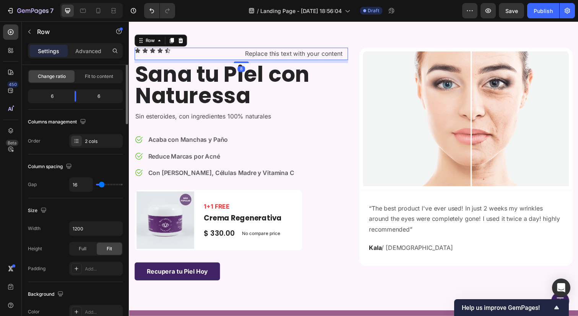
scroll to position [0, 0]
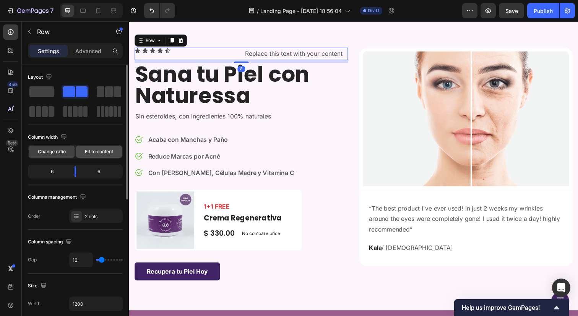
click at [99, 156] on div "Fit to content" at bounding box center [99, 152] width 46 height 12
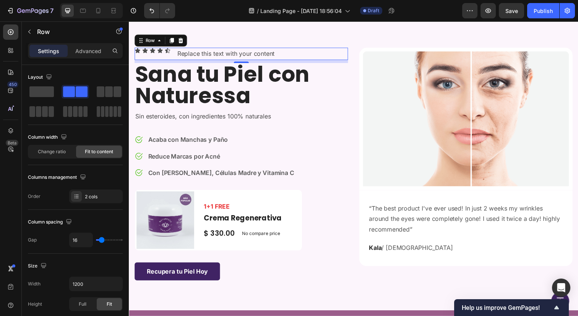
click at [88, 58] on div "Settings Advanced" at bounding box center [75, 50] width 95 height 15
click at [89, 55] on p "Advanced" at bounding box center [88, 51] width 26 height 8
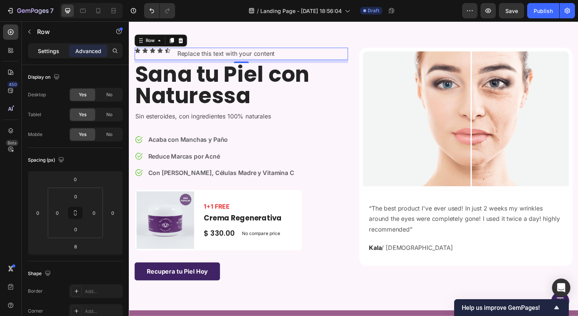
click at [47, 50] on p "Settings" at bounding box center [48, 51] width 21 height 8
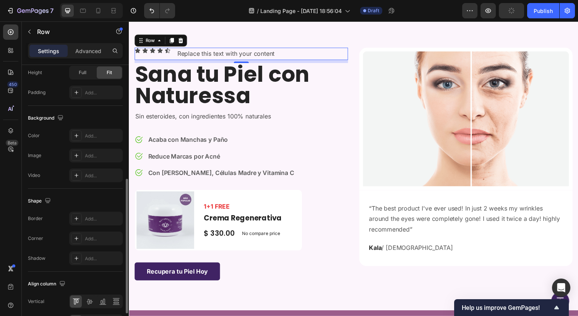
scroll to position [281, 0]
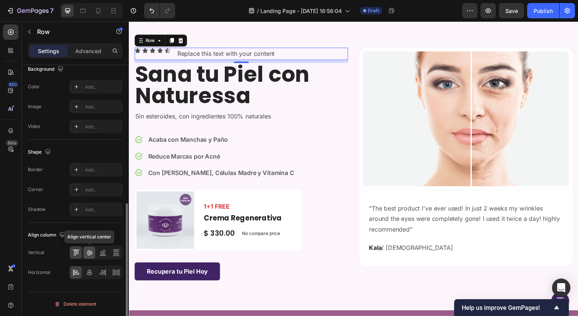
click at [92, 251] on icon at bounding box center [90, 253] width 8 height 8
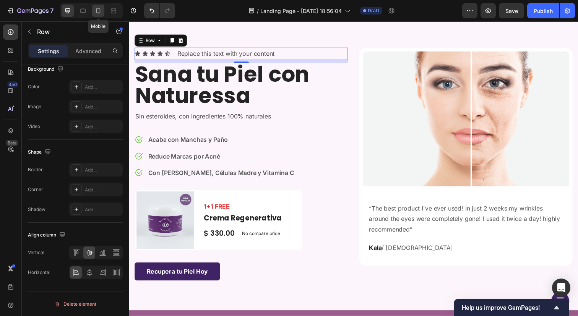
click at [96, 7] on icon at bounding box center [98, 11] width 8 height 8
type input "100%"
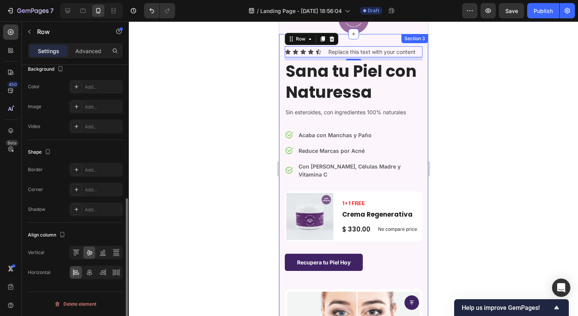
scroll to position [32, 0]
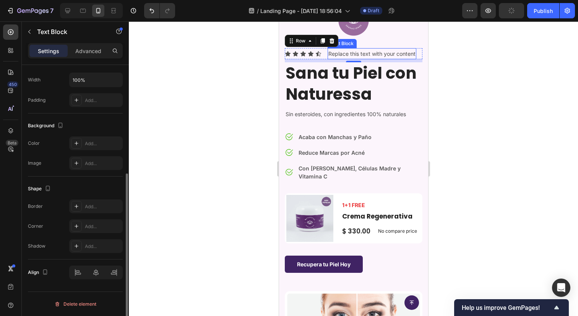
click at [354, 51] on div "Replace this text with your content" at bounding box center [371, 53] width 89 height 11
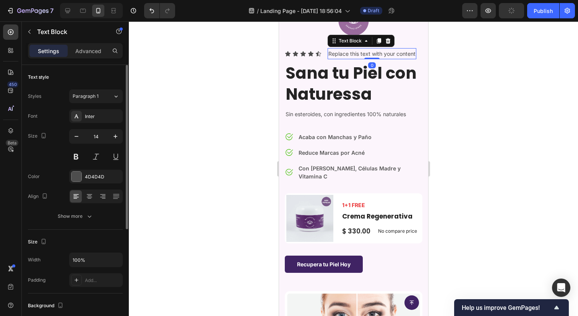
click at [354, 51] on div "Replace this text with your content" at bounding box center [371, 53] width 89 height 11
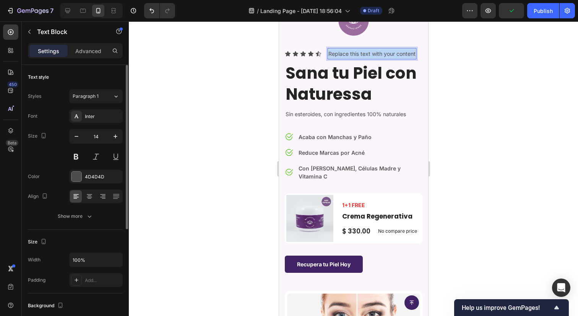
click at [354, 51] on p "Replace this text with your content" at bounding box center [371, 54] width 87 height 10
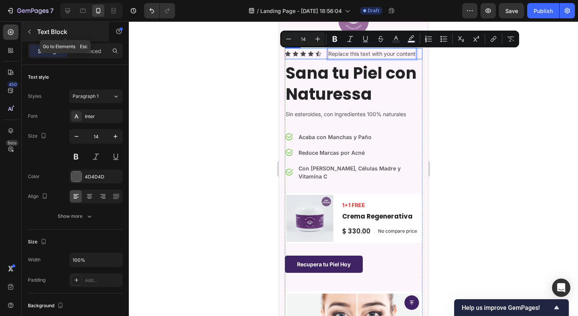
click at [34, 34] on button "button" at bounding box center [29, 32] width 12 height 12
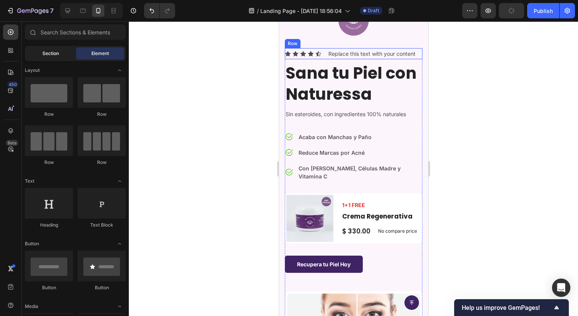
click at [45, 52] on span "Section" at bounding box center [50, 53] width 16 height 7
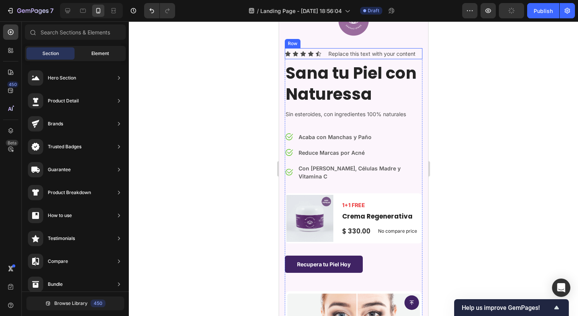
click at [90, 52] on div "Element" at bounding box center [100, 53] width 48 height 12
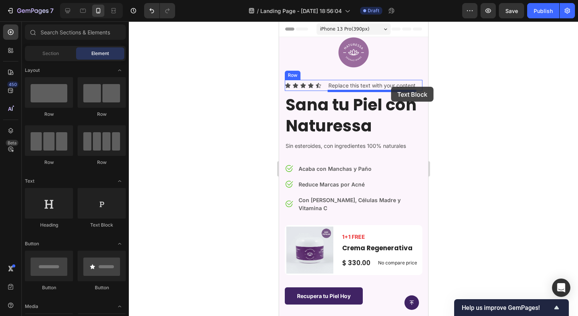
drag, startPoint x: 372, startPoint y: 227, endPoint x: 391, endPoint y: 87, distance: 141.9
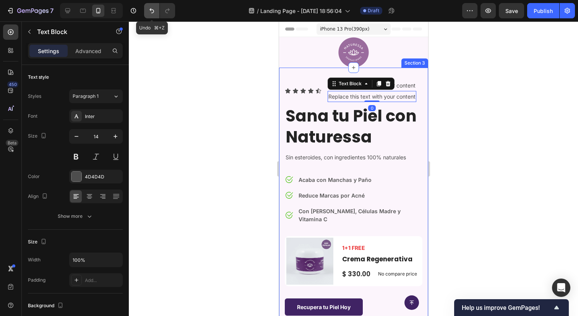
click at [149, 6] on button "Undo/Redo" at bounding box center [151, 10] width 15 height 15
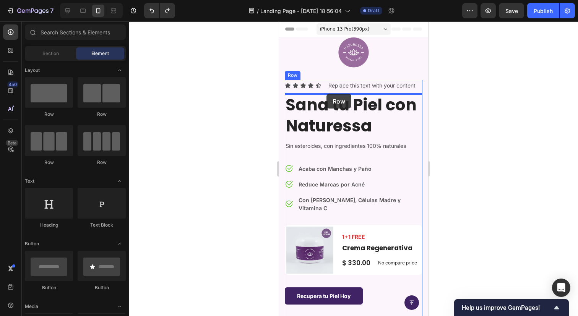
drag, startPoint x: 326, startPoint y: 158, endPoint x: 326, endPoint y: 94, distance: 64.6
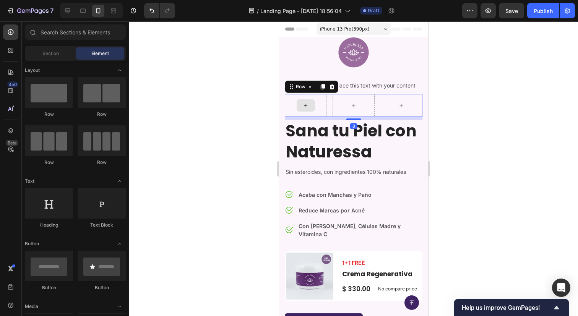
click at [312, 104] on div at bounding box center [305, 105] width 18 height 12
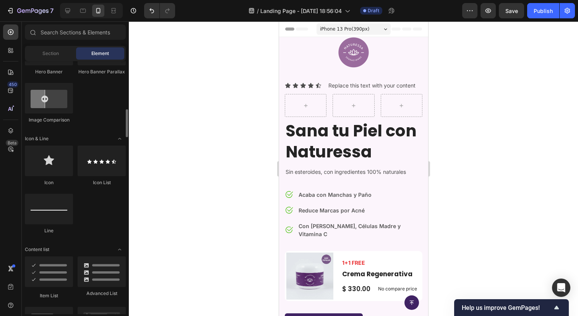
scroll to position [425, 0]
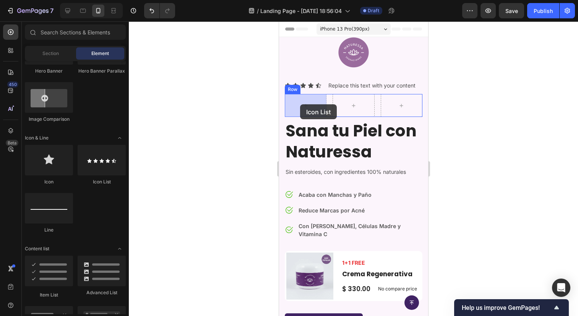
drag, startPoint x: 367, startPoint y: 182, endPoint x: 300, endPoint y: 104, distance: 102.7
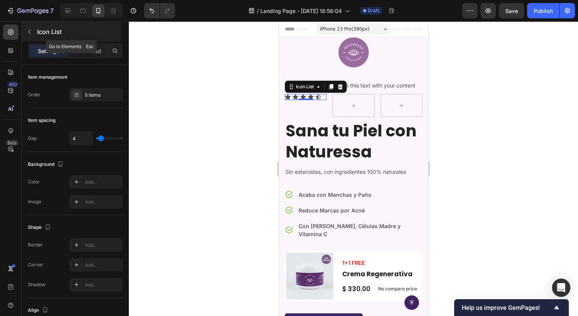
click at [26, 28] on button "button" at bounding box center [29, 32] width 12 height 12
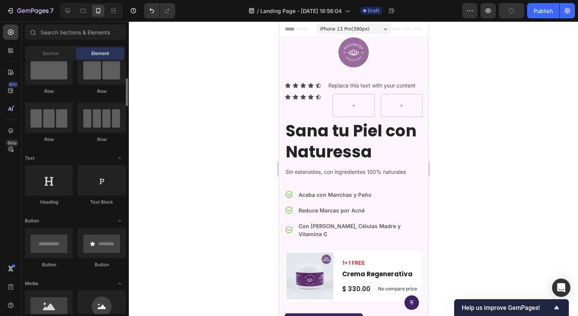
scroll to position [0, 0]
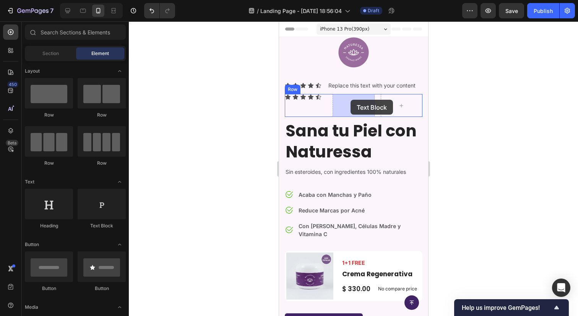
drag, startPoint x: 386, startPoint y: 222, endPoint x: 350, endPoint y: 100, distance: 127.6
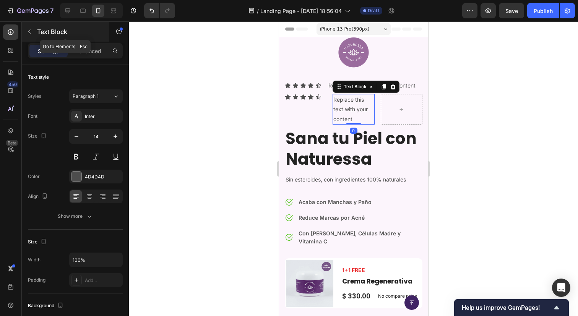
click at [31, 30] on icon "button" at bounding box center [29, 32] width 6 height 6
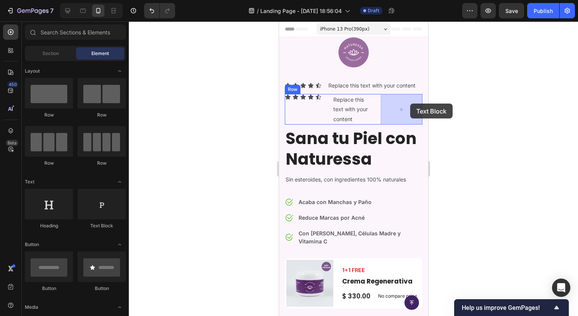
drag, startPoint x: 372, startPoint y: 234, endPoint x: 410, endPoint y: 104, distance: 135.6
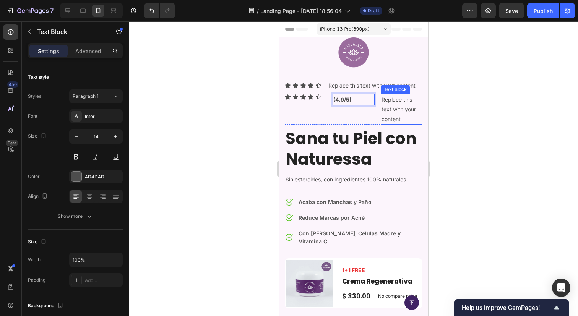
click at [410, 114] on div "Replace this text with your content" at bounding box center [401, 109] width 42 height 31
click at [410, 114] on p "Replace this text with your content" at bounding box center [401, 109] width 40 height 29
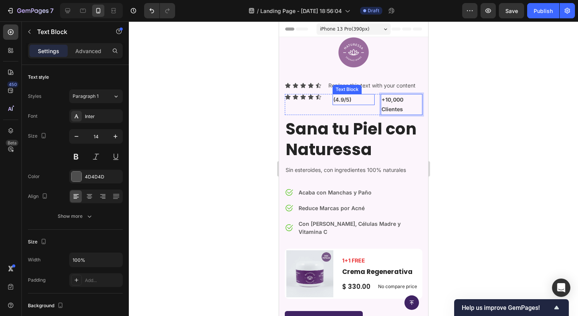
click at [367, 99] on p "(4.9/5)" at bounding box center [353, 100] width 40 height 10
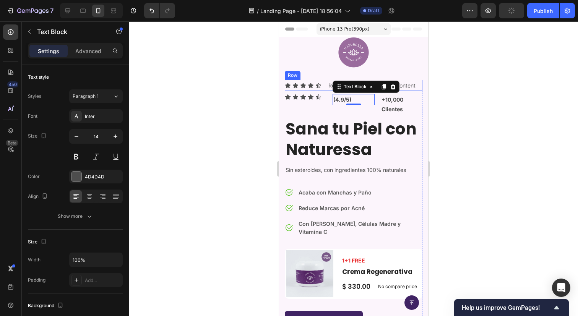
click at [324, 83] on div "Icon Icon Icon Icon Icon Icon List Replace this text with your content Text Blo…" at bounding box center [353, 85] width 138 height 11
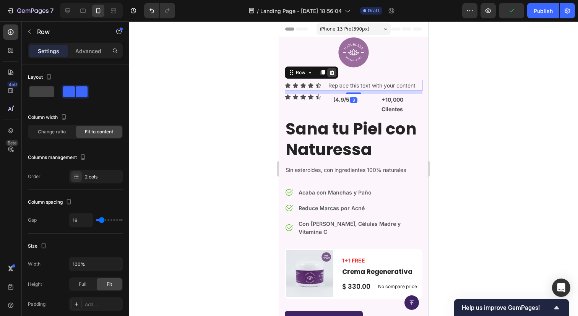
click at [332, 68] on div at bounding box center [331, 72] width 9 height 9
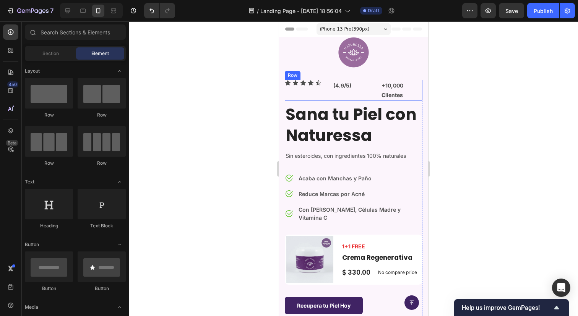
click at [323, 96] on div "Icon Icon Icon Icon Icon Icon List" at bounding box center [305, 90] width 42 height 21
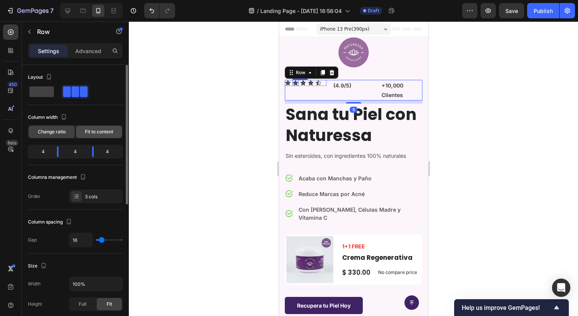
click at [104, 132] on span "Fit to content" at bounding box center [99, 131] width 28 height 7
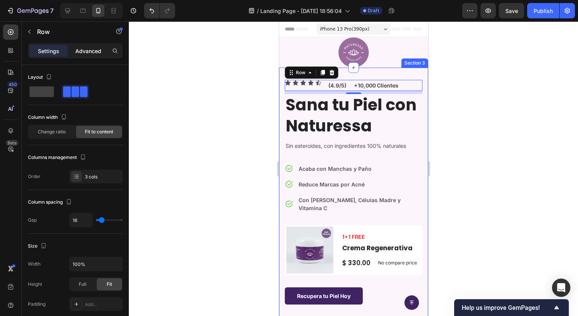
click at [77, 51] on p "Advanced" at bounding box center [88, 51] width 26 height 8
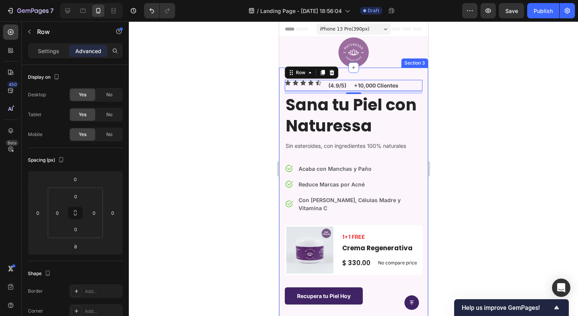
click at [58, 57] on div "Settings Advanced" at bounding box center [75, 50] width 95 height 15
click at [50, 47] on p "Settings" at bounding box center [48, 51] width 21 height 8
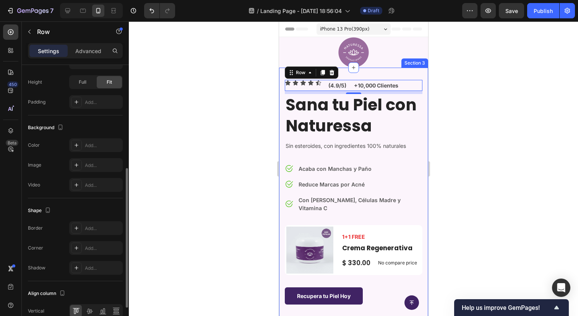
scroll to position [261, 0]
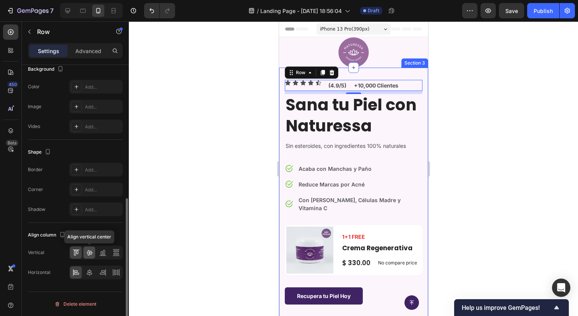
click at [90, 255] on icon at bounding box center [90, 253] width 8 height 8
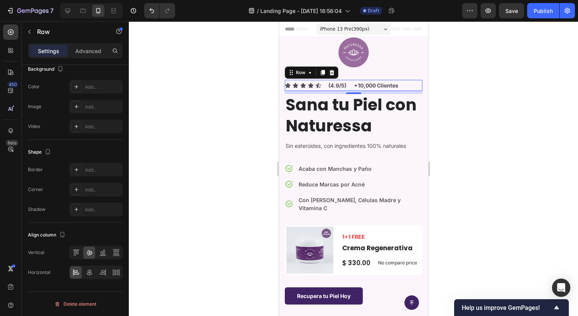
click at [326, 84] on div "Icon Icon Icon Icon Icon Icon List (4.9/5) Text Block +10,000 Clientes Text Blo…" at bounding box center [353, 85] width 138 height 11
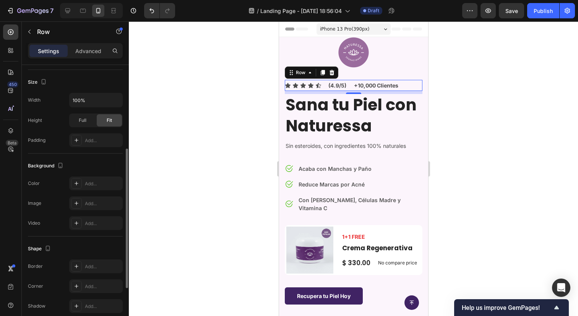
scroll to position [0, 0]
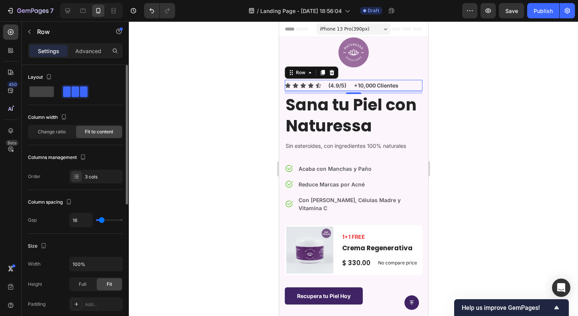
type input "8"
type input "7"
type input "6"
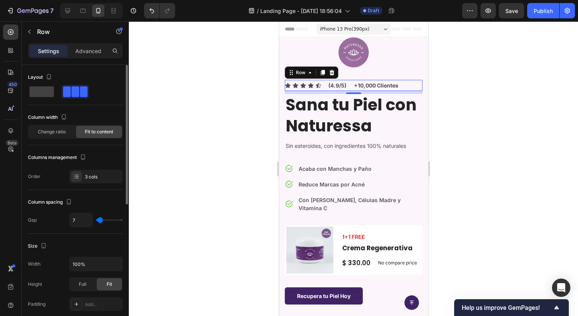
type input "6"
type input "5"
type input "4"
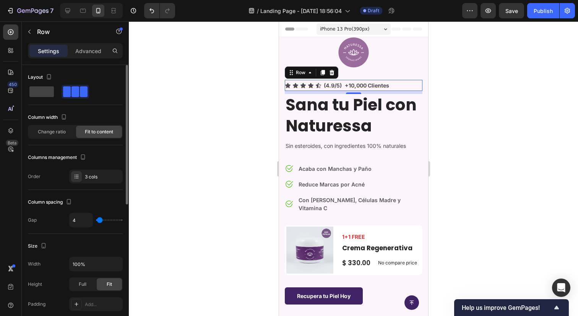
type input "3"
type input "2"
type input "3"
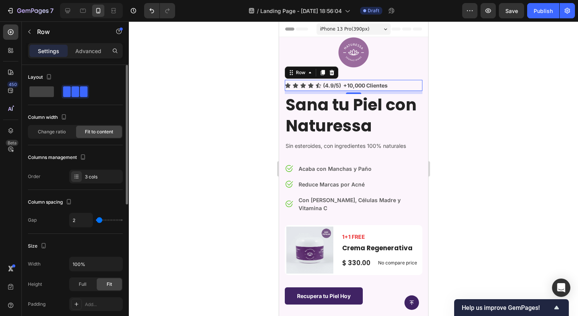
type input "3"
type input "4"
type input "5"
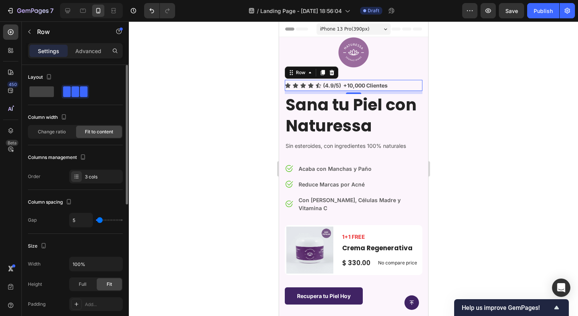
type input "6"
type input "7"
type input "8"
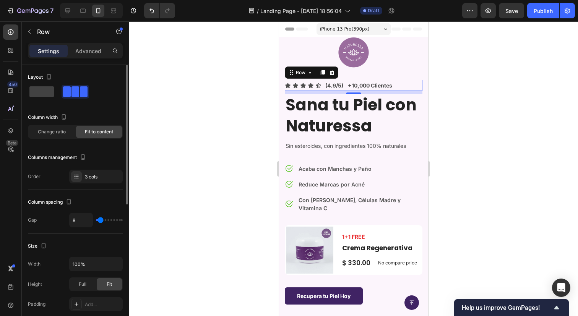
type input "8"
click at [100, 219] on input "range" at bounding box center [109, 220] width 27 height 2
click at [203, 120] on div at bounding box center [353, 168] width 449 height 295
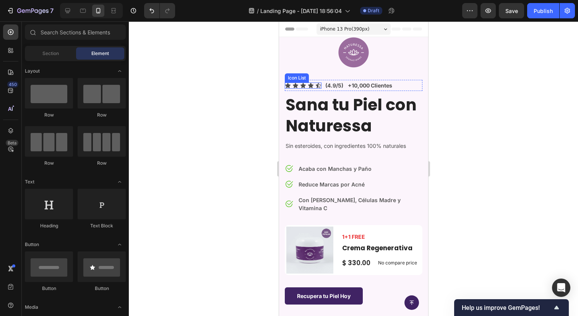
click at [291, 83] on div "Icon Icon Icon Icon Icon" at bounding box center [302, 86] width 37 height 6
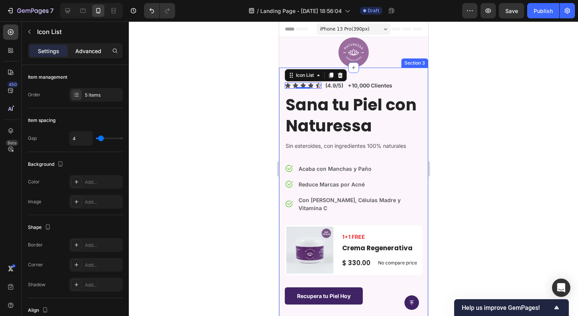
click at [94, 47] on p "Advanced" at bounding box center [88, 51] width 26 height 8
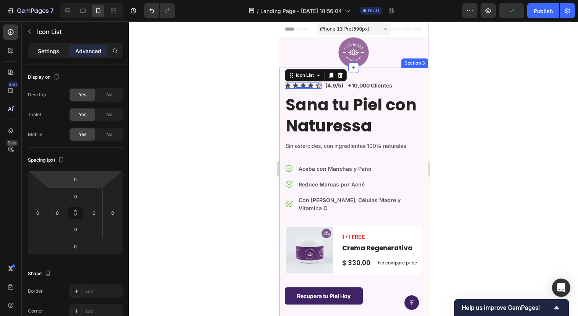
click at [56, 55] on p "Settings" at bounding box center [48, 51] width 21 height 8
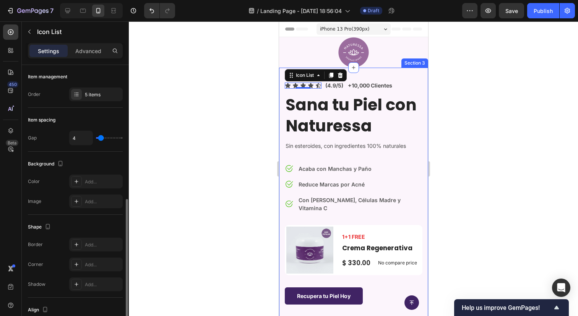
scroll to position [75, 0]
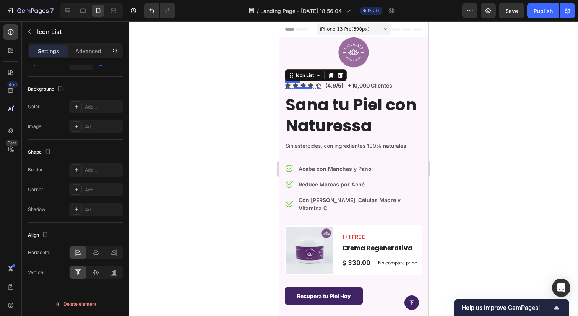
click at [288, 84] on icon at bounding box center [287, 85] width 5 height 5
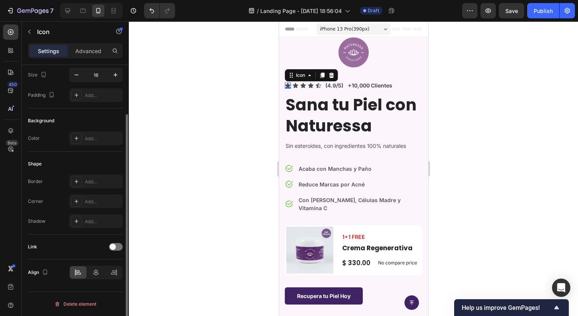
scroll to position [0, 0]
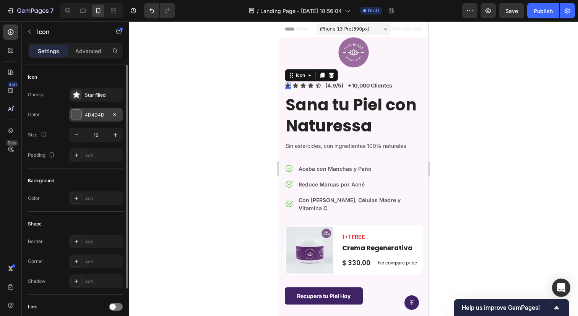
click at [97, 111] on div "4D4D4D" at bounding box center [96, 115] width 54 height 14
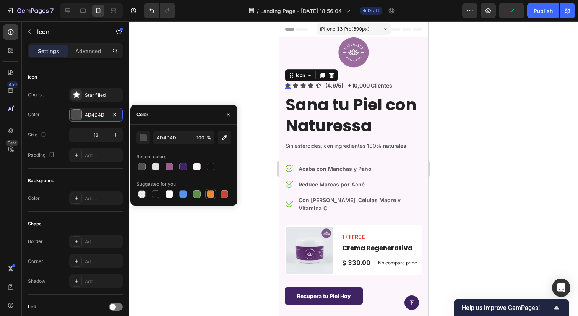
click at [211, 190] on div at bounding box center [211, 194] width 8 height 8
click at [139, 136] on div "button" at bounding box center [143, 138] width 8 height 8
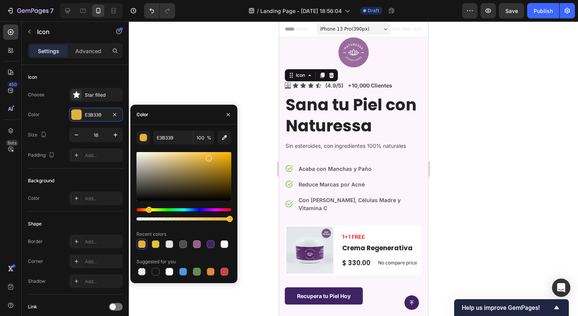
click at [148, 211] on div "Hue" at bounding box center [149, 210] width 6 height 6
drag, startPoint x: 210, startPoint y: 159, endPoint x: 255, endPoint y: 153, distance: 44.8
click at [255, 0] on div "7 / Landing Page - [DATE] 18:56:04 Draft Preview Save Publish 450 Beta Sections…" at bounding box center [289, 0] width 578 height 0
type input "F9B300"
click at [225, 61] on div at bounding box center [353, 168] width 449 height 295
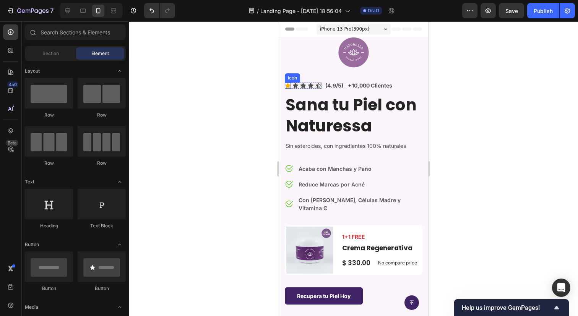
click at [289, 85] on div "Icon" at bounding box center [287, 86] width 6 height 6
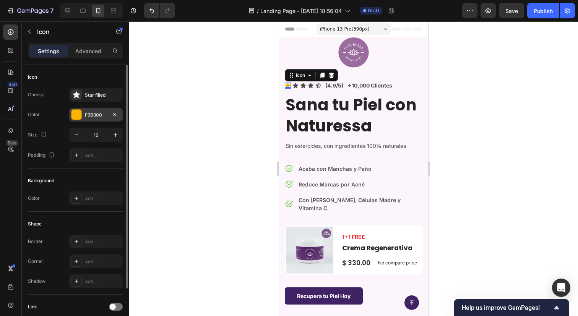
click at [96, 110] on div "F9B300" at bounding box center [96, 115] width 54 height 14
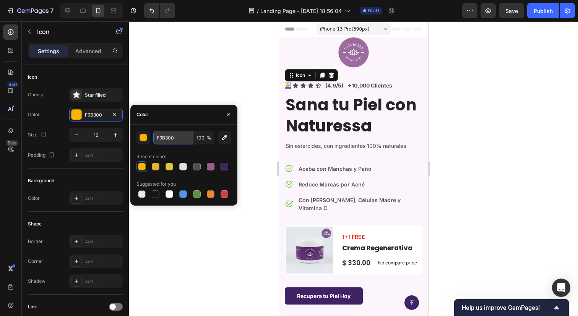
click at [158, 140] on input "F9B300" at bounding box center [173, 138] width 40 height 14
click at [294, 85] on div "Icon" at bounding box center [295, 86] width 6 height 6
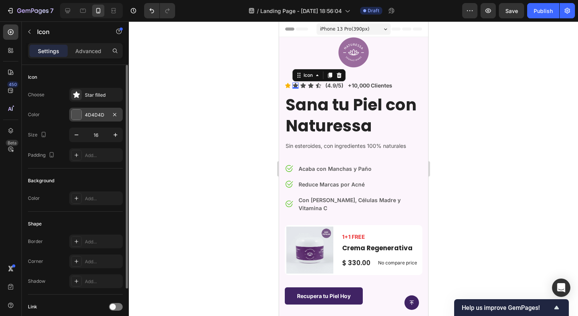
click at [98, 112] on div "4D4D4D" at bounding box center [96, 115] width 22 height 7
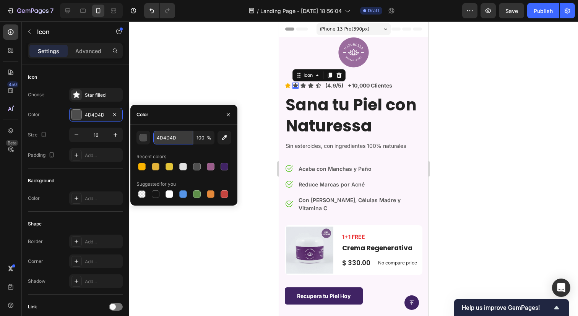
click at [160, 136] on input "4D4D4D" at bounding box center [173, 138] width 40 height 14
paste input "F9B300"
type input "F9B300"
click at [302, 83] on icon at bounding box center [303, 86] width 6 height 6
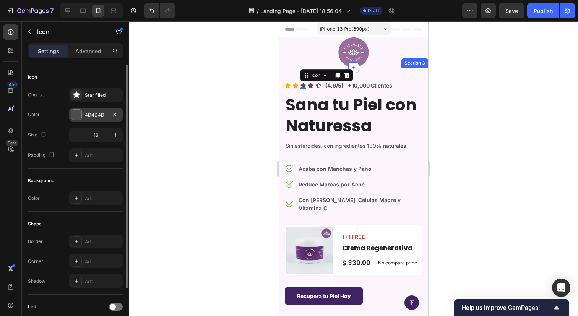
click at [84, 111] on div "4D4D4D" at bounding box center [96, 115] width 54 height 14
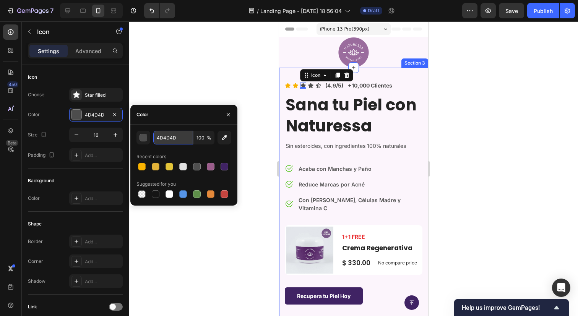
click at [173, 141] on input "4D4D4D" at bounding box center [173, 138] width 40 height 14
paste input "F9B300"
type input "F9B300"
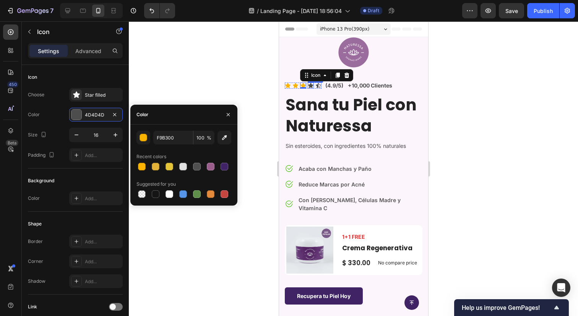
click at [312, 85] on icon at bounding box center [310, 85] width 5 height 5
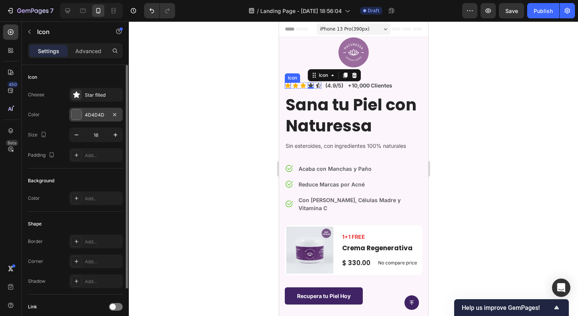
click at [92, 109] on div "4D4D4D" at bounding box center [96, 115] width 54 height 14
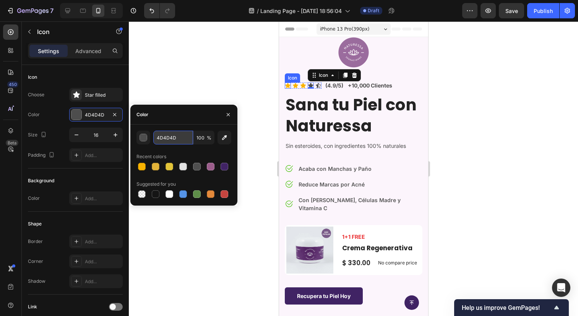
click at [175, 141] on input "4D4D4D" at bounding box center [173, 138] width 40 height 14
paste input "F9B300"
type input "F9B300"
click at [317, 84] on icon at bounding box center [317, 85] width 5 height 5
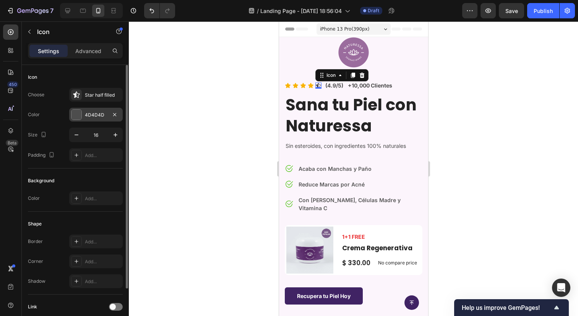
click at [99, 112] on div "4D4D4D" at bounding box center [96, 115] width 22 height 7
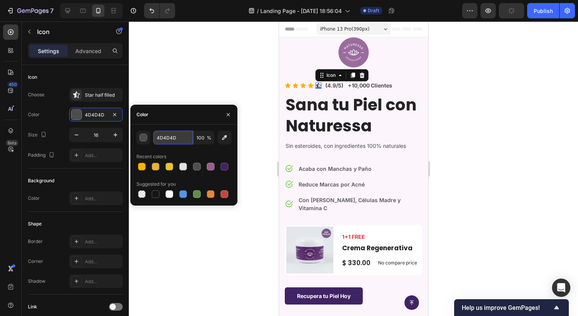
click at [167, 135] on input "4D4D4D" at bounding box center [173, 138] width 40 height 14
paste input "F9B300"
type input "F9B300"
click at [226, 83] on div at bounding box center [353, 168] width 449 height 295
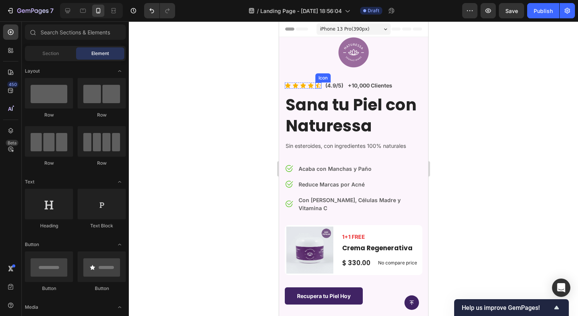
click at [319, 85] on div "Icon" at bounding box center [318, 86] width 6 height 6
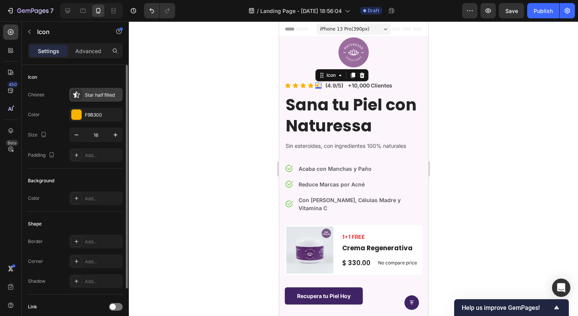
click at [102, 97] on div "Star half filled" at bounding box center [103, 95] width 36 height 7
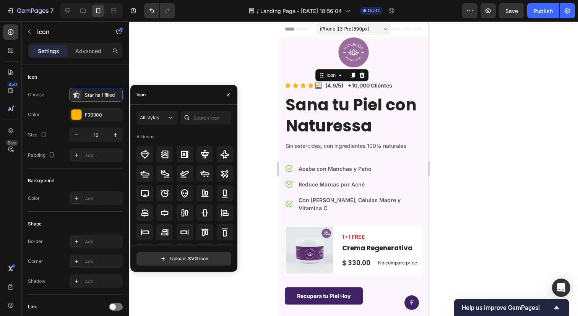
scroll to position [248, 0]
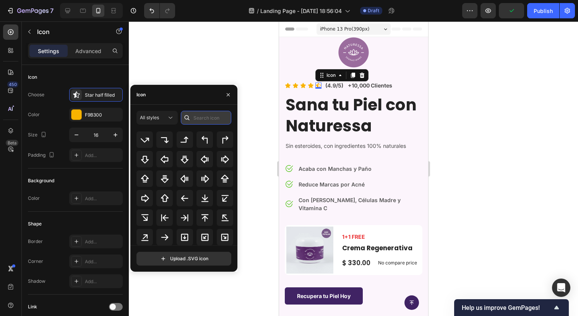
click at [213, 117] on input "text" at bounding box center [206, 118] width 50 height 14
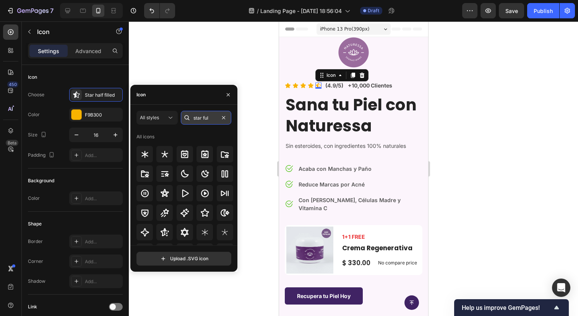
type input "star full"
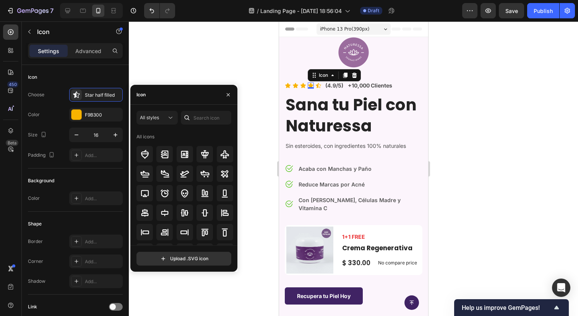
click at [309, 85] on icon at bounding box center [310, 85] width 5 height 5
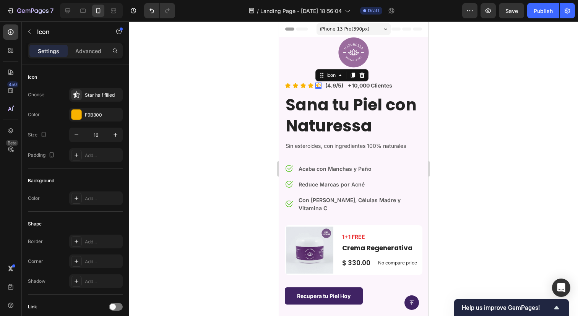
click at [319, 85] on div "Icon 0" at bounding box center [318, 86] width 6 height 6
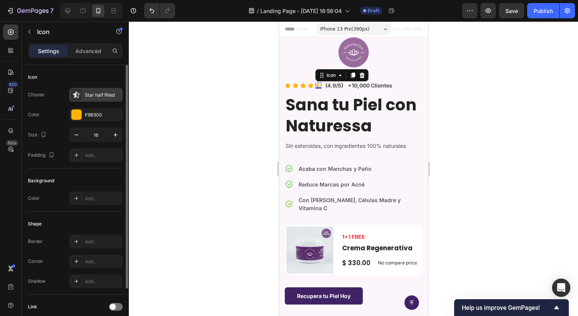
click at [102, 90] on div "Star half filled" at bounding box center [96, 95] width 54 height 14
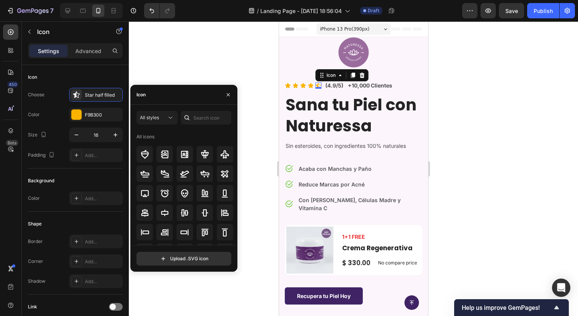
click at [182, 119] on div at bounding box center [187, 118] width 12 height 14
click at [205, 119] on input "text" at bounding box center [206, 118] width 50 height 14
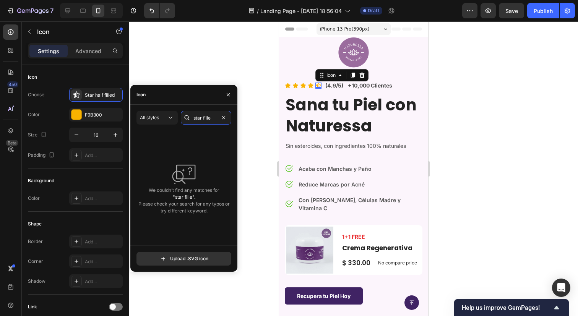
type input "star filled"
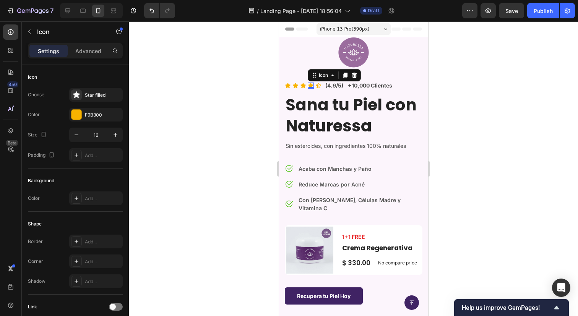
click at [310, 85] on icon at bounding box center [310, 85] width 5 height 5
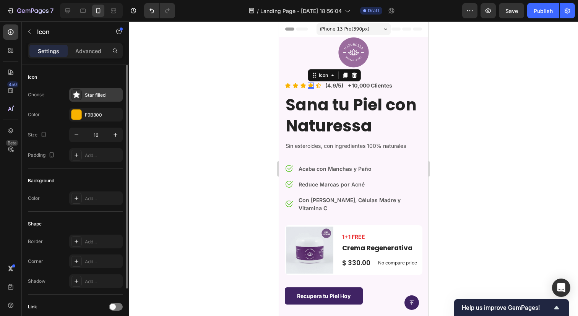
click at [92, 94] on div "Star filled" at bounding box center [103, 95] width 36 height 7
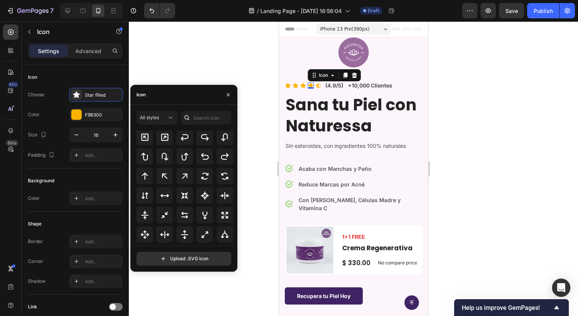
scroll to position [413, 0]
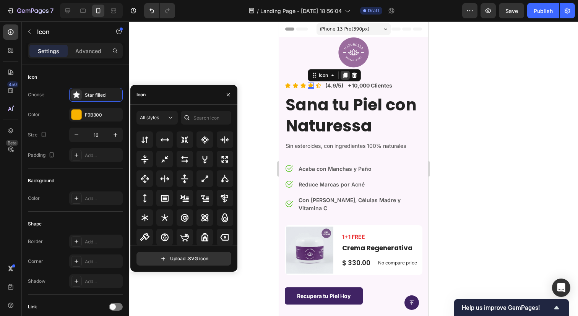
click at [343, 78] on div at bounding box center [344, 75] width 9 height 9
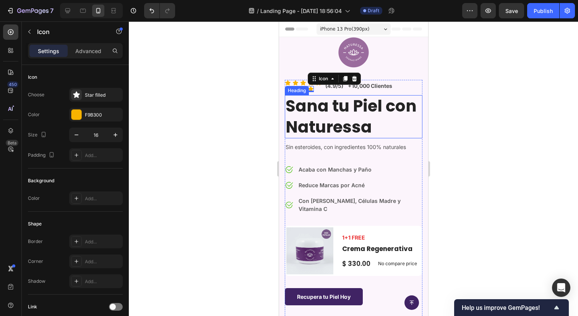
click at [318, 97] on h2 "Sana tu Piel con Naturessa" at bounding box center [353, 116] width 138 height 43
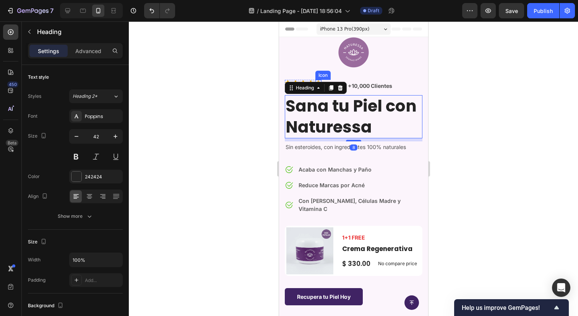
click at [320, 81] on icon at bounding box center [318, 83] width 6 height 6
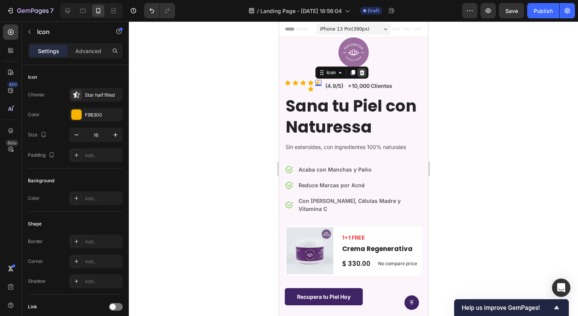
click at [363, 70] on icon at bounding box center [361, 73] width 6 height 6
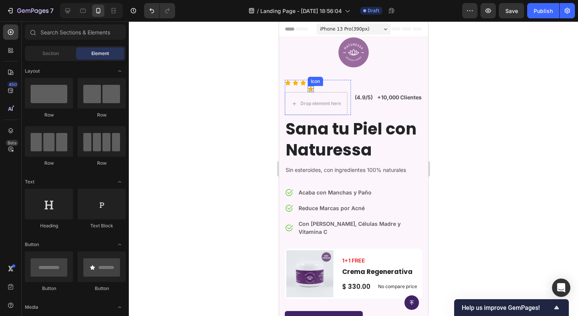
click at [310, 87] on icon at bounding box center [310, 88] width 5 height 5
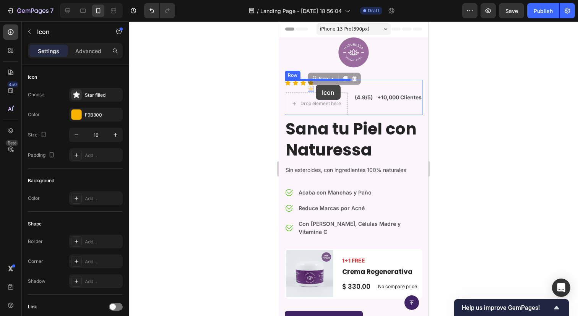
drag, startPoint x: 310, startPoint y: 88, endPoint x: 315, endPoint y: 84, distance: 6.0
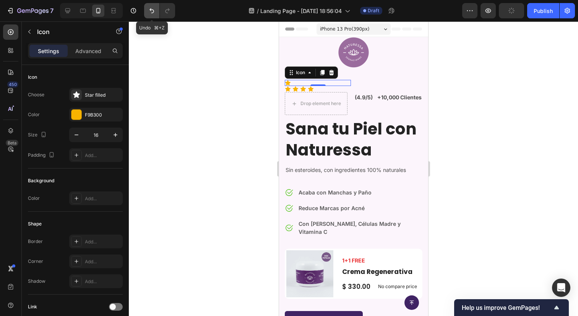
click at [154, 10] on icon "Undo/Redo" at bounding box center [152, 11] width 8 height 8
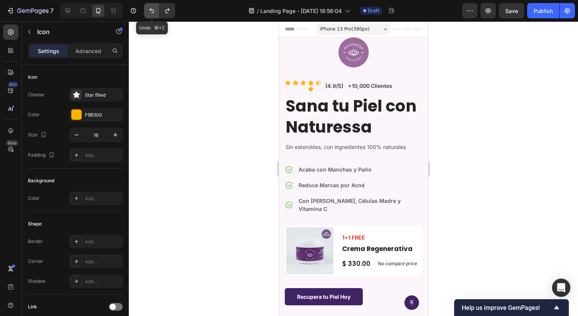
click at [154, 10] on icon "Undo/Redo" at bounding box center [152, 11] width 8 height 8
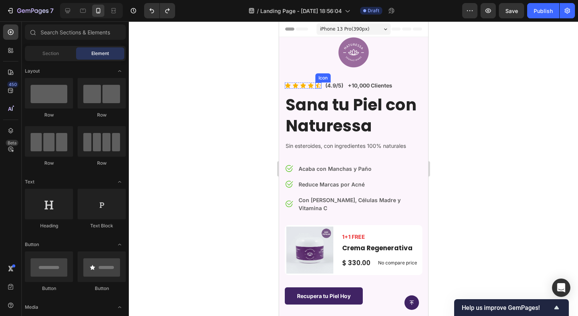
click at [317, 85] on icon at bounding box center [317, 85] width 5 height 5
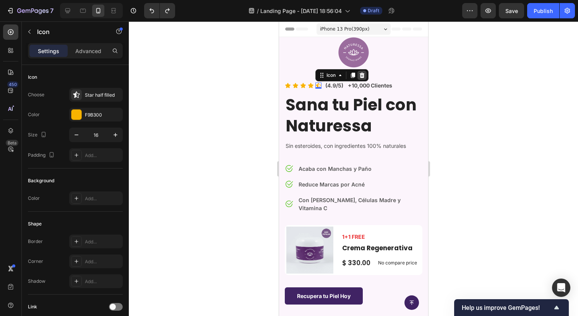
click at [363, 79] on div at bounding box center [361, 75] width 9 height 9
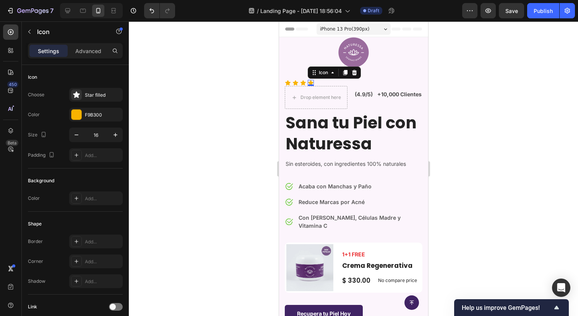
click at [310, 81] on icon at bounding box center [310, 82] width 5 height 5
click at [347, 75] on icon at bounding box center [345, 73] width 6 height 6
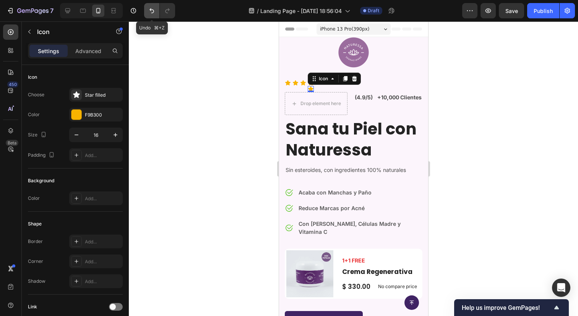
click at [146, 5] on button "Undo/Redo" at bounding box center [151, 10] width 15 height 15
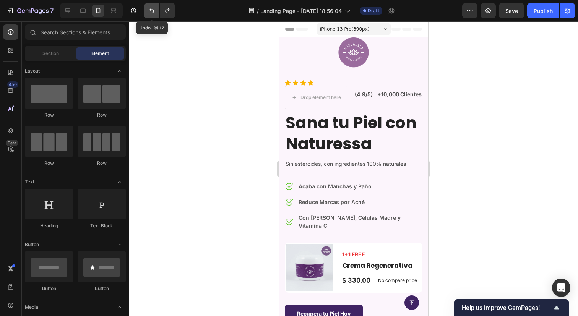
click at [146, 5] on button "Undo/Redo" at bounding box center [151, 10] width 15 height 15
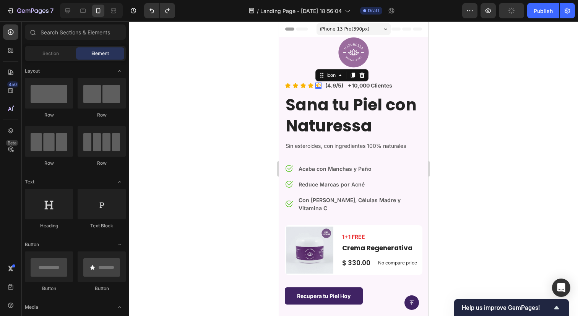
click at [318, 86] on div "Icon 0" at bounding box center [318, 86] width 6 height 6
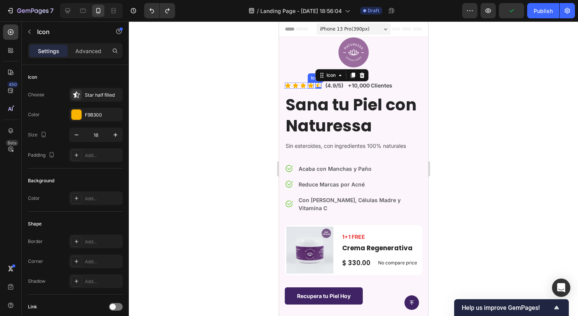
click at [310, 84] on icon at bounding box center [310, 85] width 5 height 5
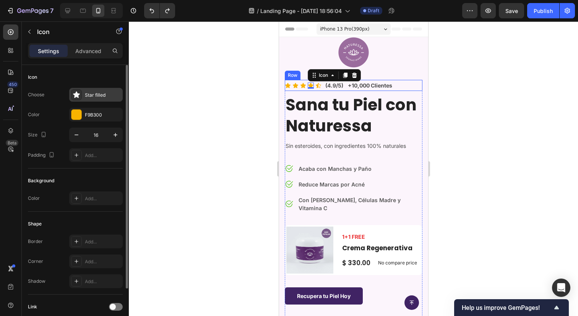
click at [95, 93] on div "Star filled" at bounding box center [103, 95] width 36 height 7
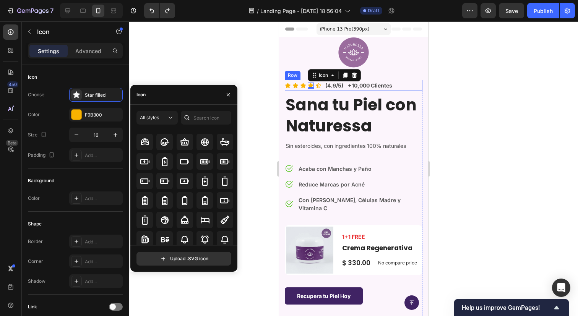
scroll to position [577, 0]
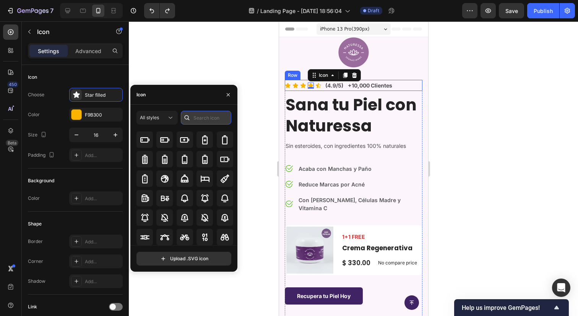
click at [221, 115] on input "text" at bounding box center [206, 118] width 50 height 14
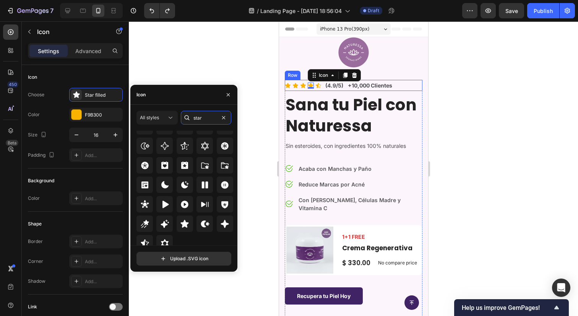
scroll to position [232, 0]
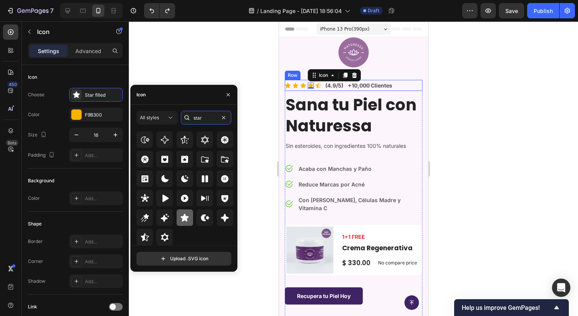
type input "star"
click at [187, 217] on icon at bounding box center [185, 218] width 8 height 8
click at [318, 86] on div "Icon" at bounding box center [318, 86] width 6 height 6
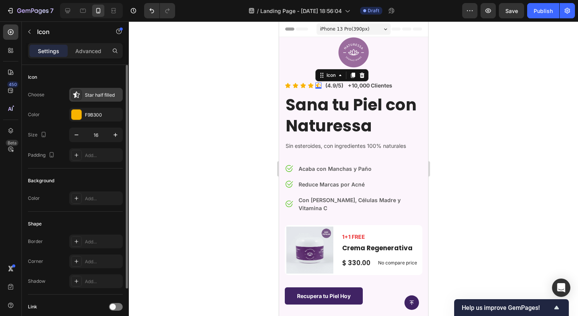
click at [101, 88] on div "Star half filled" at bounding box center [96, 95] width 54 height 14
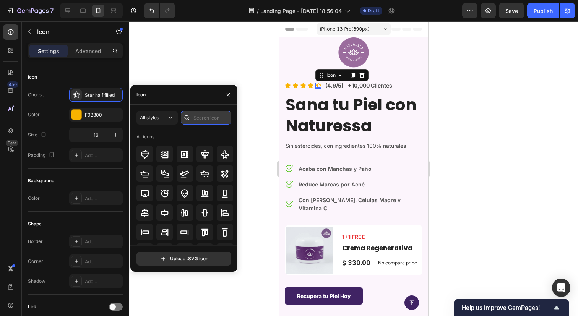
click at [201, 118] on input "text" at bounding box center [206, 118] width 50 height 14
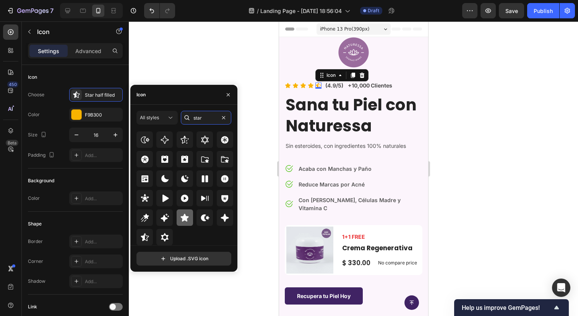
type input "star"
click at [182, 220] on icon at bounding box center [185, 218] width 8 height 8
click at [473, 168] on div at bounding box center [353, 168] width 449 height 295
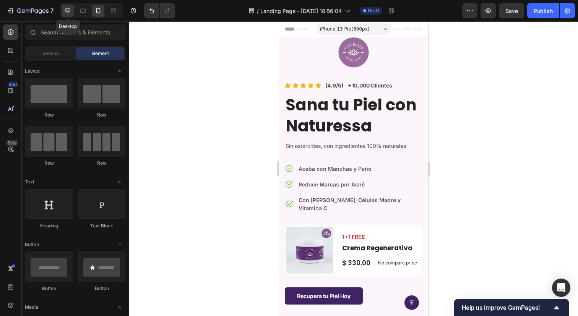
click at [68, 9] on icon at bounding box center [68, 11] width 8 height 8
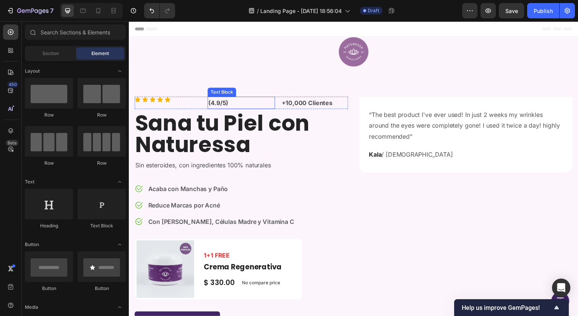
click at [253, 104] on p "(4.9/5)" at bounding box center [243, 104] width 67 height 11
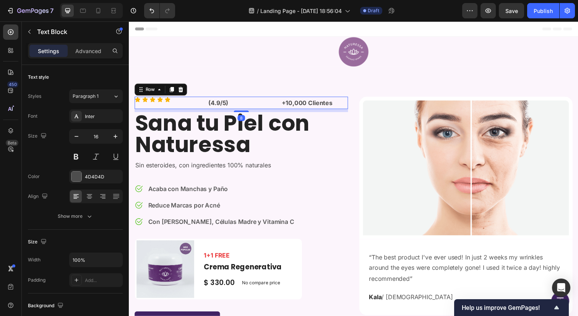
click at [197, 106] on div "Icon Icon Icon Icon Icon Icon List" at bounding box center [169, 104] width 68 height 13
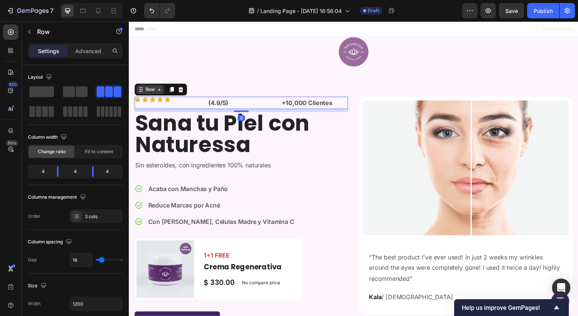
click at [148, 89] on div "Row" at bounding box center [150, 91] width 13 height 7
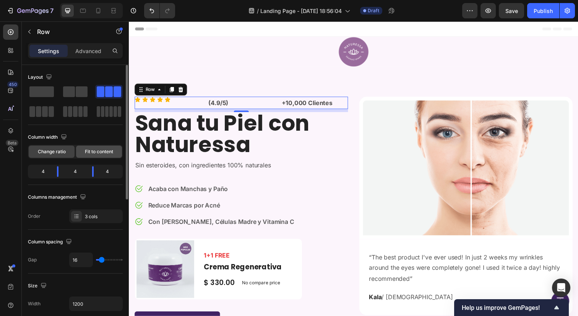
click at [90, 148] on span "Fit to content" at bounding box center [99, 151] width 28 height 7
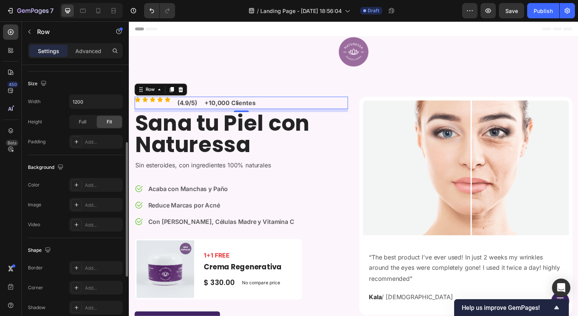
scroll to position [281, 0]
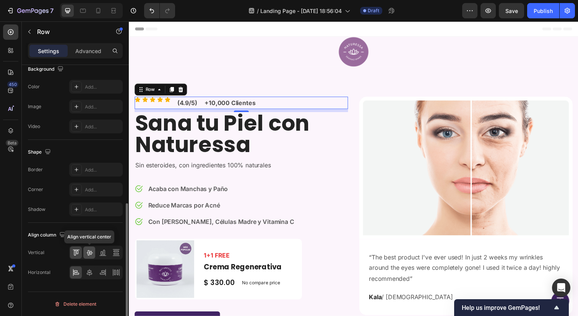
click at [88, 253] on icon at bounding box center [90, 253] width 8 height 8
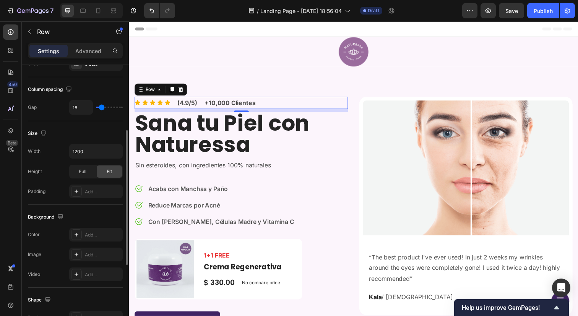
scroll to position [123, 0]
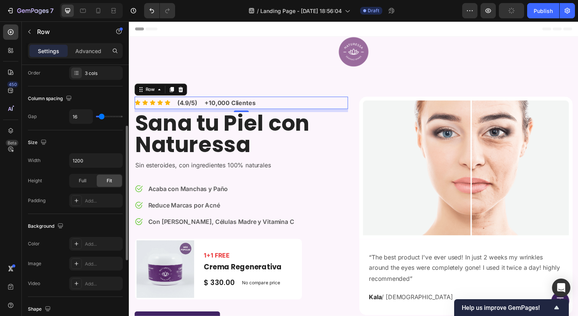
type input "9"
type input "8"
type input "7"
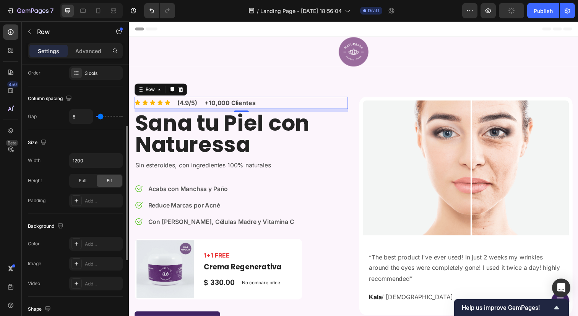
type input "7"
type input "6"
type input "5"
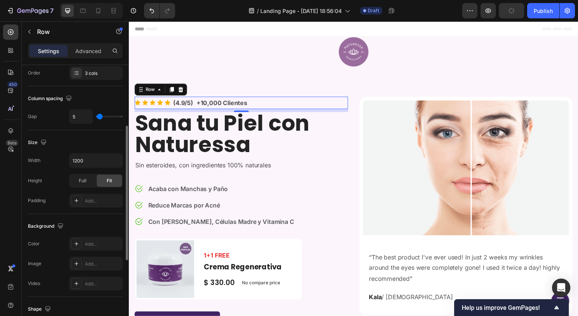
type input "4"
type input "3"
type input "2"
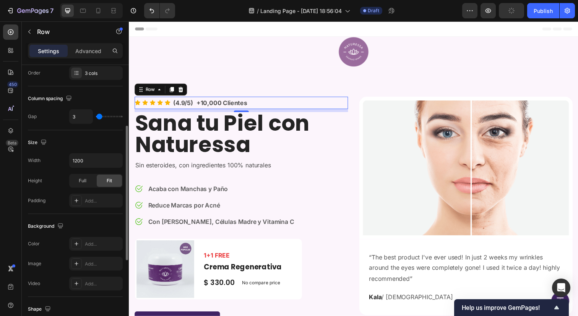
type input "2"
type input "1"
type input "2"
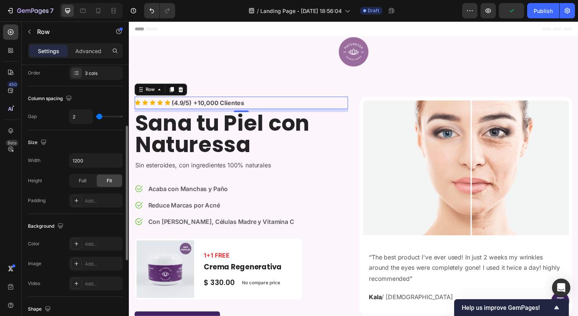
type input "3"
type input "4"
type input "5"
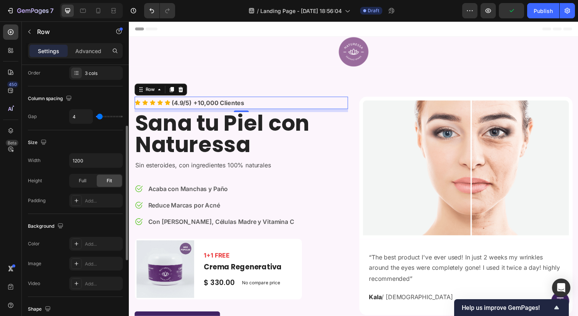
type input "5"
type input "6"
type input "7"
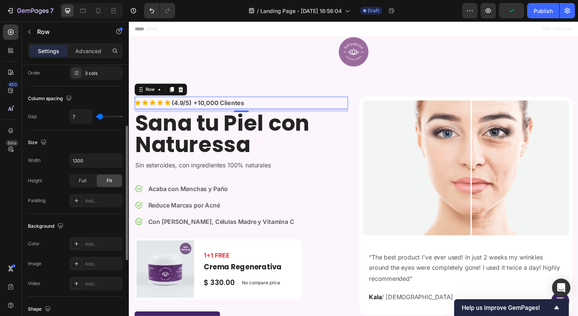
type input "8"
type input "9"
type input "10"
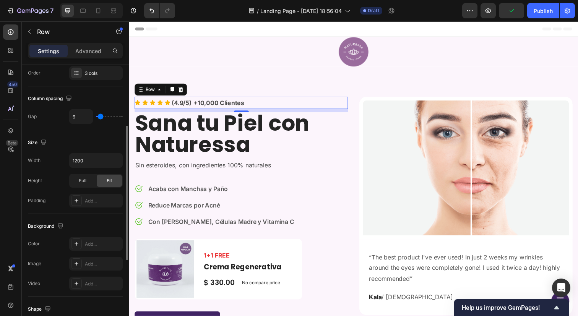
type input "10"
type input "11"
type input "12"
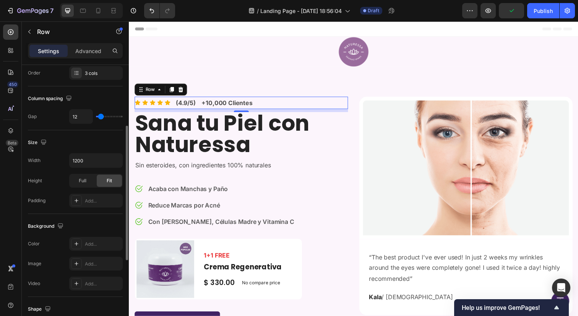
type input "13"
type input "14"
type input "13"
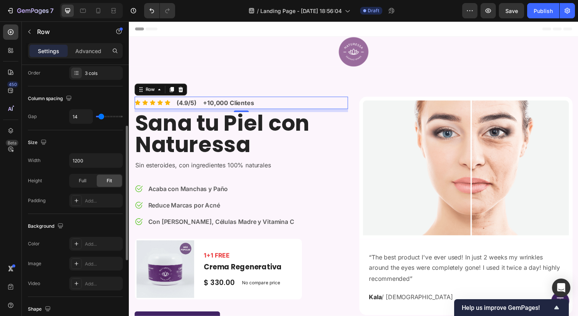
type input "13"
type input "12"
type input "11"
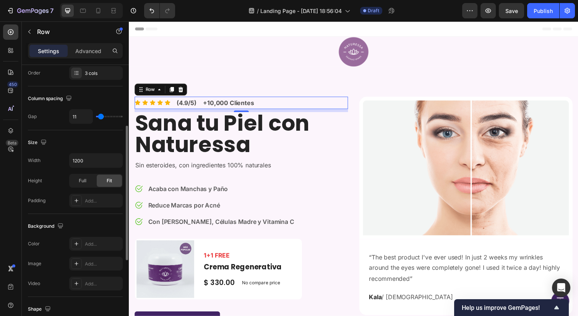
type input "10"
type input "9"
type input "10"
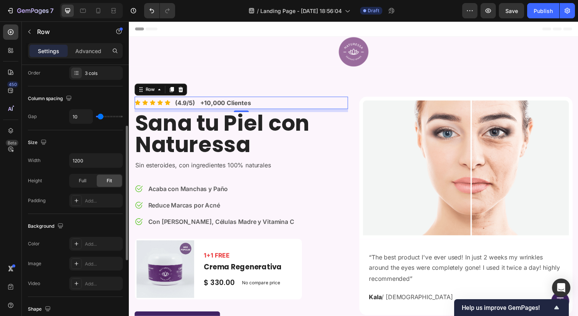
type input "10"
click at [101, 116] on input "range" at bounding box center [109, 117] width 27 height 2
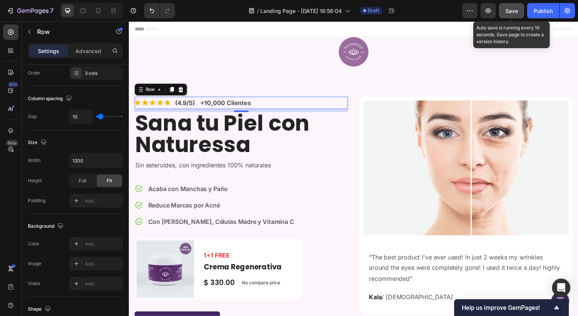
click at [512, 16] on button "Save" at bounding box center [511, 10] width 25 height 15
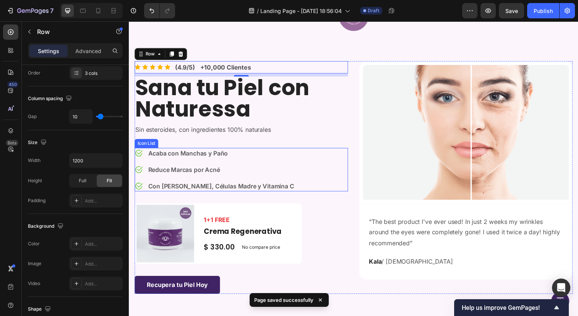
scroll to position [36, 0]
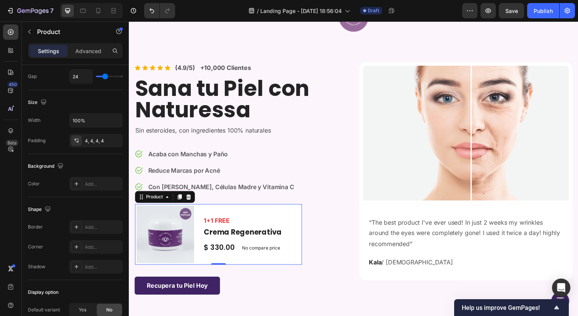
click at [290, 221] on div "Product Images & Gallery 1+1 FREE Text block Crema Regenerativa Product Title $…" at bounding box center [220, 239] width 170 height 62
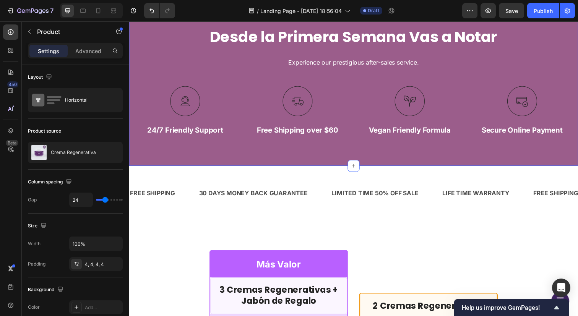
scroll to position [324, 0]
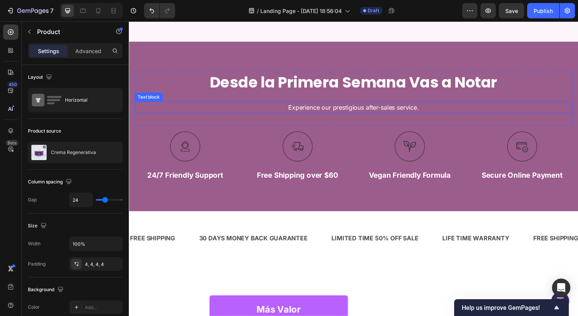
click at [386, 107] on p "Experience our prestigious after-sales service." at bounding box center [358, 109] width 446 height 11
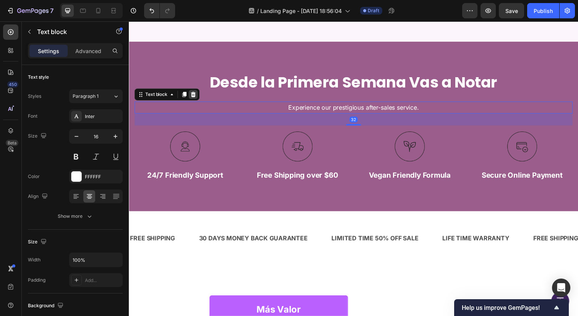
click at [195, 99] on icon at bounding box center [194, 96] width 6 height 6
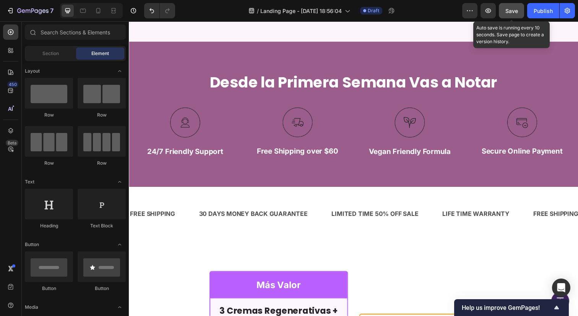
click at [508, 7] on div "Save" at bounding box center [511, 11] width 13 height 8
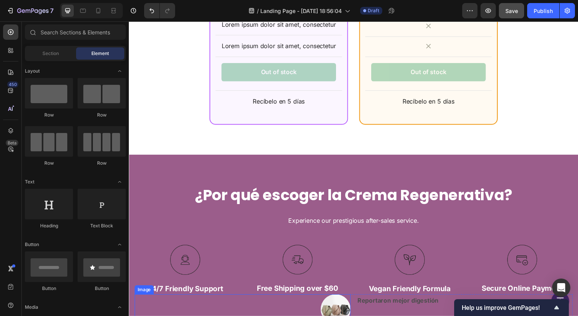
scroll to position [950, 0]
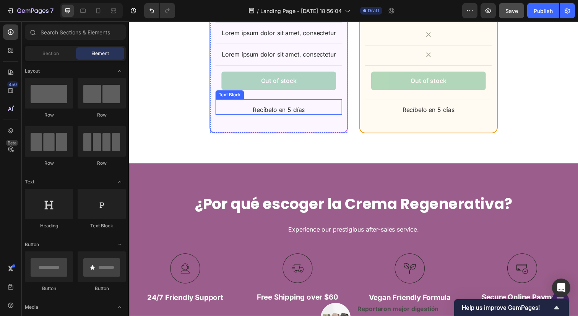
click at [322, 104] on div "Recíbelo en 5 [PERSON_NAME] Text Block" at bounding box center [281, 109] width 129 height 16
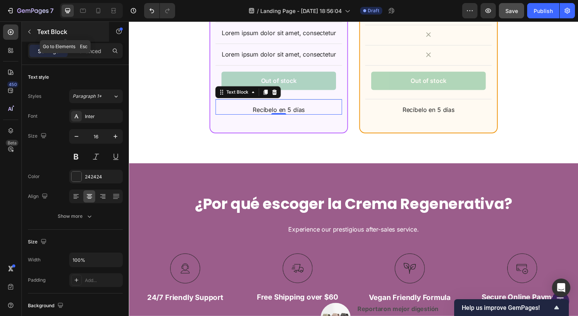
click at [29, 29] on icon "button" at bounding box center [29, 32] width 6 height 6
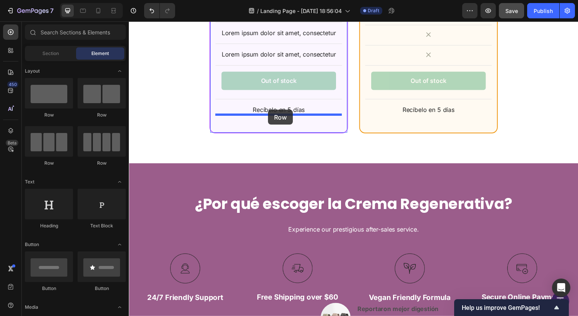
drag, startPoint x: 223, startPoint y: 116, endPoint x: 271, endPoint y: 112, distance: 48.3
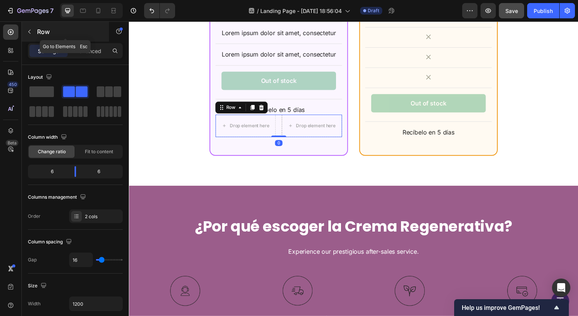
click at [34, 29] on button "button" at bounding box center [29, 32] width 12 height 12
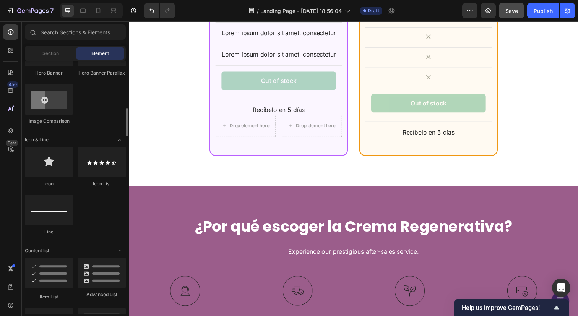
scroll to position [425, 0]
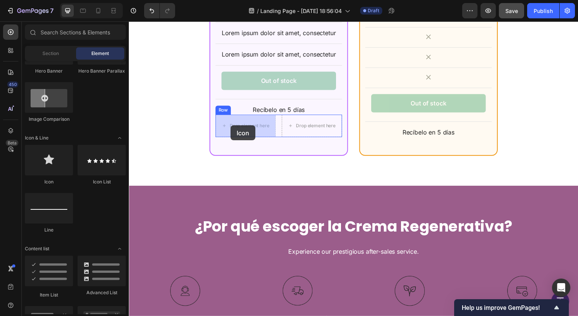
drag, startPoint x: 186, startPoint y: 194, endPoint x: 233, endPoint y: 127, distance: 81.2
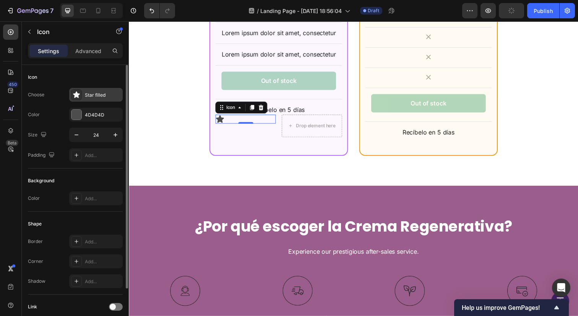
click at [95, 89] on div "Star filled" at bounding box center [96, 95] width 54 height 14
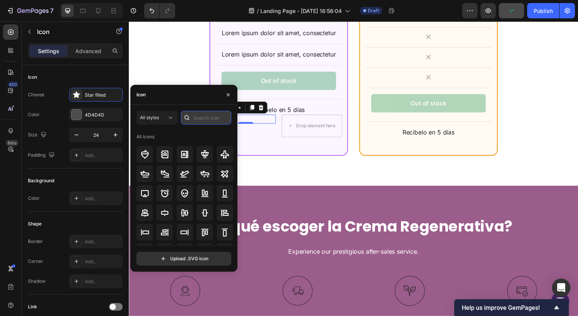
click at [201, 124] on input "text" at bounding box center [206, 118] width 50 height 14
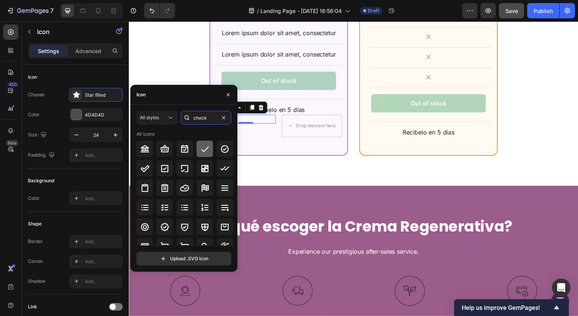
type input "check"
click at [201, 146] on icon at bounding box center [204, 148] width 9 height 9
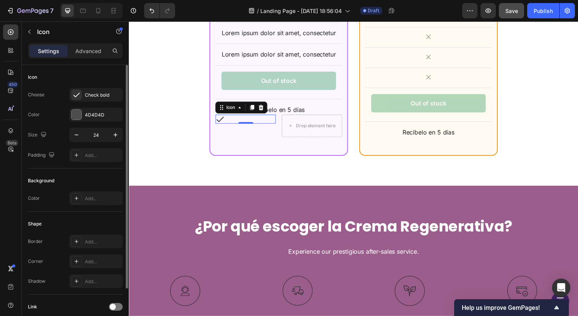
click at [114, 68] on div "Icon Choose Check bold Color 4D4D4D Size 24 Padding Add..." at bounding box center [75, 117] width 95 height 104
click at [89, 113] on div "4D4D4D" at bounding box center [96, 115] width 22 height 7
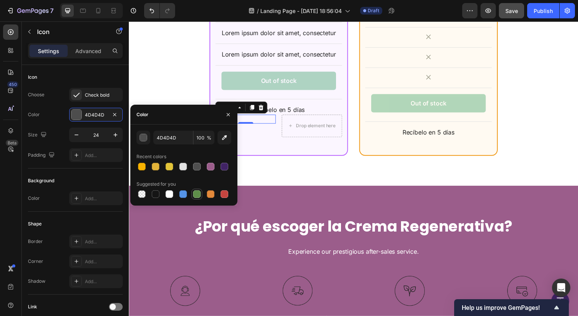
click at [197, 195] on div at bounding box center [197, 194] width 8 height 8
type input "5E8E49"
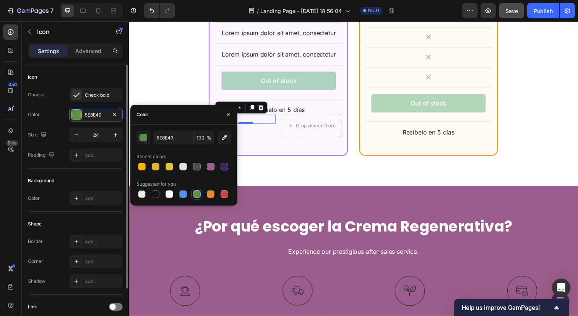
click at [31, 122] on div "Choose Check bold Color 5E8E49 Size 24 Padding Add..." at bounding box center [75, 125] width 95 height 74
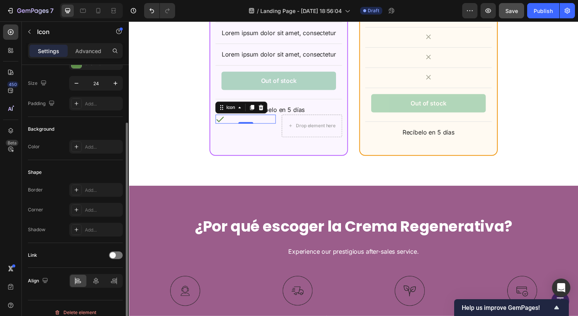
scroll to position [60, 0]
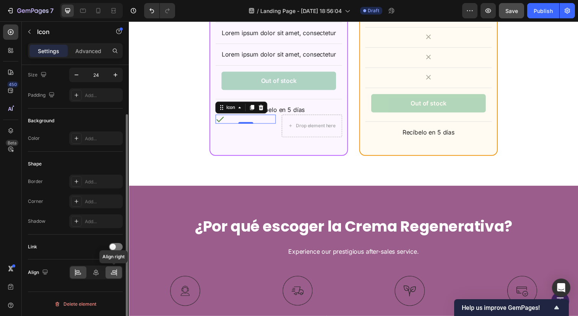
click at [117, 276] on icon at bounding box center [114, 273] width 8 height 8
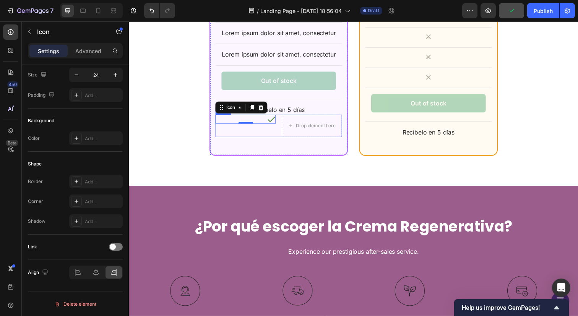
click at [314, 131] on div "Drop element here" at bounding box center [315, 128] width 61 height 12
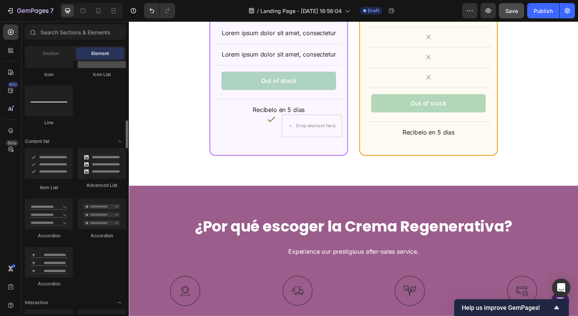
scroll to position [0, 0]
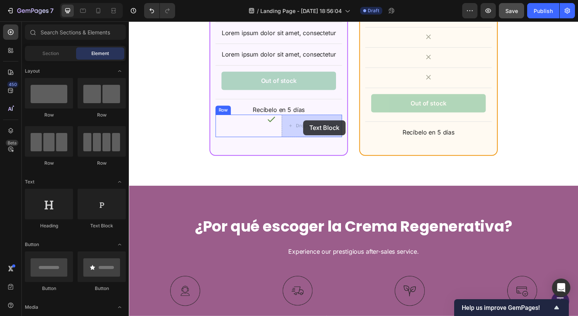
drag, startPoint x: 232, startPoint y: 225, endPoint x: 305, endPoint y: 122, distance: 127.5
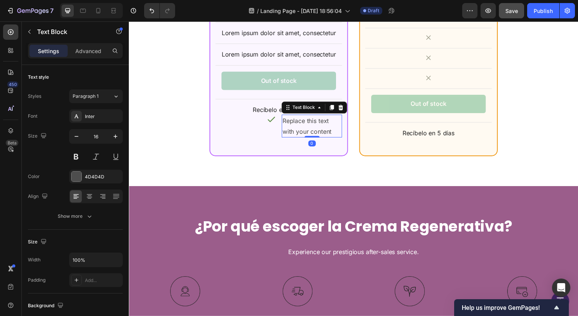
click at [305, 122] on div "Replace this text with your content" at bounding box center [316, 129] width 62 height 24
click at [305, 122] on p "Replace this text with your content" at bounding box center [315, 128] width 60 height 22
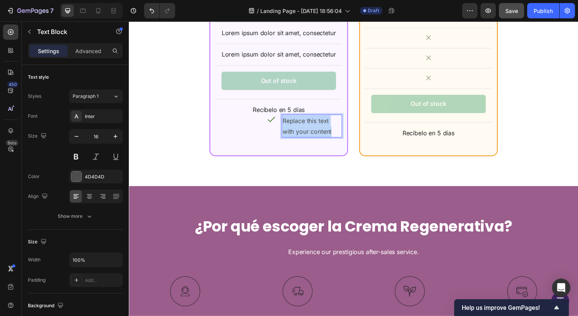
click at [305, 122] on p "Replace this text with your content" at bounding box center [315, 128] width 60 height 22
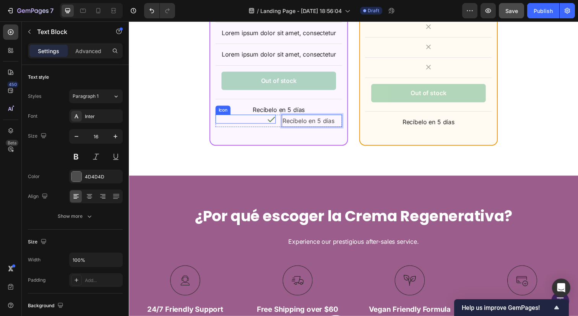
click at [252, 122] on div "Icon" at bounding box center [248, 121] width 62 height 9
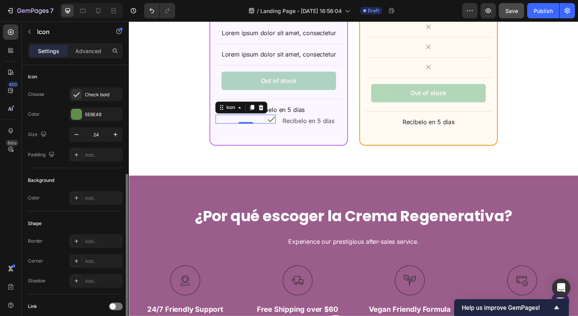
scroll to position [60, 0]
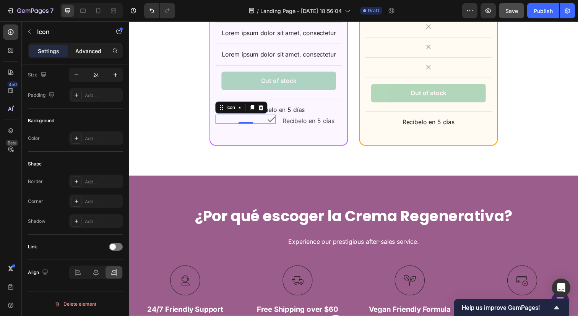
click at [86, 51] on p "Advanced" at bounding box center [88, 51] width 26 height 8
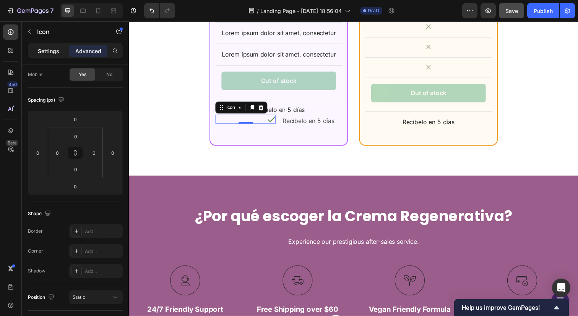
click at [52, 45] on div "Settings" at bounding box center [48, 51] width 38 height 12
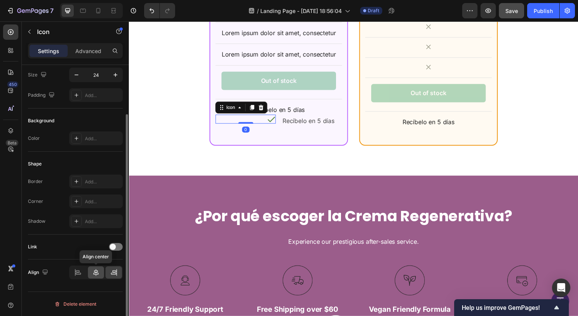
click at [99, 276] on icon at bounding box center [96, 273] width 8 height 8
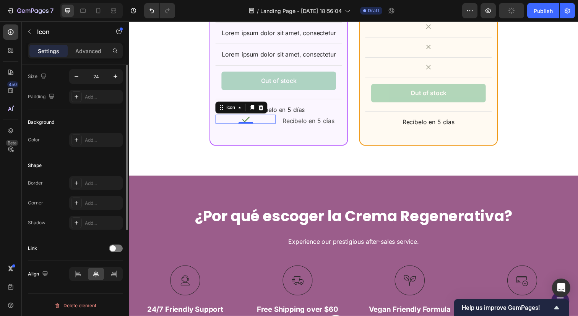
scroll to position [0, 0]
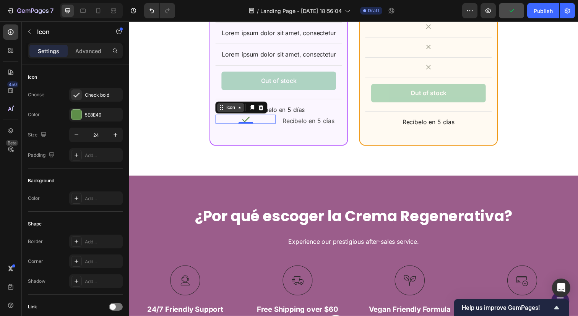
click at [234, 113] on div "Icon" at bounding box center [233, 109] width 28 height 9
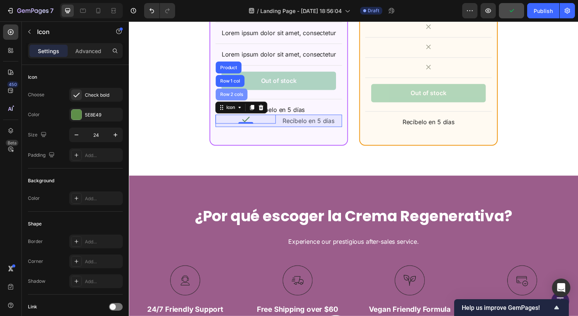
click at [237, 92] on div "Row 2 cols" at bounding box center [233, 96] width 32 height 12
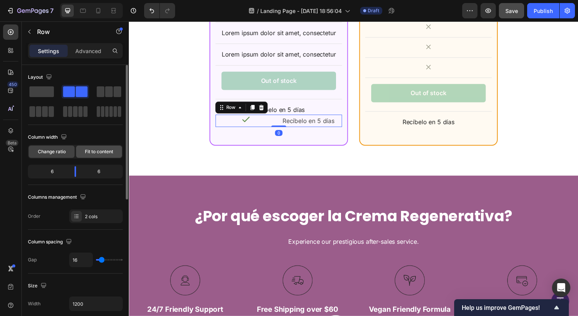
click at [101, 150] on span "Fit to content" at bounding box center [99, 151] width 28 height 7
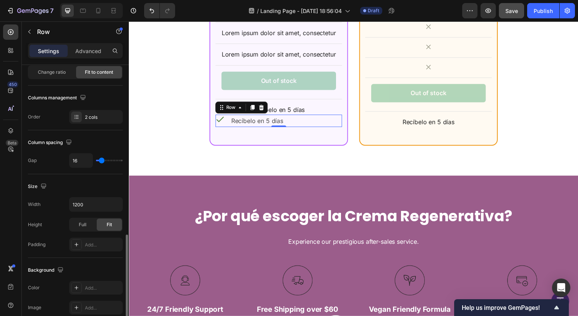
scroll to position [281, 0]
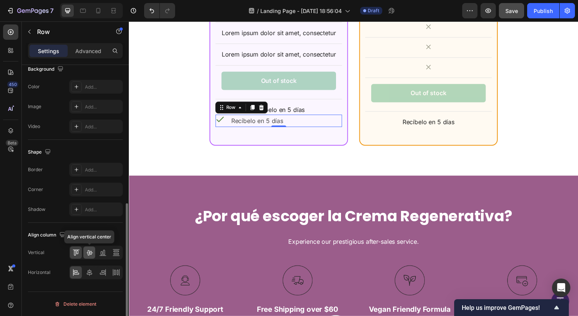
click at [92, 256] on div at bounding box center [89, 253] width 12 height 12
click at [90, 272] on icon at bounding box center [89, 272] width 5 height 7
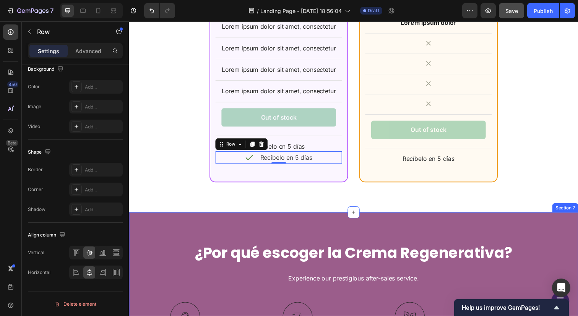
scroll to position [911, 0]
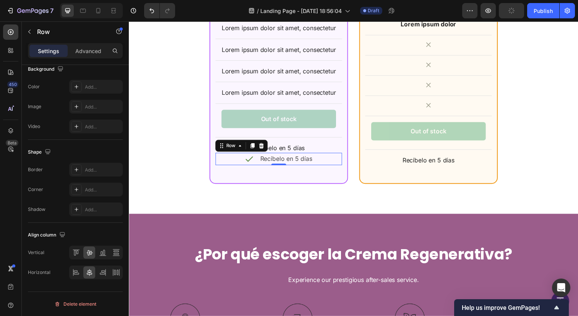
click at [324, 161] on div "Icon Recíbelo en 5 [PERSON_NAME] Text Block Row 0" at bounding box center [281, 162] width 129 height 13
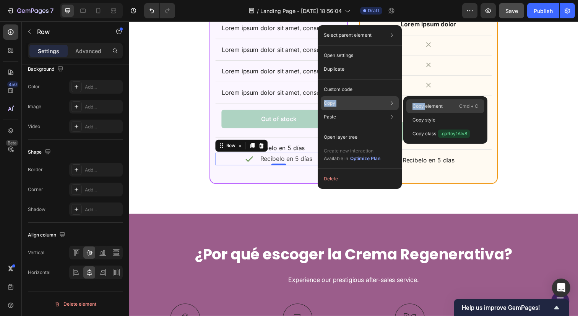
drag, startPoint x: 344, startPoint y: 98, endPoint x: 425, endPoint y: 108, distance: 82.0
click at [399, 108] on div "Copy Copy element Cmd + C Copy style Copy class .gaRoy1Alv8" at bounding box center [360, 103] width 78 height 14
click at [443, 107] on div "Copy element Cmd + C" at bounding box center [445, 106] width 78 height 14
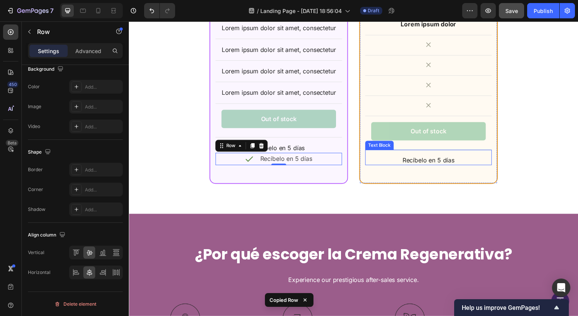
click at [443, 163] on p "Recíbelo en 5 días" at bounding box center [435, 163] width 128 height 8
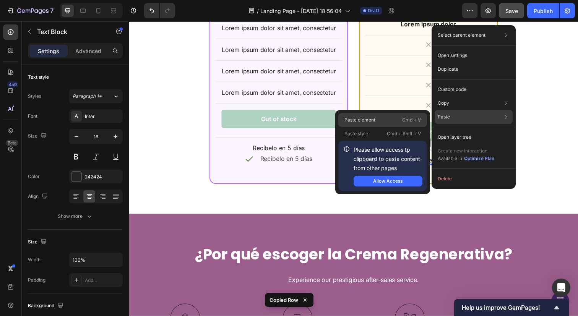
click at [395, 119] on div "Paste element Cmd + V" at bounding box center [382, 120] width 89 height 14
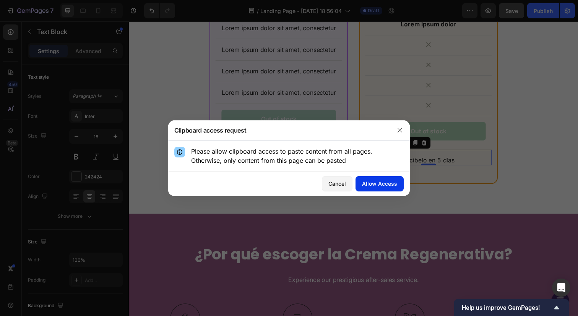
click at [379, 186] on div "Allow Access" at bounding box center [379, 184] width 35 height 8
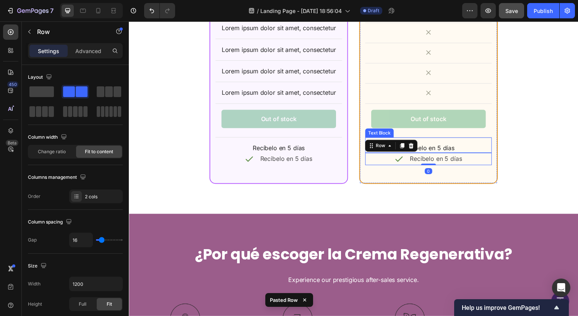
click at [483, 149] on p "Recíbelo en 5 días" at bounding box center [435, 151] width 128 height 8
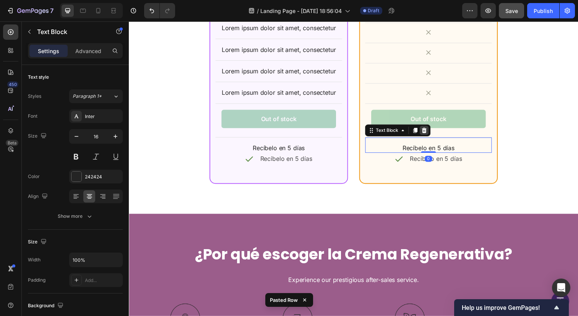
click at [432, 132] on icon at bounding box center [430, 132] width 5 height 5
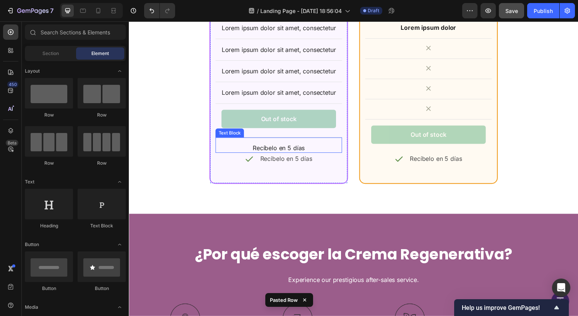
click at [317, 148] on p "Recíbelo en 5 días" at bounding box center [282, 151] width 128 height 8
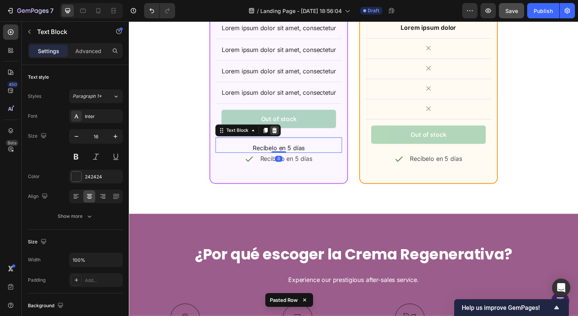
click at [274, 130] on icon at bounding box center [277, 133] width 6 height 6
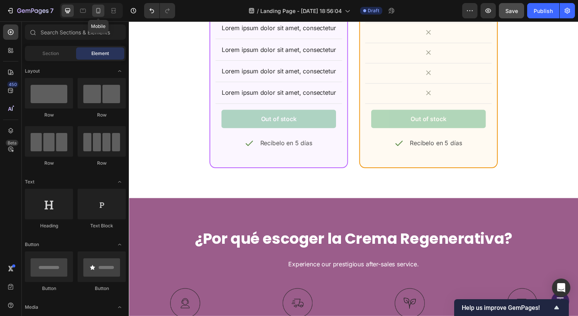
click at [96, 9] on icon at bounding box center [98, 10] width 4 height 5
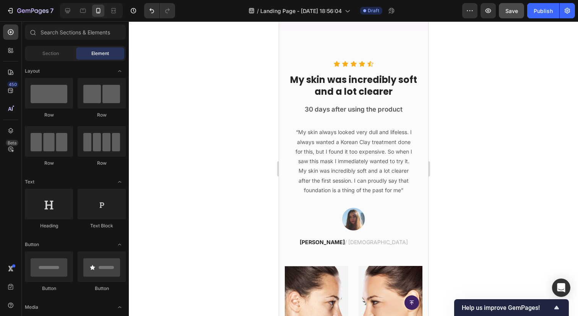
scroll to position [2810, 0]
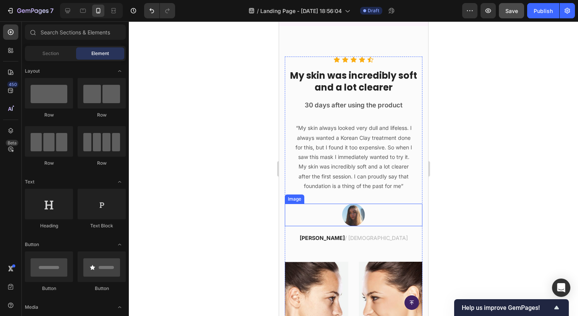
click at [375, 222] on div at bounding box center [353, 215] width 138 height 23
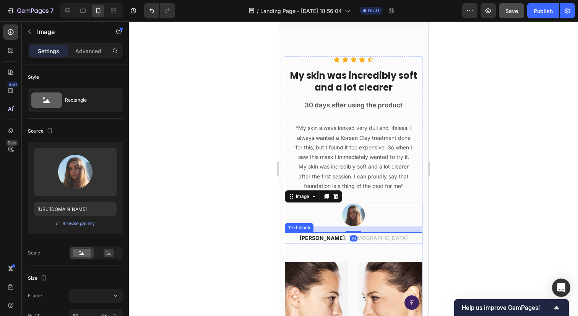
click at [375, 236] on p "Helena / [DEMOGRAPHIC_DATA]" at bounding box center [353, 238] width 136 height 10
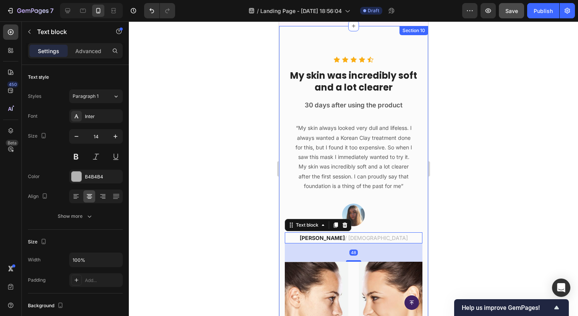
click at [437, 237] on div at bounding box center [353, 168] width 449 height 295
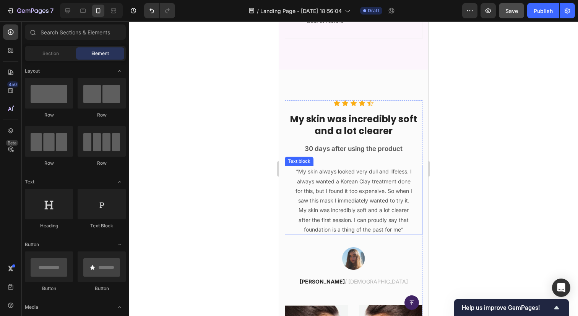
scroll to position [2775, 0]
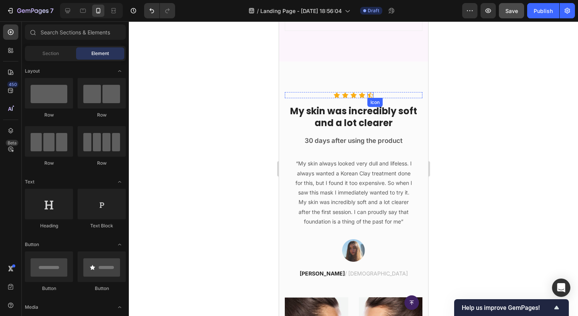
click at [369, 95] on icon at bounding box center [370, 95] width 6 height 6
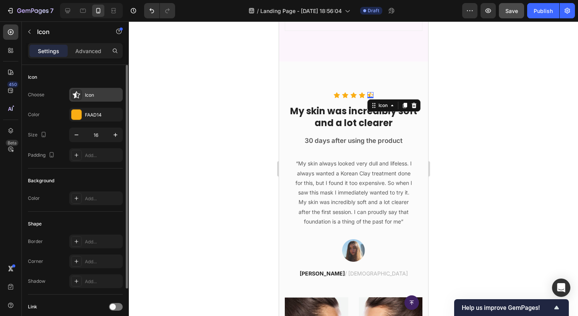
click at [94, 94] on div "Icon" at bounding box center [103, 95] width 36 height 7
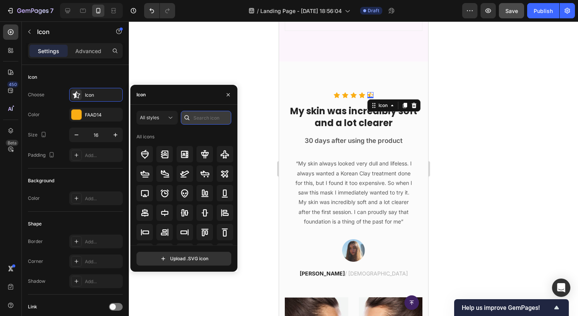
click at [194, 118] on input "text" at bounding box center [206, 118] width 50 height 14
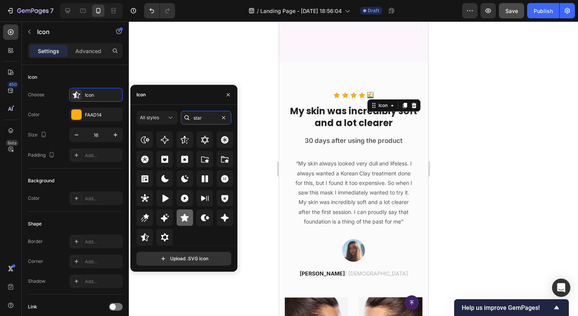
type input "star"
click at [183, 217] on icon at bounding box center [185, 218] width 8 height 8
click at [253, 52] on div at bounding box center [353, 168] width 449 height 295
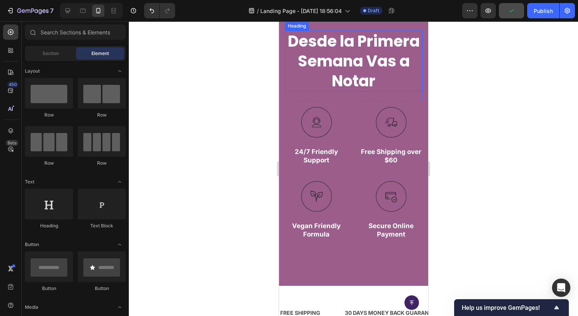
scroll to position [544, 0]
